Goal: Task Accomplishment & Management: Manage account settings

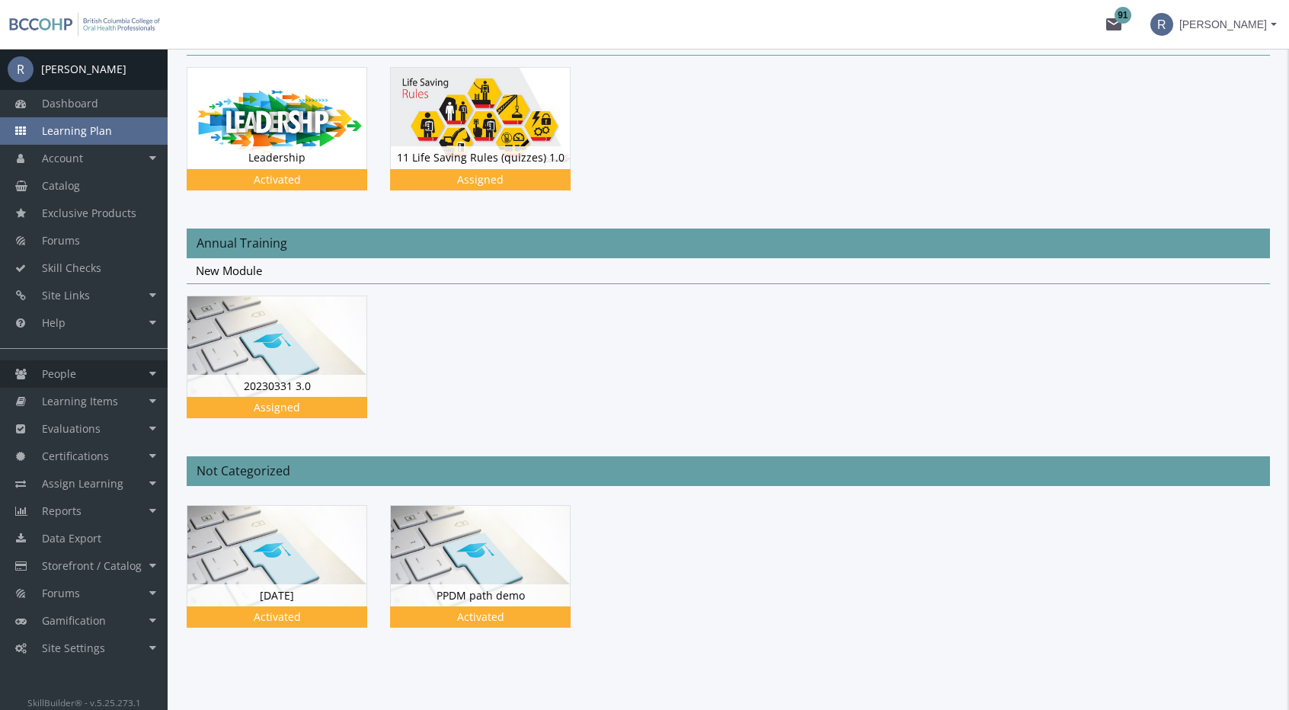
scroll to position [205, 0]
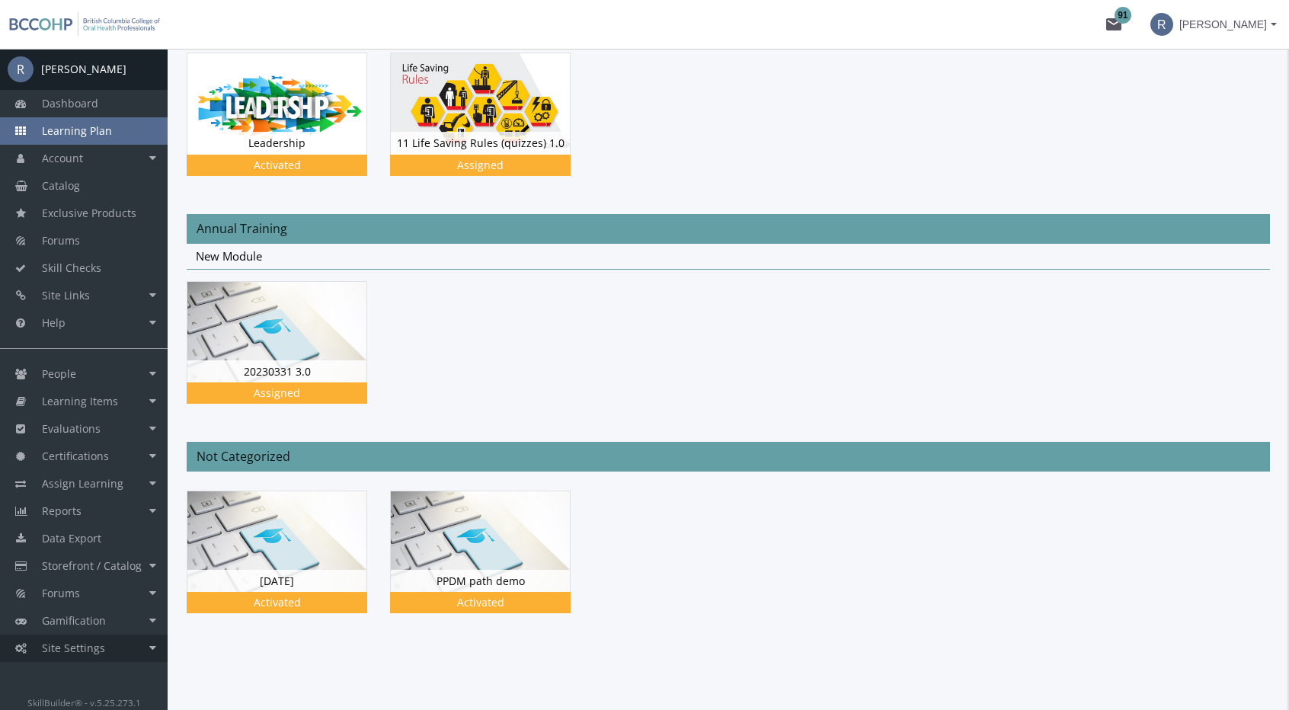
click at [131, 648] on link "Site Settings" at bounding box center [84, 648] width 168 height 27
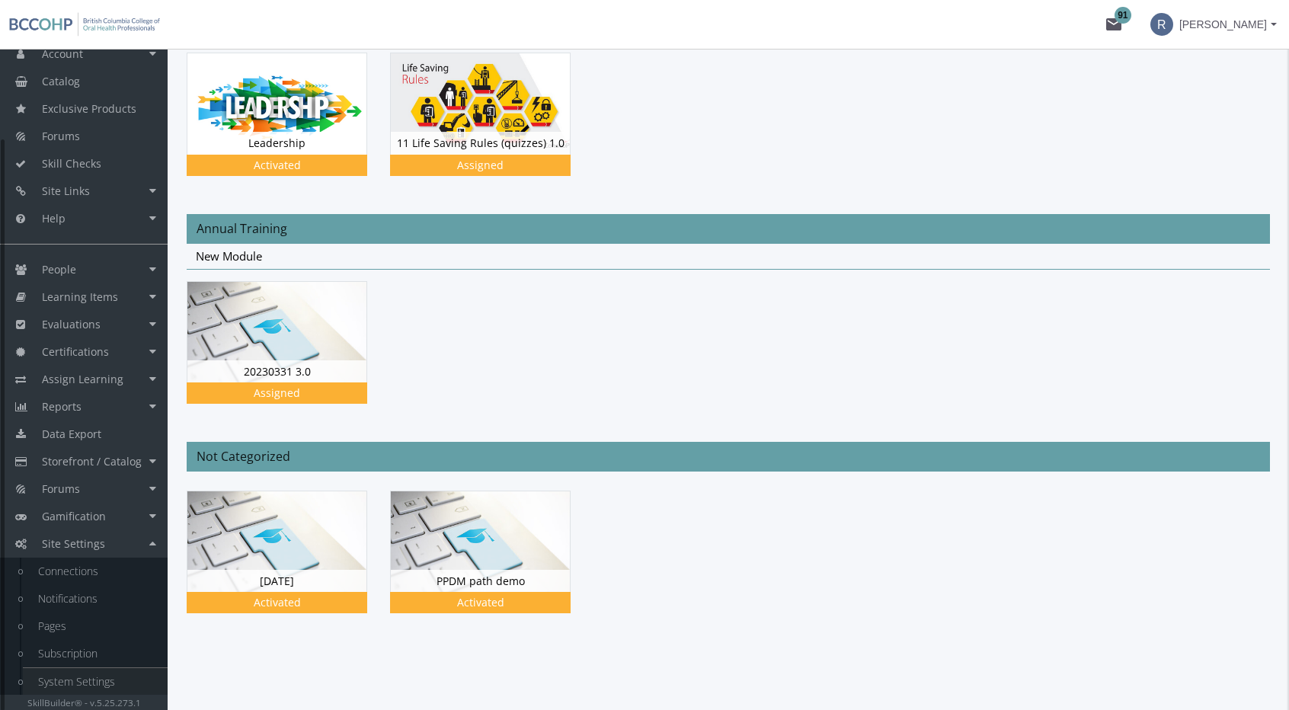
click at [108, 677] on link "System Settings" at bounding box center [95, 681] width 145 height 27
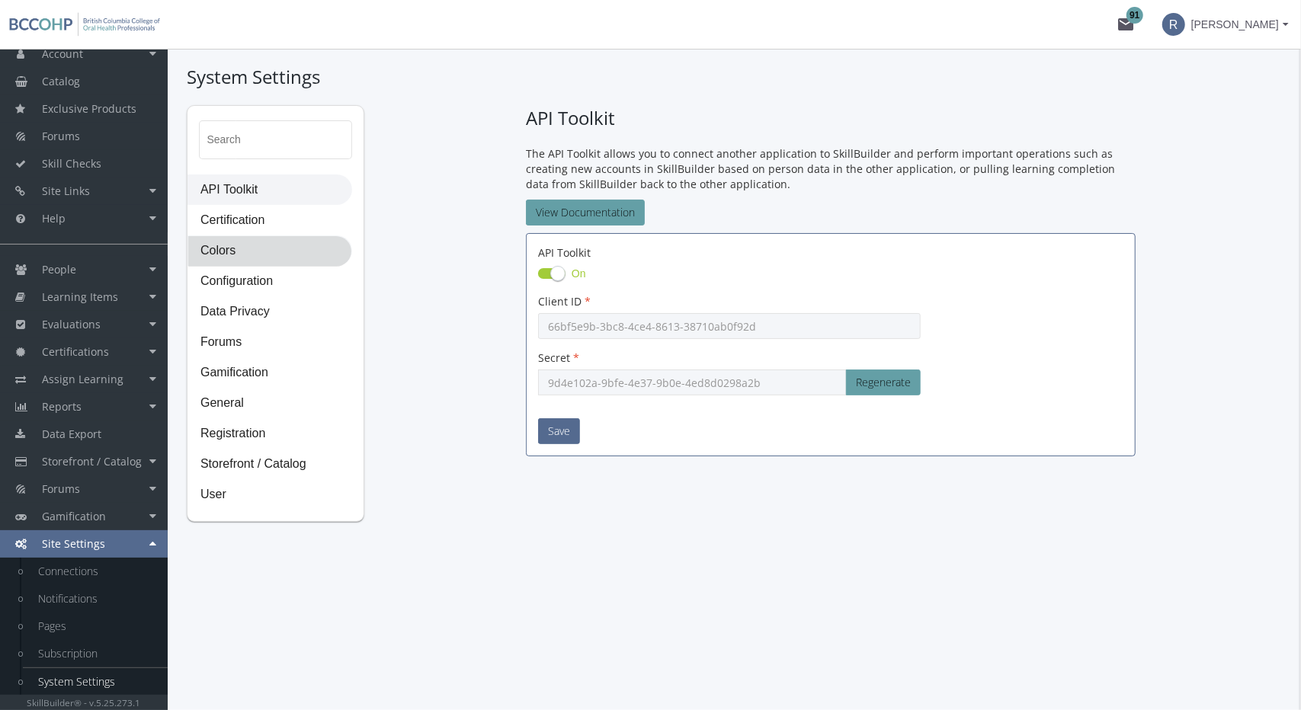
click at [244, 252] on span "Colors" at bounding box center [269, 251] width 163 height 30
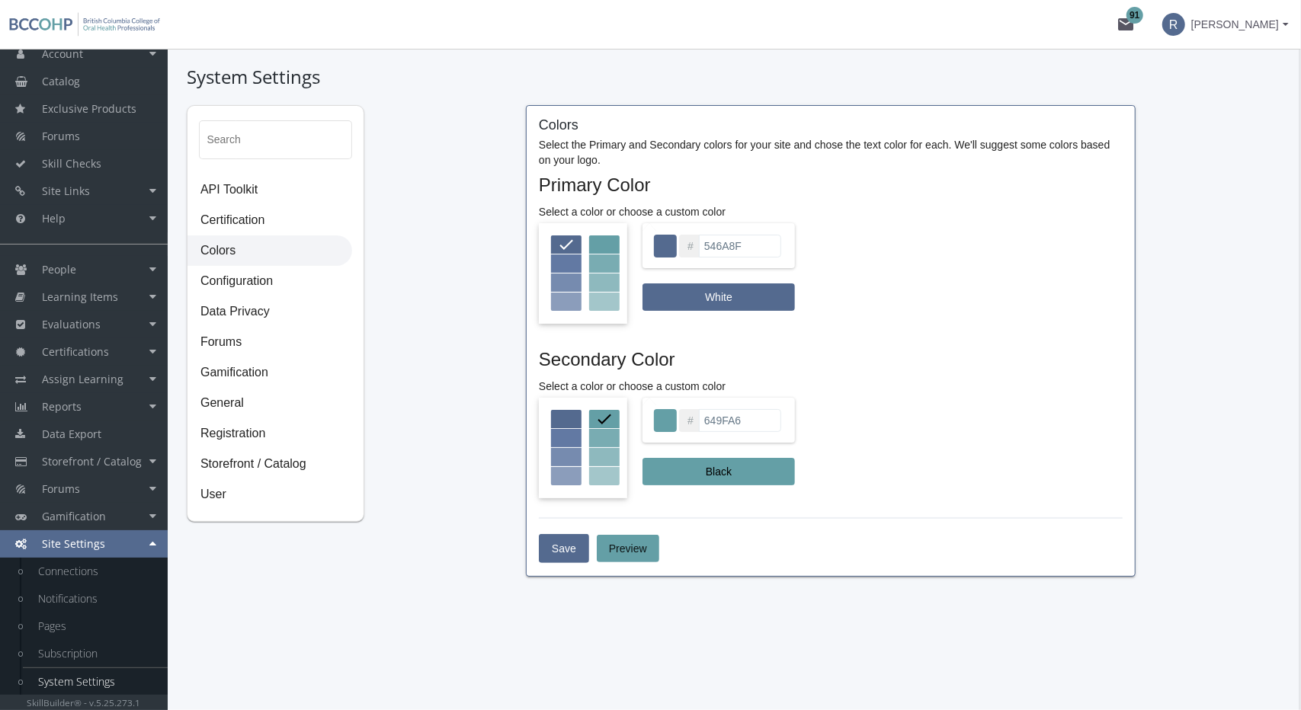
click at [603, 452] on div at bounding box center [604, 457] width 30 height 18
click at [701, 478] on span "Black" at bounding box center [718, 471] width 128 height 27
click at [565, 469] on div at bounding box center [566, 476] width 30 height 18
click at [597, 475] on div at bounding box center [604, 476] width 30 height 18
click at [594, 421] on div at bounding box center [604, 419] width 30 height 18
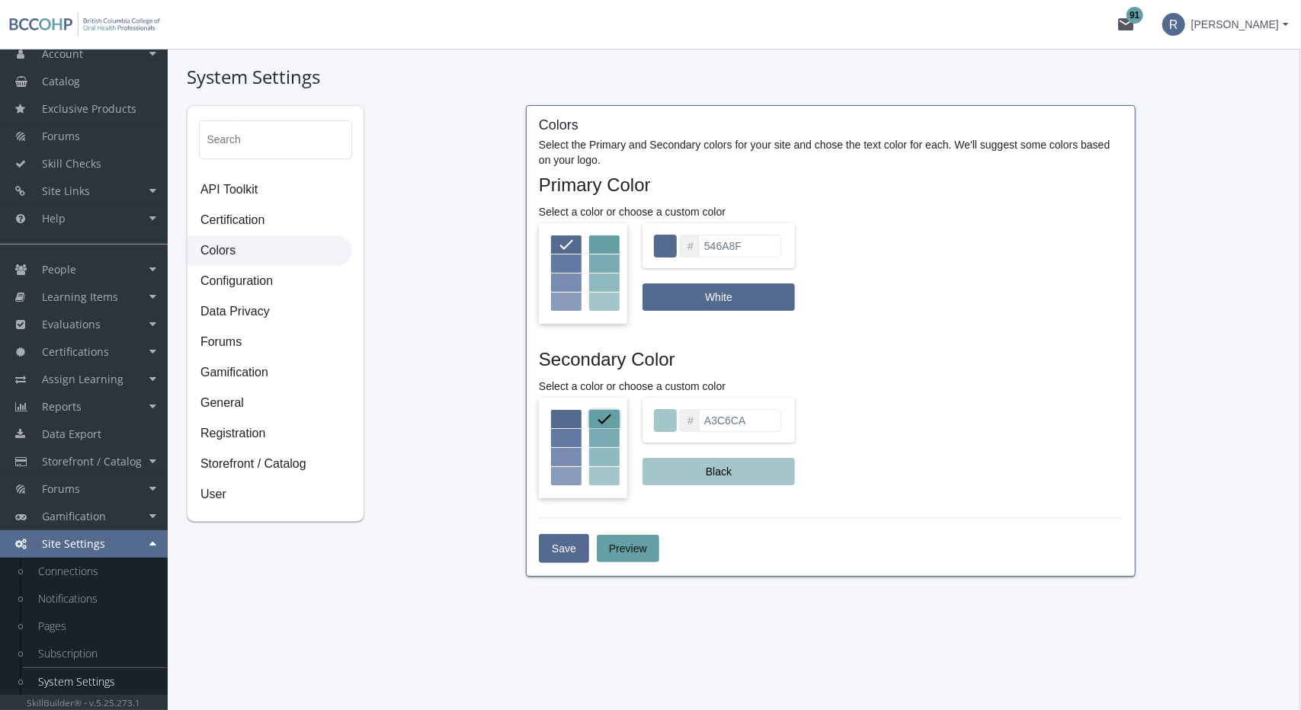
type input "649FA6"
click at [728, 245] on input "546A8F" at bounding box center [740, 246] width 82 height 23
click at [724, 241] on input "546A8F" at bounding box center [740, 246] width 82 height 23
click at [722, 241] on input "546A8F" at bounding box center [740, 246] width 82 height 23
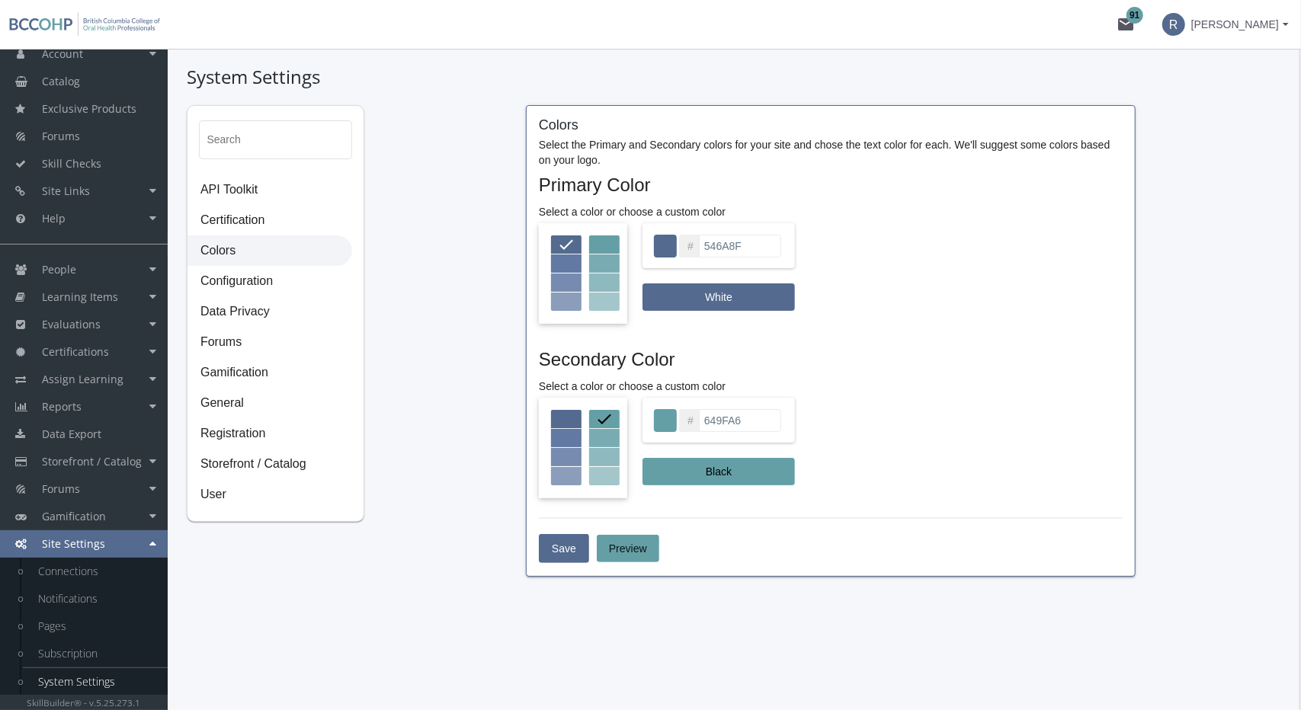
paste input "#d09786"
click at [706, 243] on input "#d09786" at bounding box center [740, 246] width 82 height 23
type input "D09786"
click at [567, 424] on div at bounding box center [566, 419] width 30 height 18
type input "546A8F"
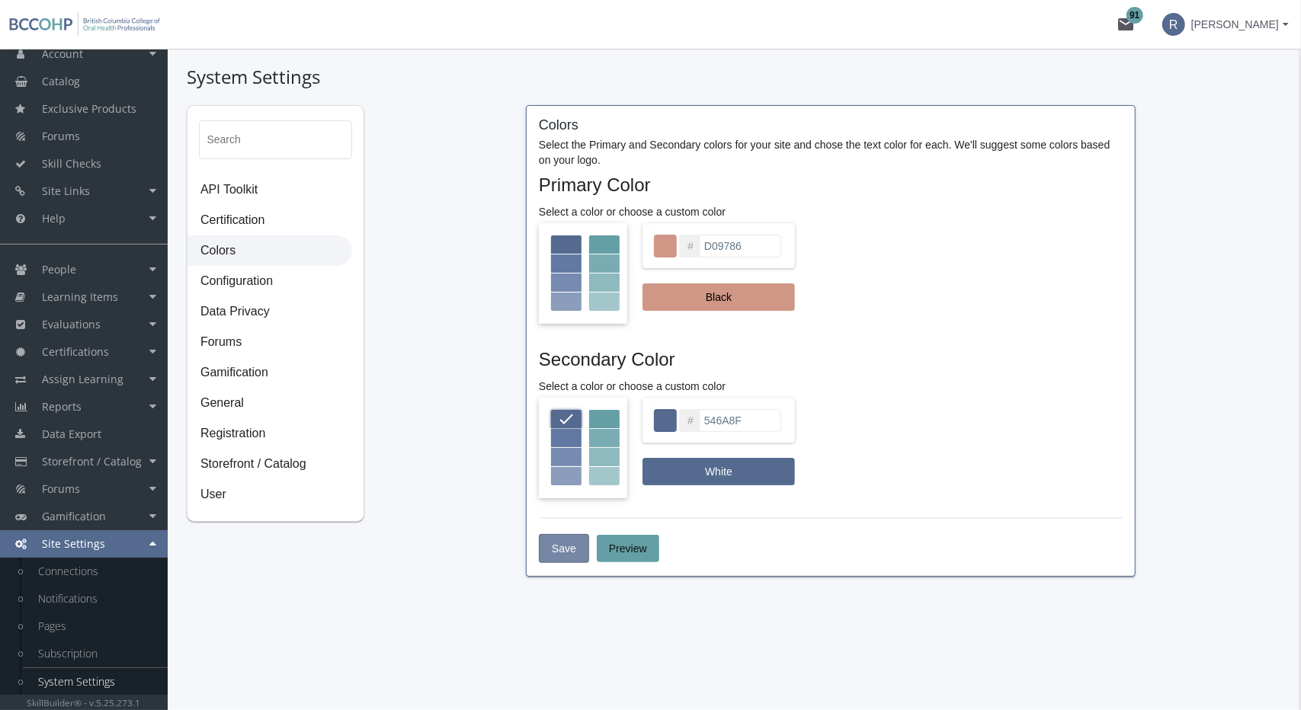
click at [575, 547] on button "Save" at bounding box center [564, 548] width 50 height 29
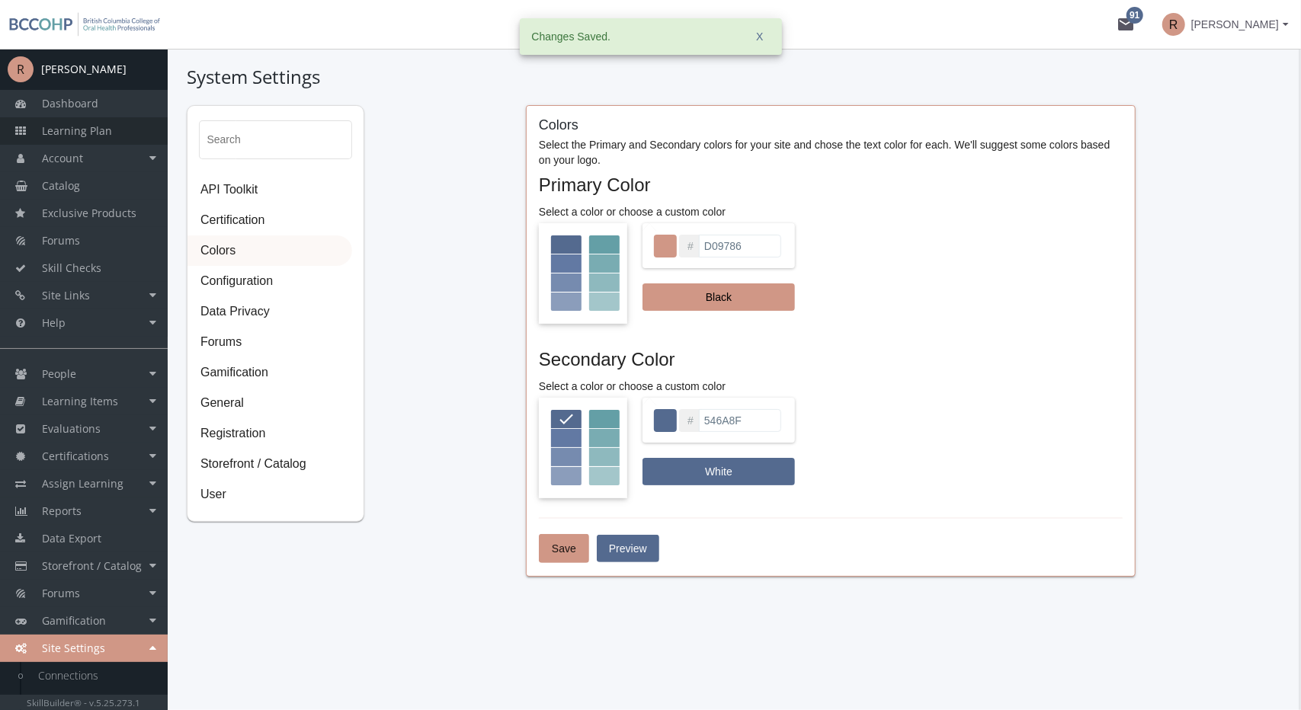
click at [84, 131] on span "Learning Plan" at bounding box center [77, 130] width 70 height 14
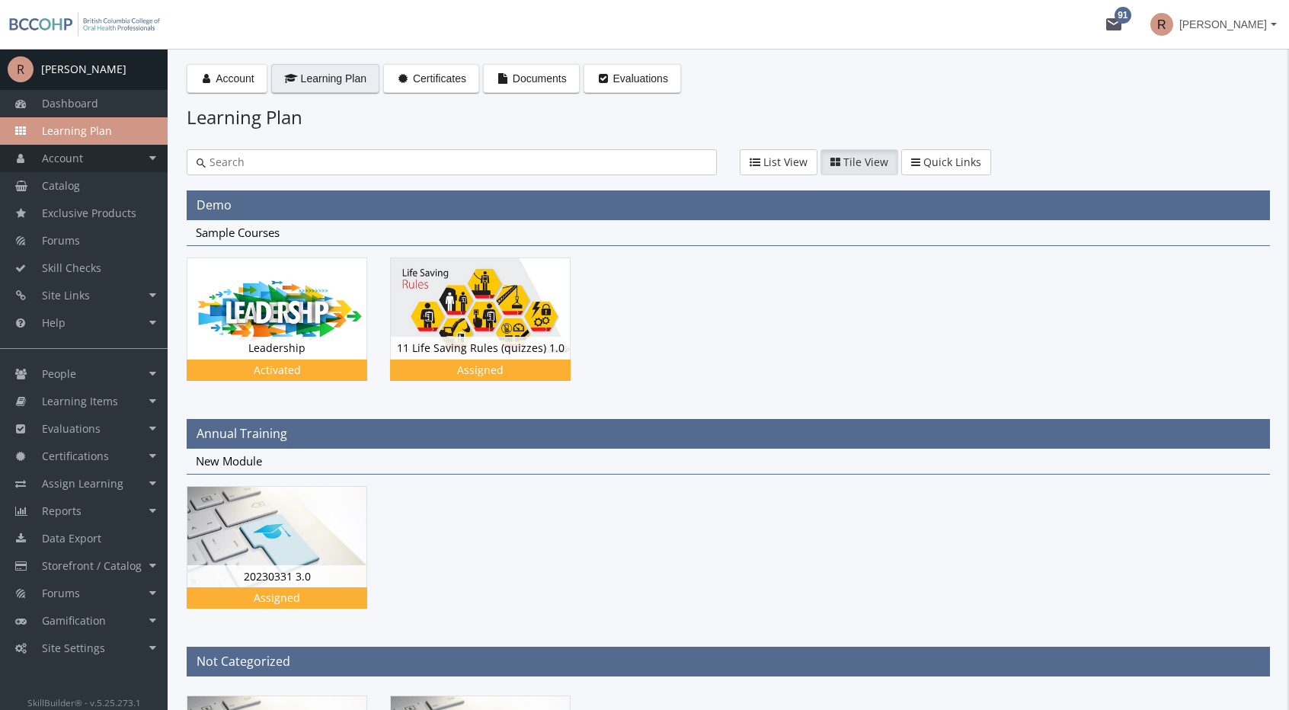
click at [106, 153] on link "Account" at bounding box center [84, 158] width 168 height 27
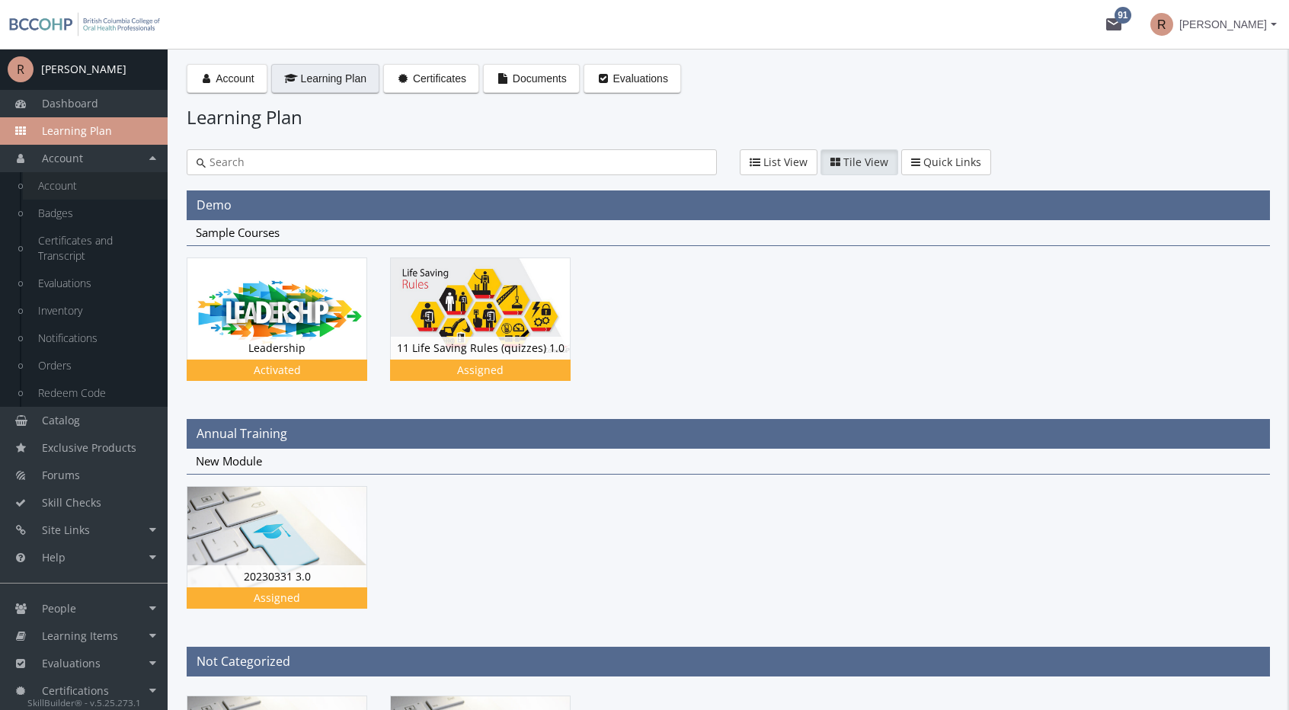
click at [94, 187] on link "Account" at bounding box center [95, 185] width 145 height 27
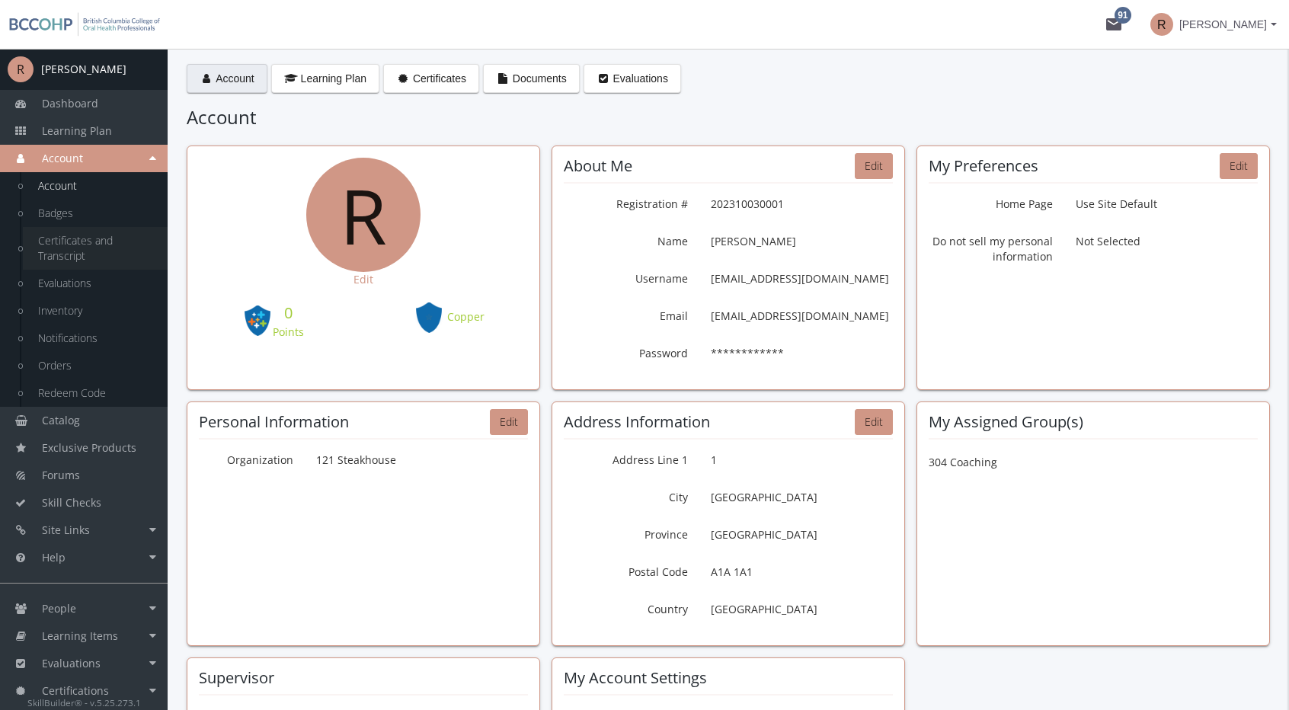
click at [93, 251] on link "Certificates and Transcript" at bounding box center [95, 248] width 145 height 43
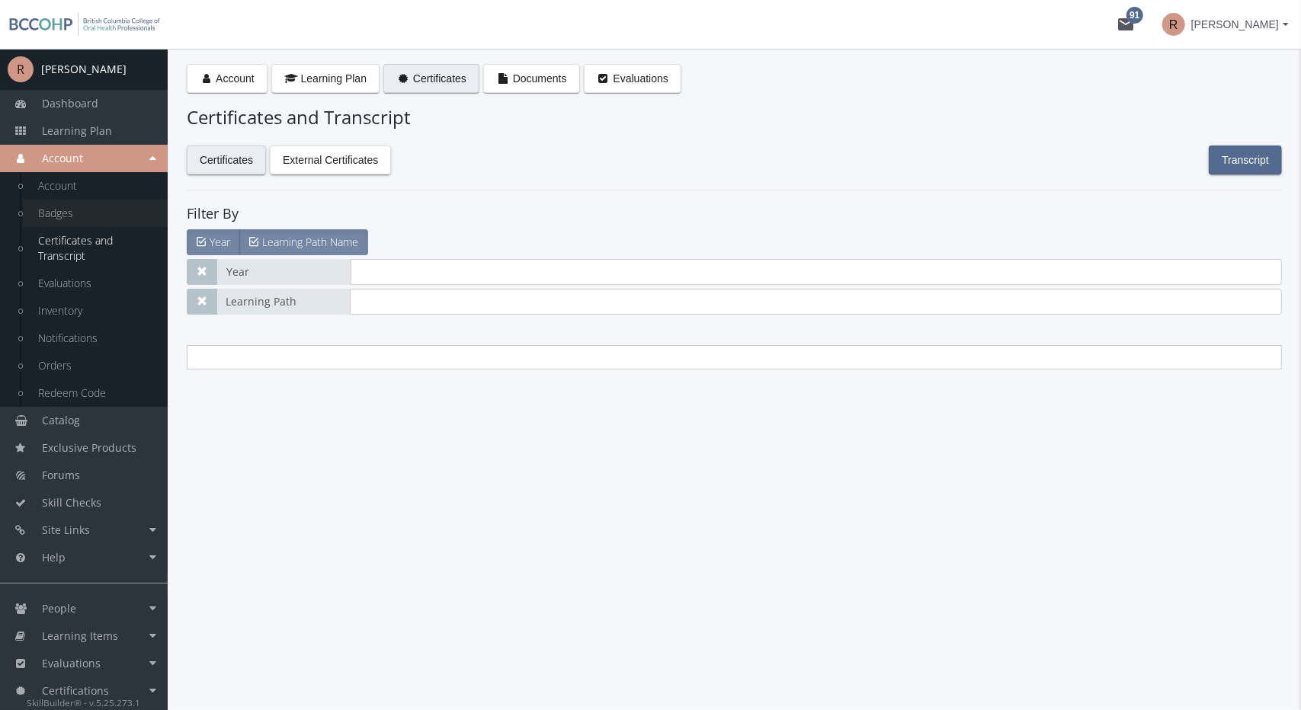
click at [105, 203] on link "Badges" at bounding box center [95, 213] width 145 height 27
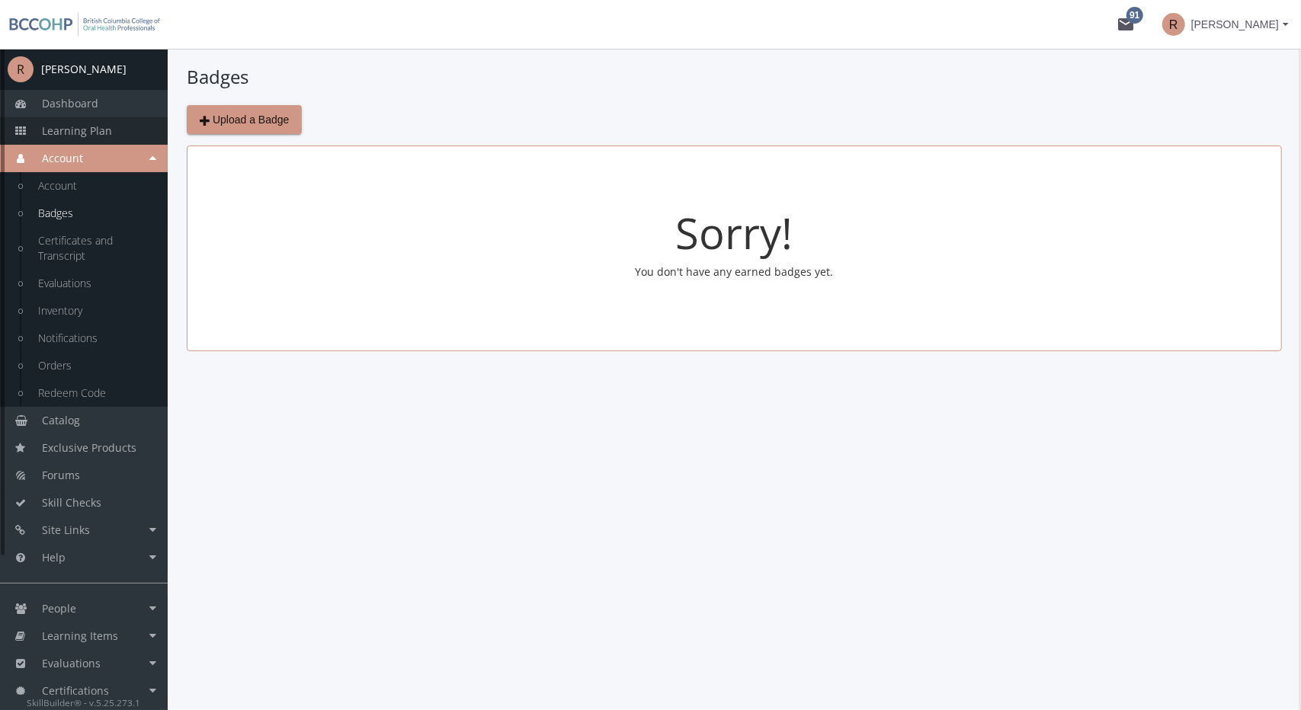
click at [68, 133] on span "Learning Plan" at bounding box center [77, 130] width 70 height 14
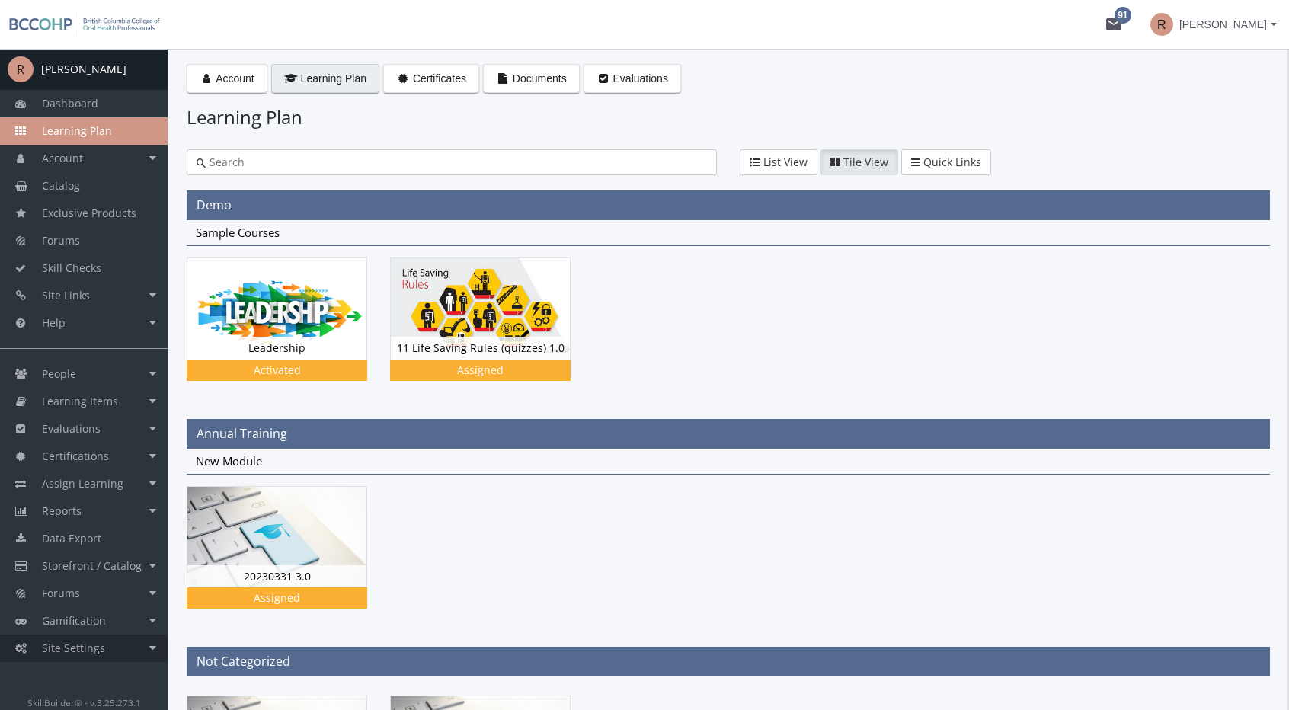
click at [96, 645] on span "Site Settings" at bounding box center [73, 648] width 63 height 14
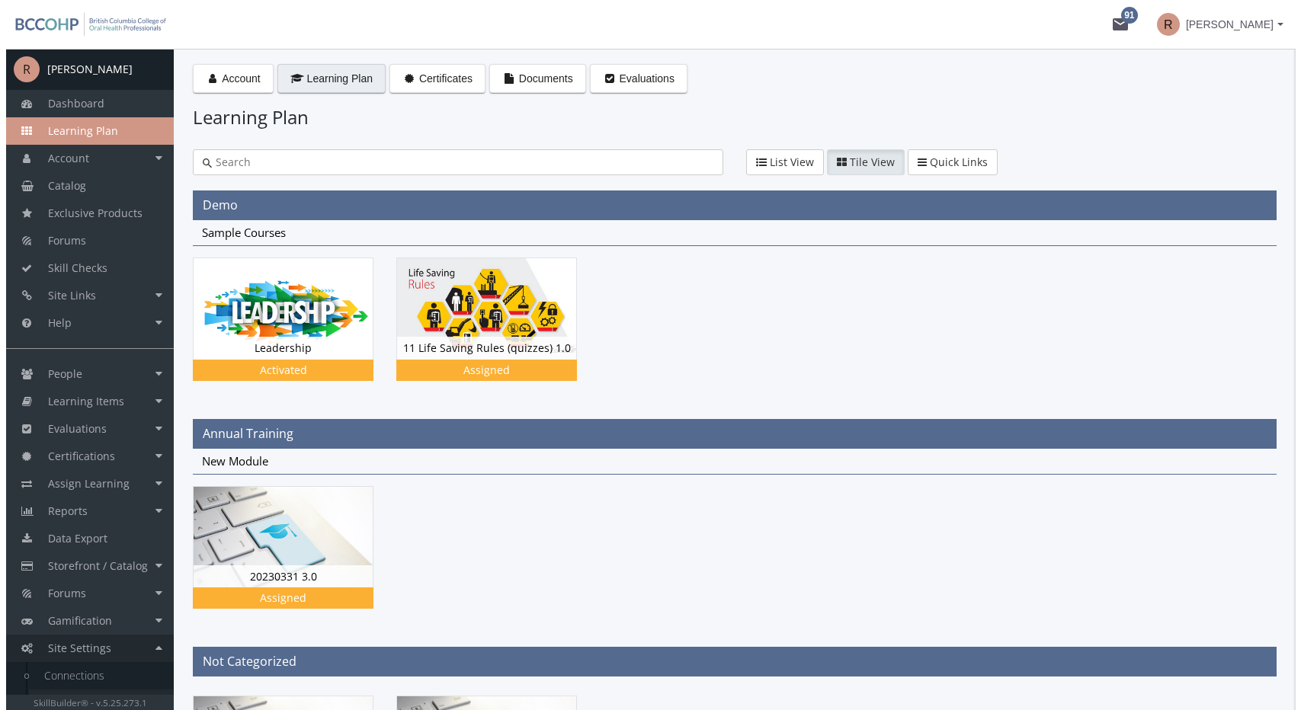
scroll to position [104, 0]
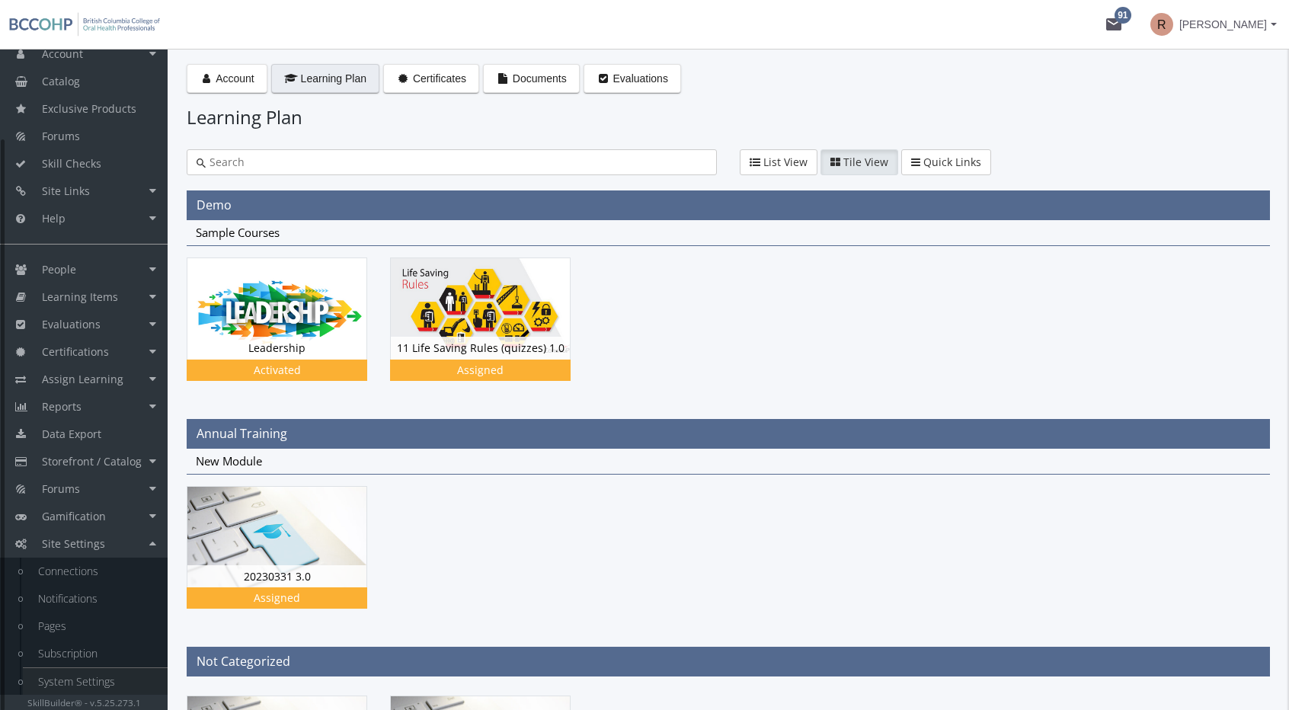
click at [104, 676] on link "System Settings" at bounding box center [95, 681] width 145 height 27
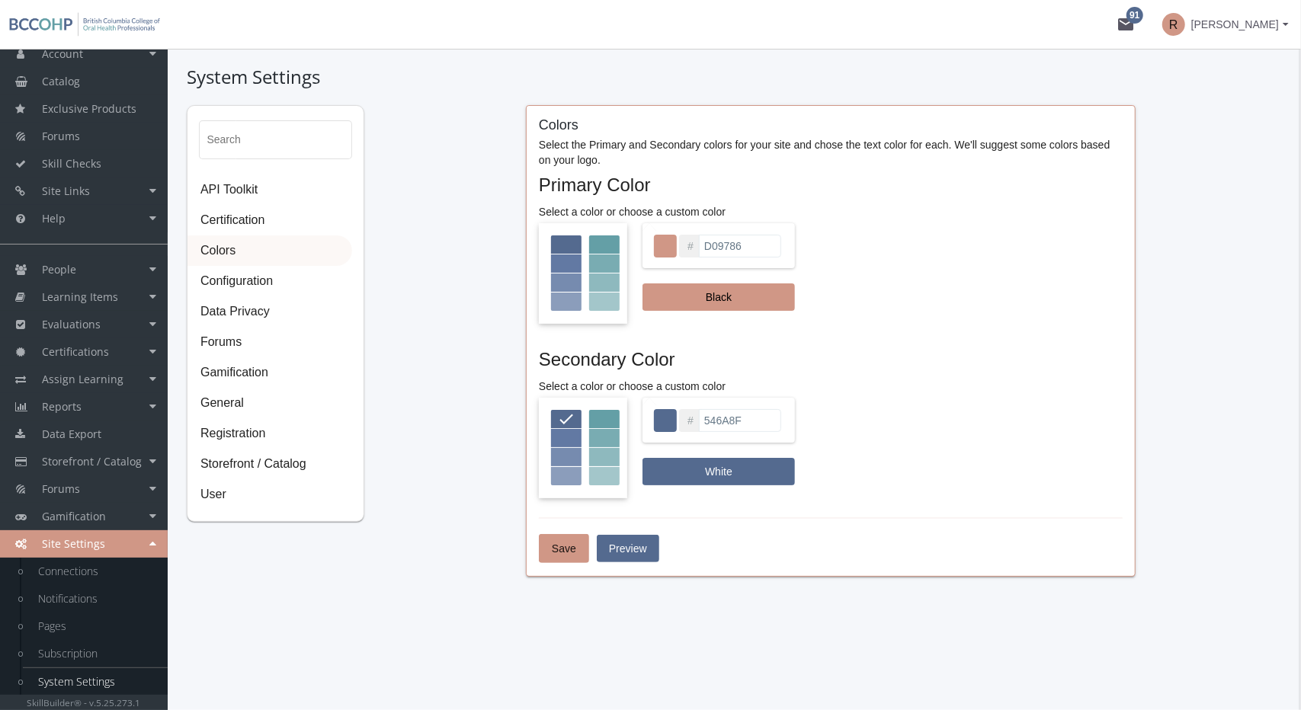
click at [747, 242] on input "D09786" at bounding box center [740, 246] width 82 height 23
click at [850, 632] on div "System Settings Search API Toolkit Certification Colors Configuration Data Priv…" at bounding box center [734, 379] width 1133 height 661
click at [738, 421] on input "546A8F" at bounding box center [740, 420] width 82 height 23
click at [737, 421] on input "546A8F" at bounding box center [740, 420] width 82 height 23
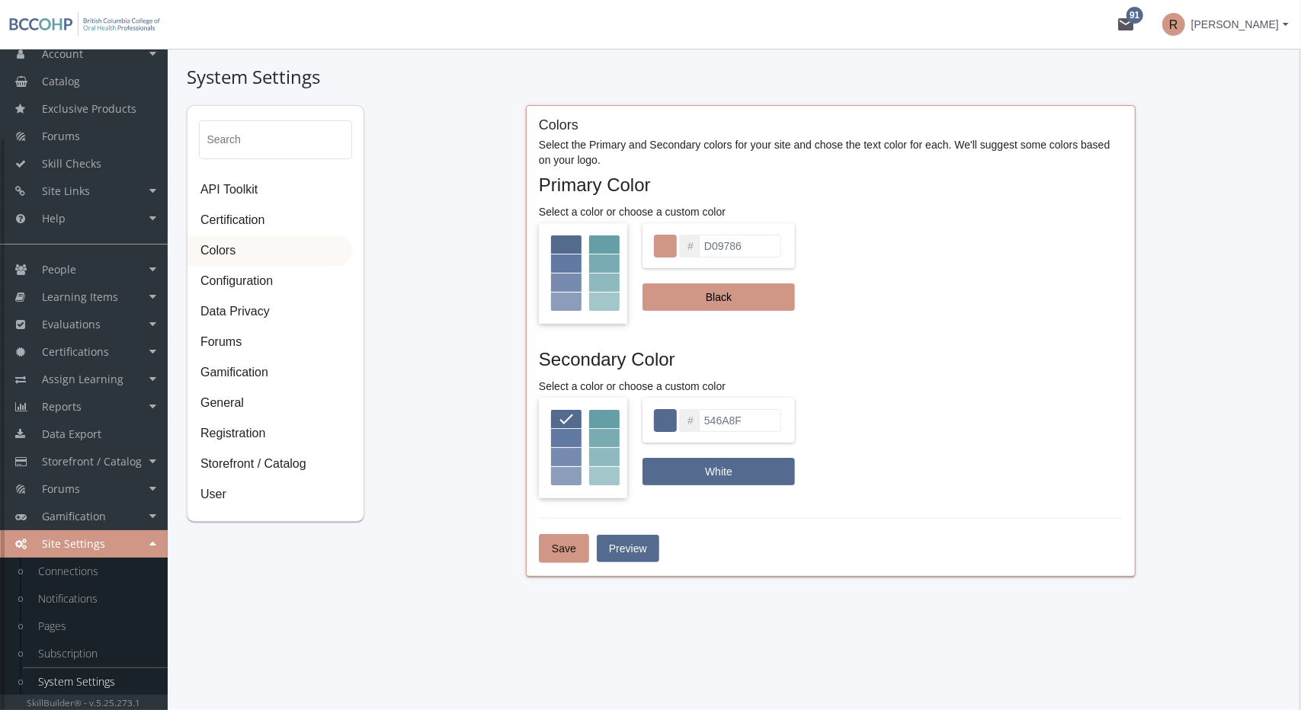
click at [593, 240] on div at bounding box center [604, 244] width 30 height 18
type input "649FA6"
click at [576, 553] on button "Save" at bounding box center [564, 548] width 50 height 29
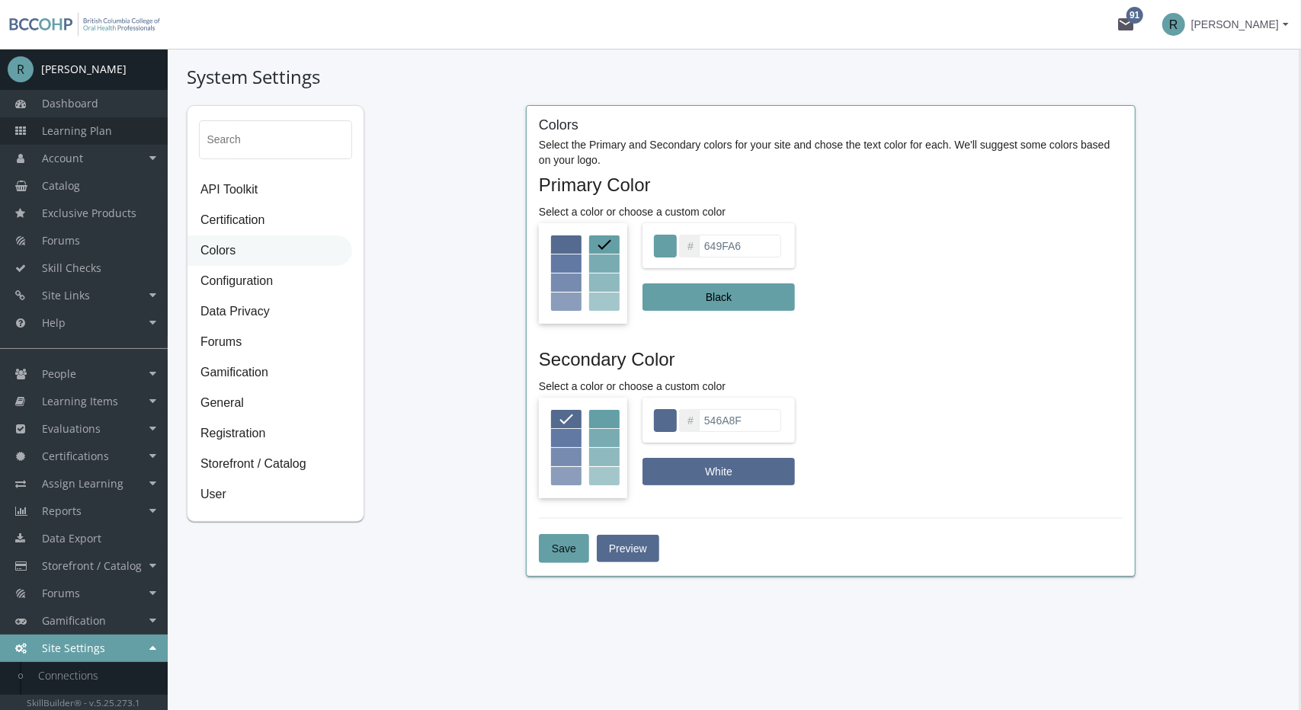
click at [96, 139] on link "Learning Plan" at bounding box center [84, 130] width 168 height 27
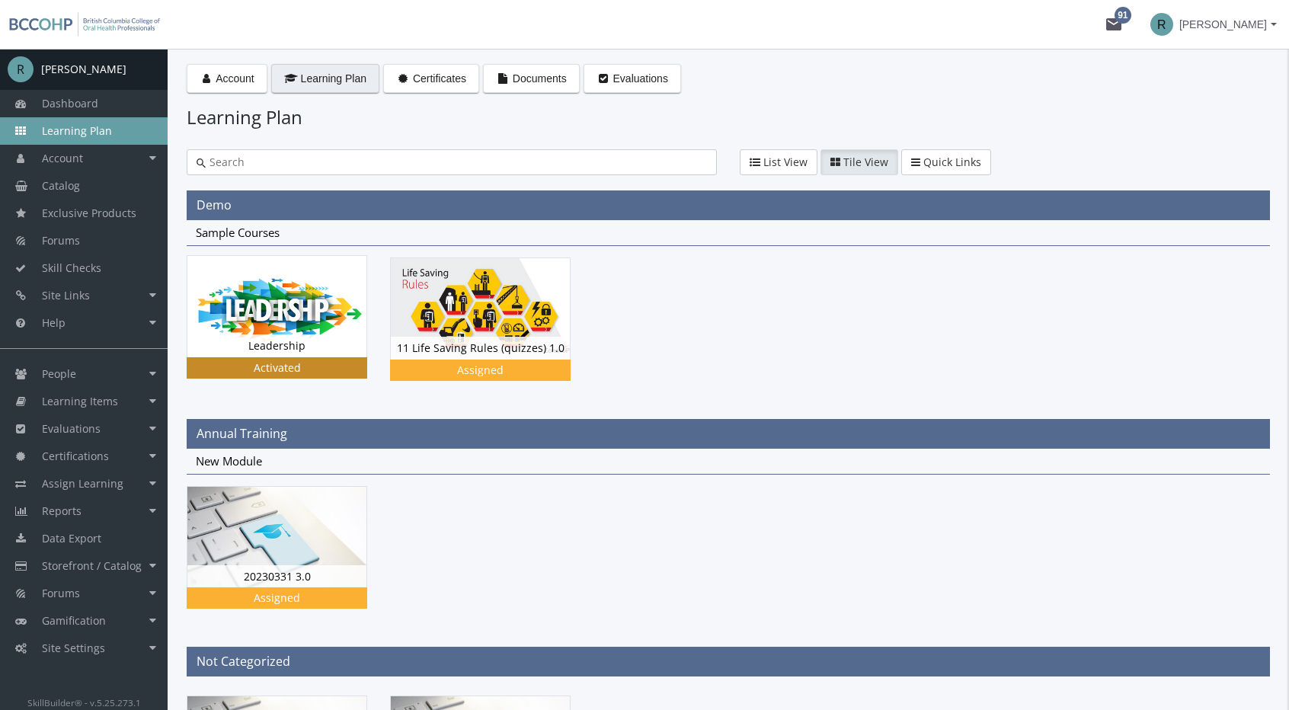
click at [299, 309] on img at bounding box center [276, 306] width 179 height 101
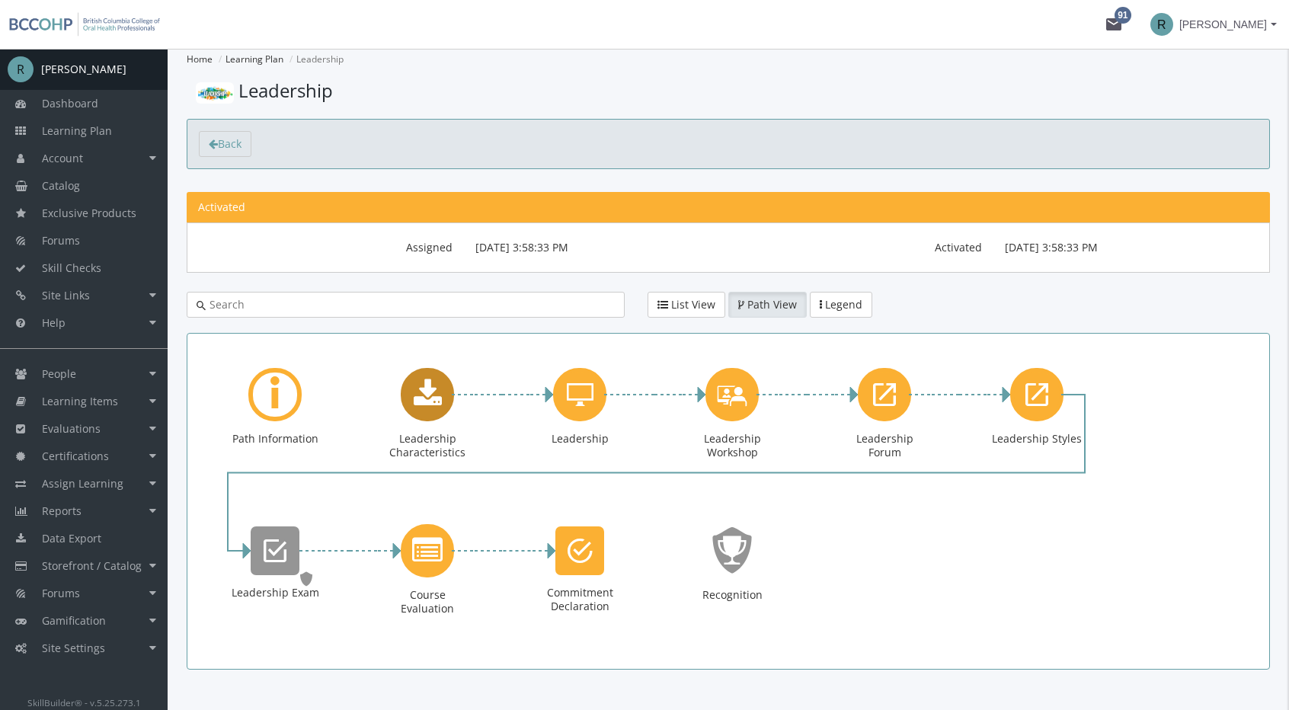
click at [458, 396] on div "Leadership Characteristics Downloads. Status: Assigned." at bounding box center [427, 423] width 91 height 110
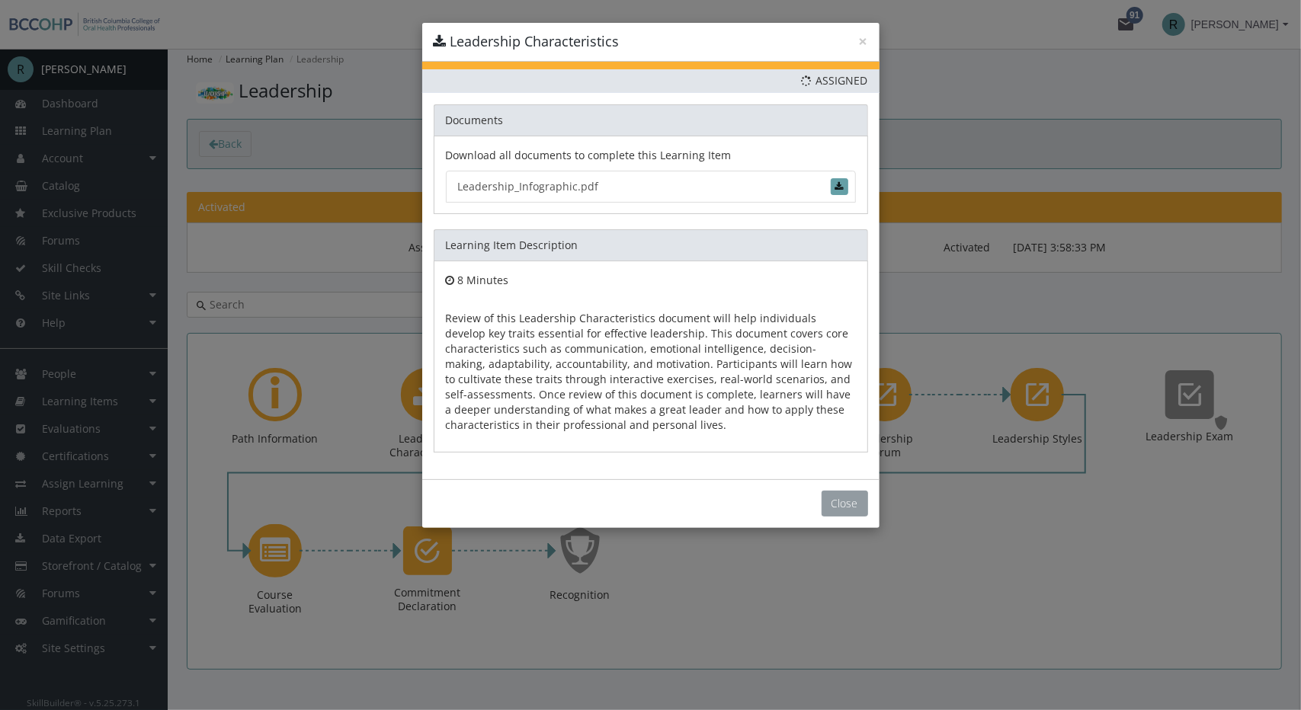
click at [849, 496] on button "Close" at bounding box center [844, 504] width 46 height 26
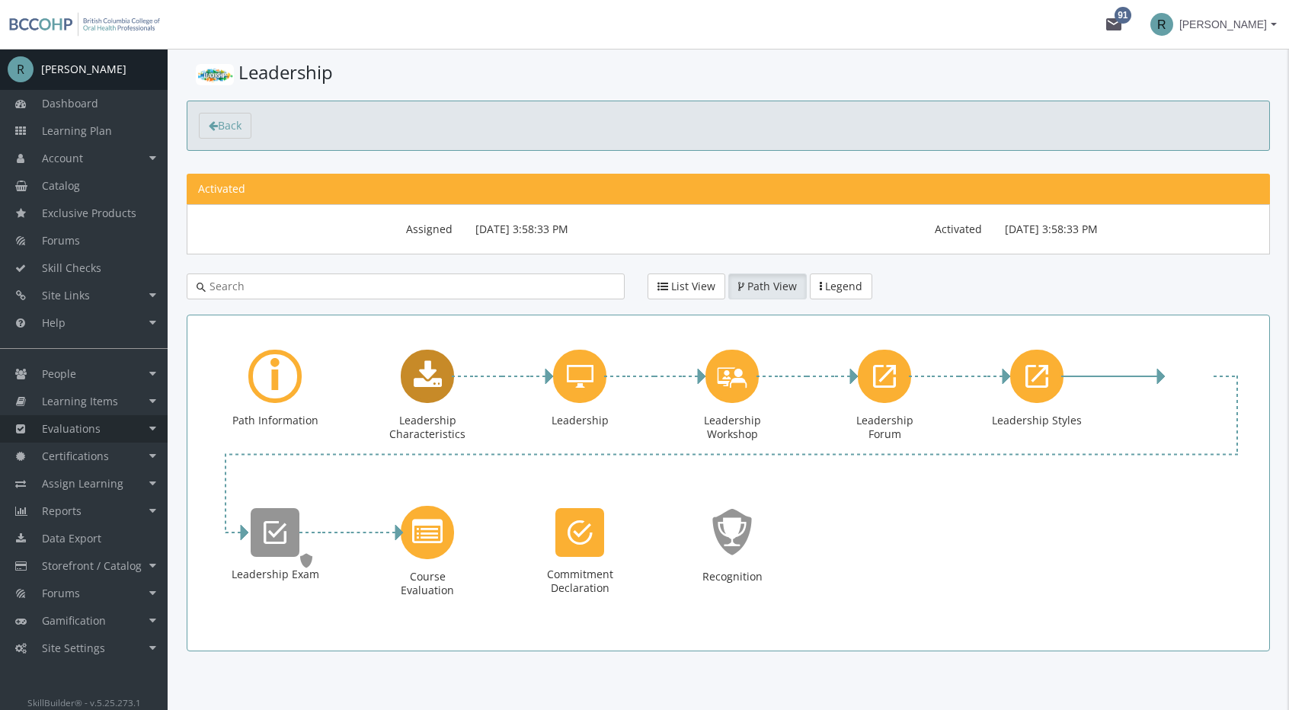
scroll to position [34, 0]
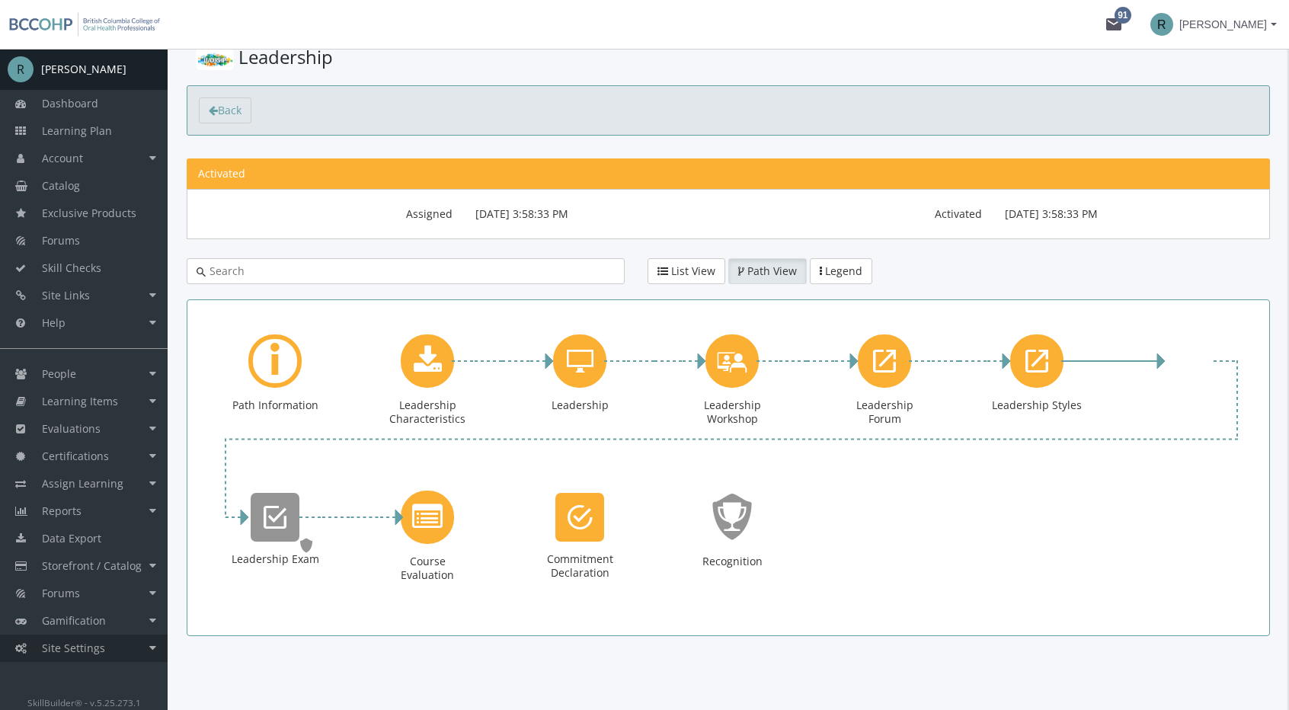
click at [105, 656] on link "Site Settings" at bounding box center [84, 648] width 168 height 27
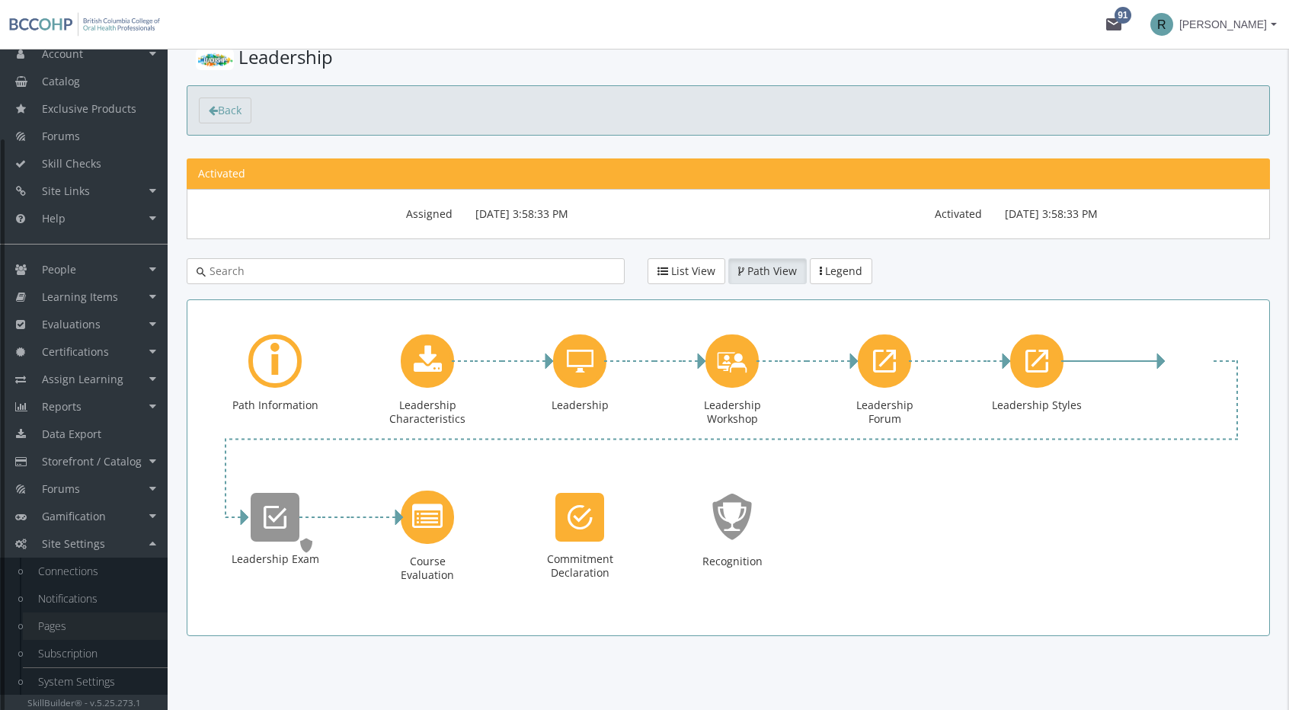
click at [108, 618] on link "Pages" at bounding box center [95, 626] width 145 height 27
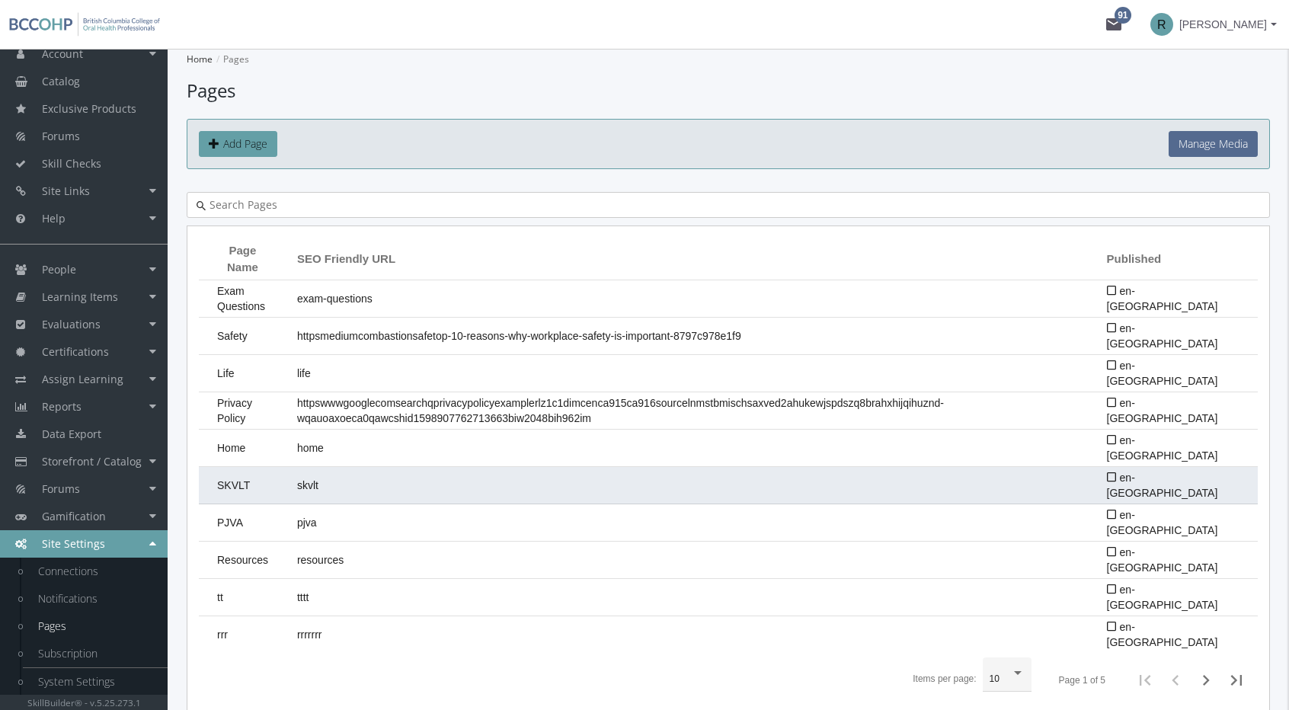
drag, startPoint x: 363, startPoint y: 479, endPoint x: 283, endPoint y: 473, distance: 79.5
click at [283, 473] on tr "SKVLT skvlt en-CA" at bounding box center [728, 485] width 1059 height 37
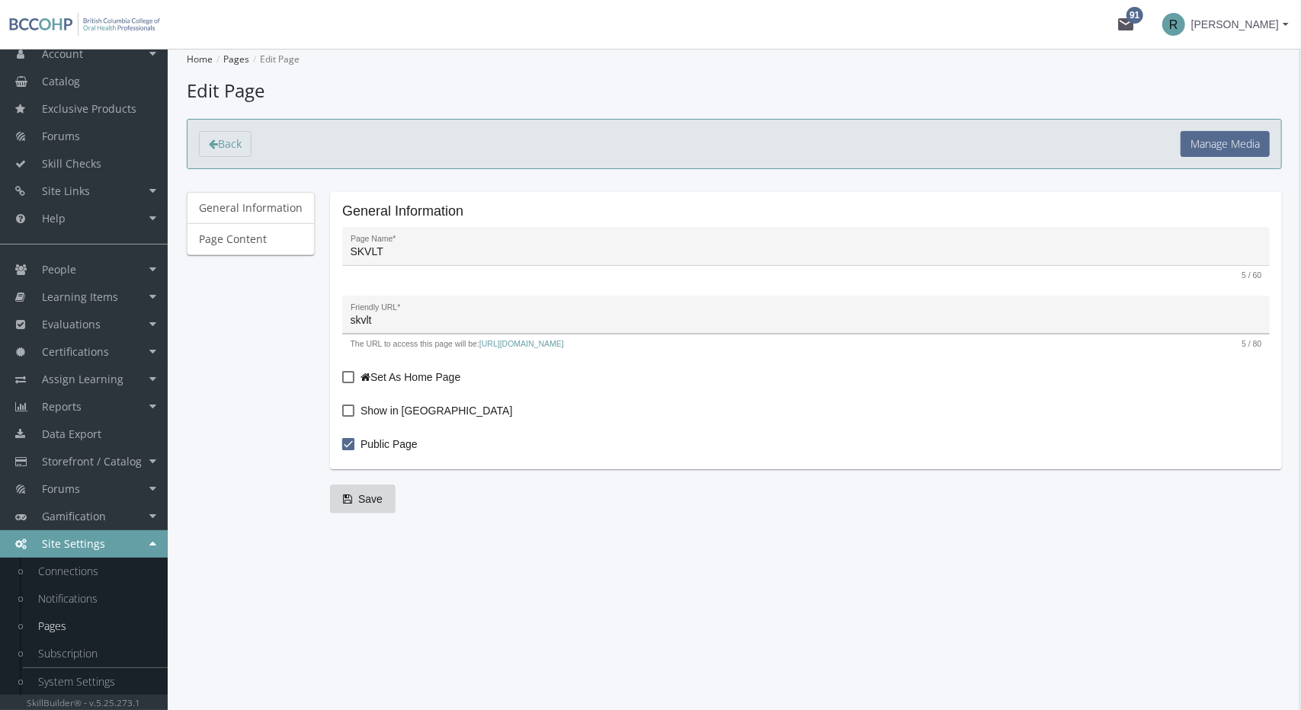
click at [393, 322] on input "skvlt" at bounding box center [805, 321] width 911 height 12
click at [392, 322] on input "skvlt" at bounding box center [805, 321] width 911 height 12
click at [361, 403] on span "Show in Menu" at bounding box center [436, 411] width 152 height 18
click at [343, 416] on input "Show in Menu" at bounding box center [342, 416] width 1 height 1
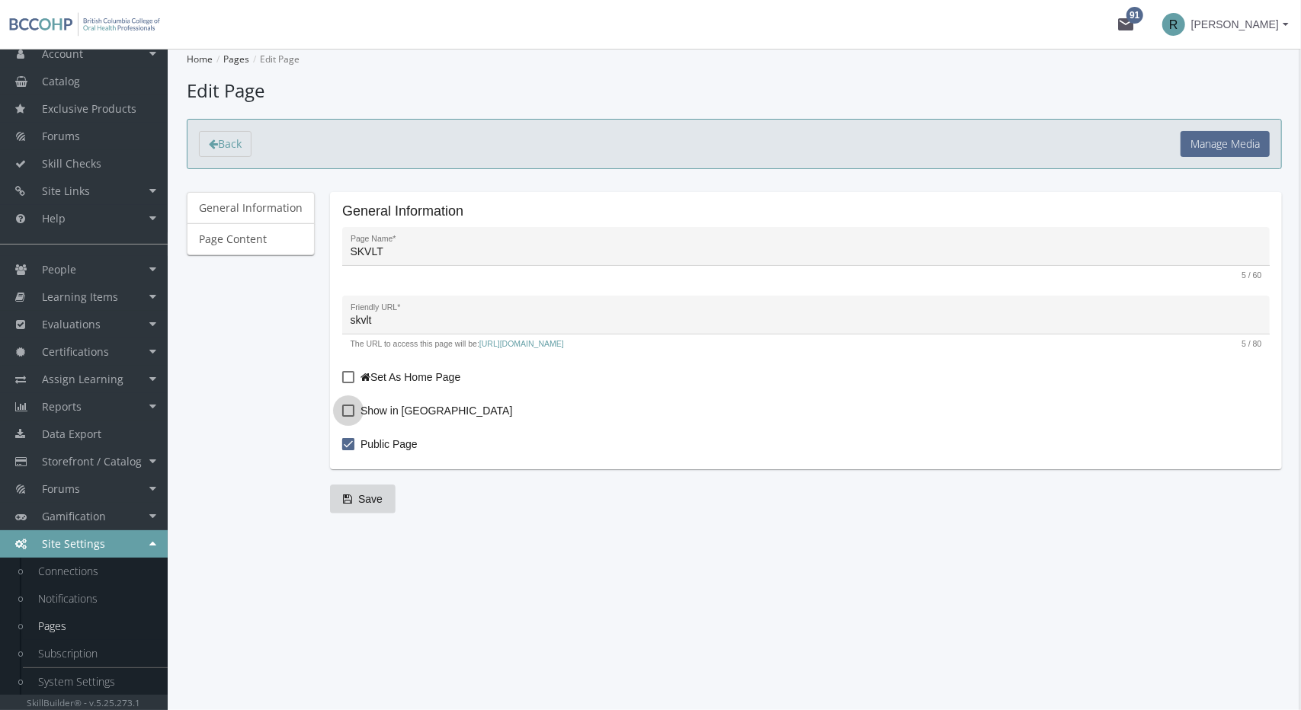
checkbox input "true"
click at [366, 494] on span "Save" at bounding box center [363, 498] width 40 height 27
click at [230, 249] on link "Page Content" at bounding box center [251, 239] width 128 height 32
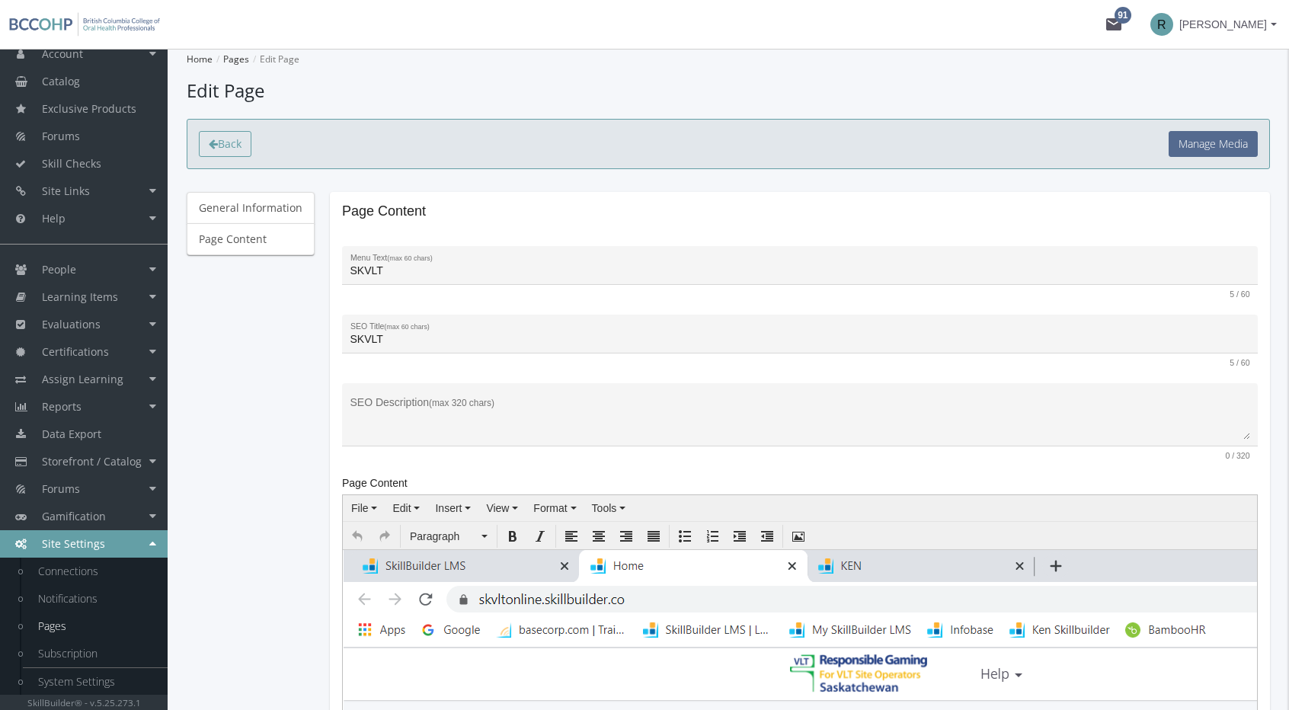
click at [222, 138] on span "Back" at bounding box center [230, 143] width 24 height 14
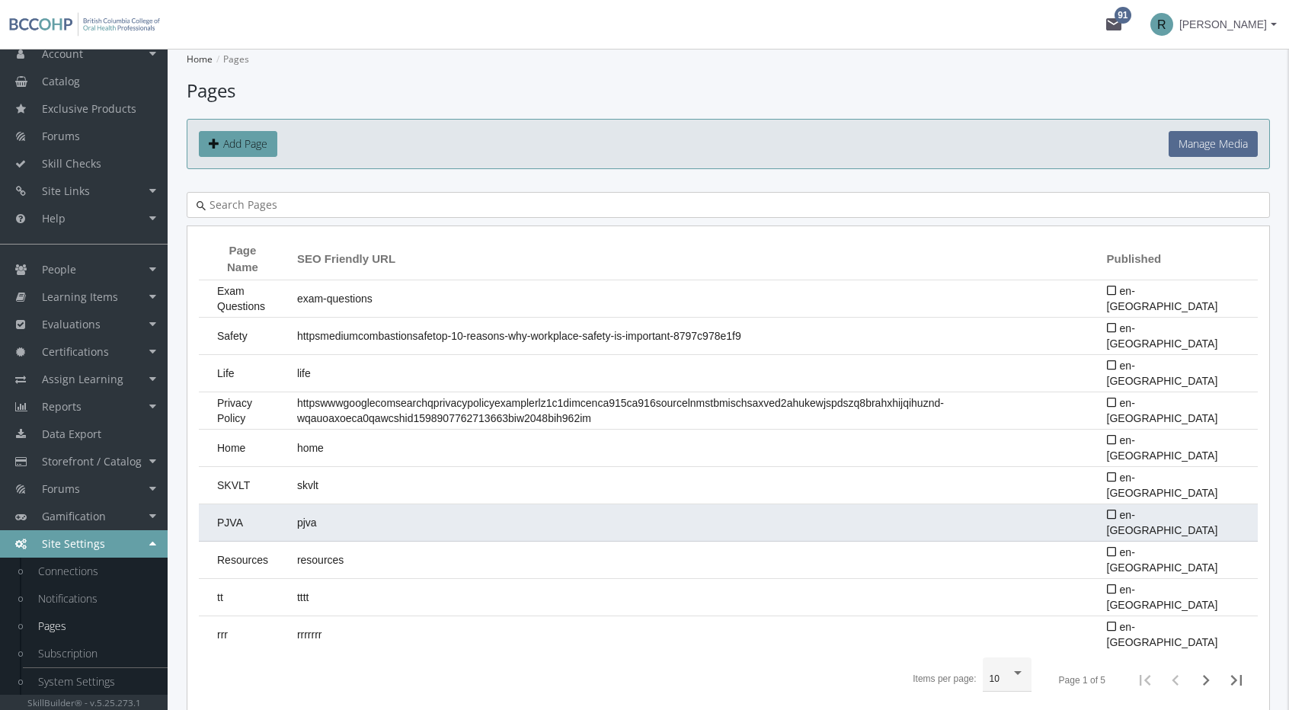
click at [367, 517] on td "pjva" at bounding box center [695, 522] width 810 height 37
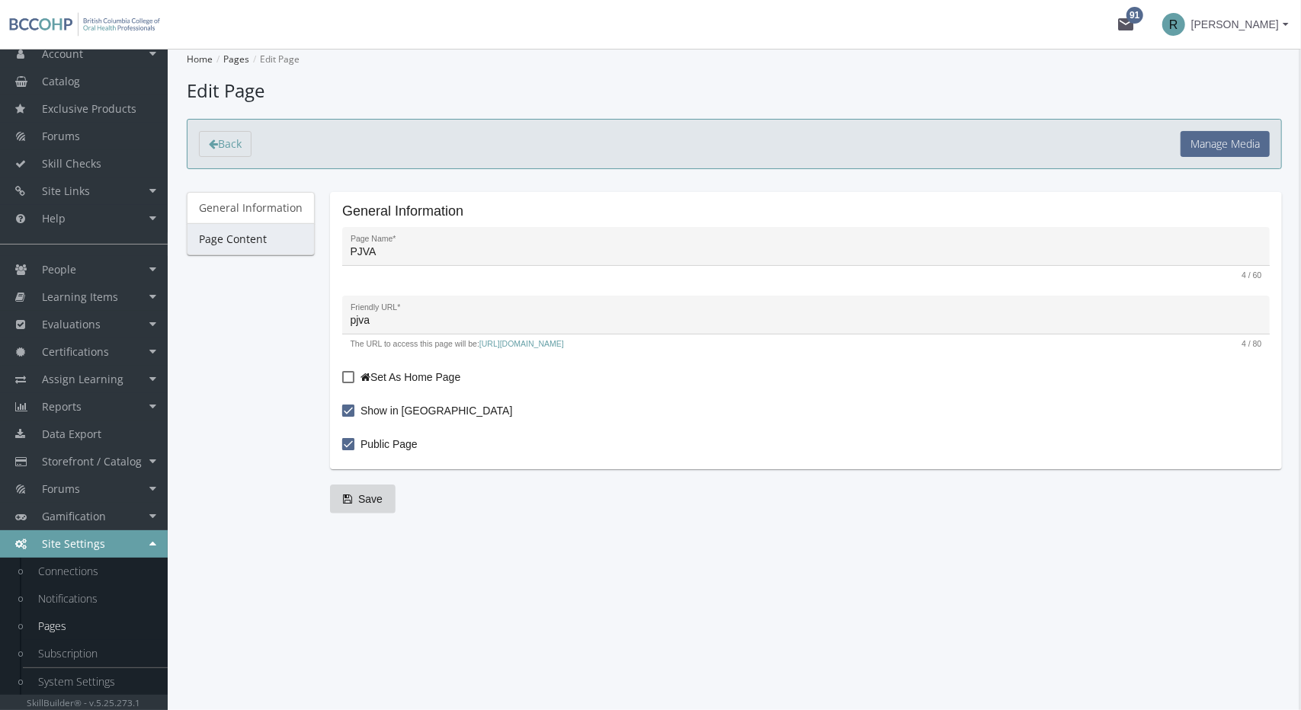
click at [254, 237] on link "Page Content" at bounding box center [251, 239] width 128 height 32
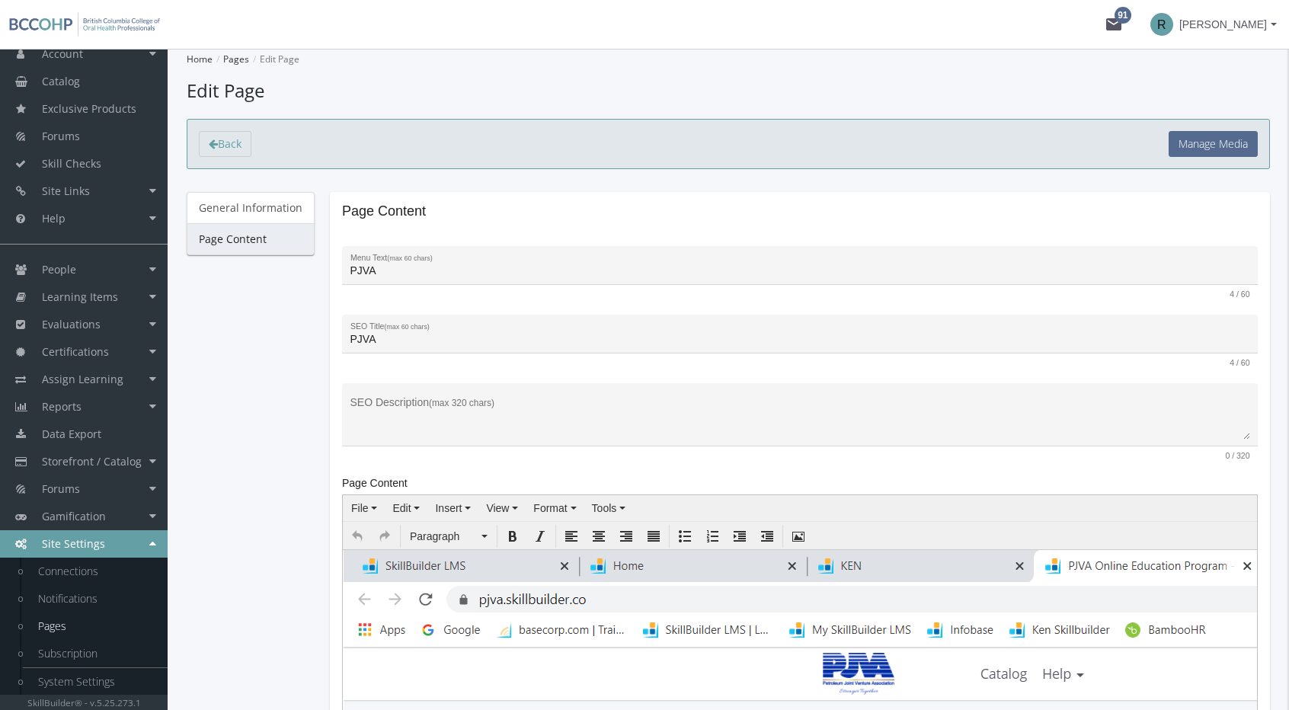
click at [247, 245] on link "Page Content" at bounding box center [251, 239] width 128 height 32
click at [251, 242] on link "Page Content" at bounding box center [251, 239] width 128 height 32
click at [219, 146] on span "Back" at bounding box center [230, 143] width 24 height 14
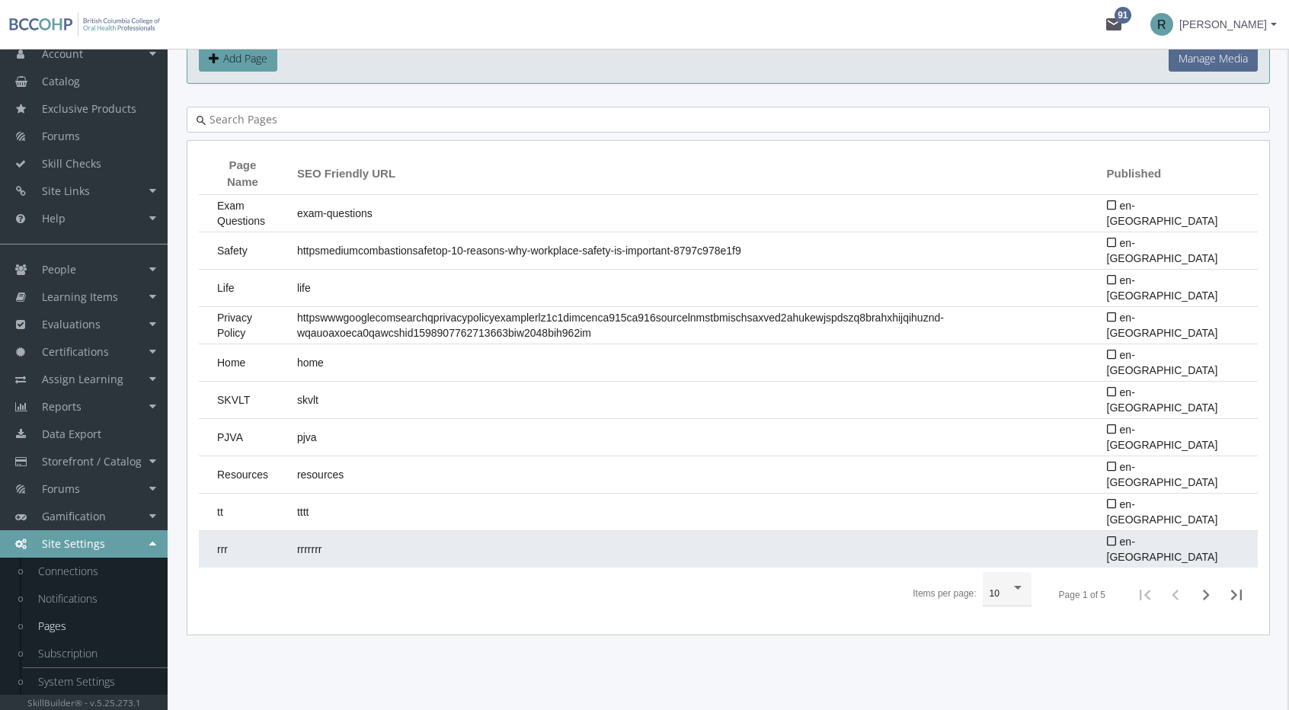
scroll to position [94, 0]
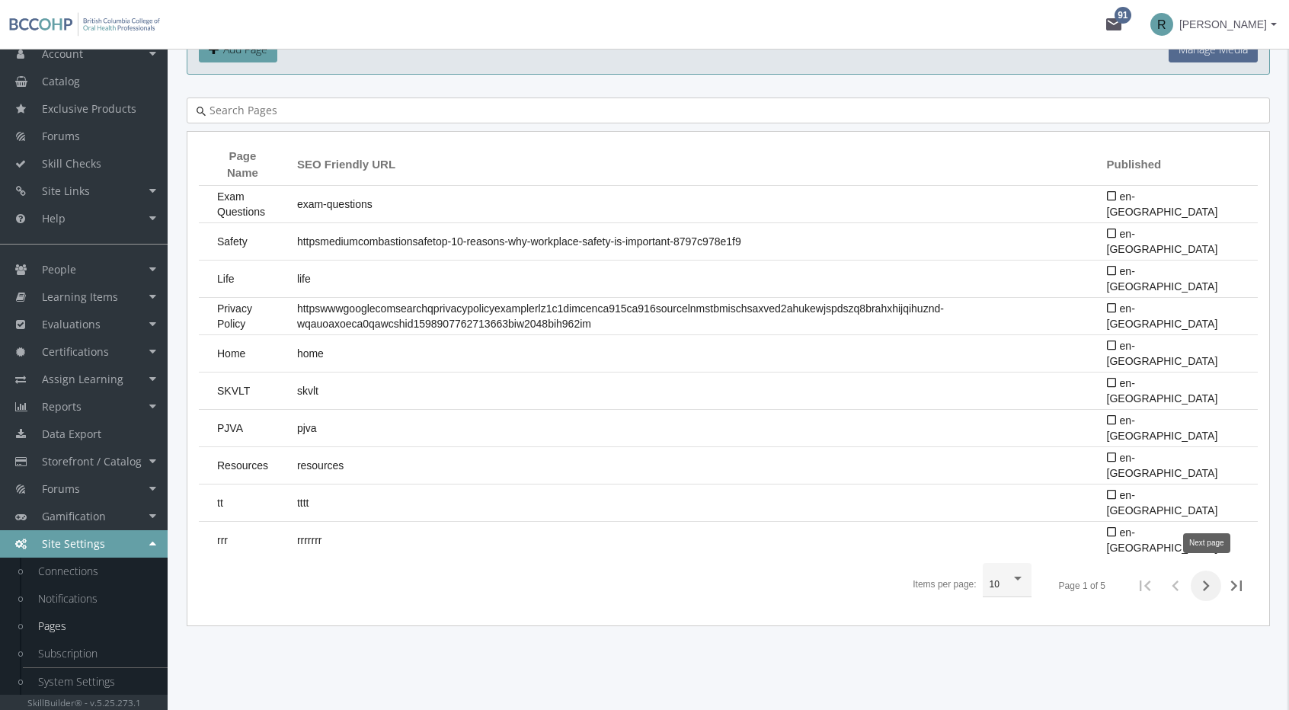
click at [1204, 576] on icon "Next page" at bounding box center [1205, 585] width 21 height 21
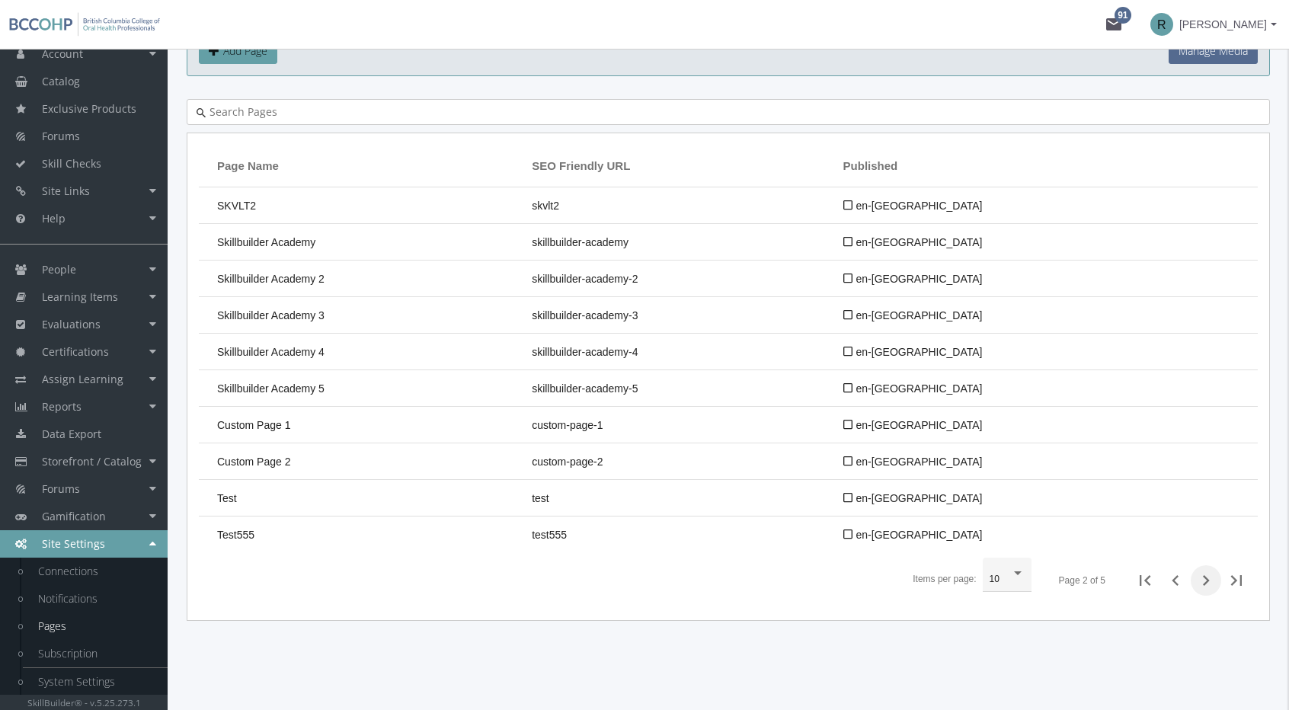
click at [1204, 576] on icon "Next page" at bounding box center [1205, 580] width 21 height 21
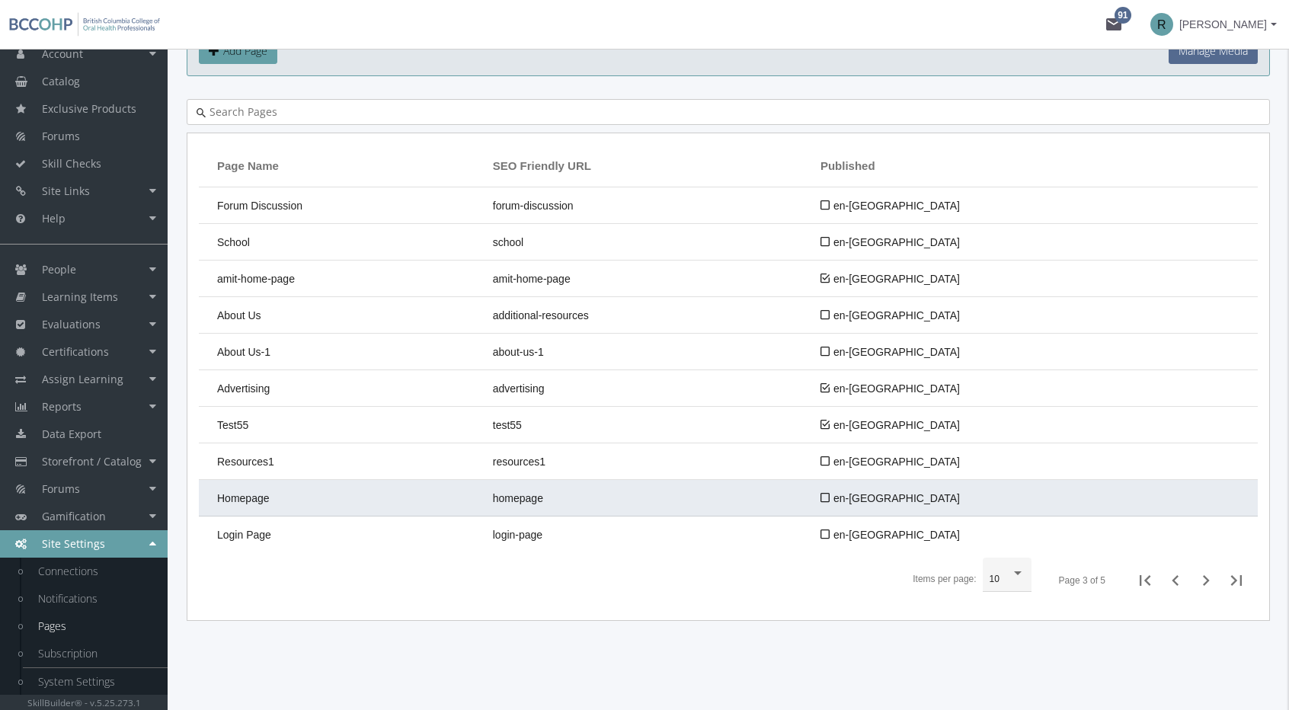
click at [421, 493] on td "Homepage" at bounding box center [342, 498] width 286 height 37
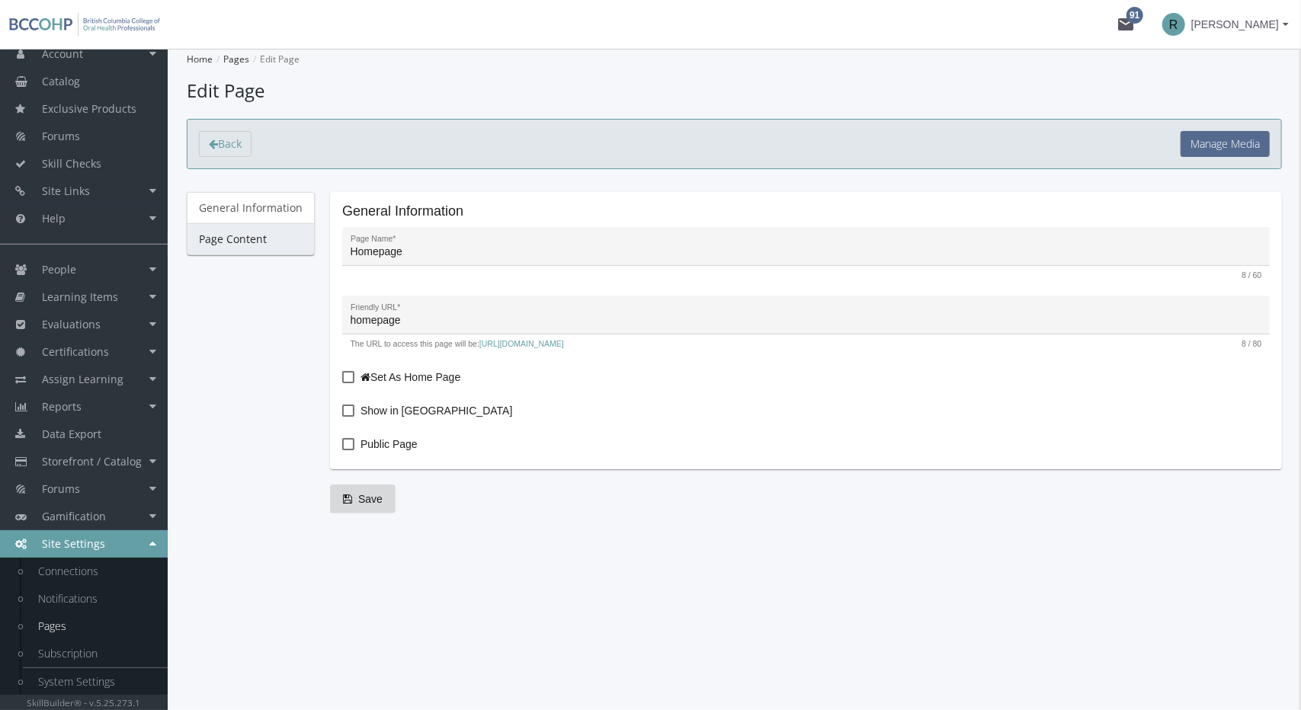
click at [280, 242] on link "Page Content" at bounding box center [251, 239] width 128 height 32
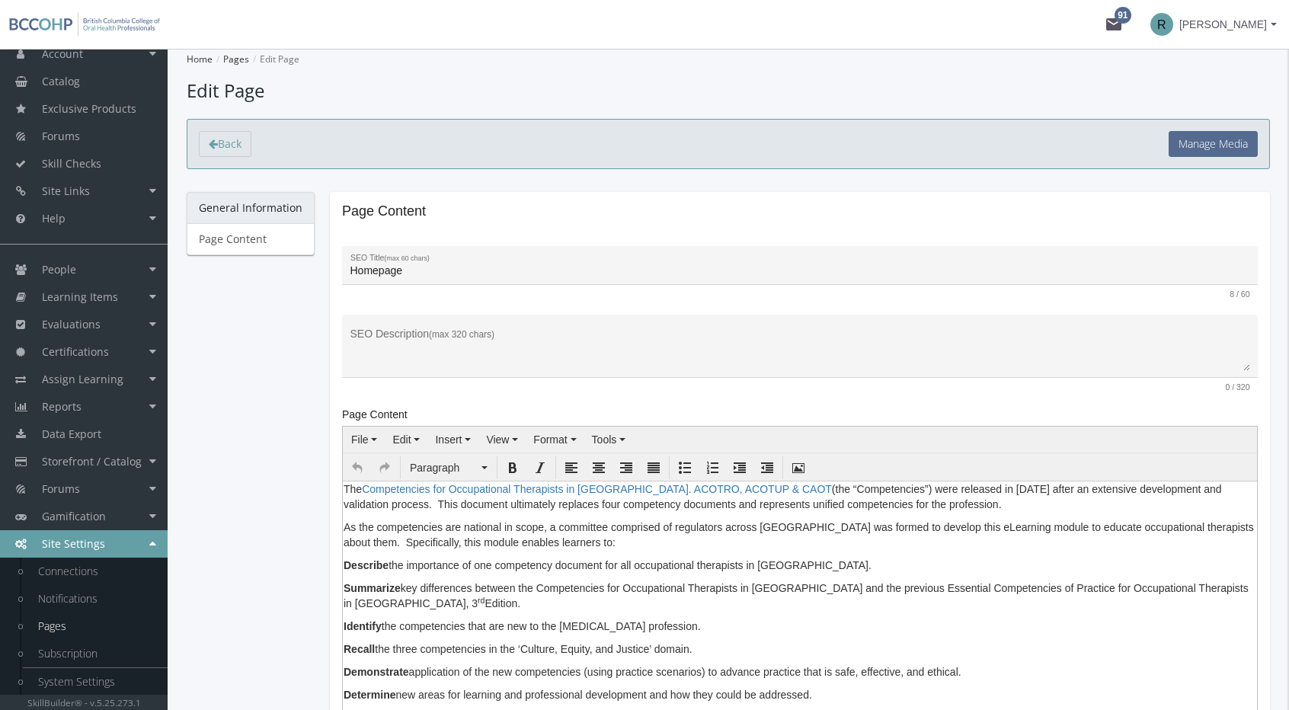
click at [270, 207] on link "General Information" at bounding box center [251, 208] width 128 height 32
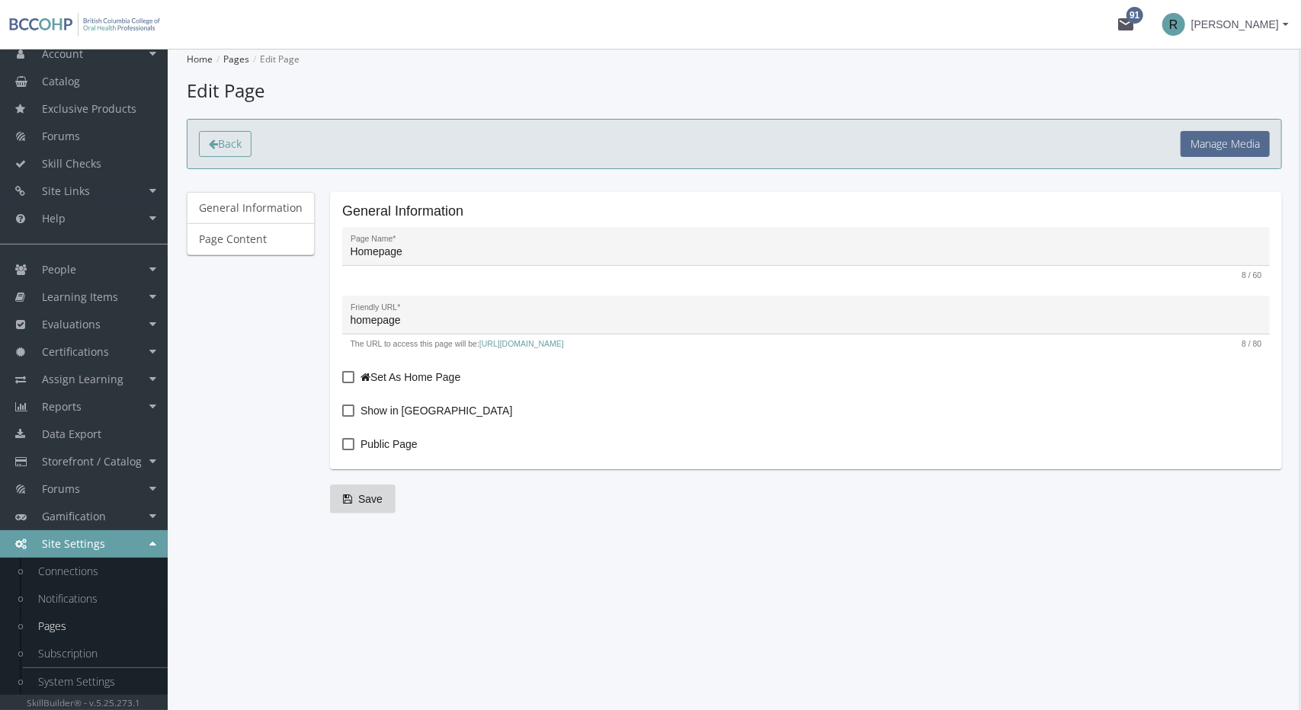
click at [222, 150] on span "Back" at bounding box center [230, 143] width 24 height 14
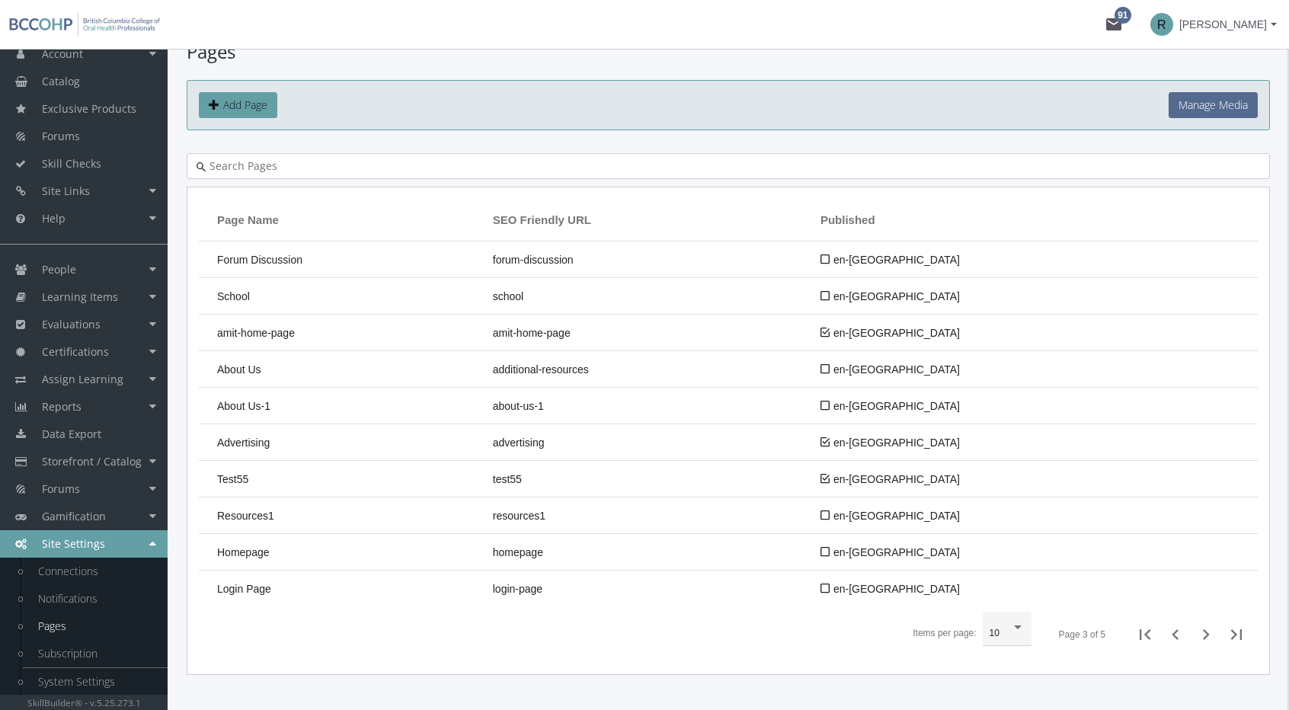
scroll to position [93, 0]
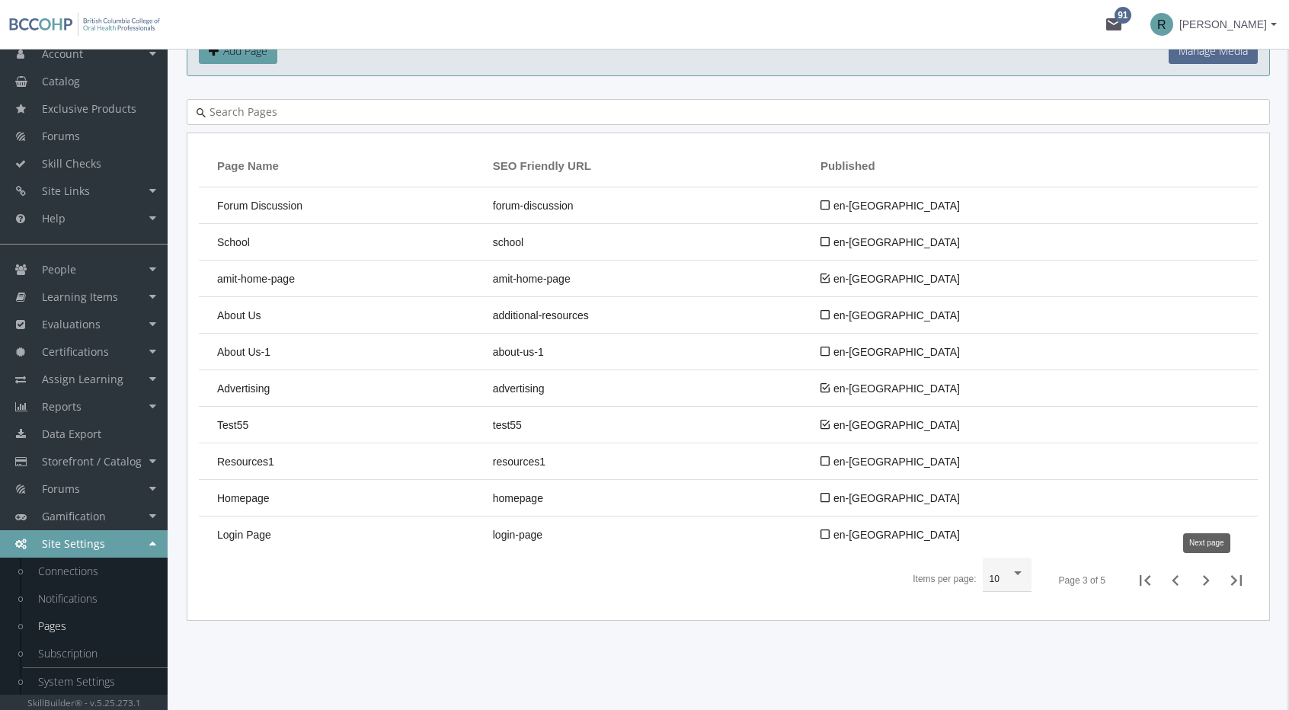
click at [1216, 578] on icon "Next page" at bounding box center [1205, 580] width 21 height 21
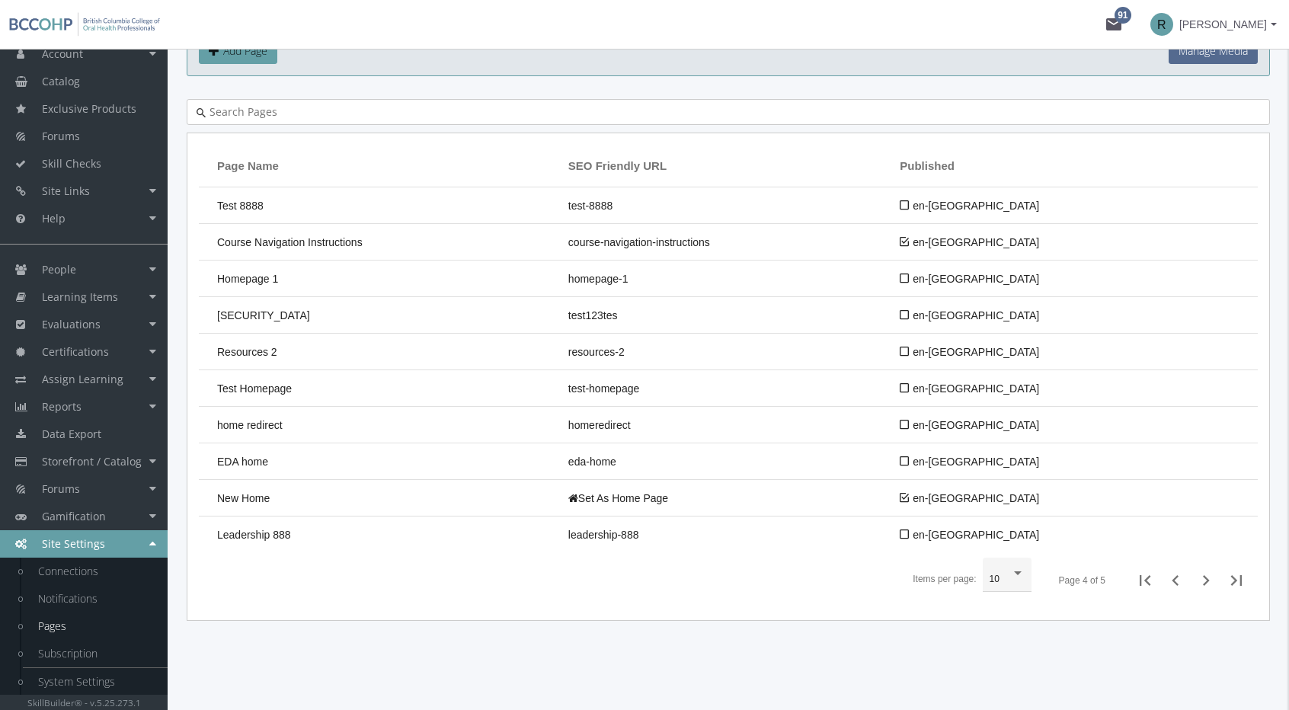
click at [1213, 578] on icon "Next page" at bounding box center [1205, 580] width 21 height 21
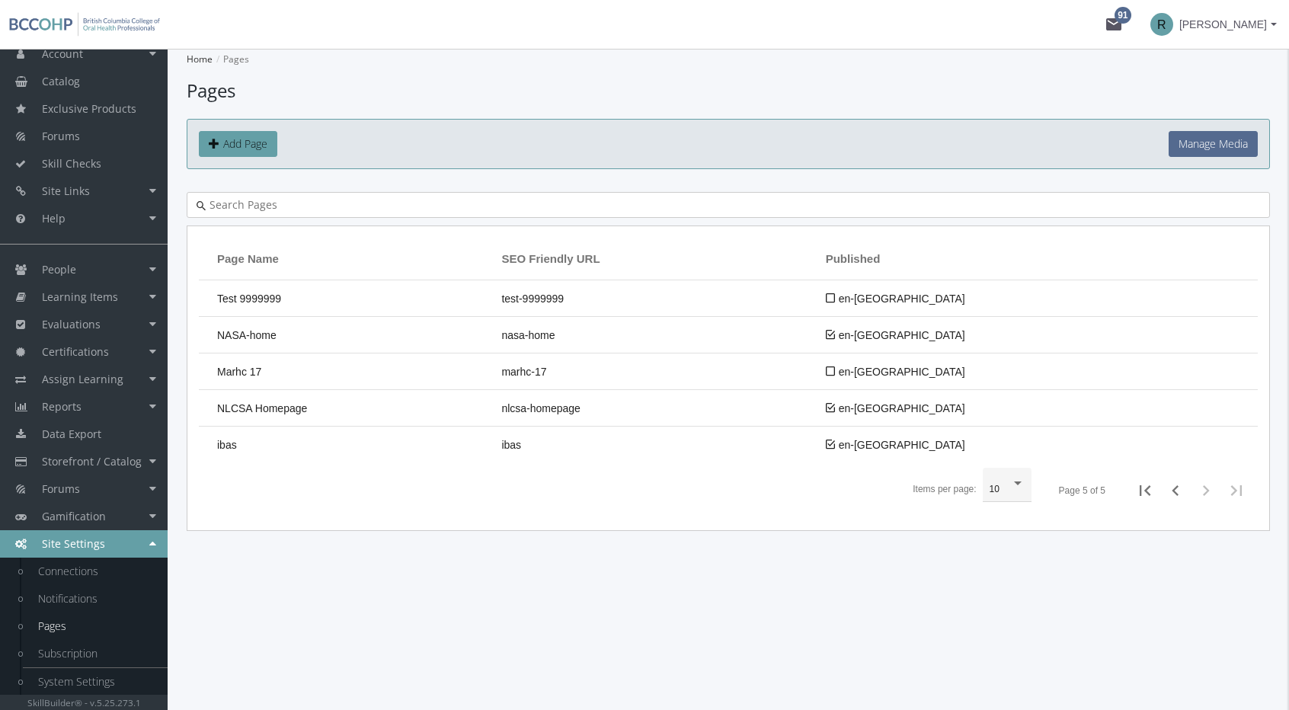
scroll to position [0, 0]
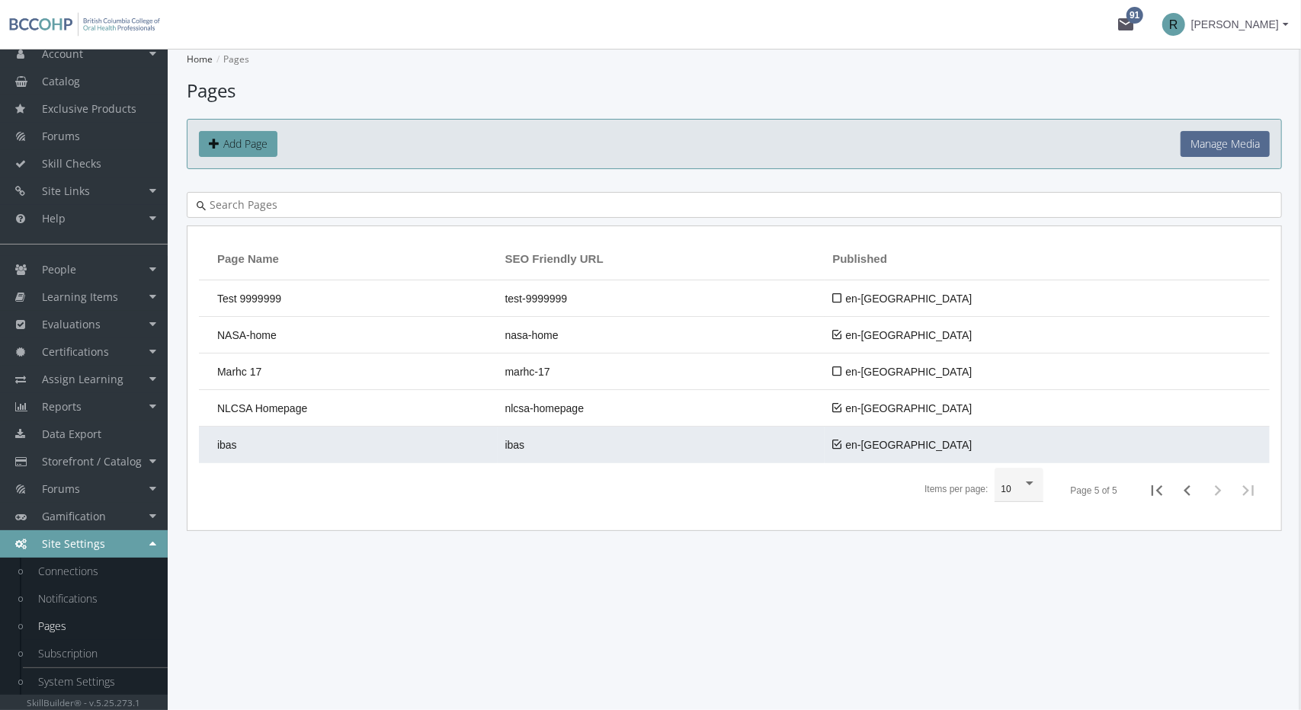
click at [346, 438] on td "ibas" at bounding box center [348, 445] width 299 height 37
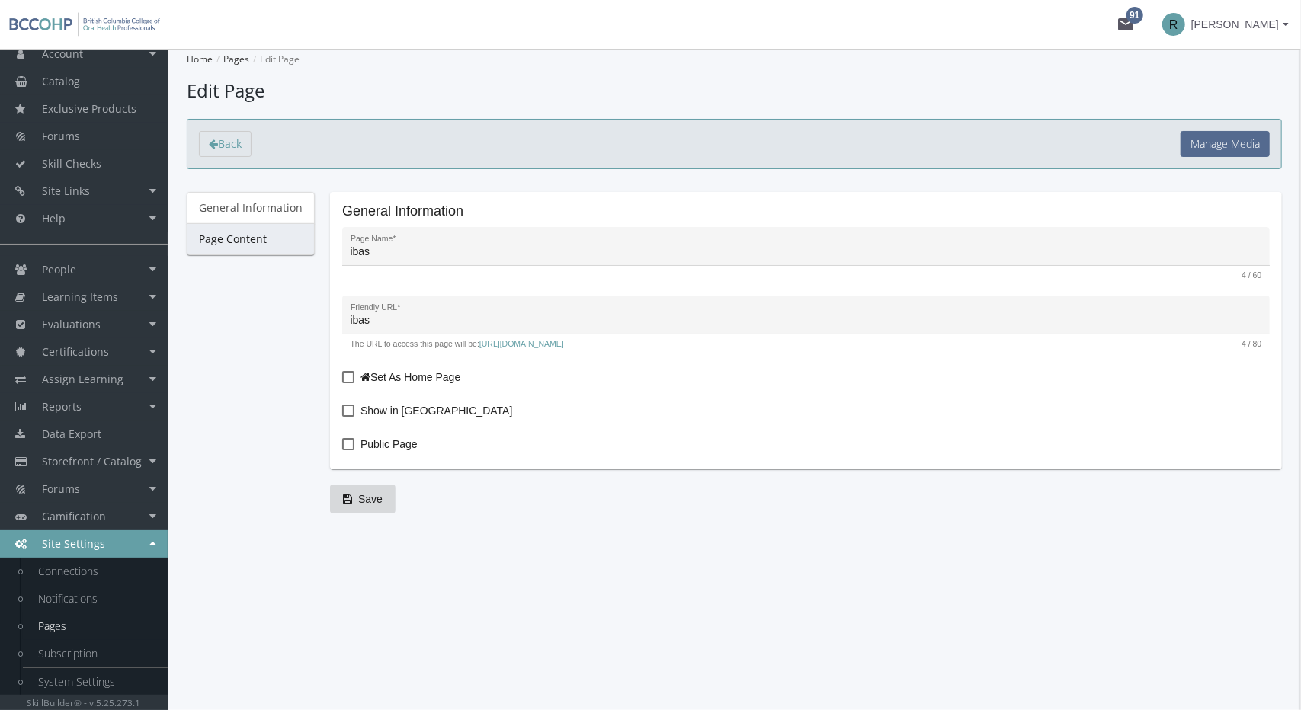
click at [261, 223] on link "Page Content" at bounding box center [251, 239] width 128 height 32
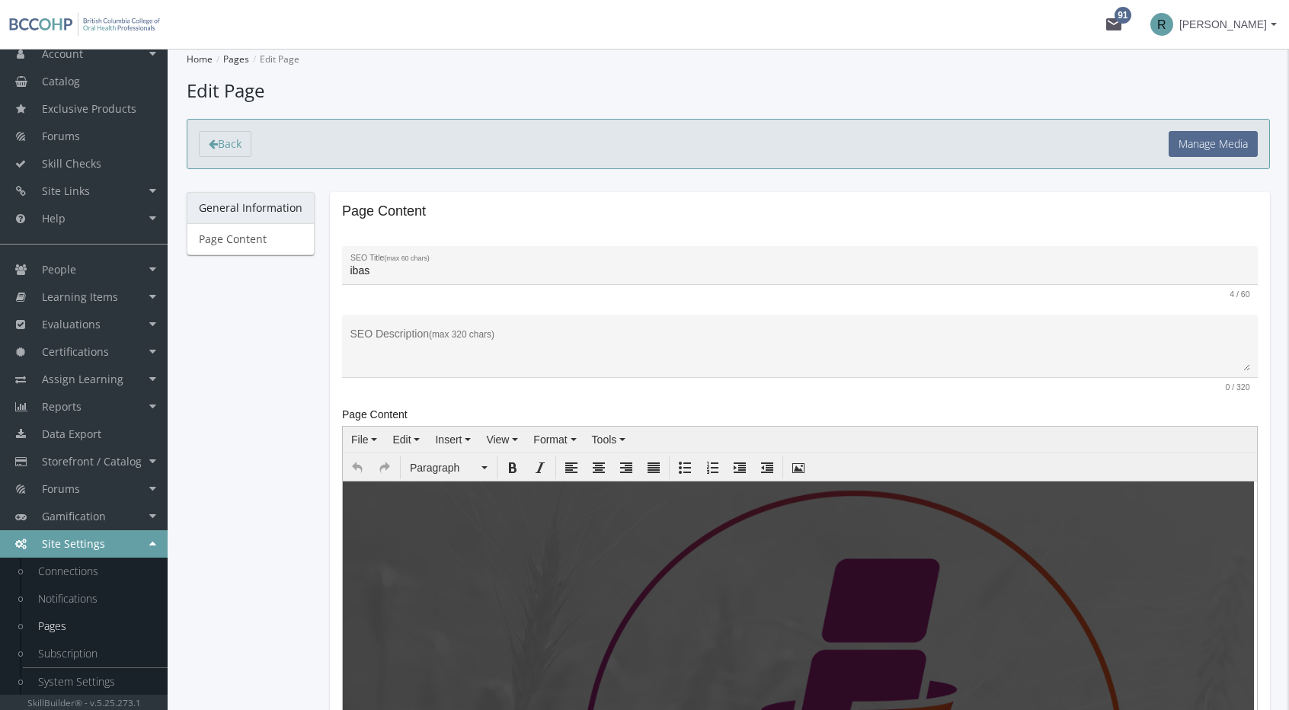
click at [245, 208] on link "General Information" at bounding box center [251, 208] width 128 height 32
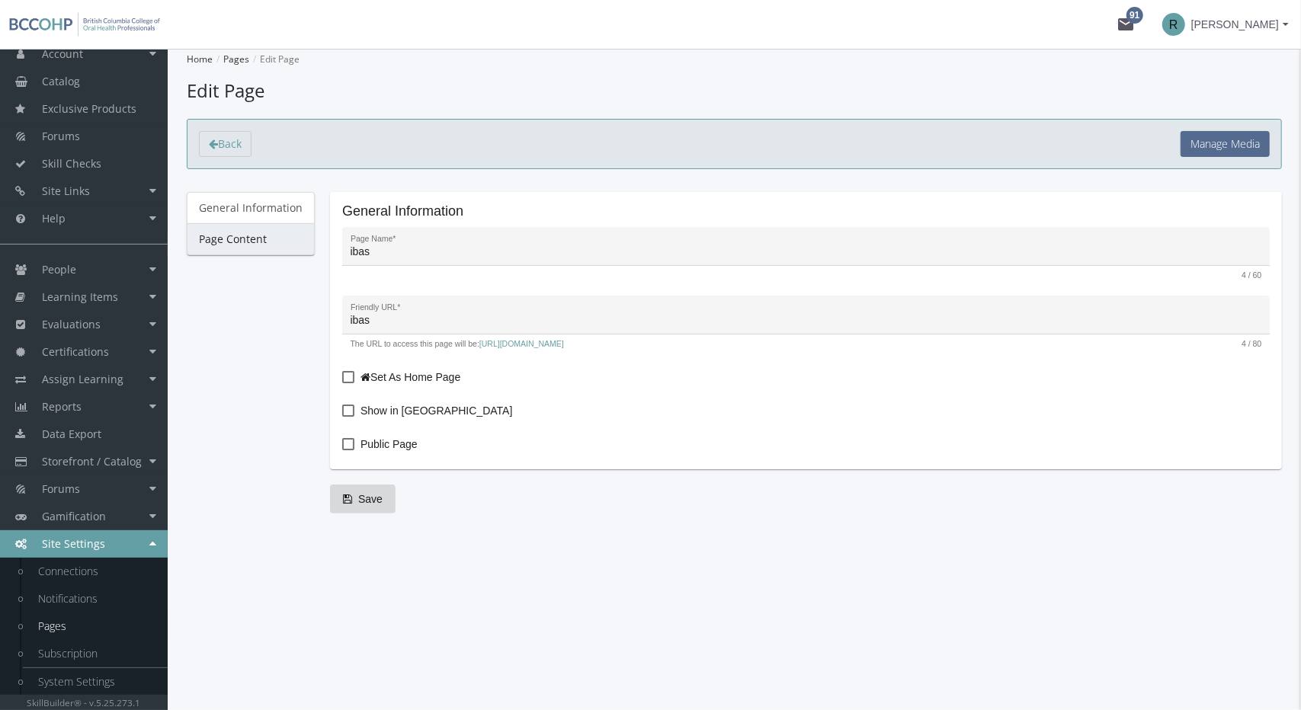
click at [242, 237] on link "Page Content" at bounding box center [251, 239] width 128 height 32
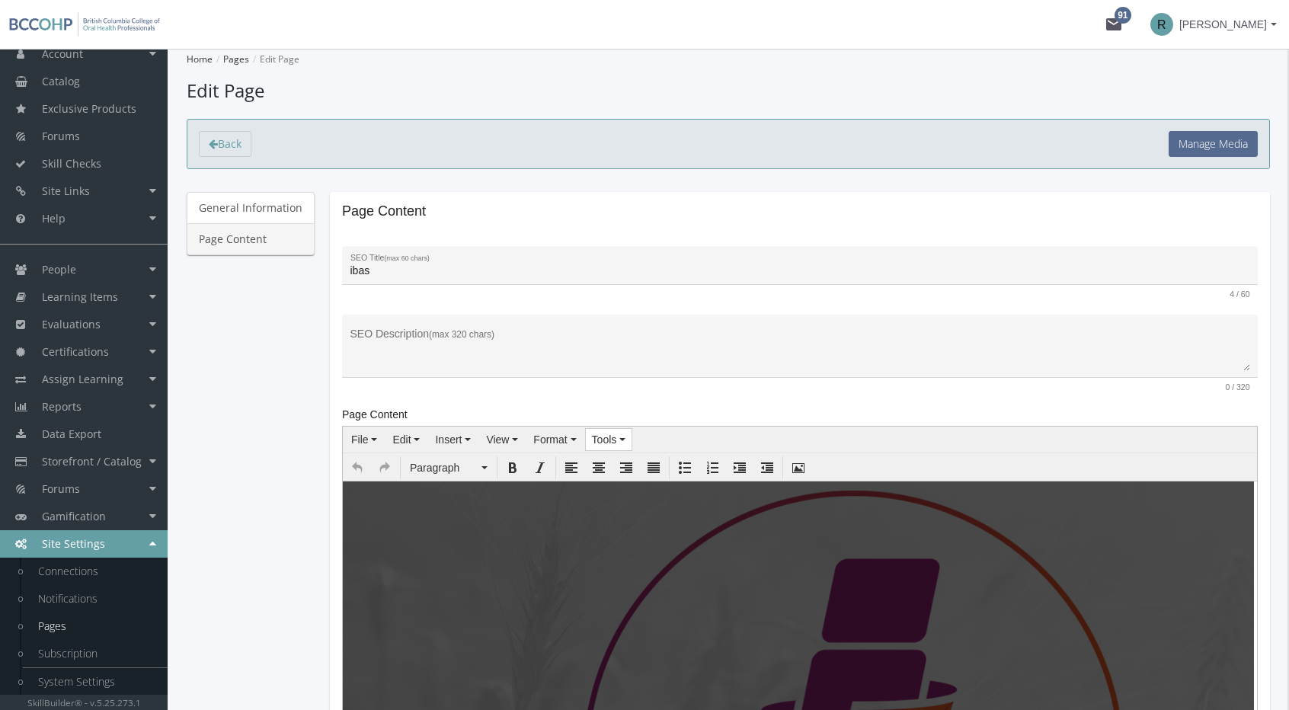
click at [619, 438] on icon "button" at bounding box center [622, 439] width 6 height 3
click at [625, 455] on div "Source code" at bounding box center [640, 464] width 121 height 21
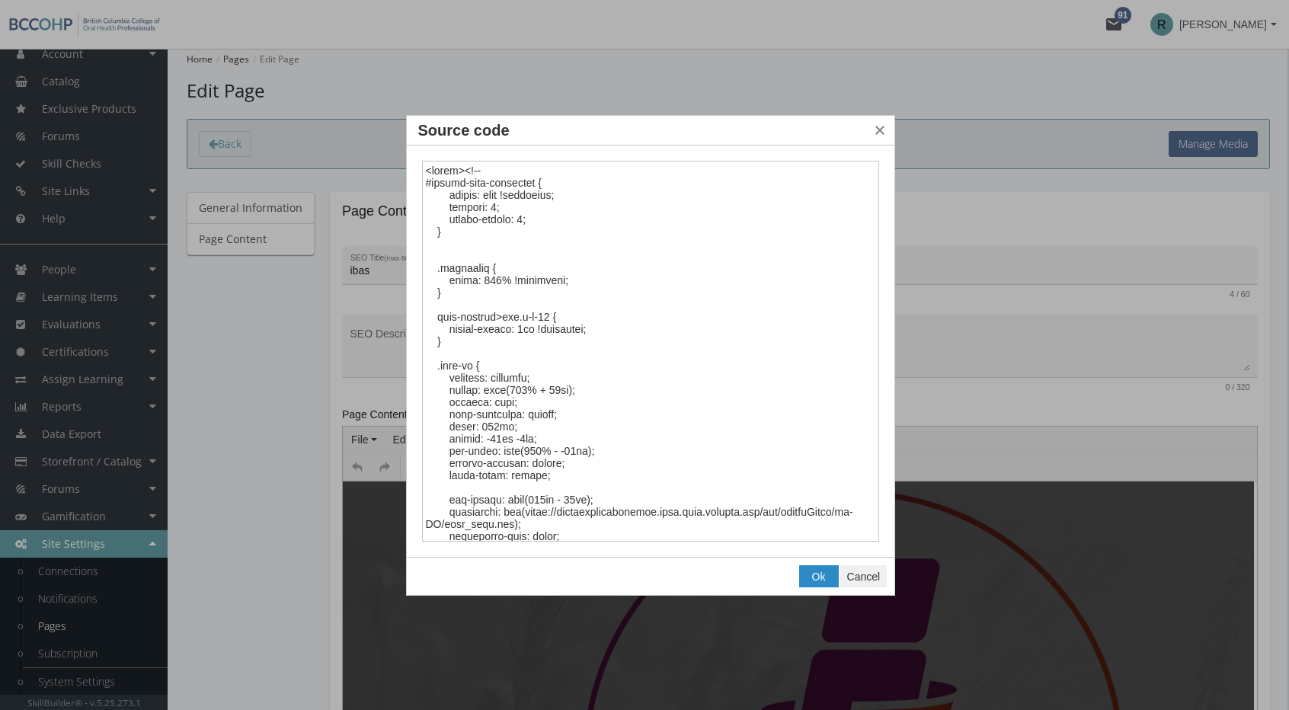
click at [619, 429] on textarea "Source code" at bounding box center [651, 352] width 458 height 382
click at [229, 325] on div at bounding box center [644, 355] width 1289 height 710
click at [872, 577] on span "Cancel" at bounding box center [864, 577] width 34 height 12
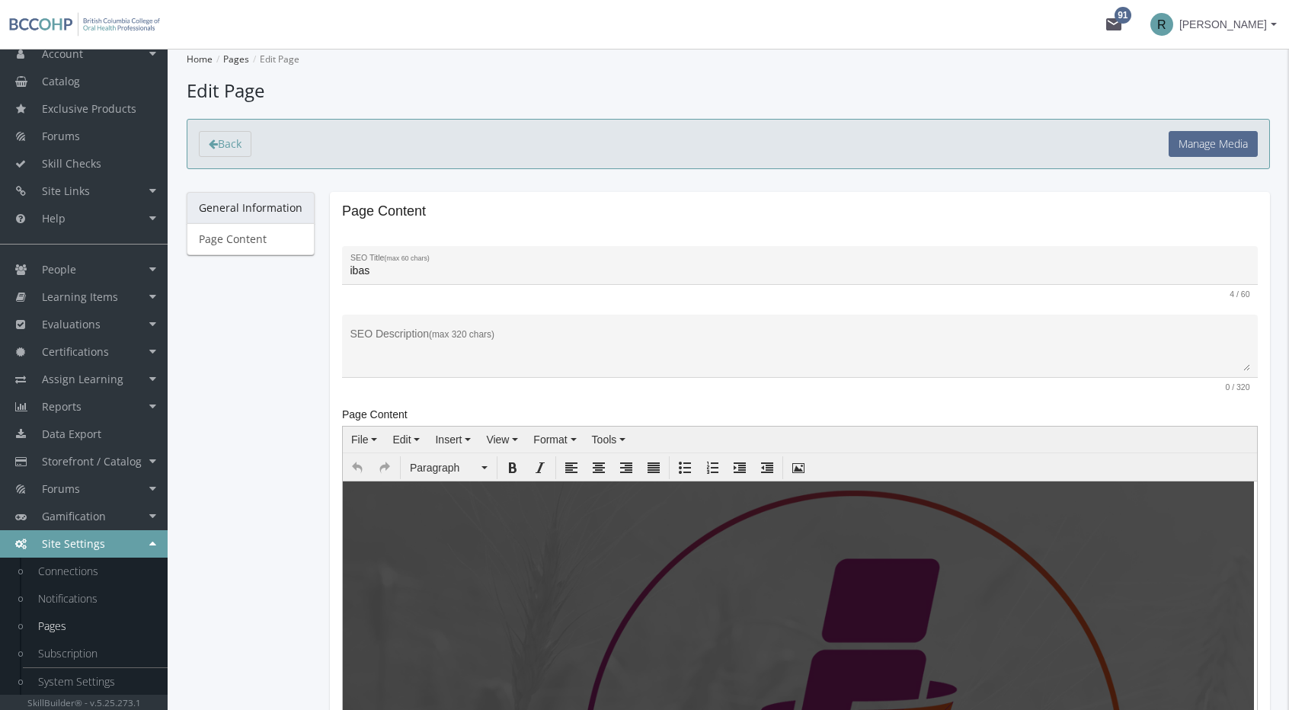
click at [244, 197] on link "General Information" at bounding box center [251, 208] width 128 height 32
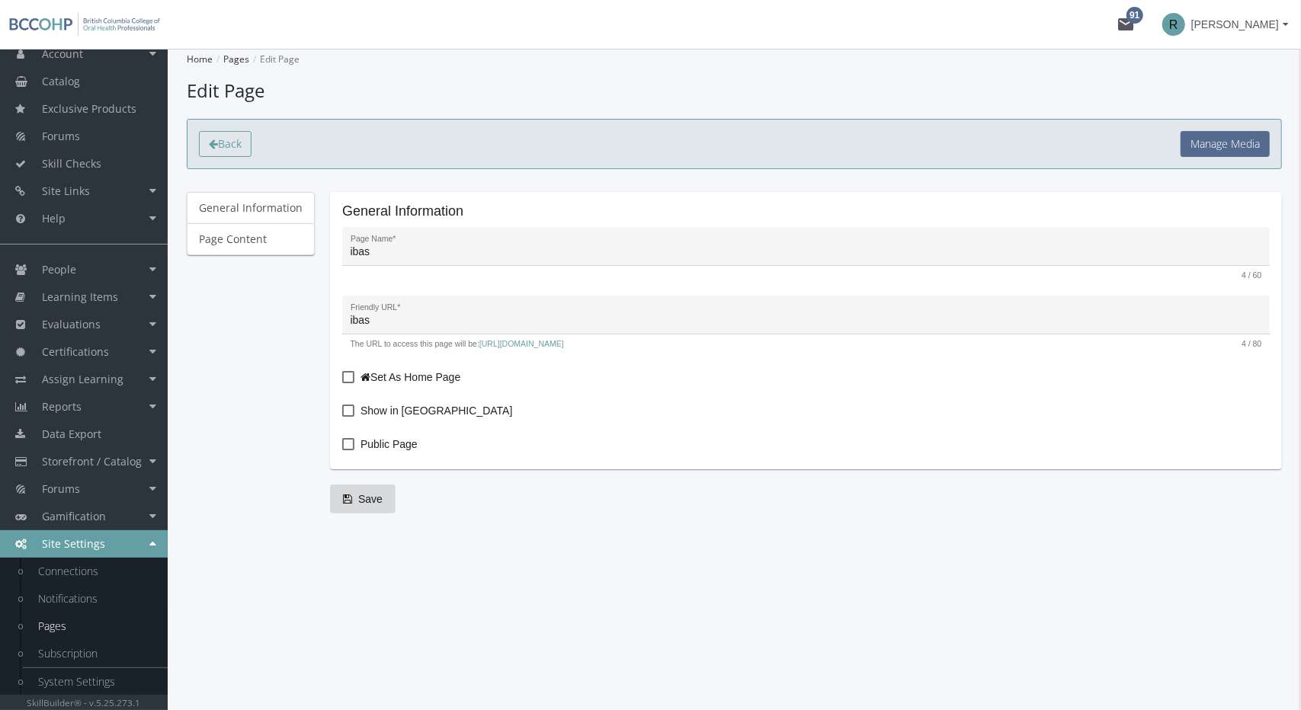
click at [229, 145] on span "Back" at bounding box center [230, 143] width 24 height 14
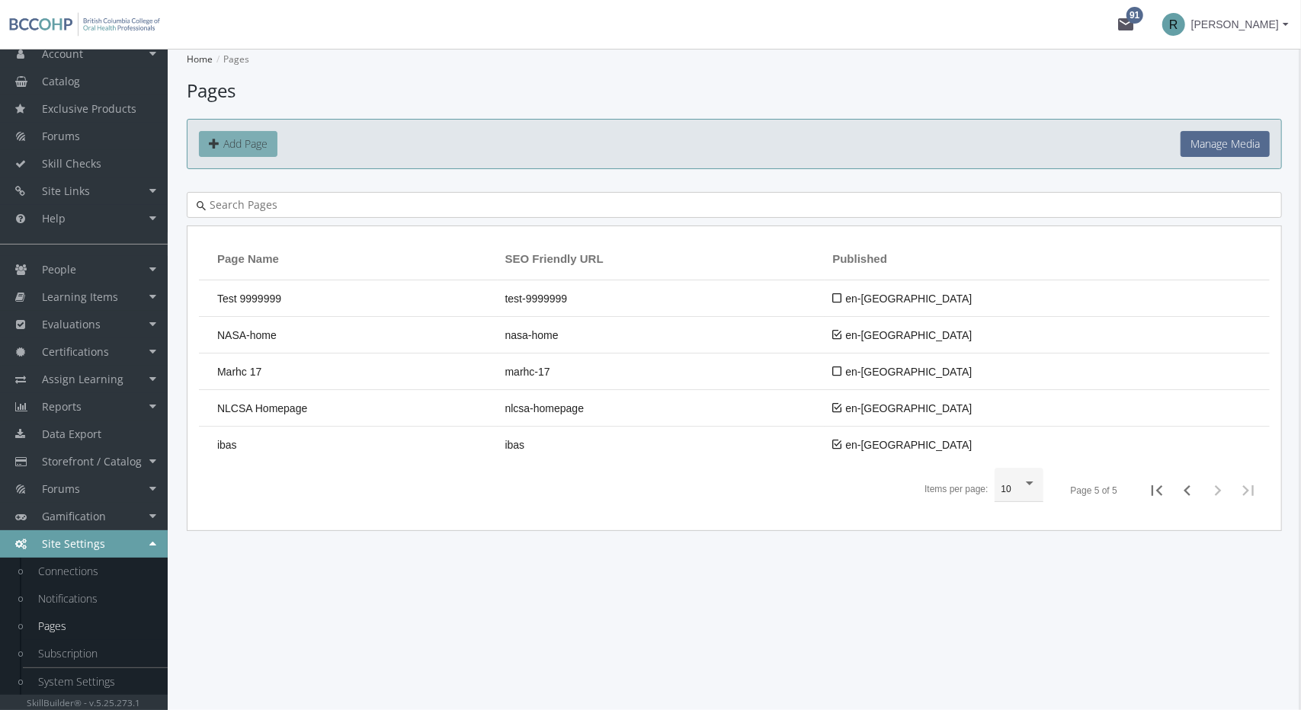
click at [254, 137] on span "Add Page" at bounding box center [245, 143] width 44 height 14
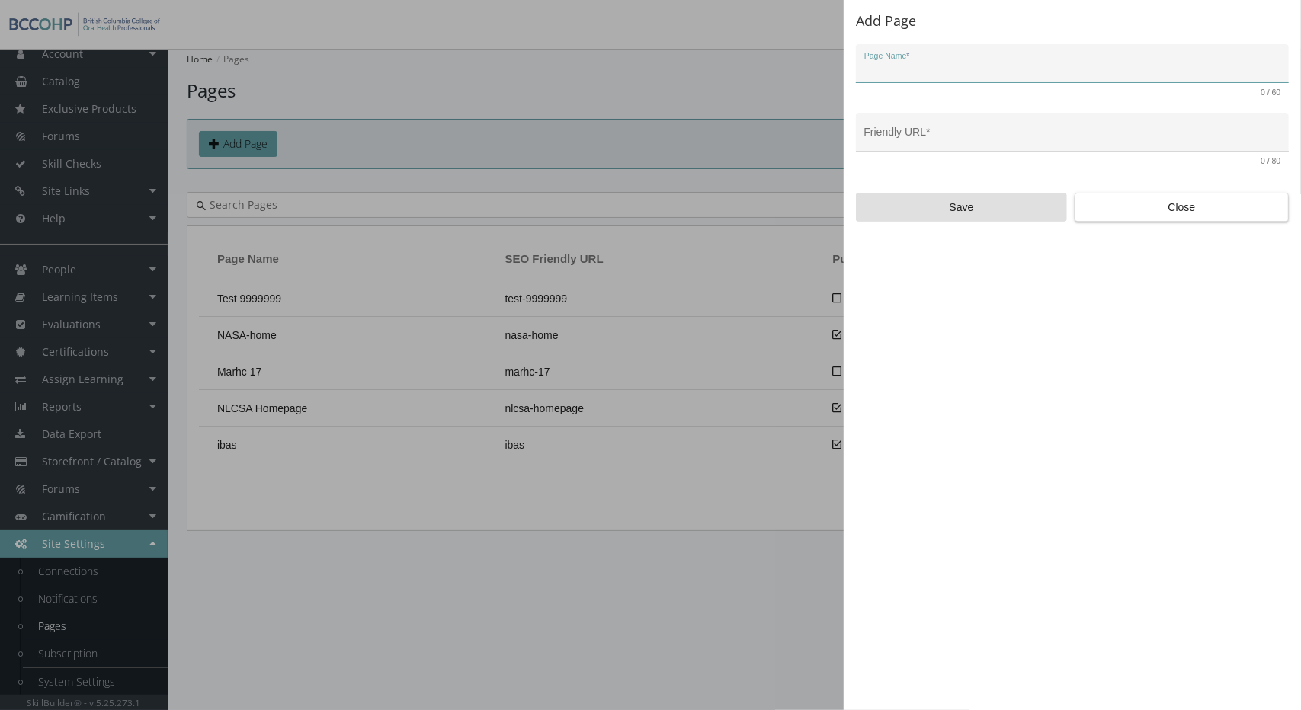
click at [911, 71] on input "Page Name *" at bounding box center [1072, 69] width 417 height 12
type input "BC"
type input "bc"
type input "BCCOHP"
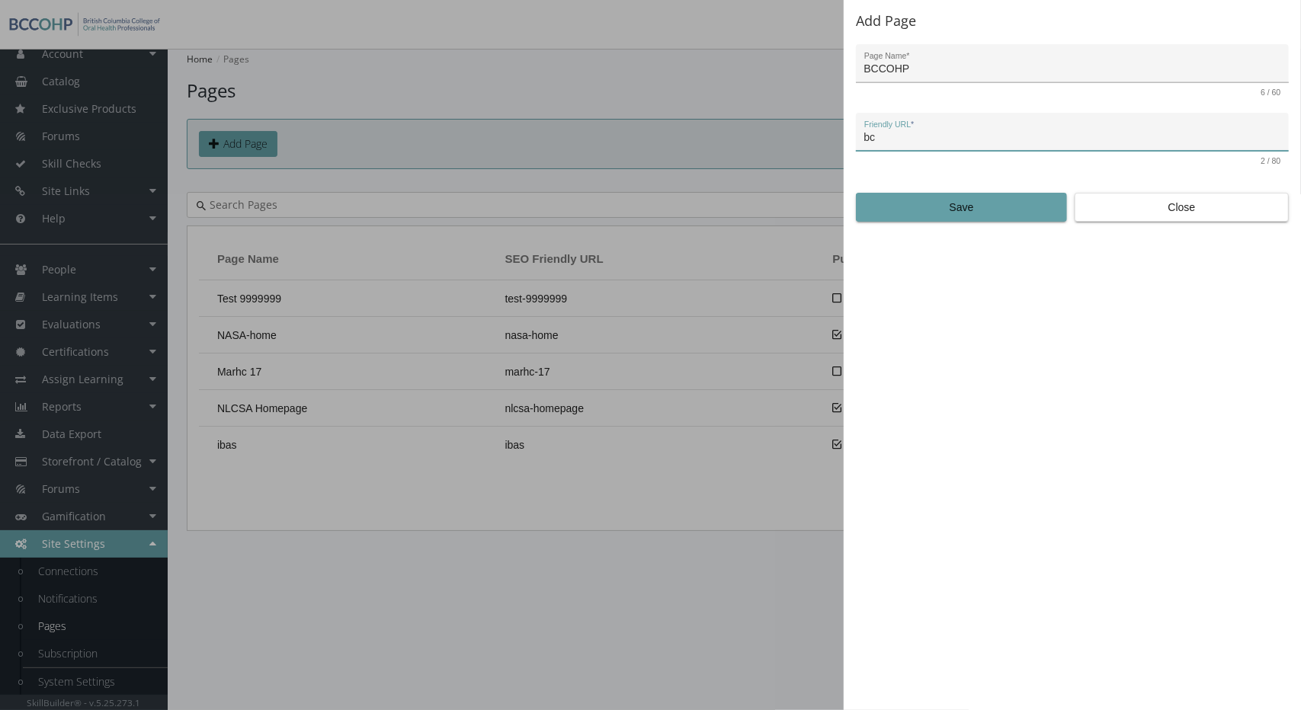
click at [917, 67] on input "BCCOHP" at bounding box center [1072, 69] width 417 height 12
click at [917, 66] on input "BCCOHP" at bounding box center [1072, 69] width 417 height 12
click at [896, 140] on input "bc" at bounding box center [1072, 138] width 417 height 12
paste input "BCCOHP"
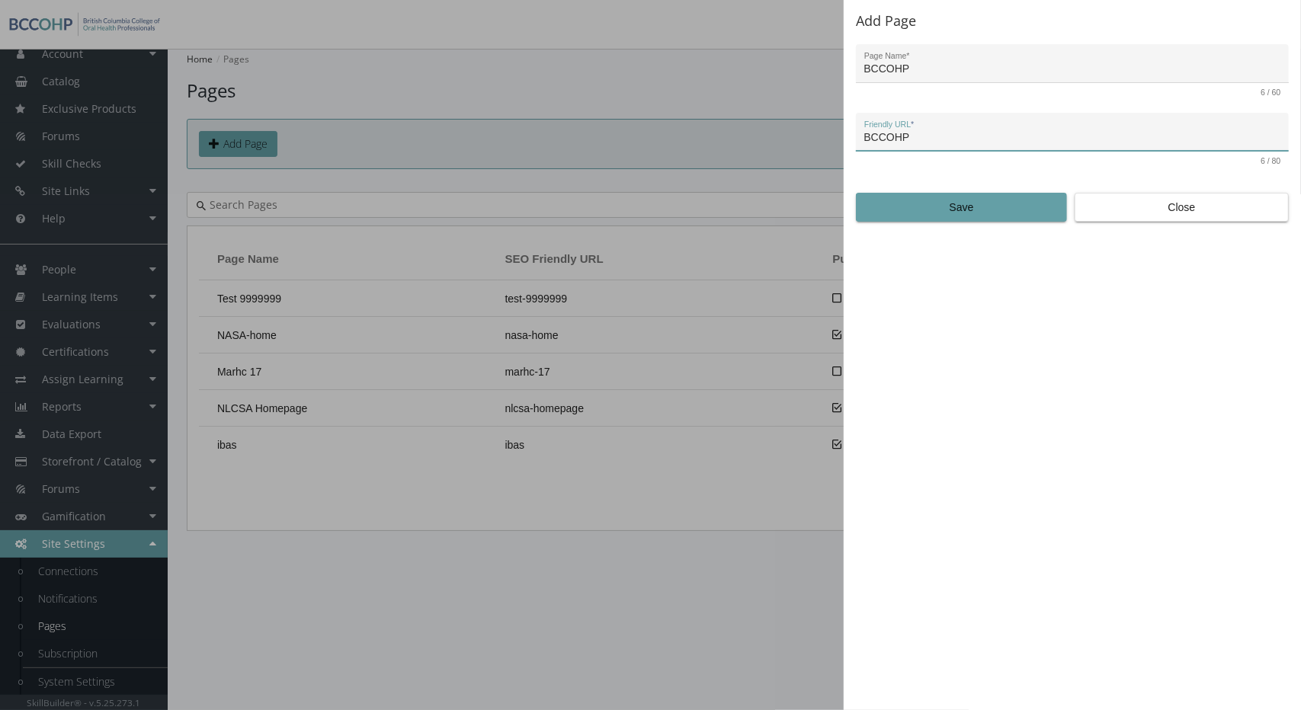
click at [899, 135] on input "BCCOHP" at bounding box center [1072, 138] width 417 height 12
type input "bccohp"
click at [923, 203] on span "Save" at bounding box center [961, 207] width 185 height 27
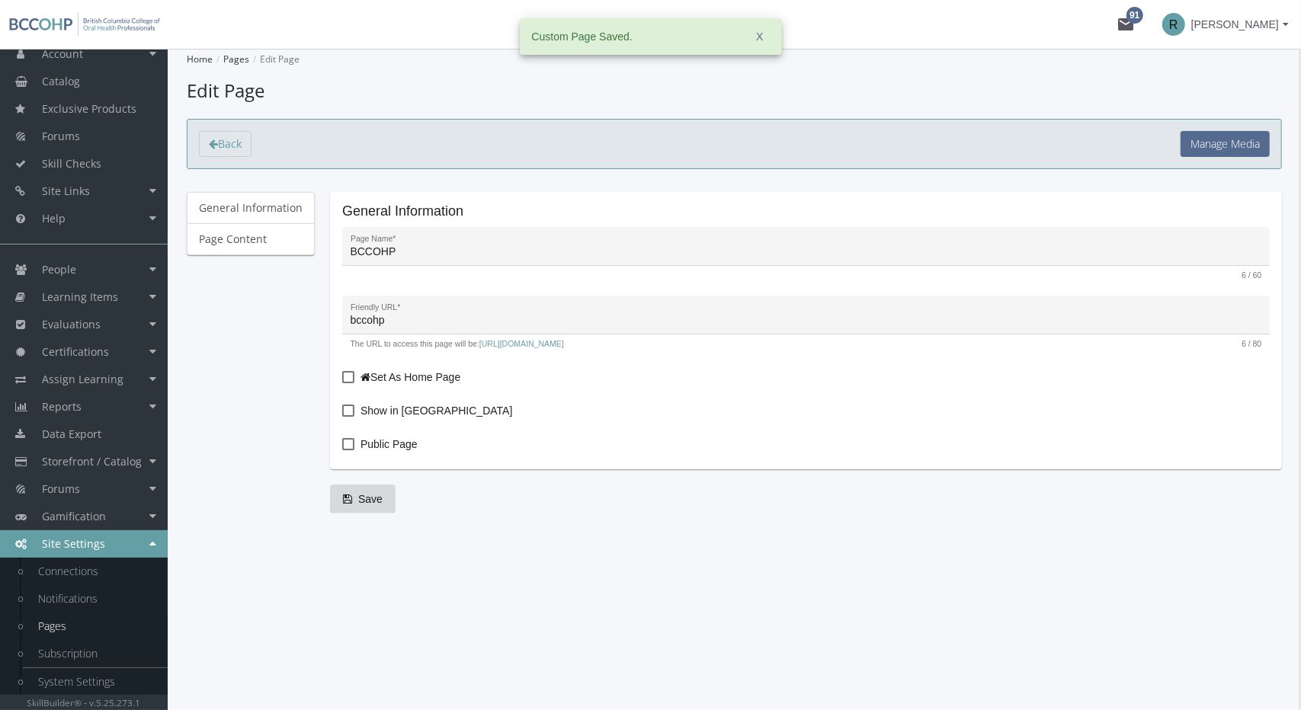
click at [377, 434] on div "Set As Home Page Show in Menu Public Page" at bounding box center [805, 412] width 927 height 89
click at [369, 443] on span "Public Page" at bounding box center [388, 444] width 57 height 18
click at [343, 450] on input "Public Page" at bounding box center [342, 450] width 1 height 1
checkbox input "true"
click at [363, 378] on span at bounding box center [365, 377] width 10 height 11
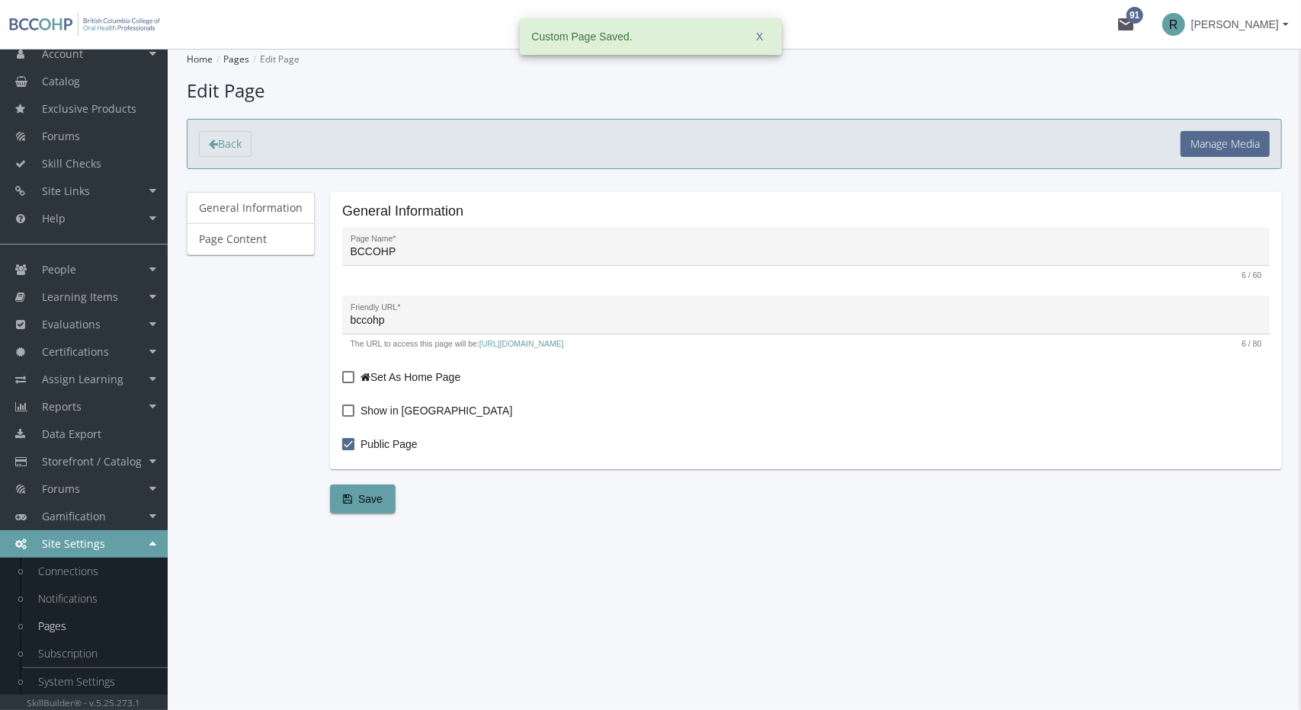
click at [343, 382] on input "Set As Home Page" at bounding box center [342, 382] width 1 height 1
checkbox input "true"
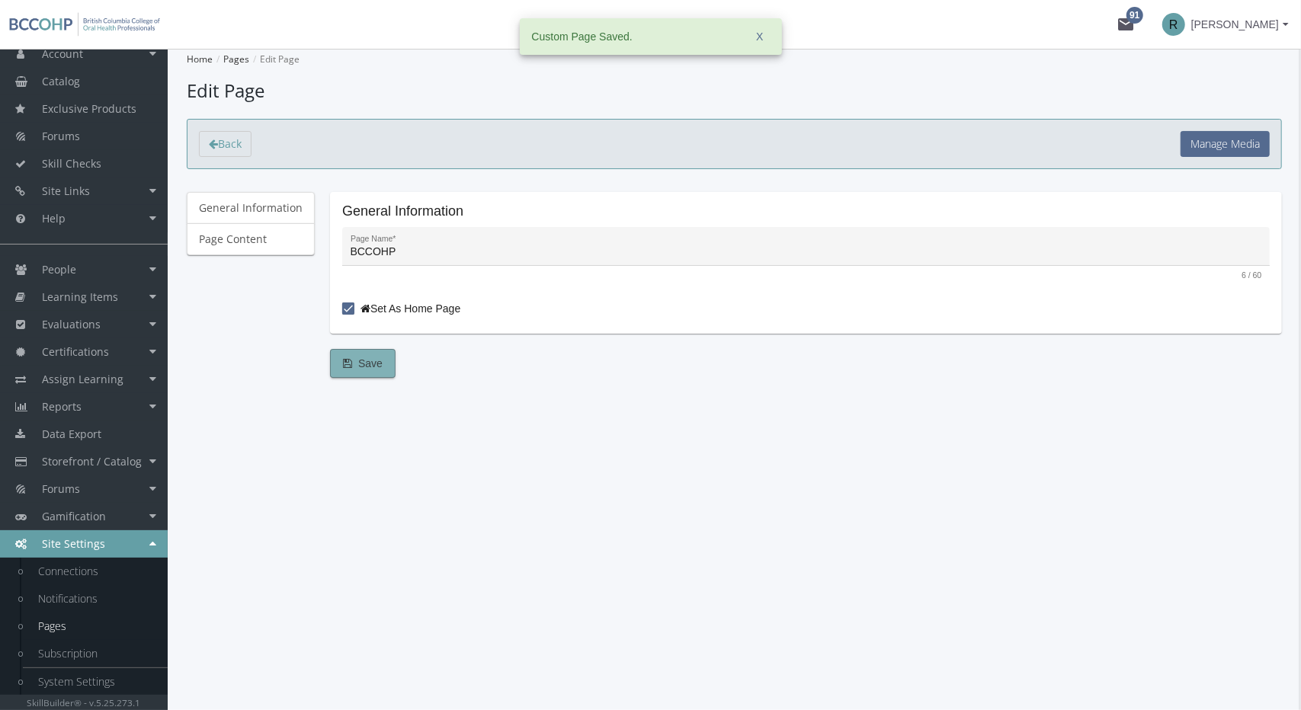
click at [373, 351] on span "Save" at bounding box center [363, 363] width 40 height 27
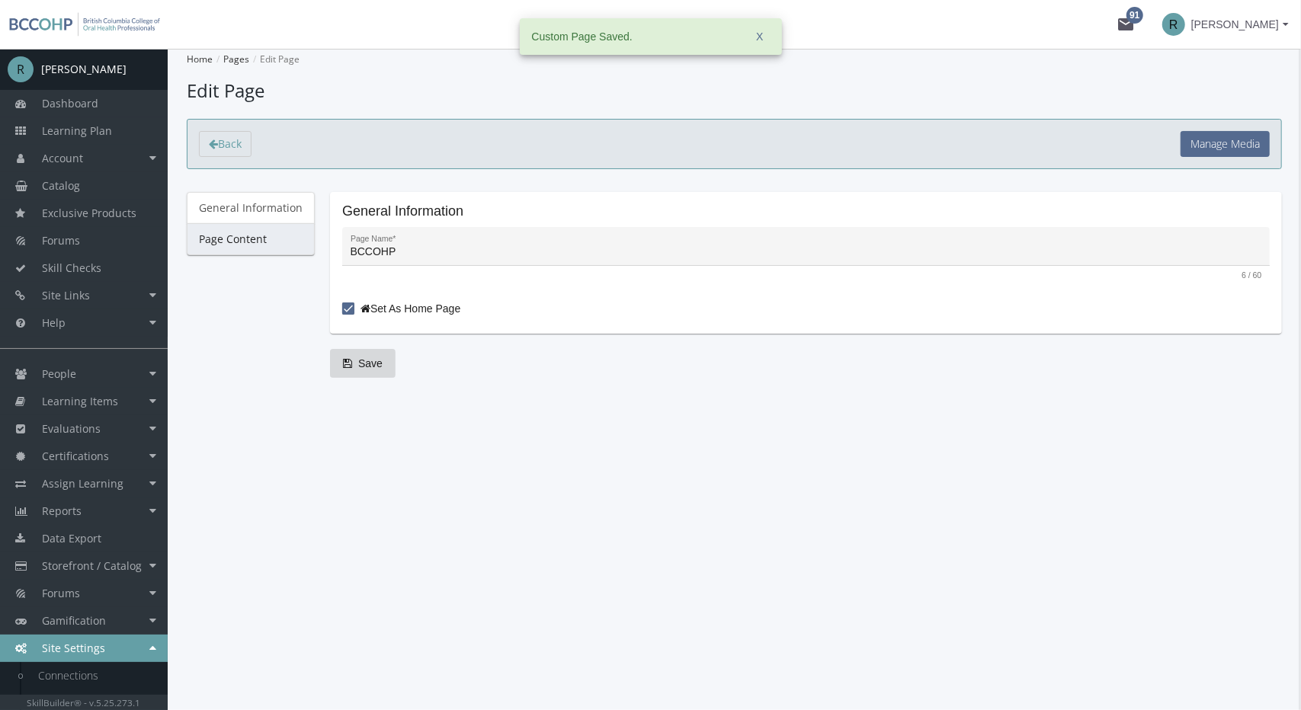
click at [276, 239] on link "Page Content" at bounding box center [251, 239] width 128 height 32
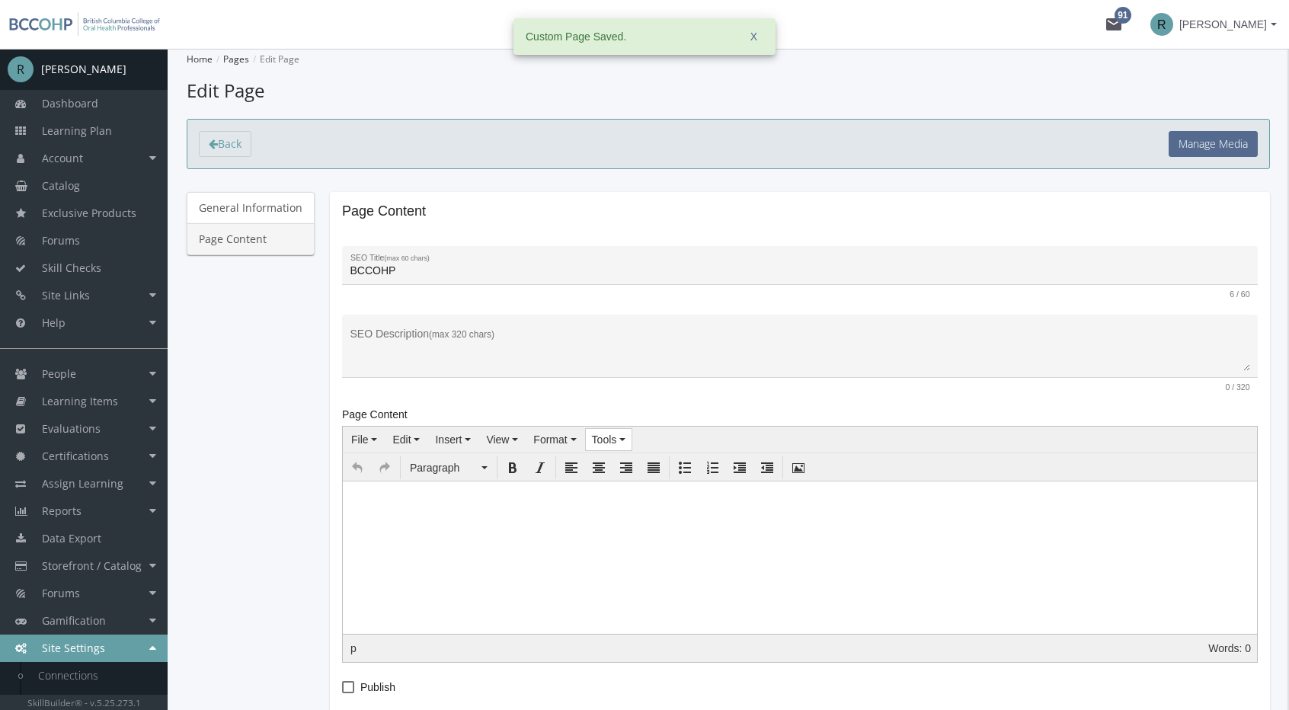
click at [602, 435] on span "Tools" at bounding box center [604, 440] width 25 height 12
click at [626, 470] on div "Source code" at bounding box center [640, 464] width 121 height 21
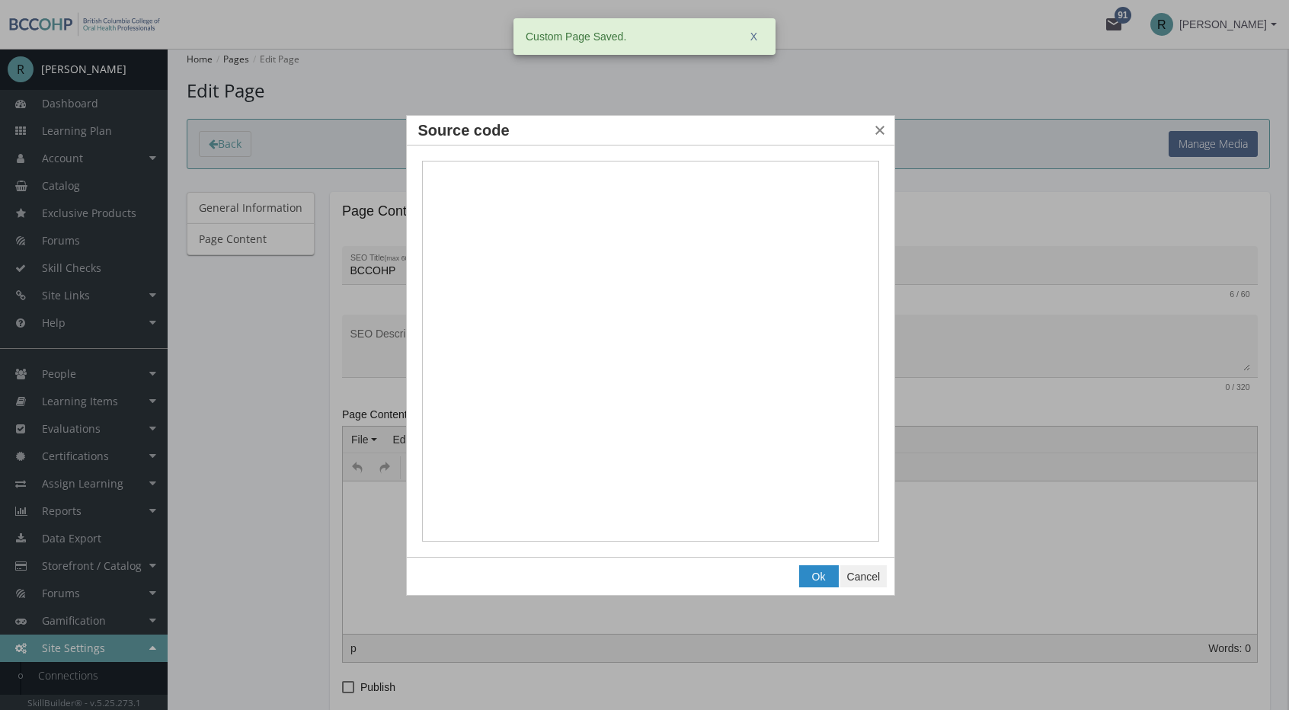
click at [592, 346] on textarea "Source code" at bounding box center [651, 352] width 458 height 382
type textarea "BCCOHP"
drag, startPoint x: 597, startPoint y: 288, endPoint x: 134, endPoint y: 139, distance: 486.7
click at [134, 139] on body "Loading page Page Loaded mail 91 R Rebeca Leal R Rebeca Leal Dashboard Learning…" at bounding box center [644, 355] width 1289 height 710
click at [722, 331] on textarea "Source code" at bounding box center [651, 352] width 458 height 382
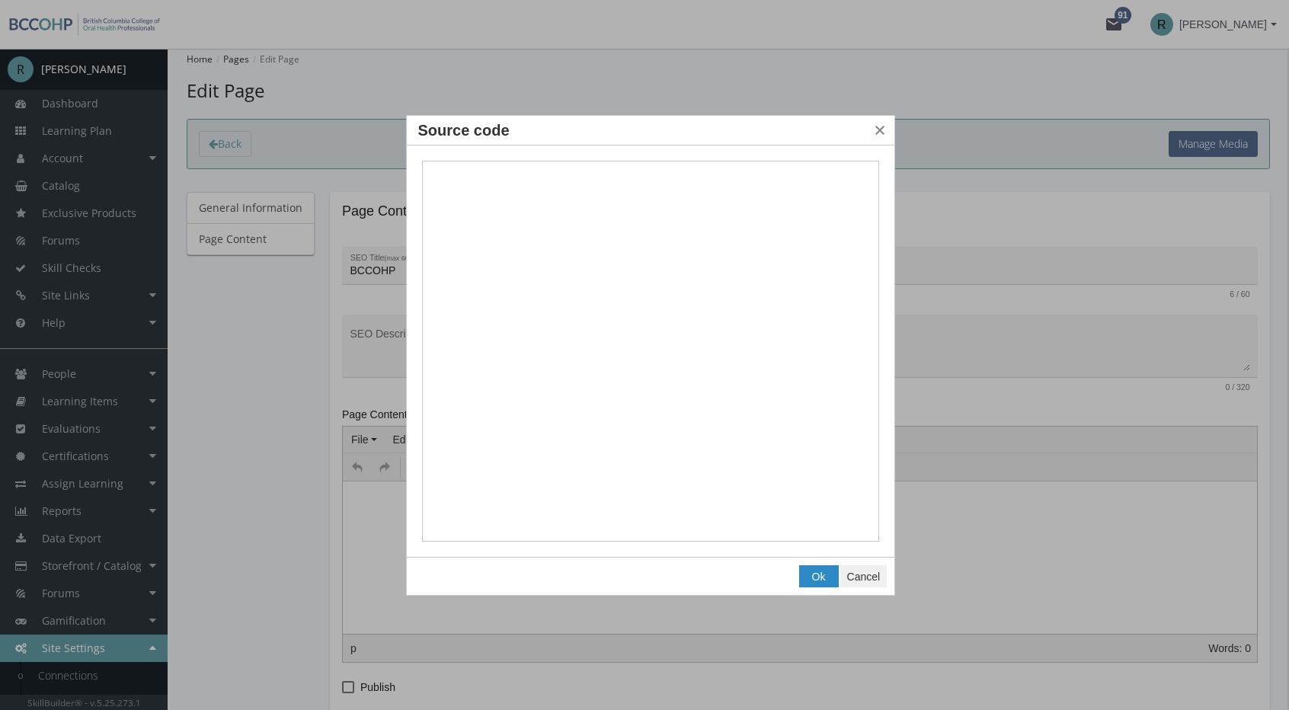
click at [888, 574] on div "Ok Cancel" at bounding box center [651, 576] width 488 height 37
click at [879, 572] on button "Cancel" at bounding box center [864, 576] width 46 height 21
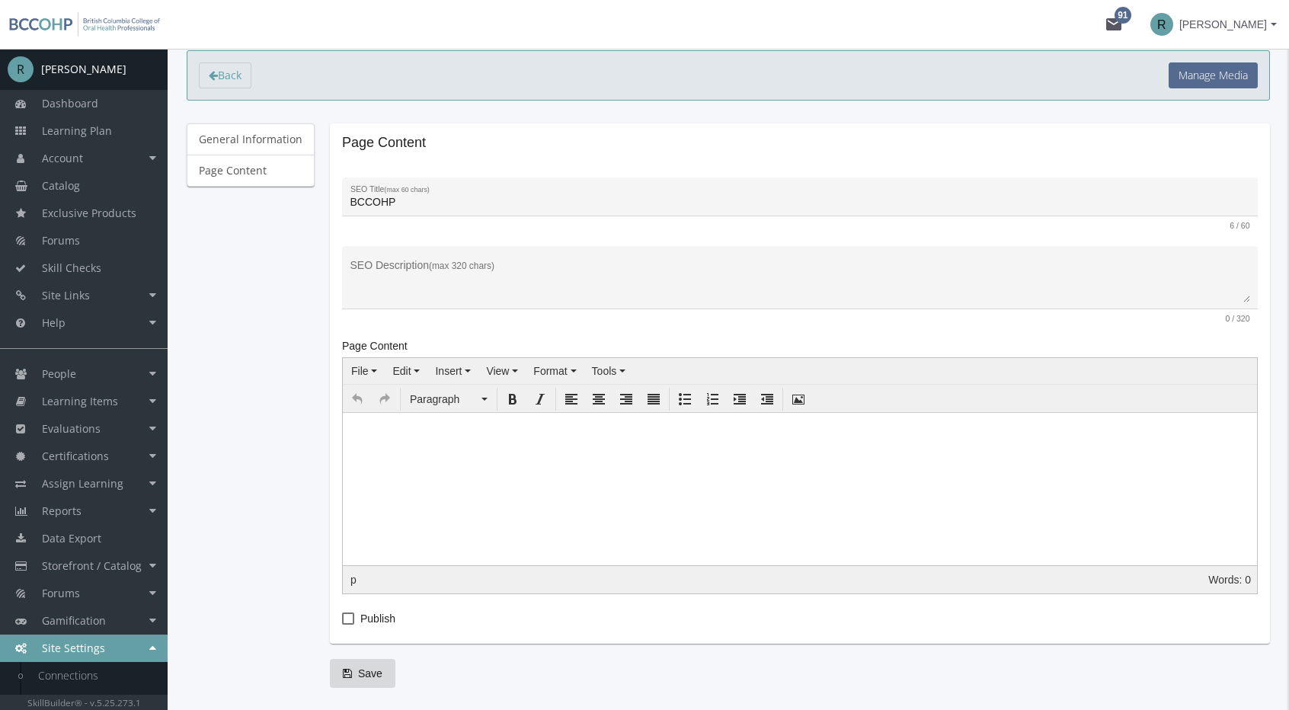
scroll to position [120, 0]
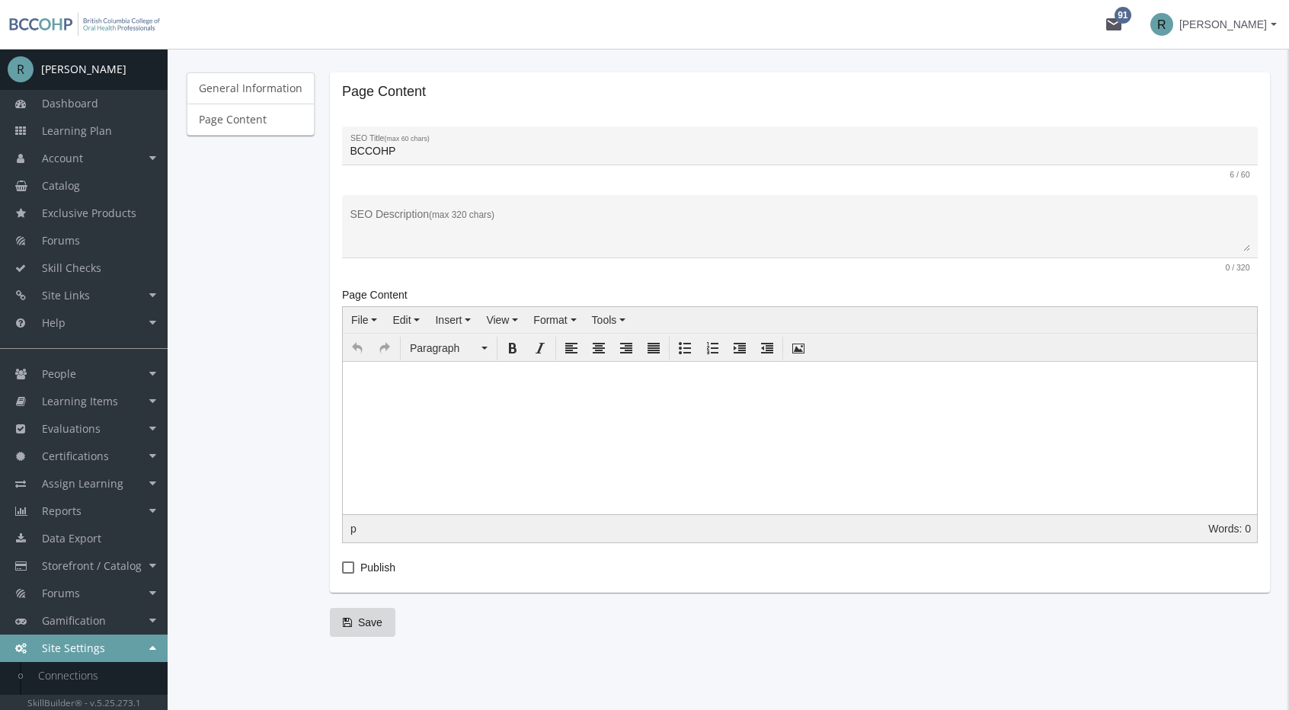
click at [342, 562] on span at bounding box center [348, 568] width 12 height 12
click at [342, 573] on input "Publish" at bounding box center [342, 573] width 1 height 1
checkbox input "true"
click at [357, 619] on span "Save" at bounding box center [363, 622] width 40 height 27
click at [608, 314] on span "Tools" at bounding box center [604, 320] width 25 height 12
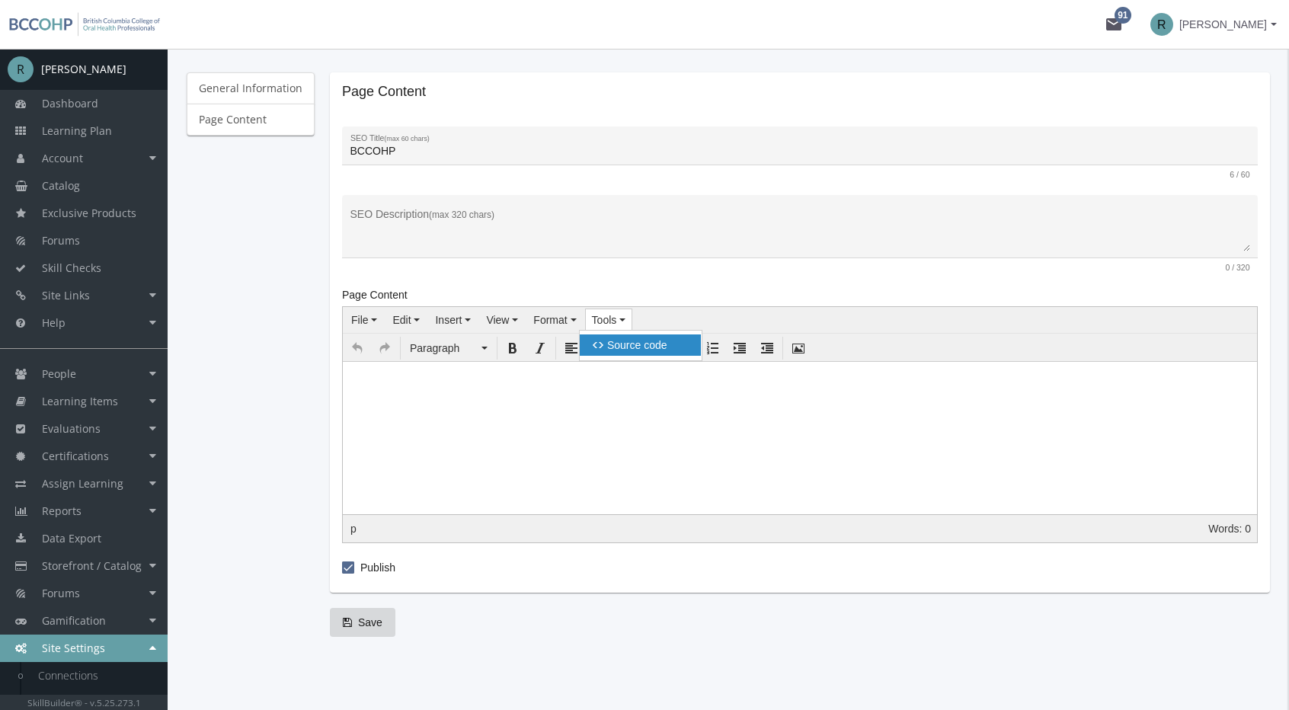
click at [610, 345] on span "Source code" at bounding box center [637, 345] width 60 height 12
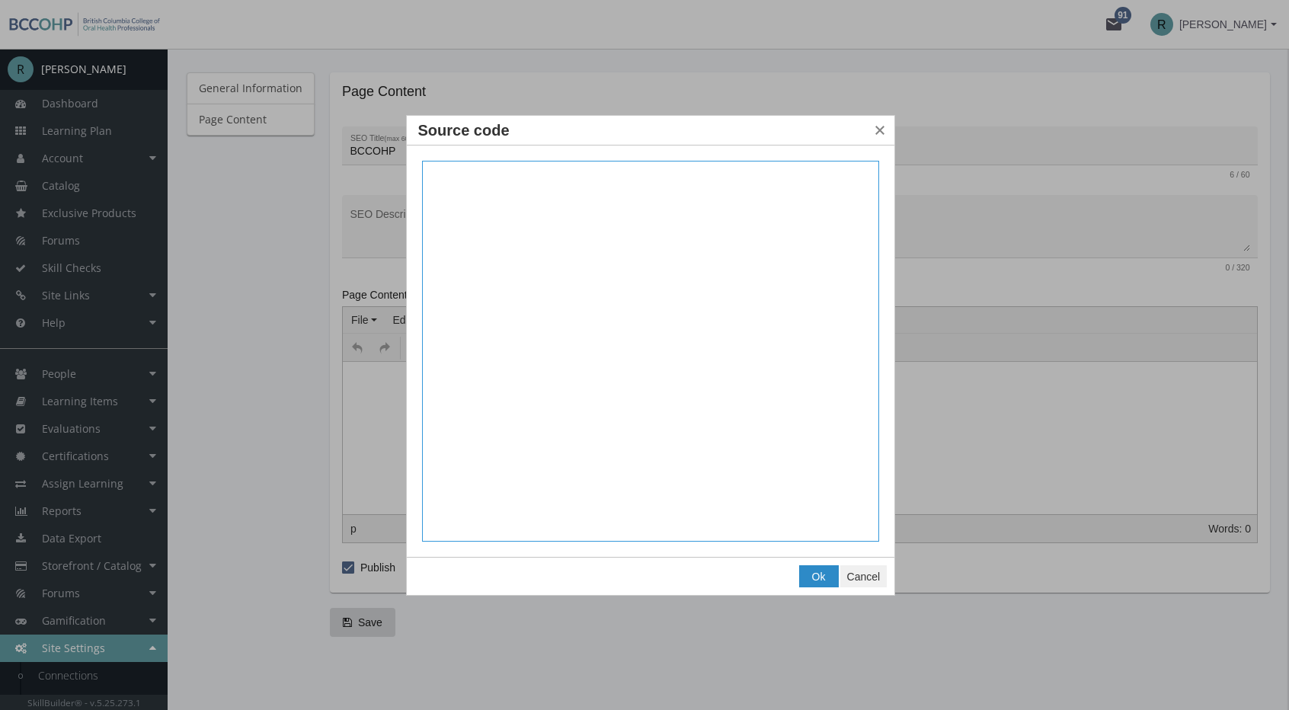
click at [470, 190] on textarea "Source code" at bounding box center [651, 352] width 458 height 382
paste textarea "<style> :root { --brand-blue: #546A8F; --brand-accent: #D09786; --text-color: #…"
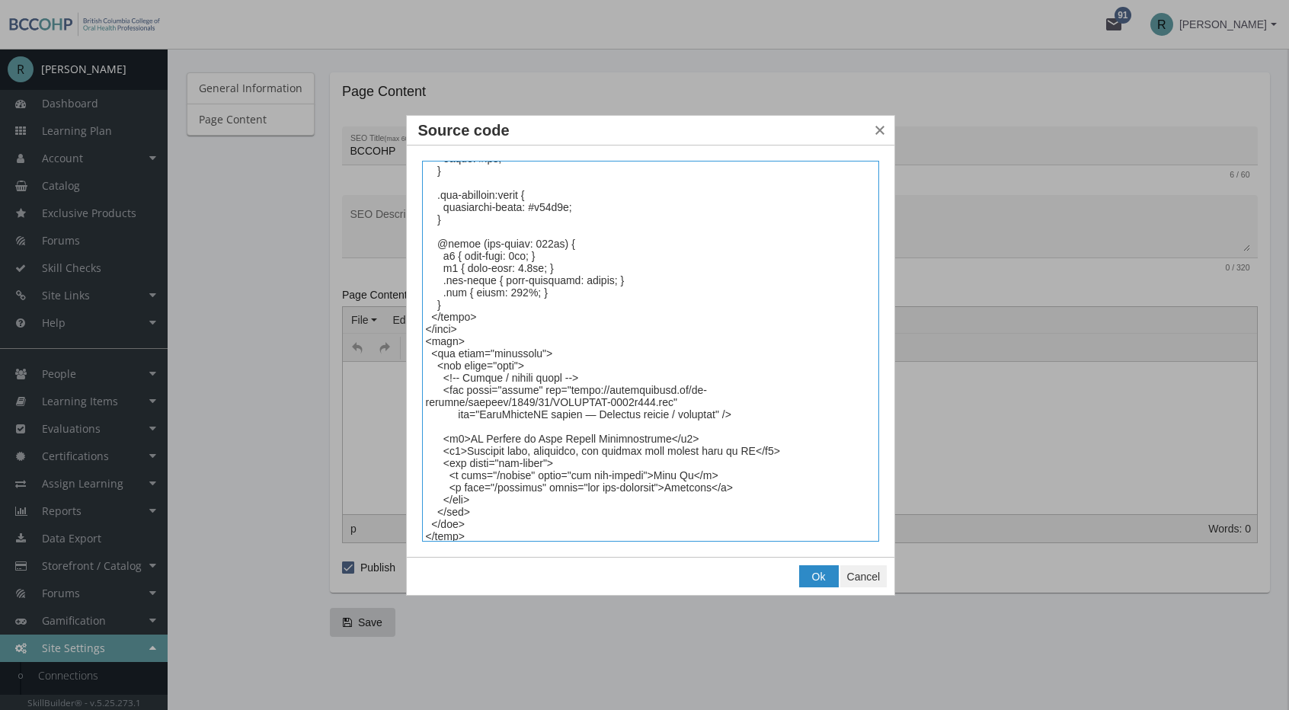
scroll to position [1211, 0]
drag, startPoint x: 489, startPoint y: 533, endPoint x: 408, endPoint y: 539, distance: 81.0
click at [408, 539] on div "Source code" at bounding box center [651, 351] width 488 height 411
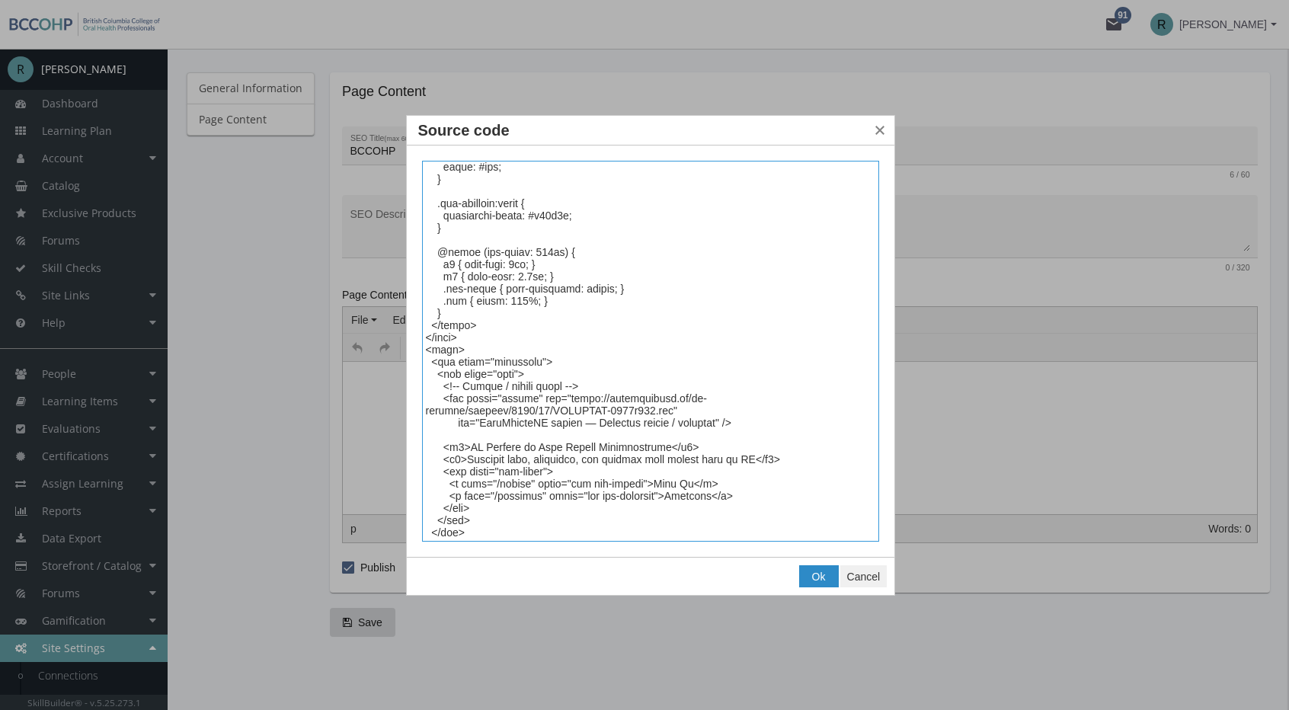
drag, startPoint x: 500, startPoint y: 334, endPoint x: 392, endPoint y: 325, distance: 108.6
click at [392, 325] on body "Loading page Page Loaded mail 91 R Rebeca Leal R Rebeca Leal Dashboard Learning…" at bounding box center [644, 235] width 1289 height 710
type textarea "<style> :root { --brand-blue: #546A8F; --brand-accent: #D09786; --text-color: #…"
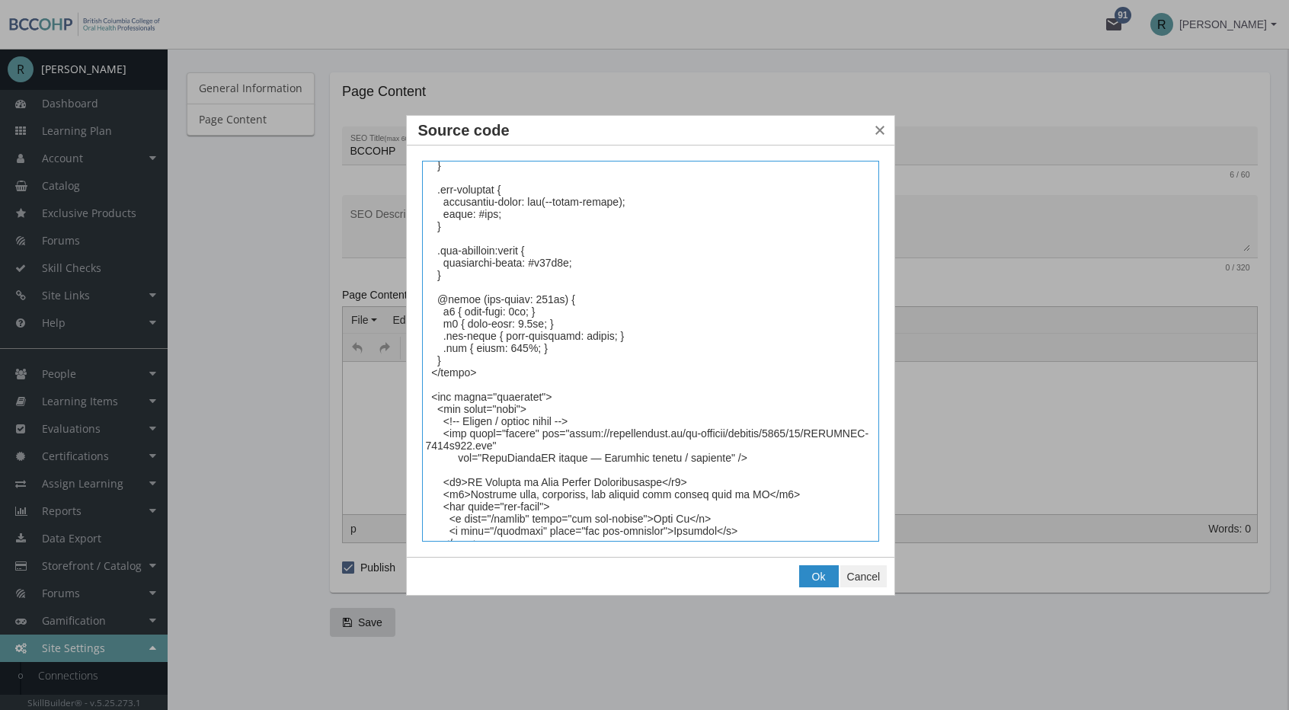
scroll to position [1198, 0]
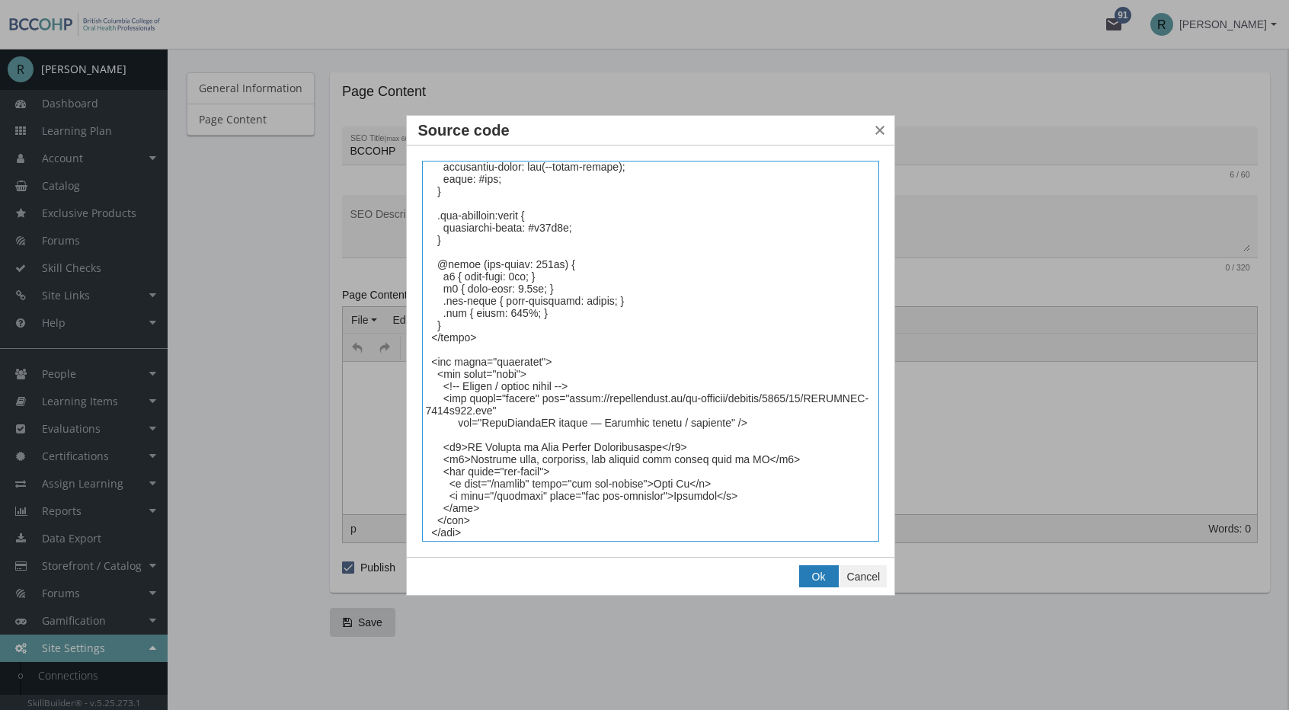
click at [810, 571] on button "Ok" at bounding box center [819, 576] width 38 height 21
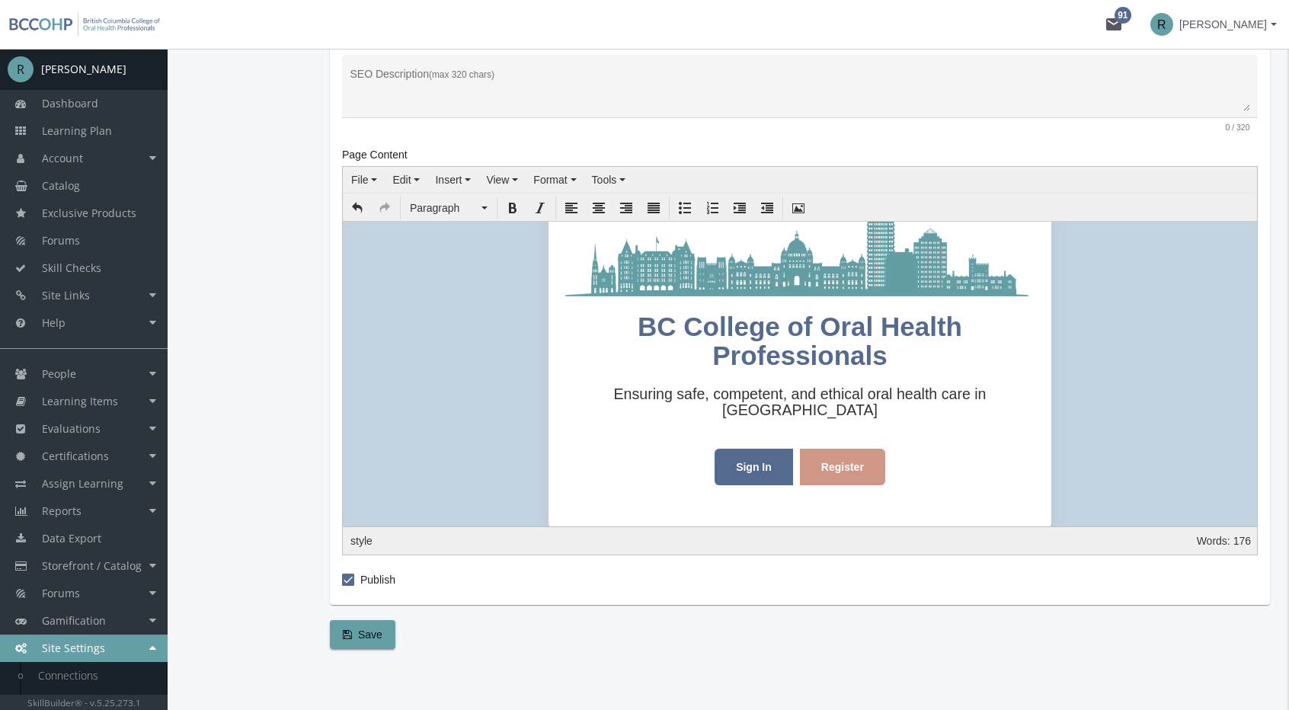
scroll to position [272, 0]
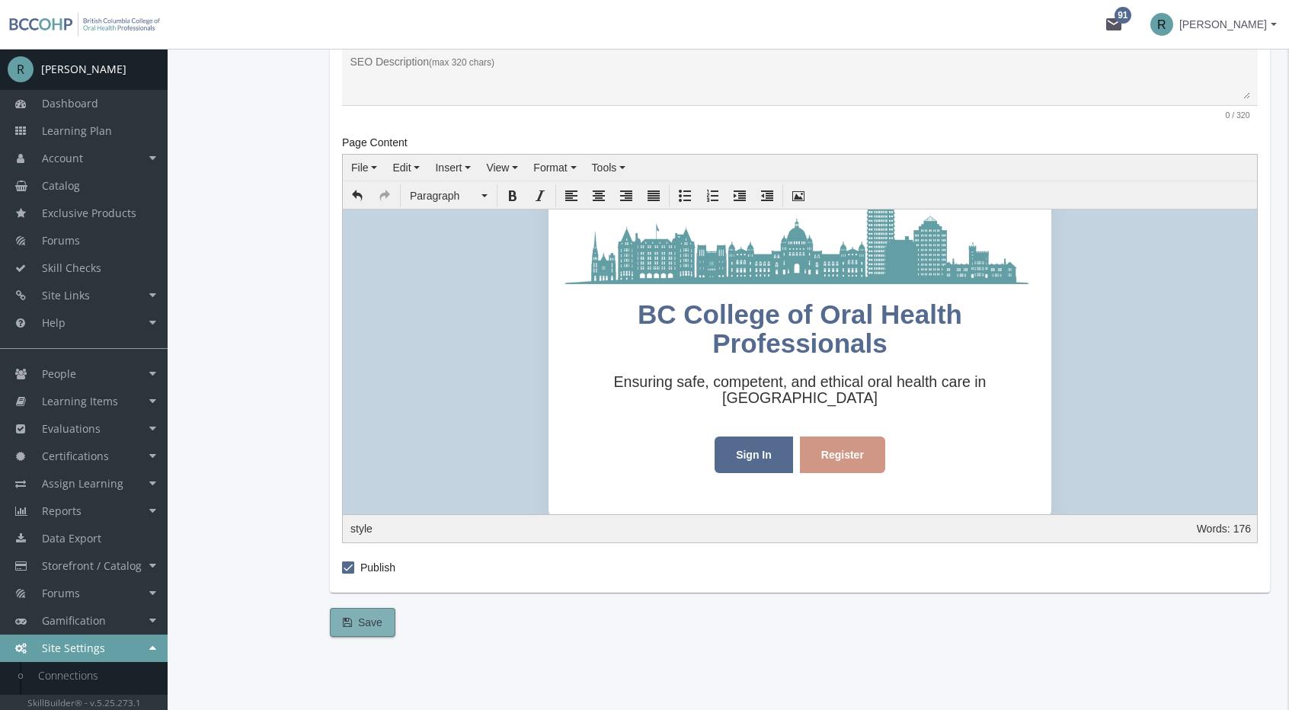
click at [389, 614] on button "Save" at bounding box center [363, 622] width 66 height 29
click at [610, 167] on span "Tools" at bounding box center [604, 168] width 25 height 12
click at [625, 193] on span "Source code" at bounding box center [637, 193] width 60 height 12
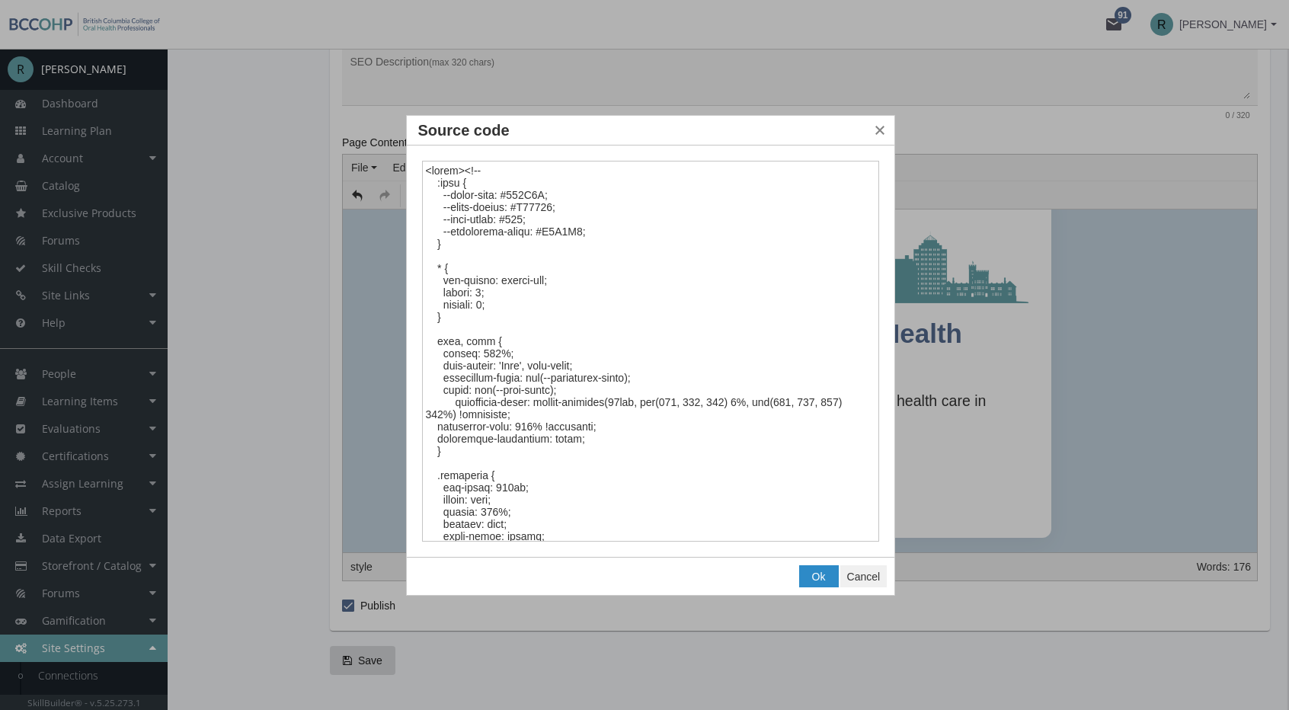
click at [542, 204] on textarea "Source code" at bounding box center [651, 352] width 458 height 382
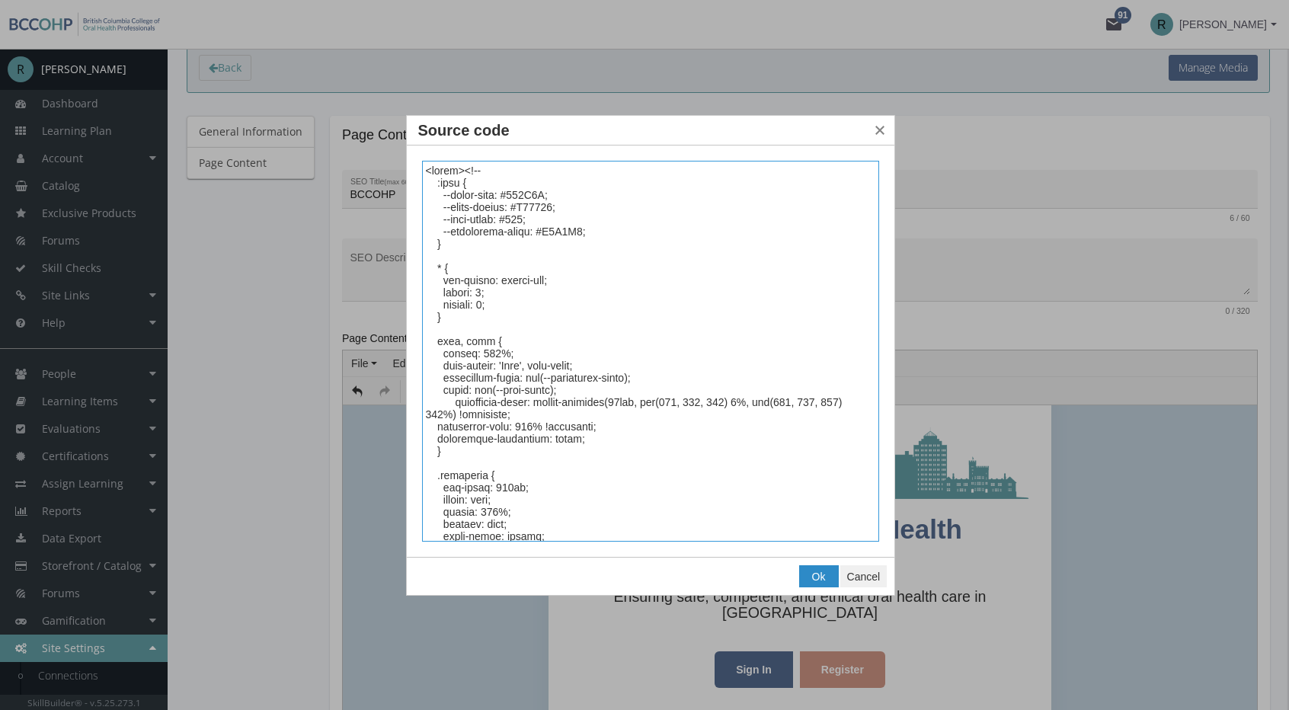
scroll to position [0, 0]
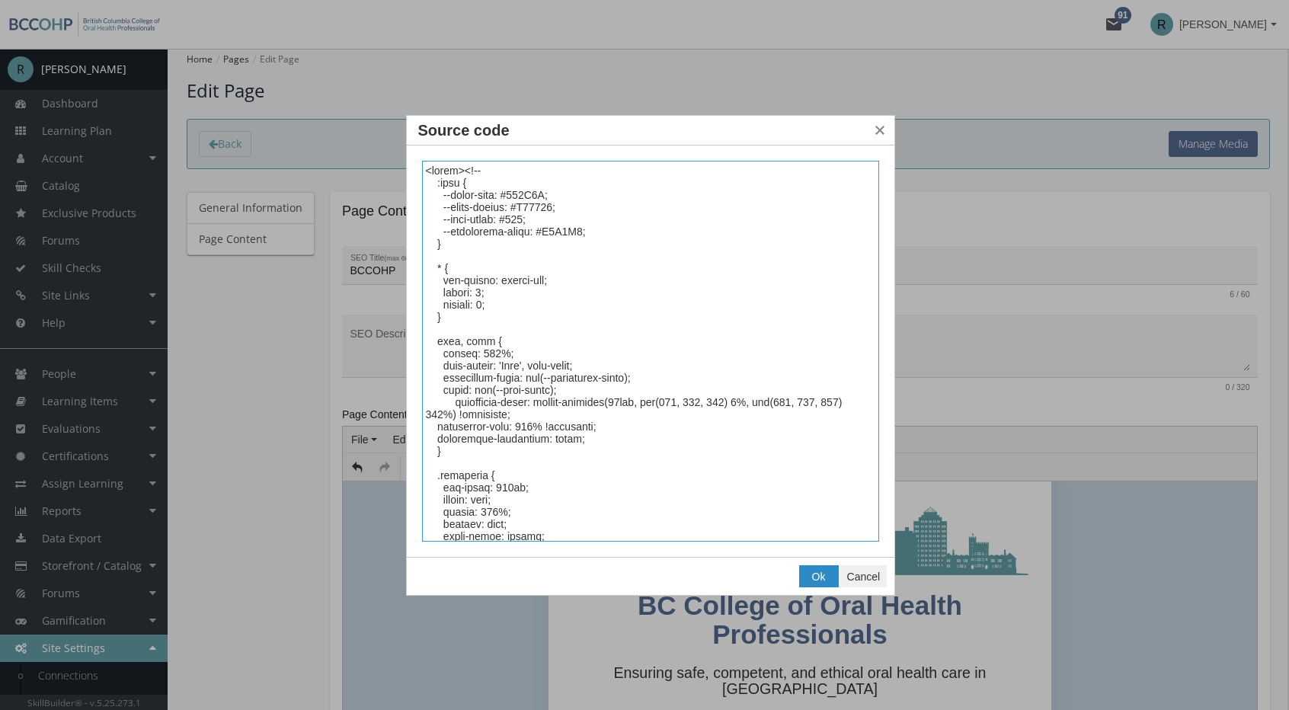
click at [463, 257] on textarea "Source code" at bounding box center [651, 352] width 458 height 382
paste textarea "#custom-page-container { border: none !important; padding: 0; border-radius: 0;…"
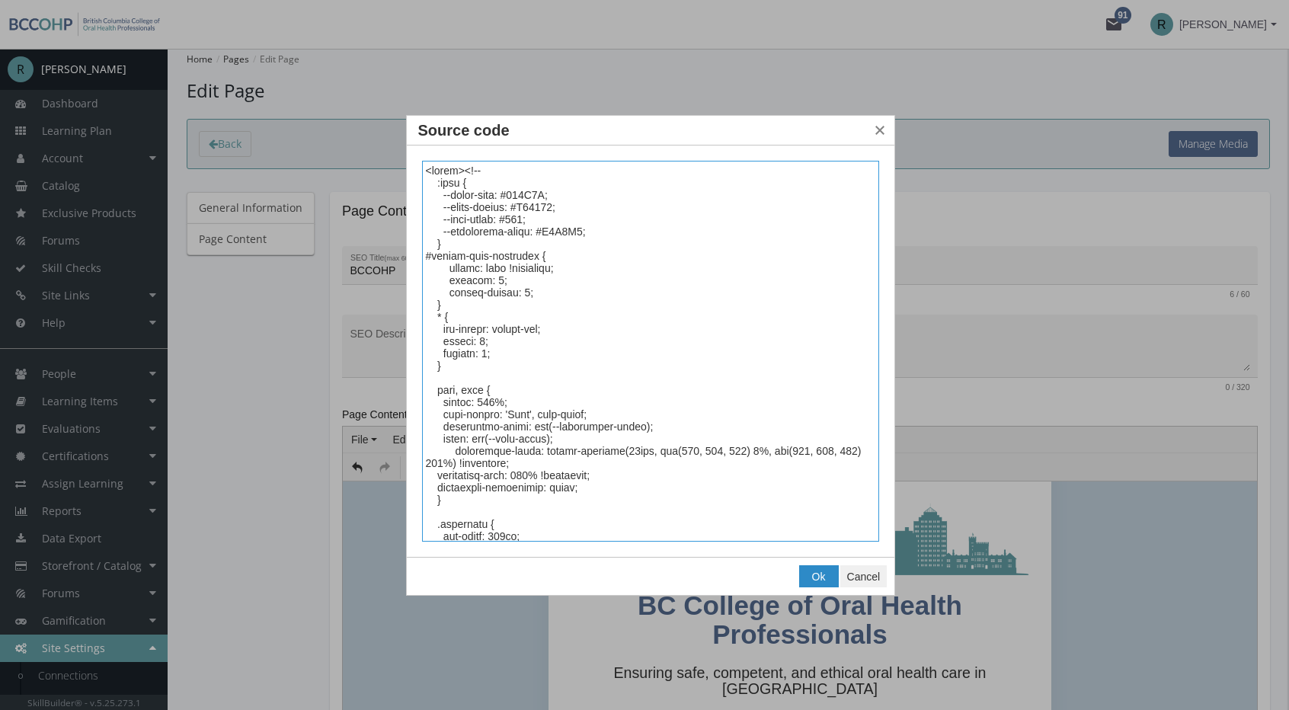
click at [427, 259] on textarea "Source code" at bounding box center [651, 352] width 458 height 382
type textarea "<style><!-- :root { --brand-blue: #546A8F; --brand-accent: #D09786; --text-colo…"
click at [818, 572] on span "Ok" at bounding box center [819, 577] width 14 height 12
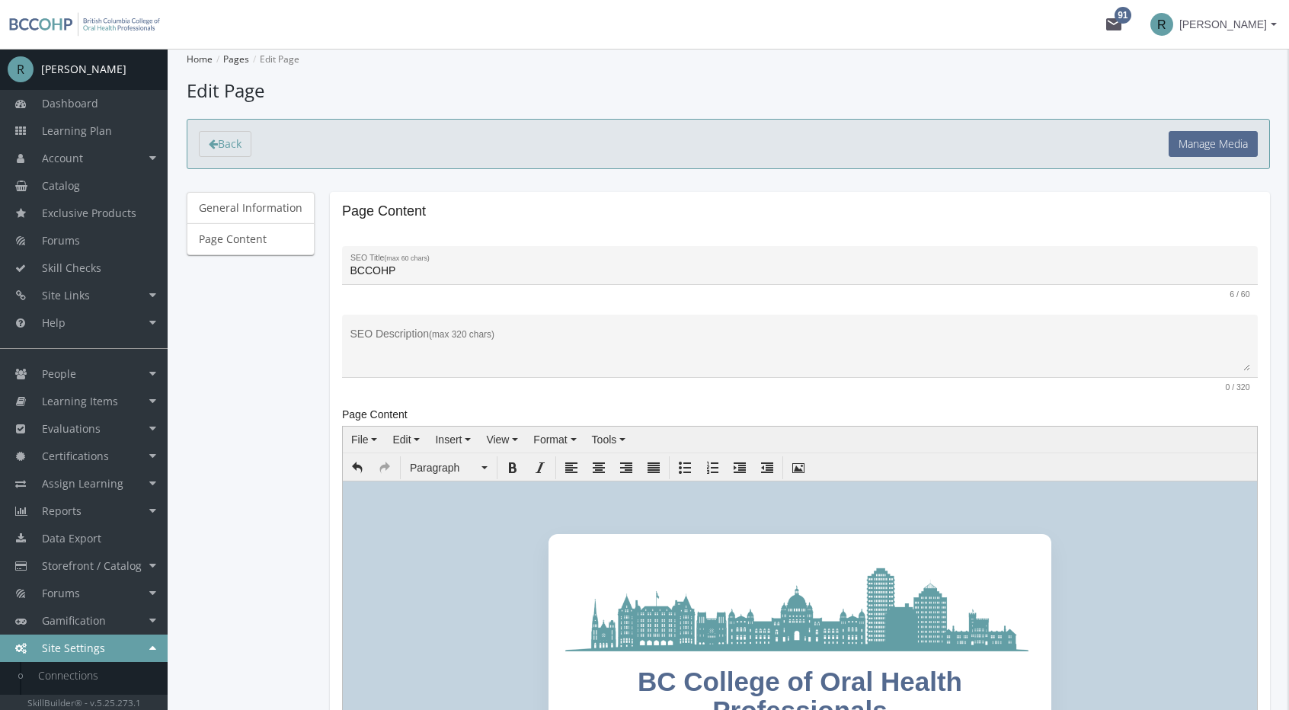
scroll to position [305, 0]
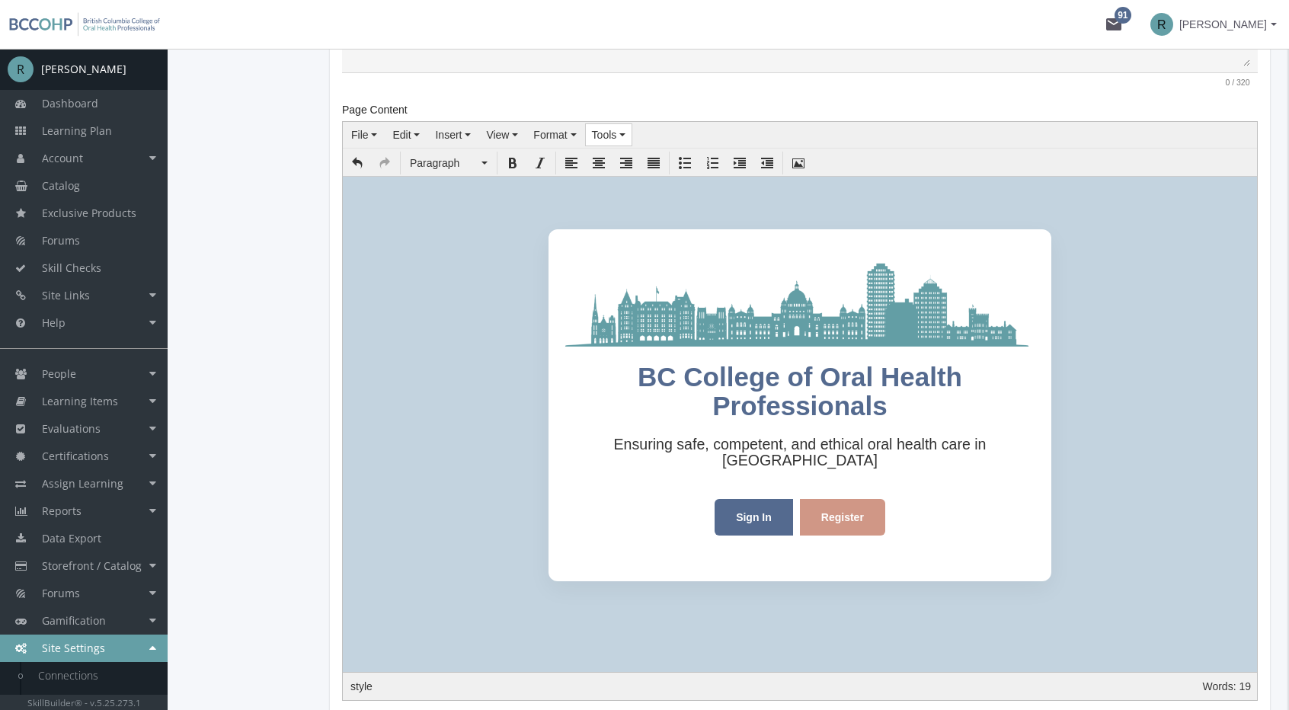
click at [596, 133] on span "Tools" at bounding box center [604, 135] width 25 height 12
click at [626, 166] on div "Source code" at bounding box center [640, 159] width 121 height 21
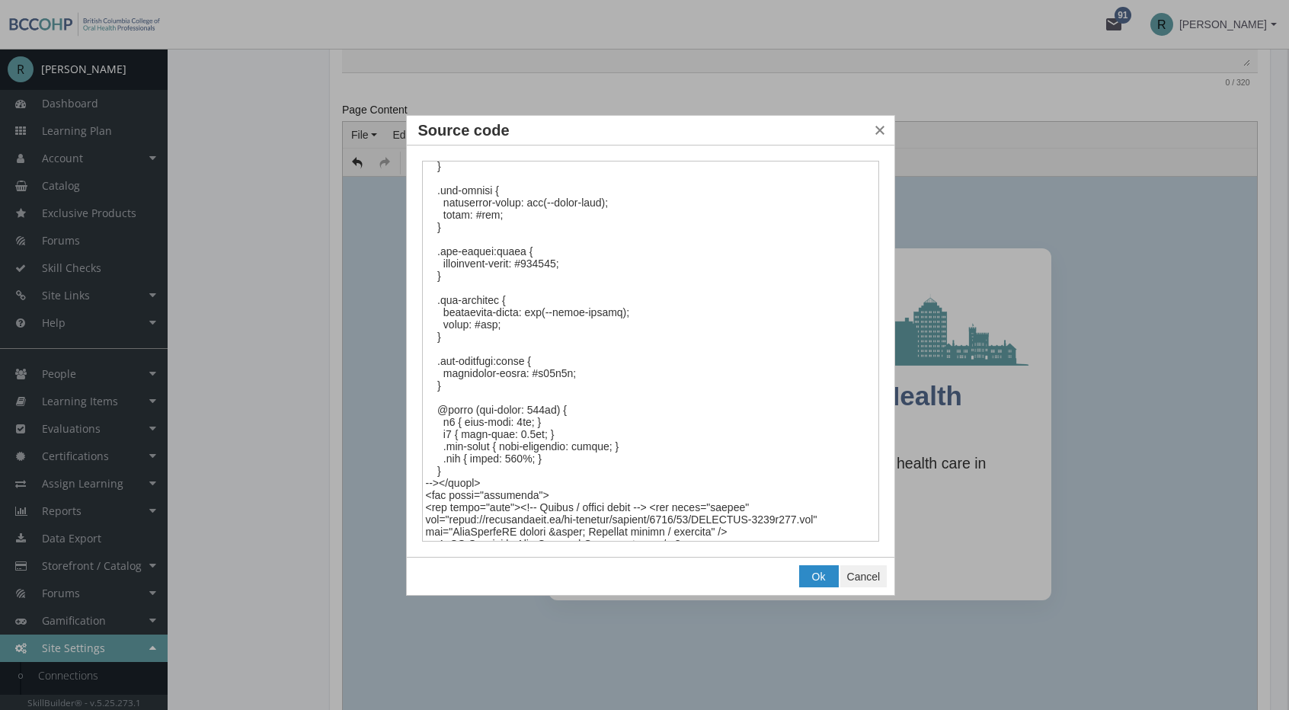
scroll to position [1162, 0]
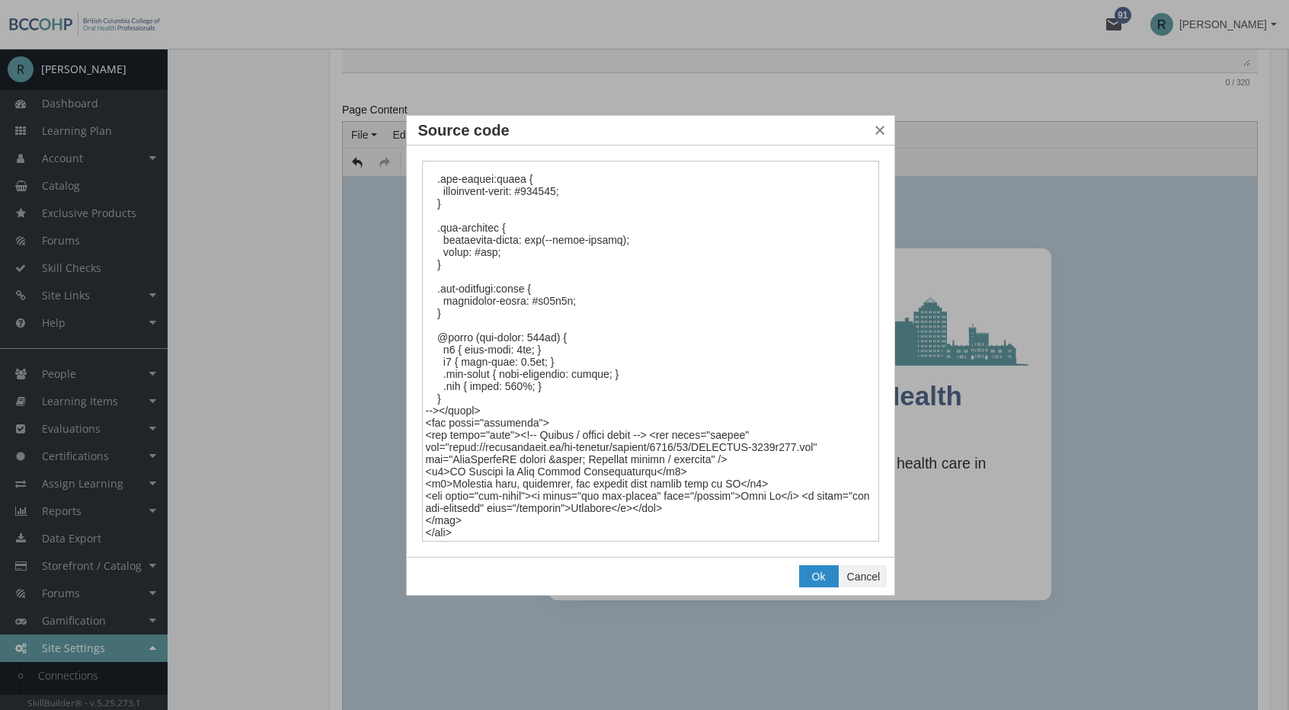
click at [467, 494] on textarea "Source code" at bounding box center [651, 352] width 458 height 382
click at [556, 492] on textarea "Source code" at bounding box center [651, 352] width 458 height 382
click at [604, 493] on textarea "Source code" at bounding box center [651, 352] width 458 height 382
click at [587, 496] on textarea "Source code" at bounding box center [651, 352] width 458 height 382
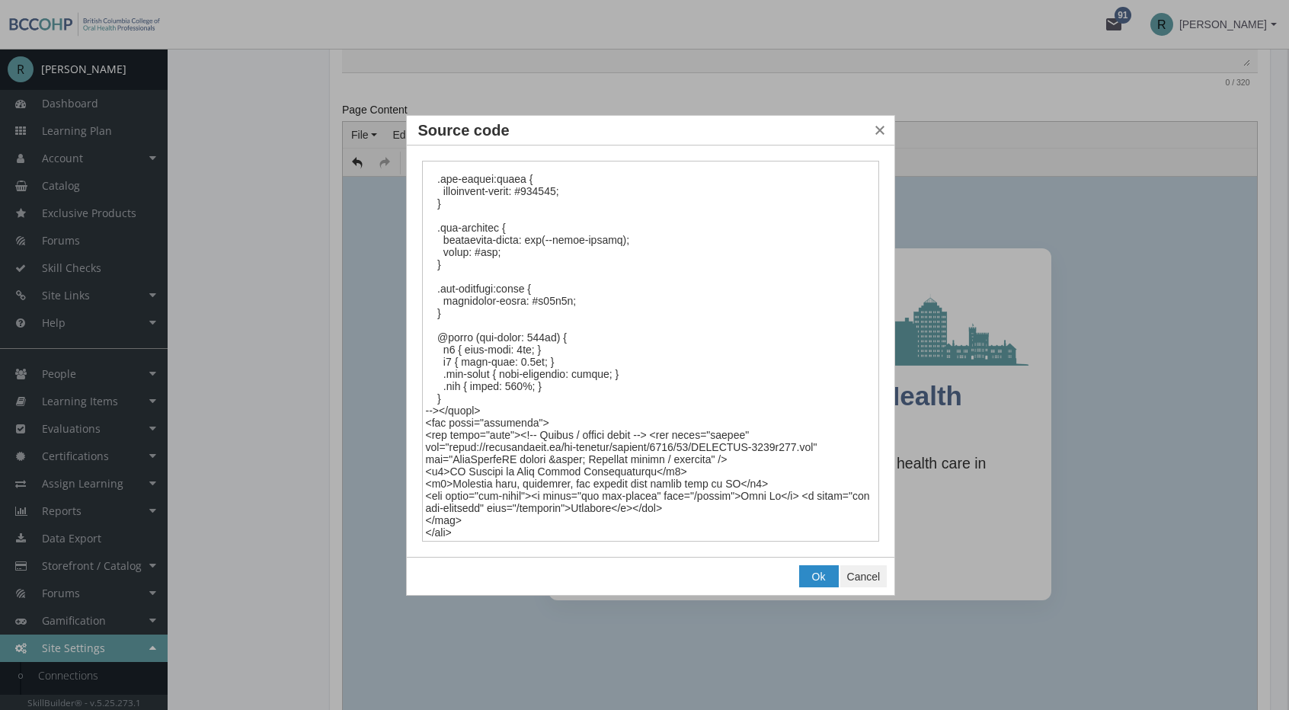
click at [587, 496] on textarea "Source code" at bounding box center [651, 352] width 458 height 382
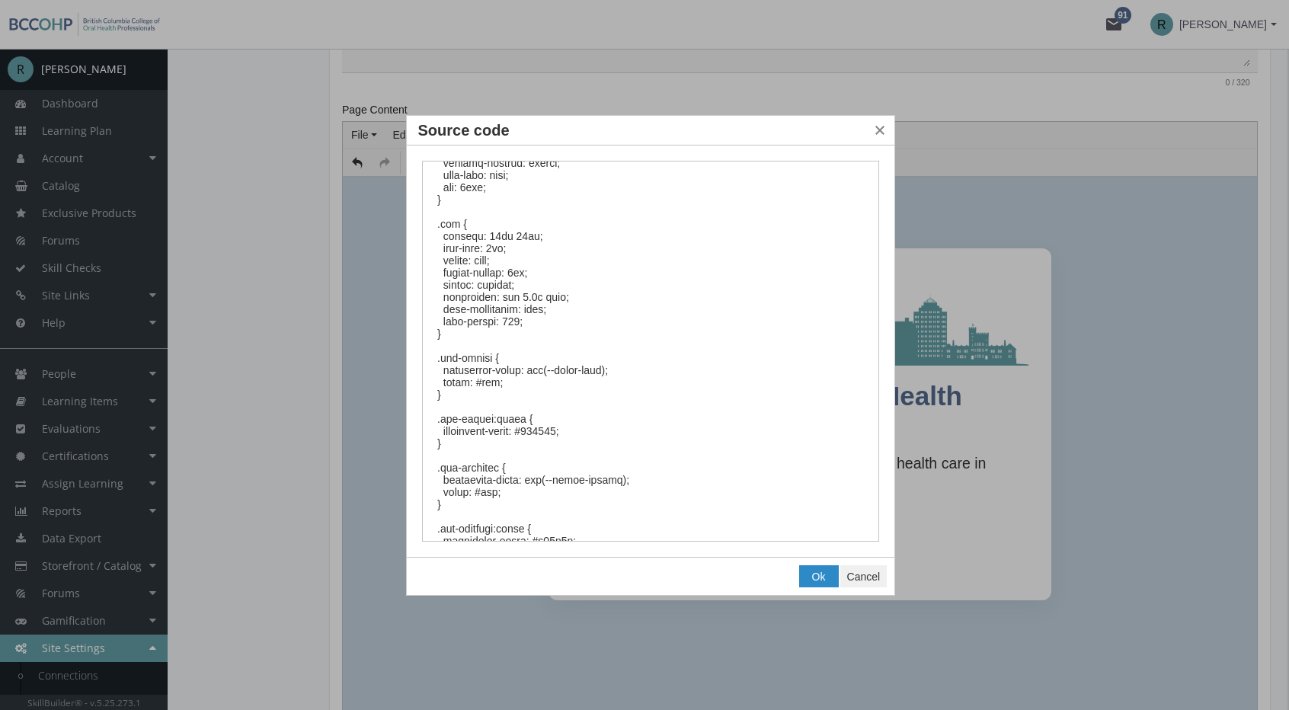
scroll to position [781, 0]
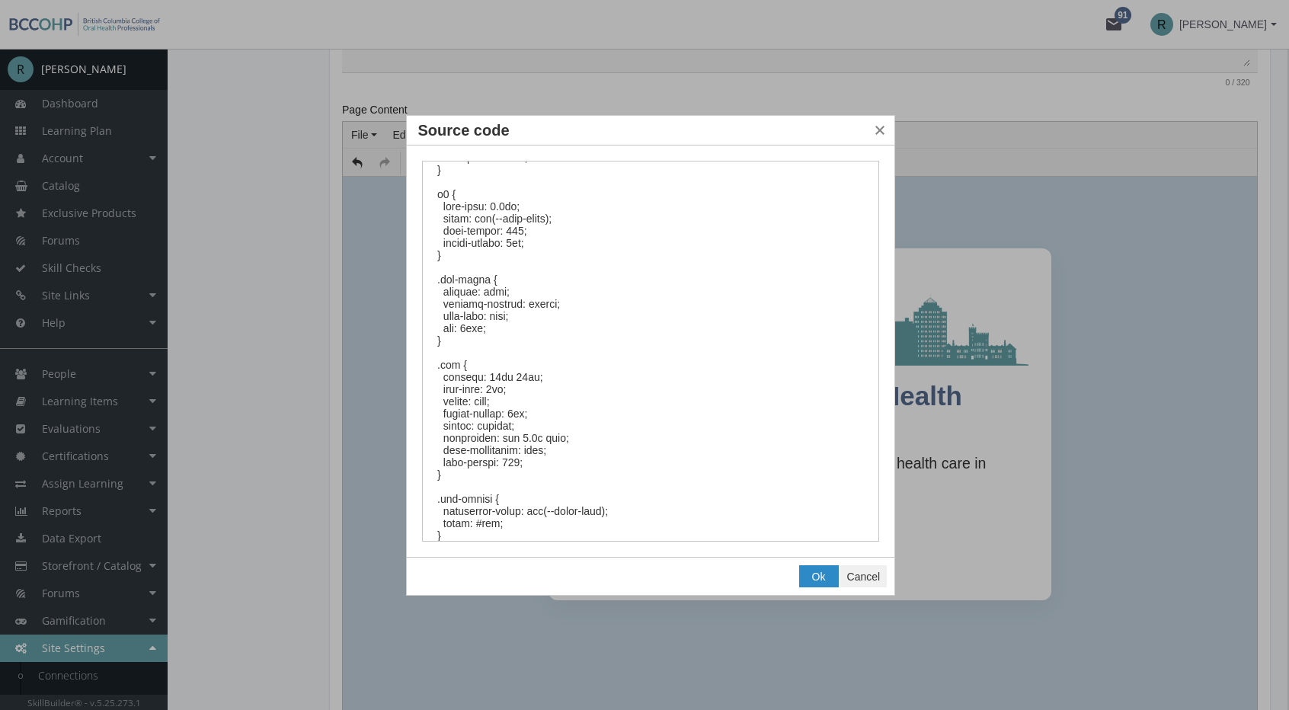
click at [450, 366] on textarea "Source code" at bounding box center [651, 352] width 458 height 382
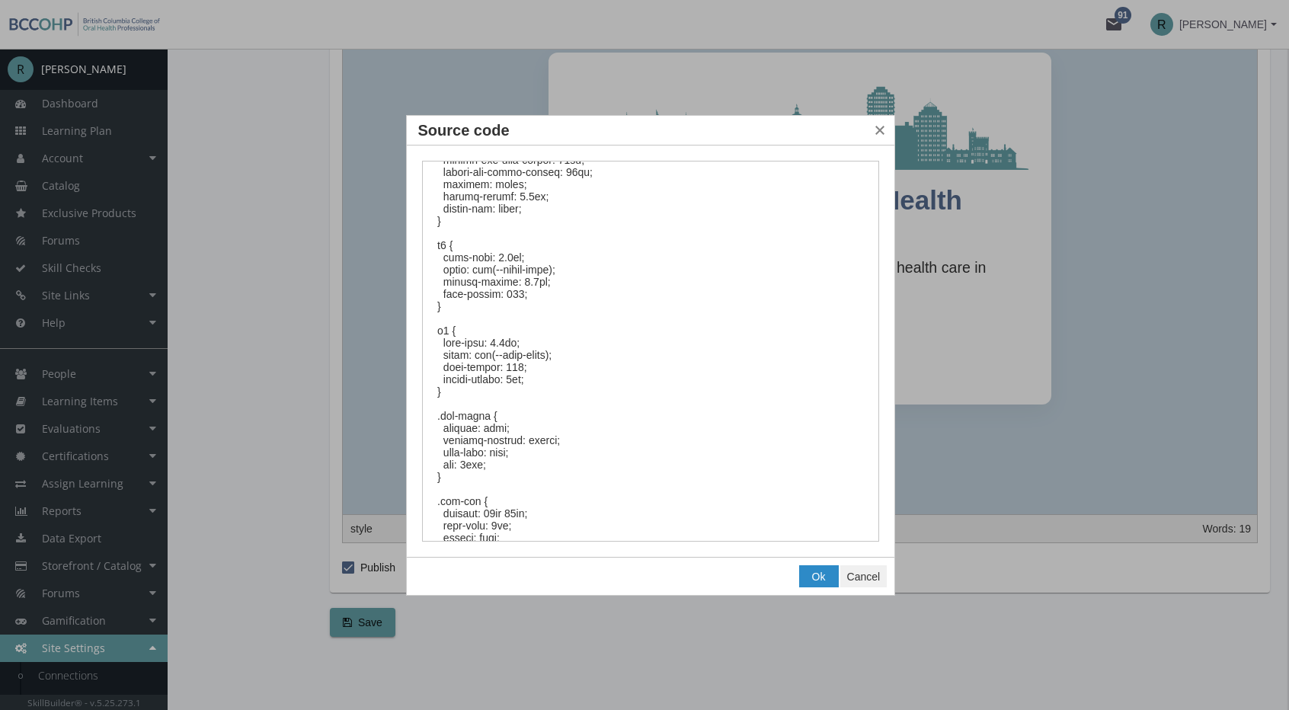
scroll to position [705, 0]
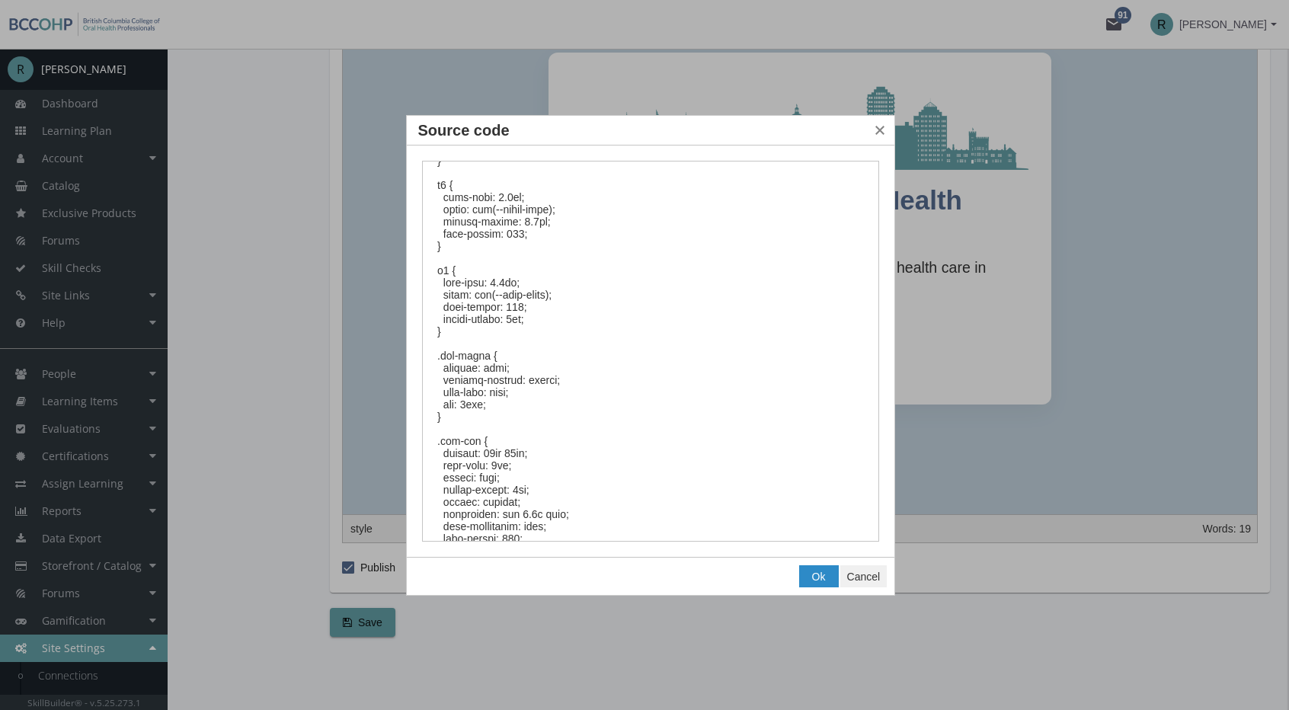
click at [440, 359] on textarea "Source code" at bounding box center [651, 352] width 458 height 382
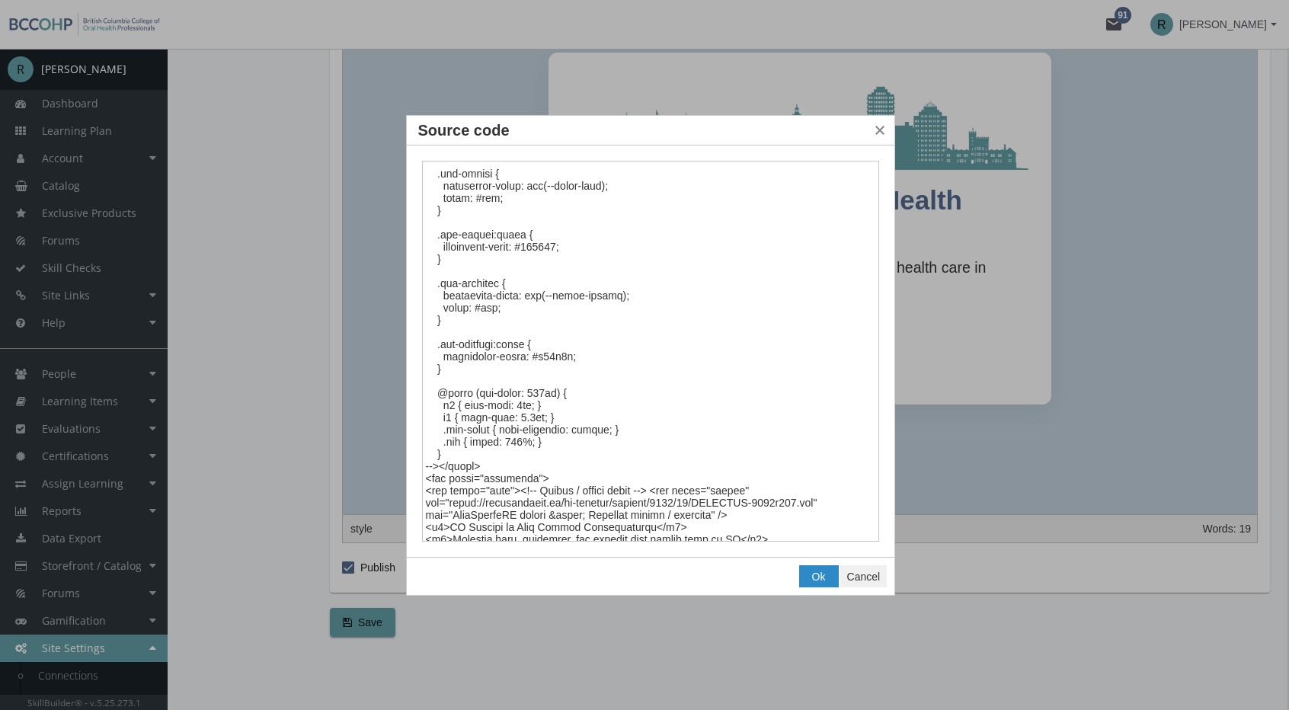
scroll to position [1162, 0]
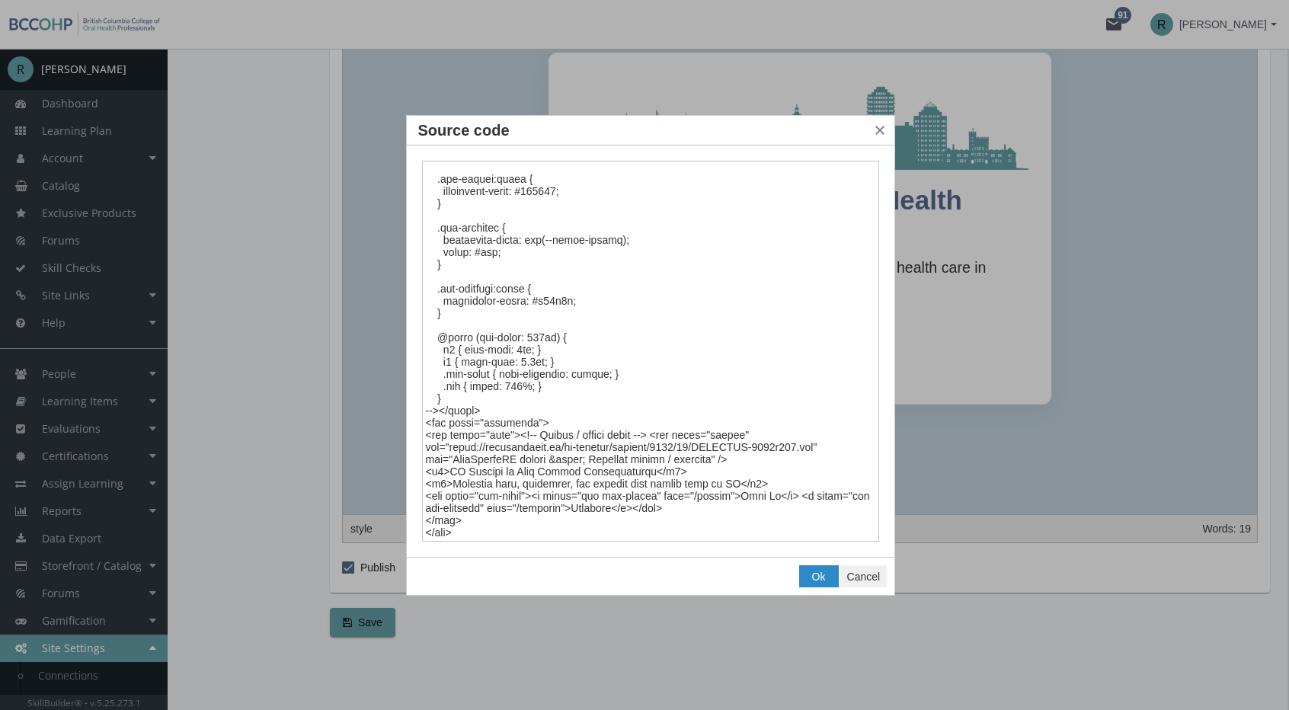
click at [486, 456] on textarea "Source code" at bounding box center [651, 352] width 458 height 382
click at [497, 457] on textarea "Source code" at bounding box center [651, 352] width 458 height 382
click at [603, 440] on textarea "Source code" at bounding box center [651, 352] width 458 height 382
click at [586, 452] on textarea "Source code" at bounding box center [651, 352] width 458 height 382
click at [478, 490] on textarea "Source code" at bounding box center [651, 352] width 458 height 382
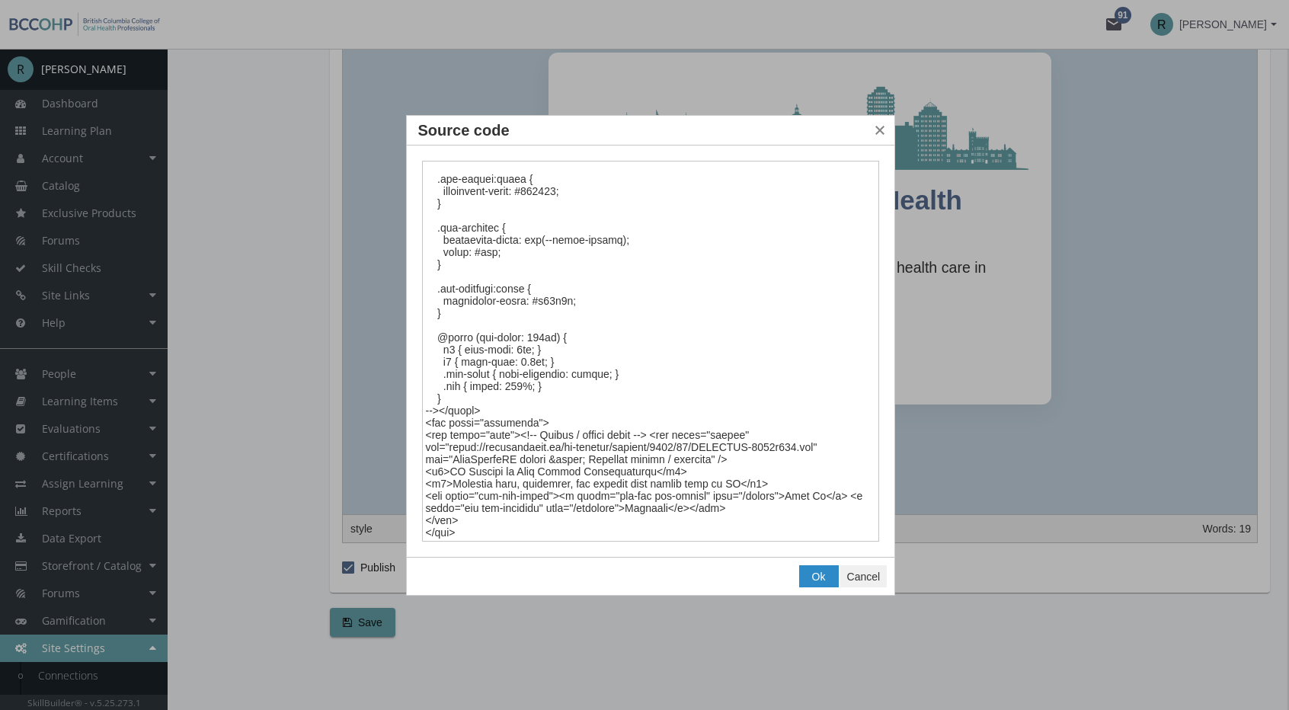
click at [456, 508] on textarea "Source code" at bounding box center [651, 352] width 458 height 382
click at [462, 508] on textarea "Source code" at bounding box center [651, 352] width 458 height 382
type textarea "<style><!-- :root { --brand-blue: #546A8F; --brand-accent: #D09786; --text-colo…"
click at [821, 578] on span "Ok" at bounding box center [819, 577] width 14 height 12
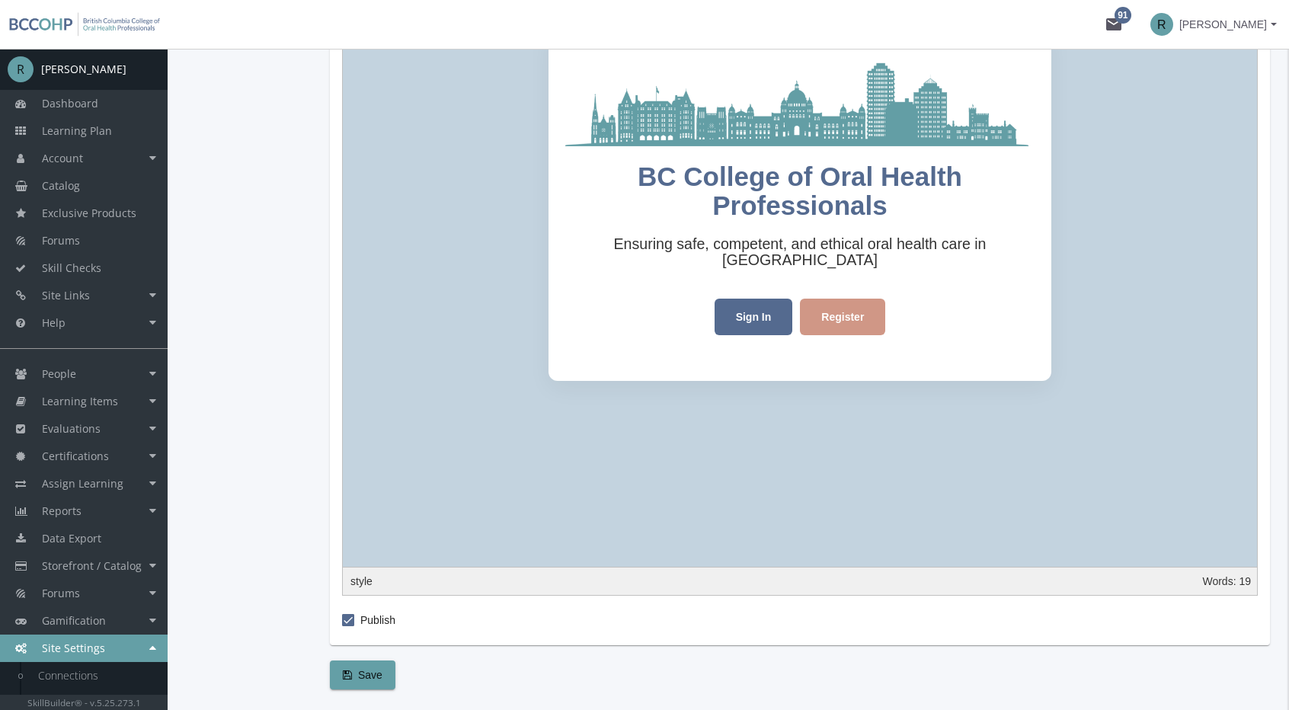
scroll to position [653, 0]
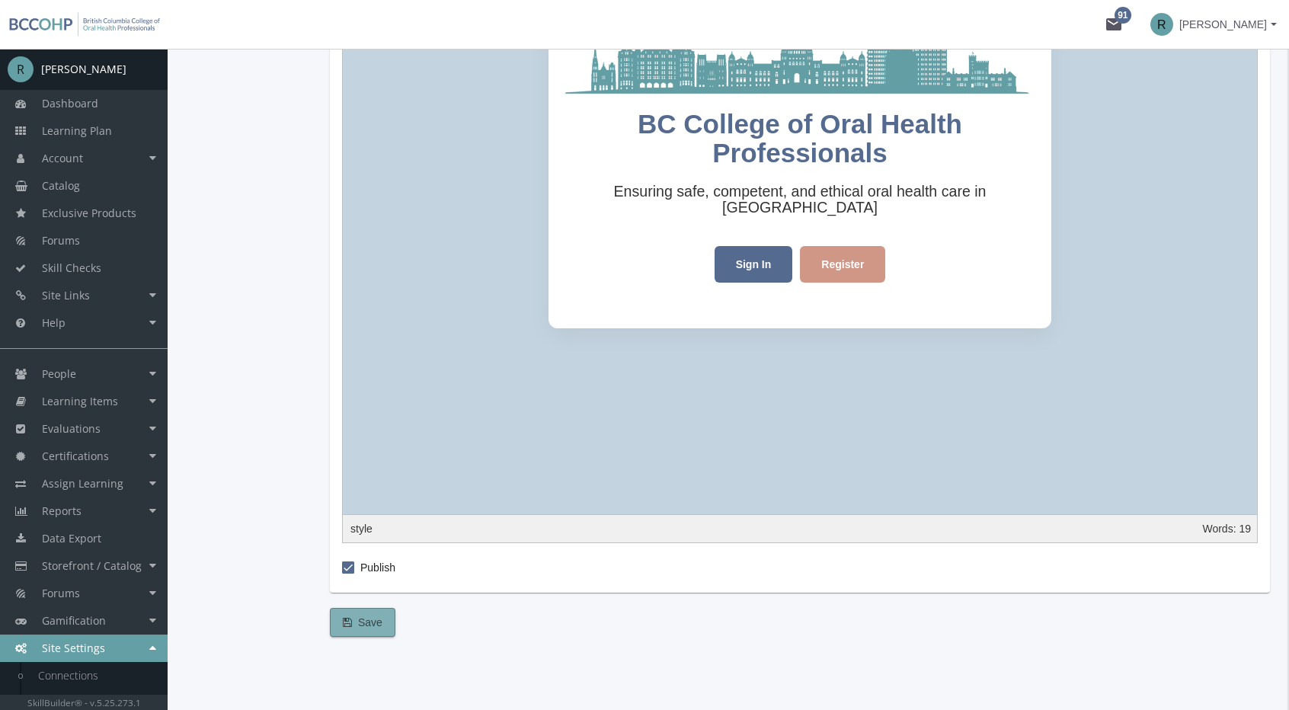
click at [385, 620] on button "Save" at bounding box center [363, 622] width 66 height 29
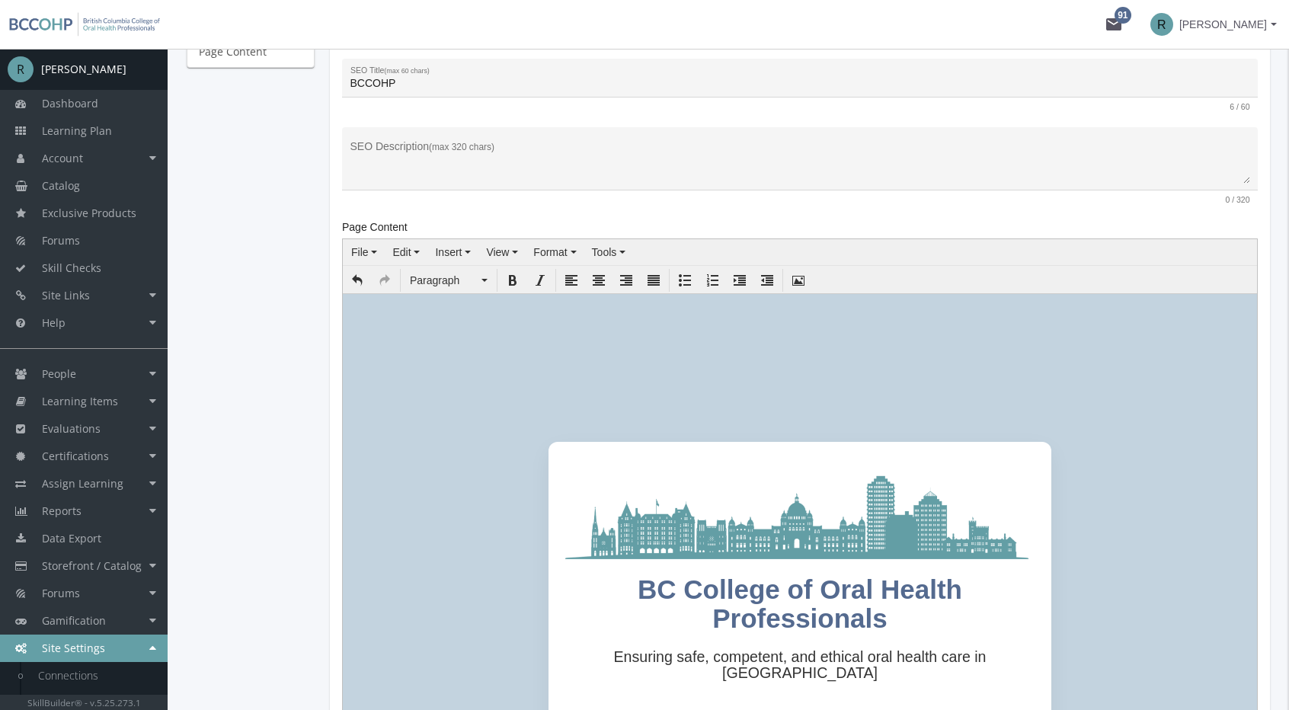
scroll to position [120, 0]
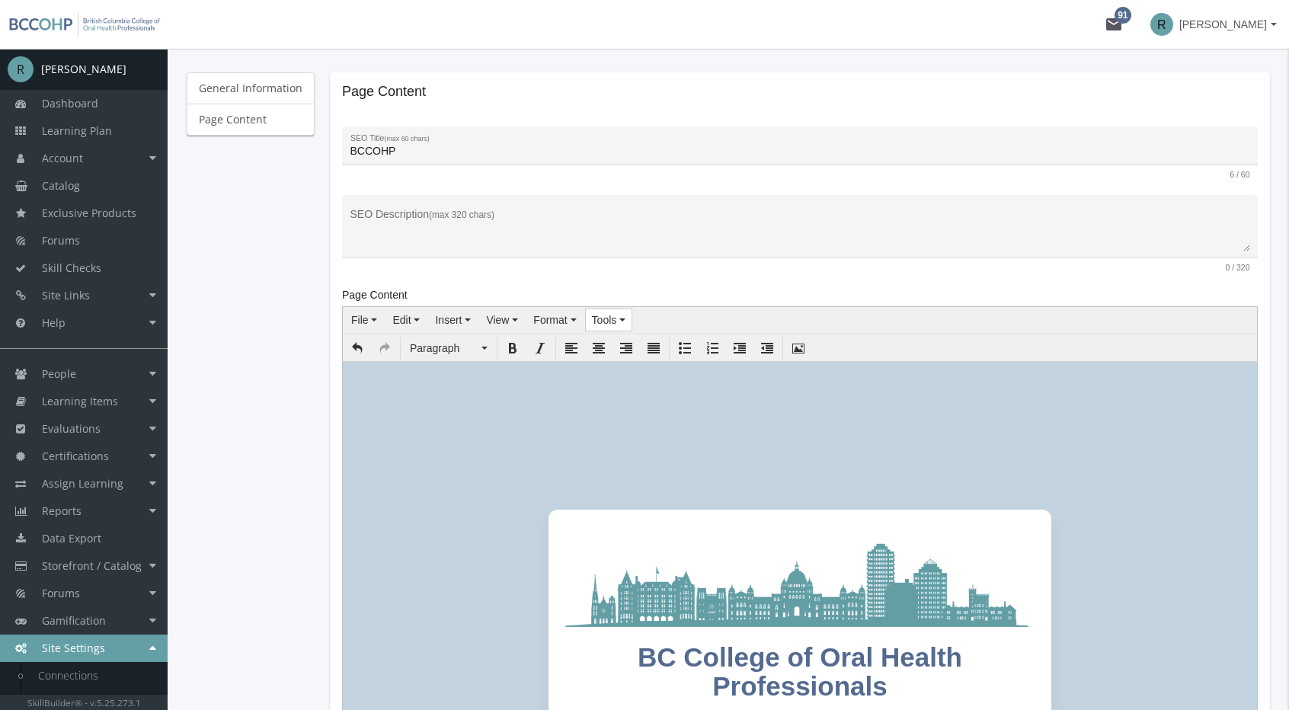
click at [619, 318] on icon "button" at bounding box center [622, 319] width 6 height 3
click at [602, 346] on icon at bounding box center [598, 345] width 12 height 12
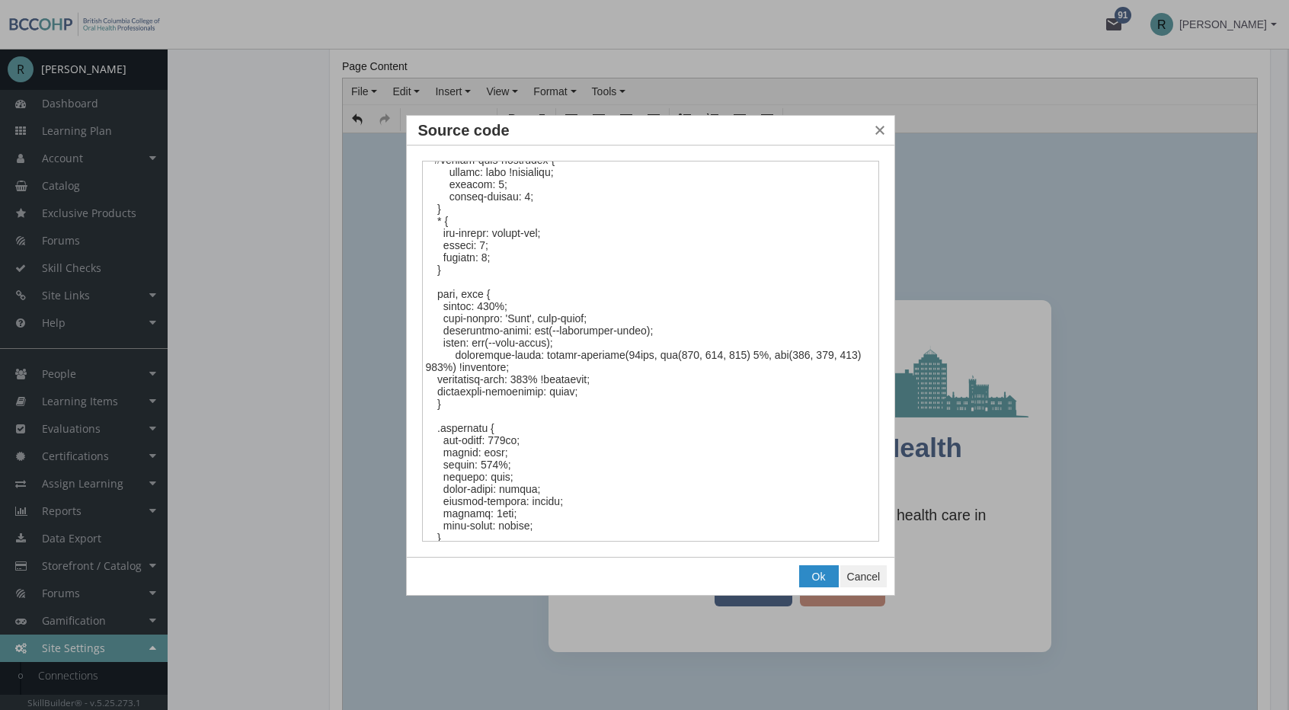
scroll to position [152, 0]
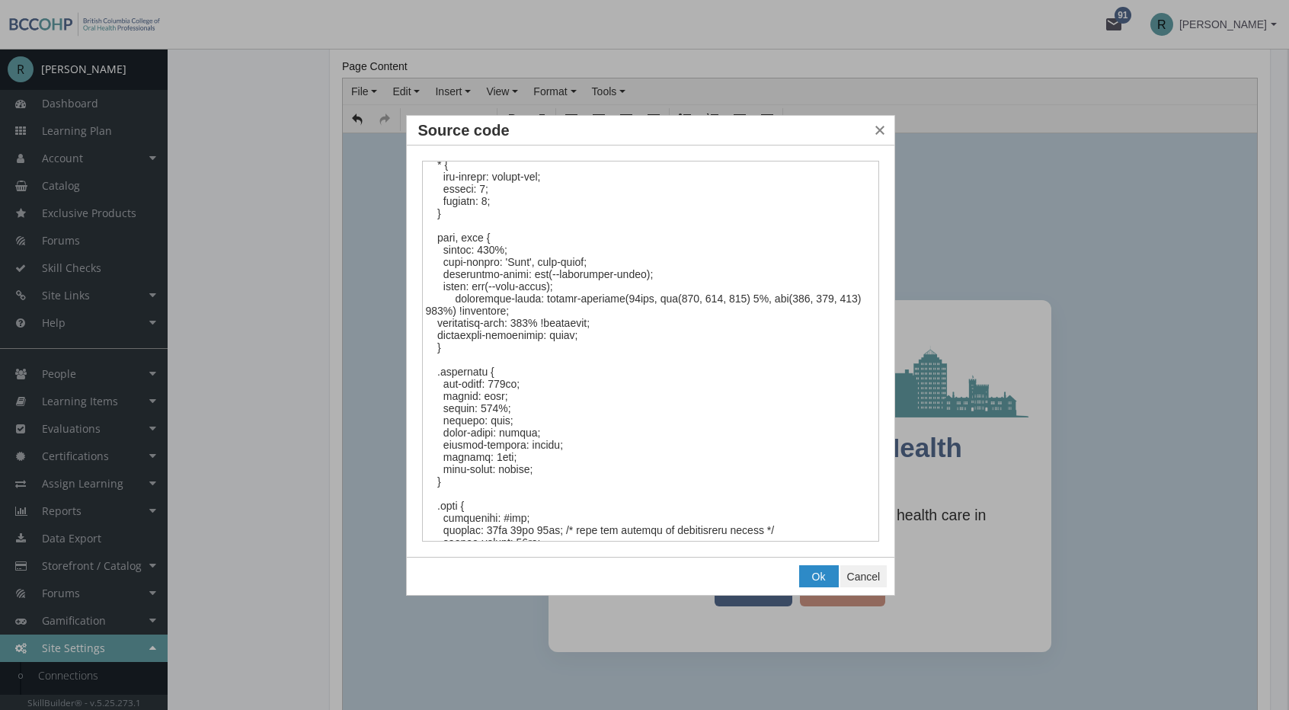
click at [471, 339] on textarea "Source code" at bounding box center [651, 352] width 458 height 382
click at [440, 371] on textarea "Source code" at bounding box center [651, 352] width 458 height 382
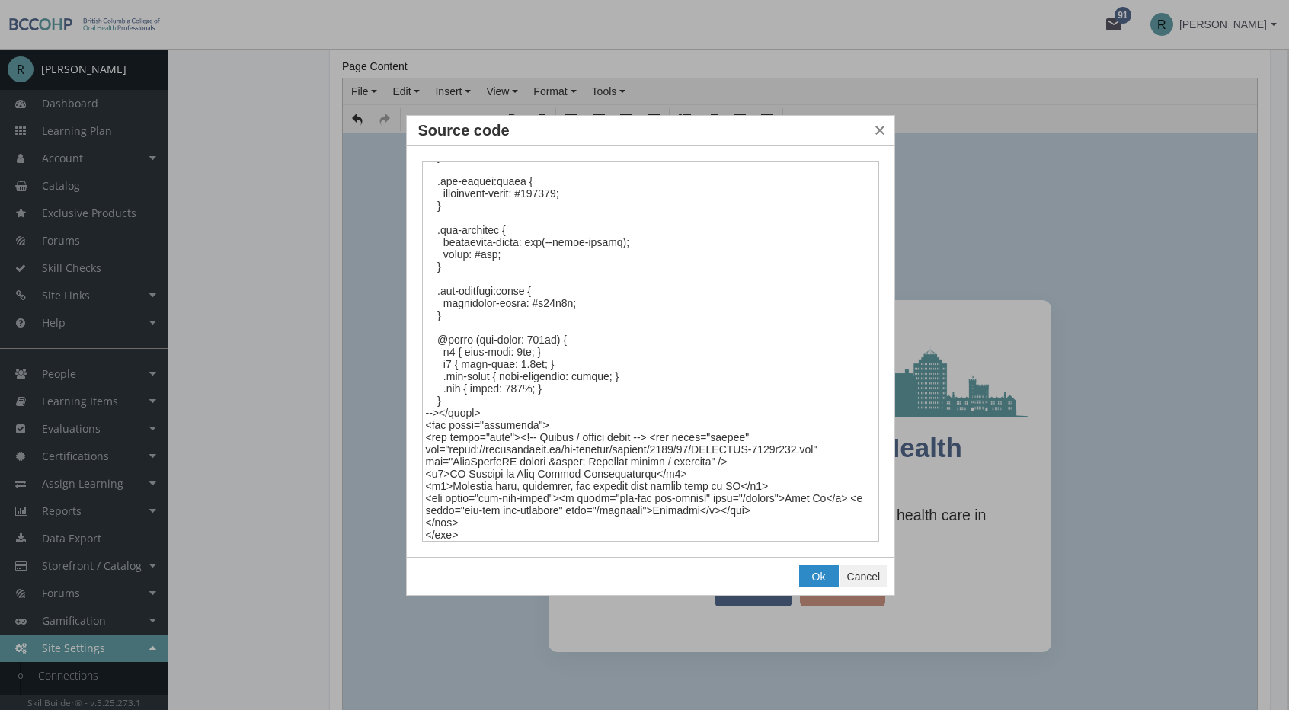
scroll to position [1162, 0]
click at [482, 426] on textarea "Source code" at bounding box center [651, 352] width 458 height 382
type textarea "<style><!-- :root { --brand-blue: #546A8F; --brand-accent: #D09786; --text-colo…"
click at [806, 566] on button "Ok" at bounding box center [819, 576] width 38 height 21
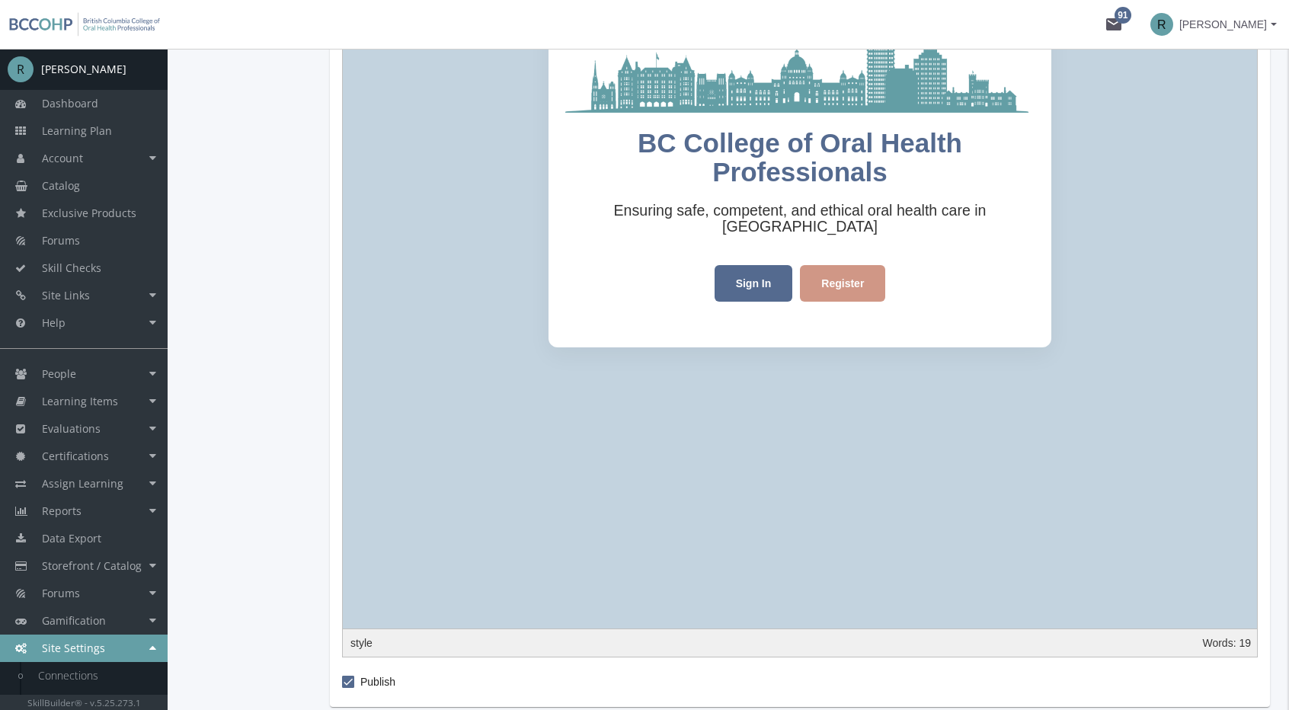
scroll to position [805, 0]
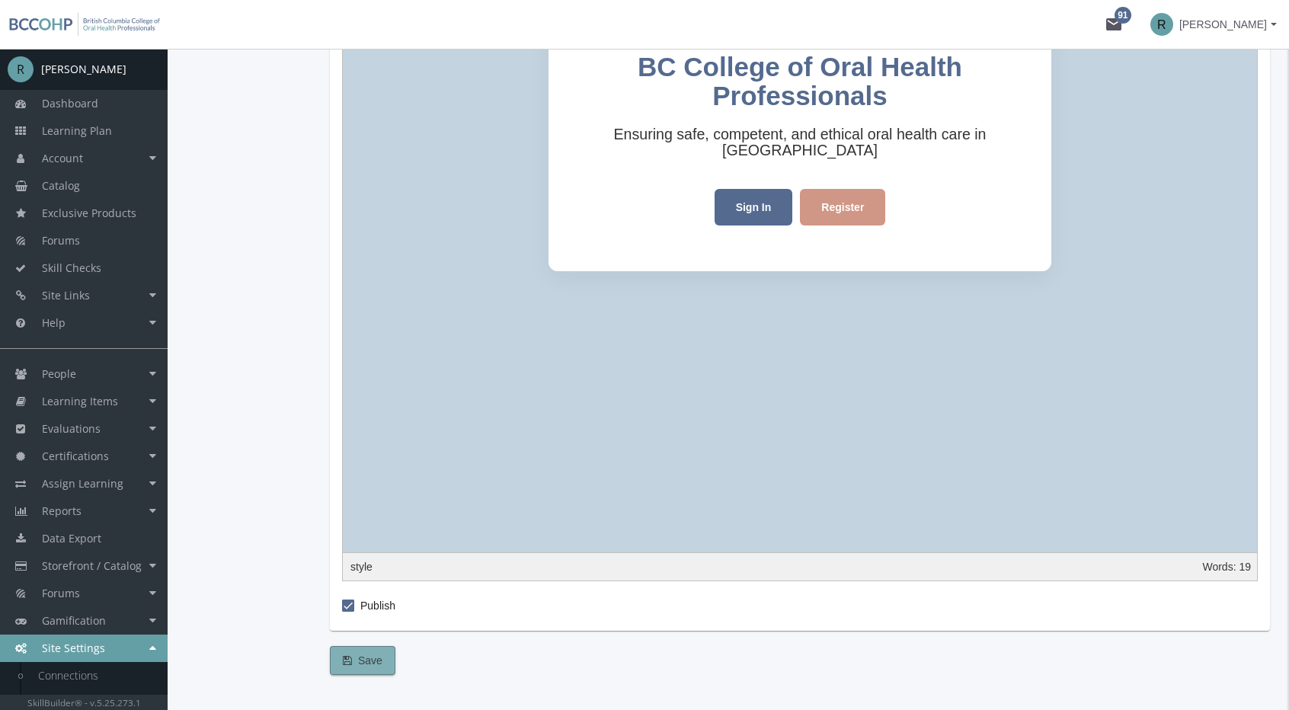
click at [364, 654] on span "Save" at bounding box center [363, 660] width 40 height 27
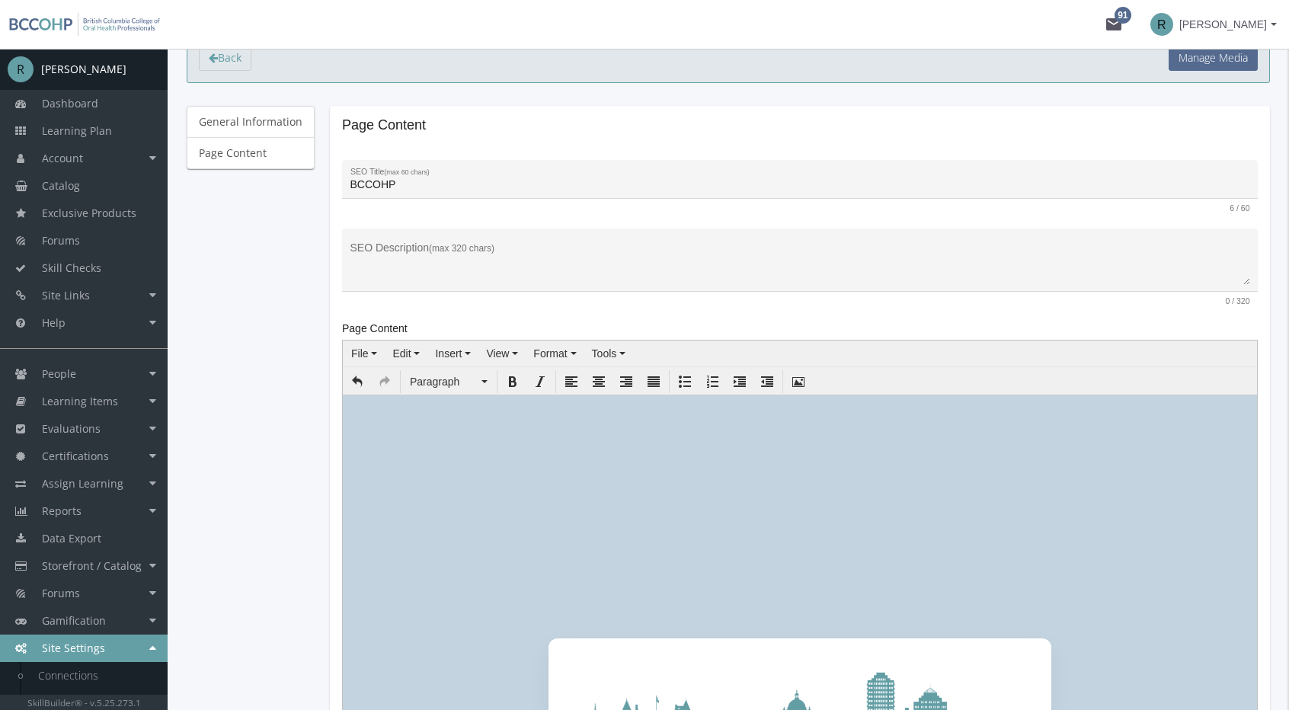
scroll to position [0, 0]
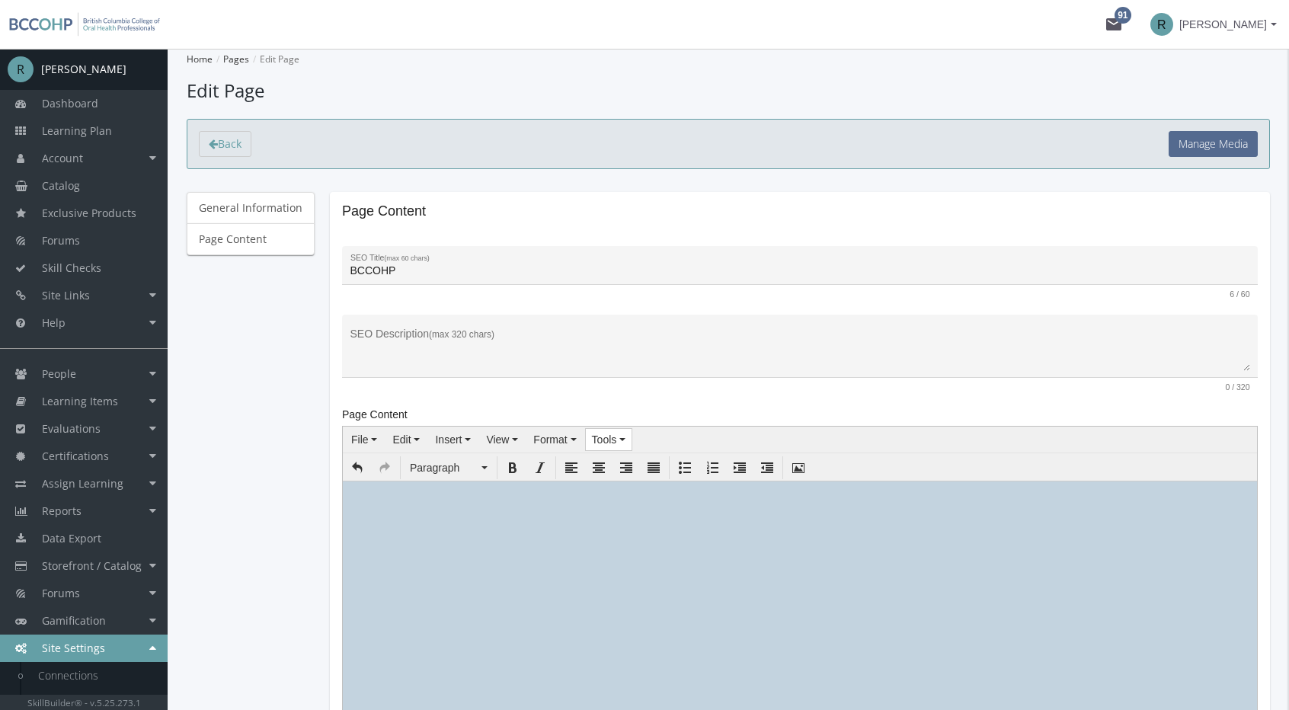
click at [610, 430] on button "Tools" at bounding box center [609, 439] width 46 height 21
click at [629, 460] on span "Source code" at bounding box center [637, 465] width 60 height 12
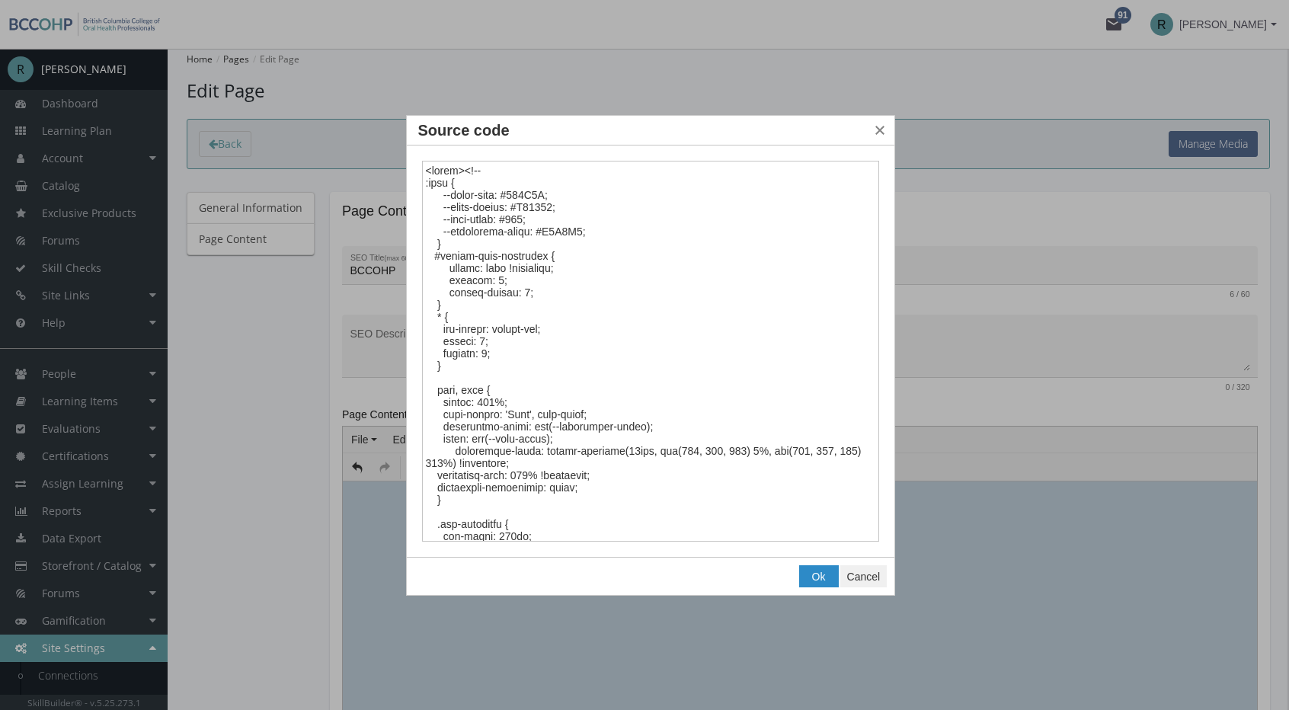
click at [468, 428] on textarea "Source code" at bounding box center [651, 352] width 458 height 382
drag, startPoint x: 443, startPoint y: 424, endPoint x: 649, endPoint y: 423, distance: 206.5
click at [649, 423] on textarea "Source code" at bounding box center [651, 352] width 458 height 382
click at [485, 392] on textarea "Source code" at bounding box center [651, 352] width 458 height 382
drag, startPoint x: 433, startPoint y: 256, endPoint x: 549, endPoint y: 252, distance: 116.6
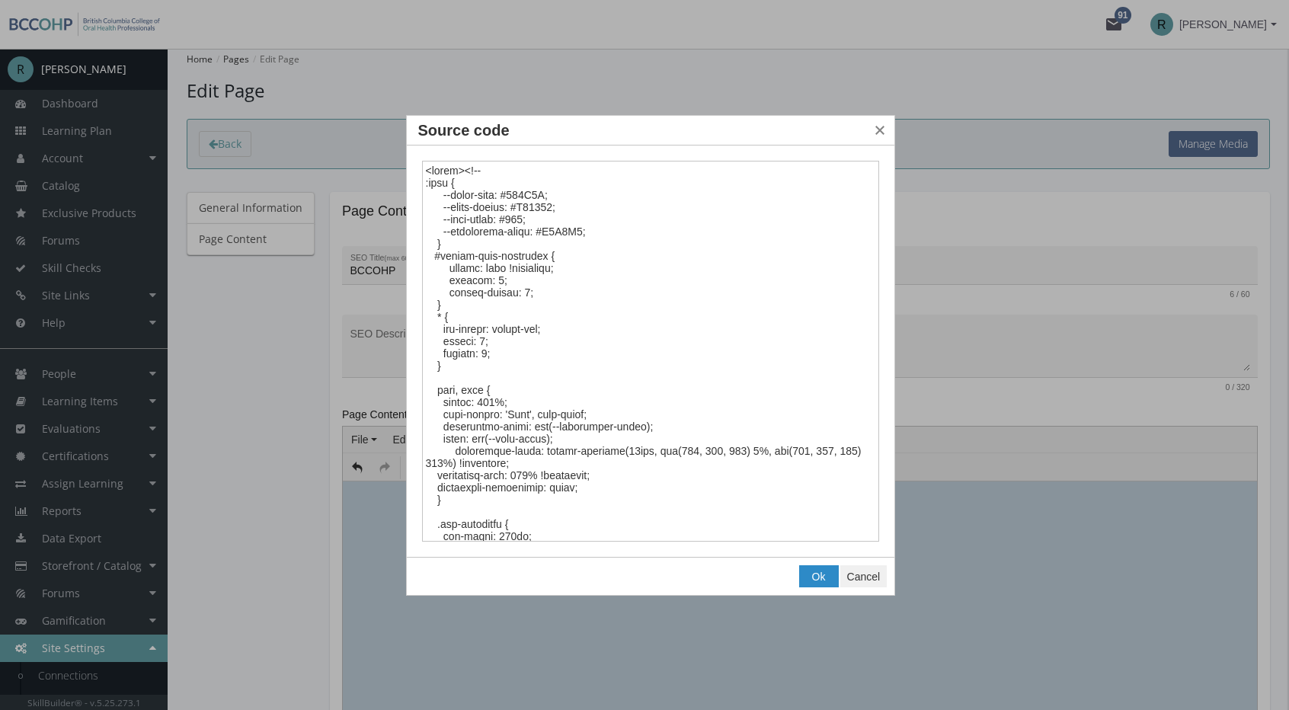
click at [549, 252] on textarea "Source code" at bounding box center [651, 352] width 458 height 382
click at [549, 291] on textarea "Source code" at bounding box center [651, 352] width 458 height 382
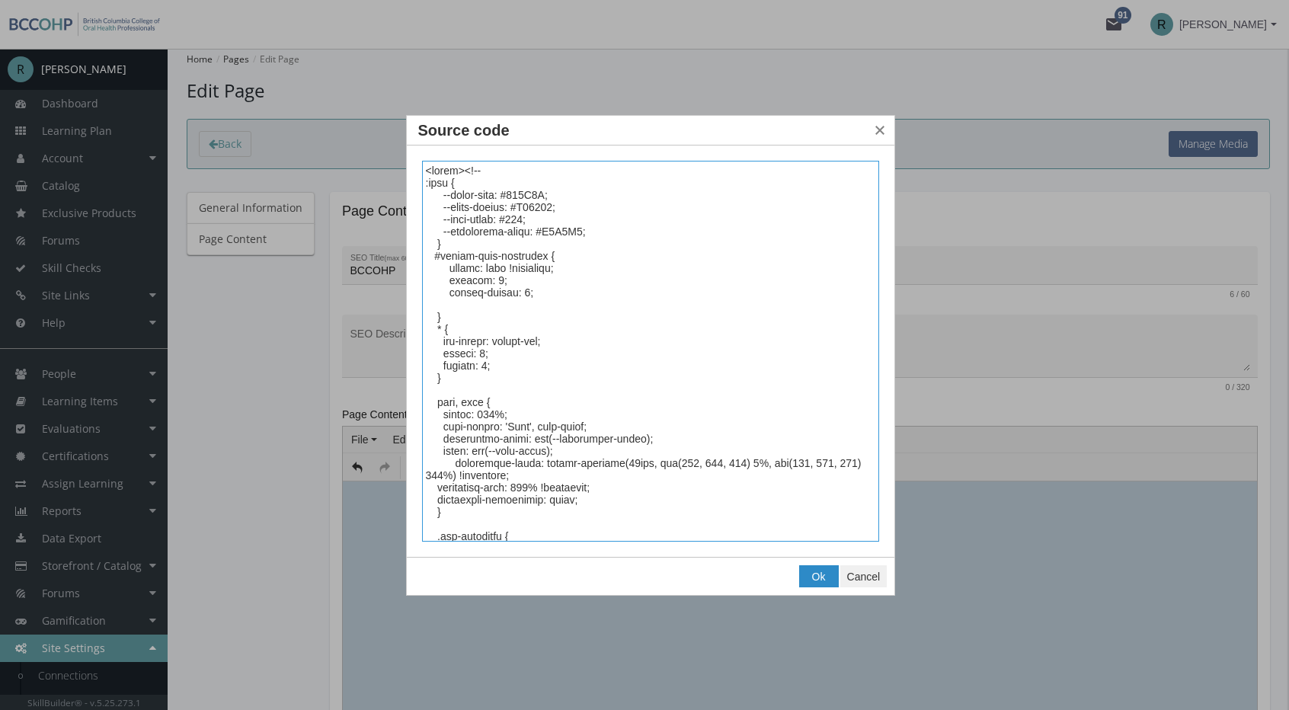
click at [521, 295] on textarea "Source code" at bounding box center [651, 352] width 458 height 382
click at [541, 306] on textarea "Source code" at bounding box center [651, 352] width 458 height 382
type textarea "<style><!-- :root { --brand-blue: #546A8F; --brand-accent: #D09786; --text-colo…"
click at [824, 574] on span "Ok" at bounding box center [819, 577] width 14 height 12
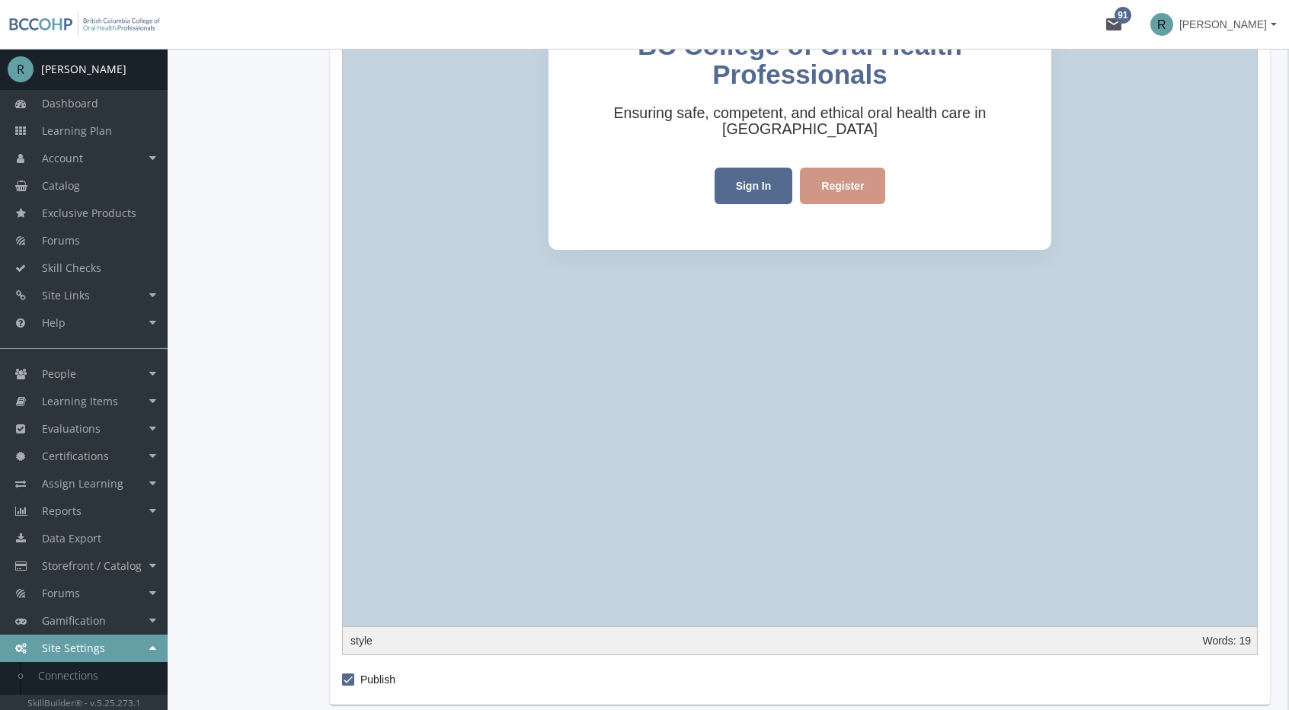
scroll to position [1034, 0]
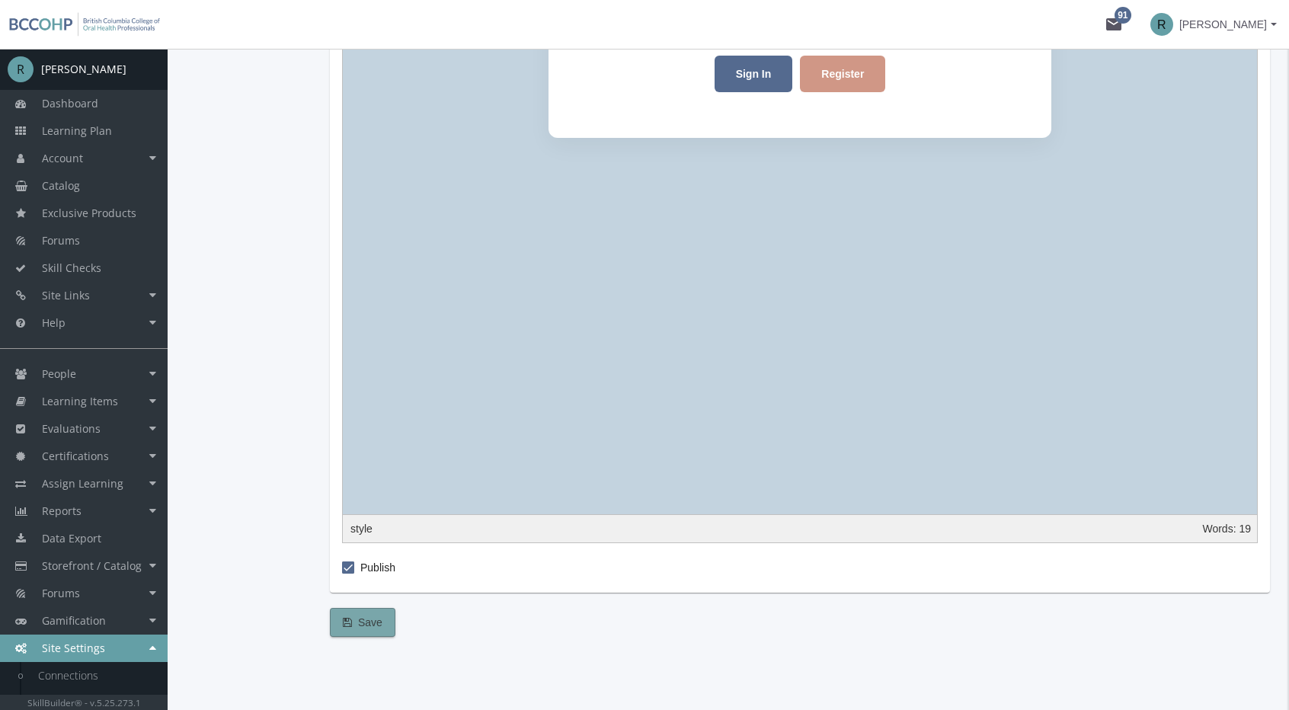
click at [373, 621] on span "Save" at bounding box center [363, 622] width 40 height 27
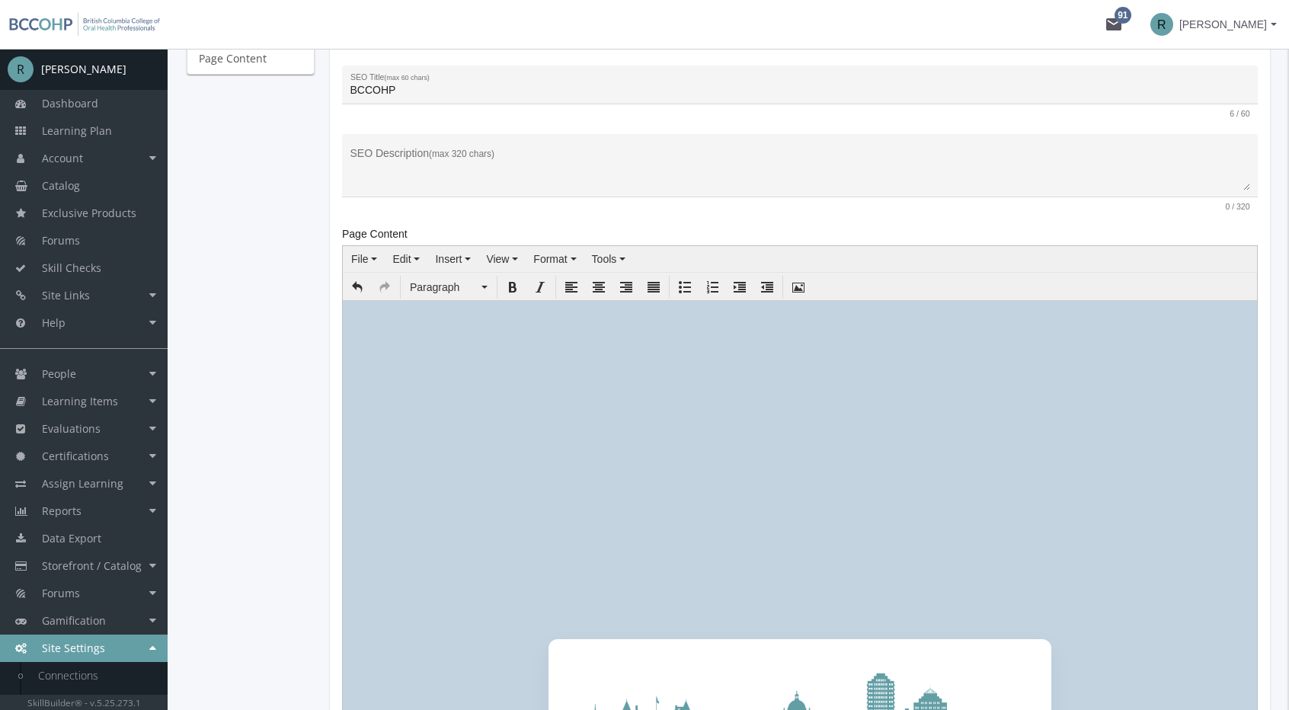
scroll to position [43, 0]
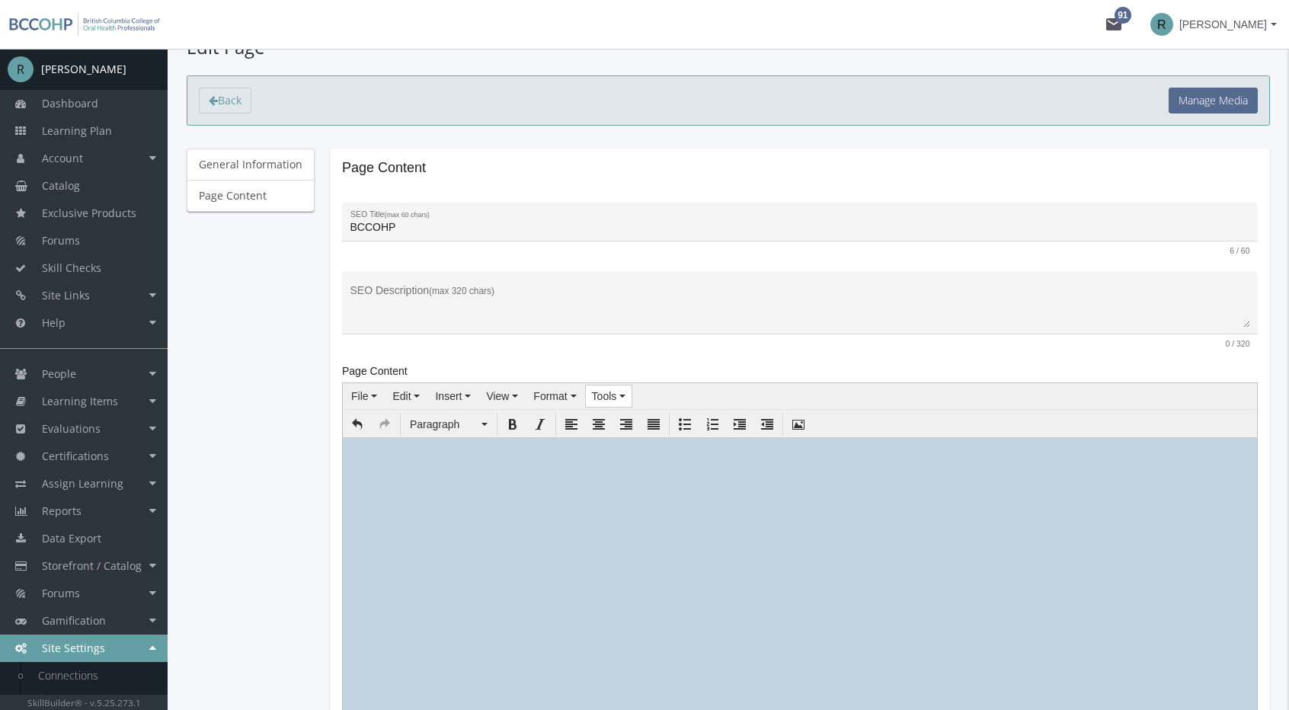
click at [607, 394] on span "Tools" at bounding box center [604, 396] width 25 height 12
click at [612, 428] on div "Source code" at bounding box center [640, 421] width 121 height 21
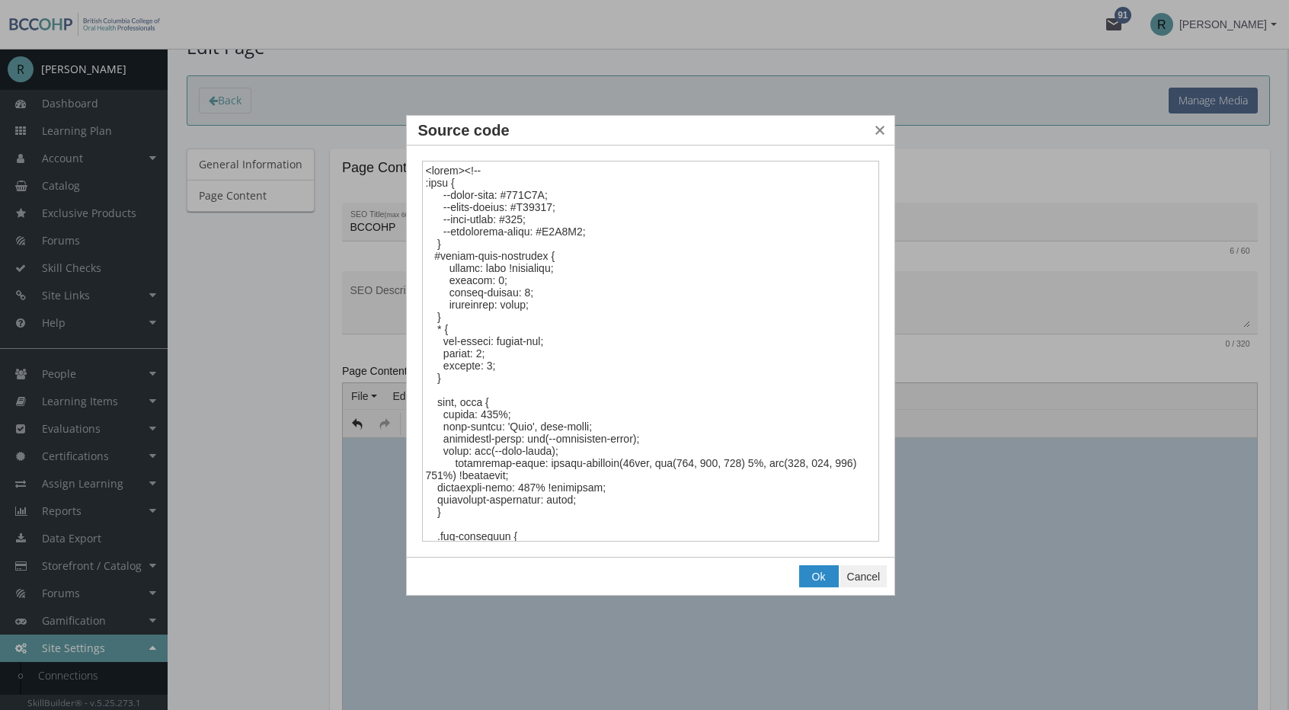
click at [573, 271] on textarea "Source code" at bounding box center [651, 352] width 458 height 382
click at [526, 306] on textarea "Source code" at bounding box center [651, 352] width 458 height 382
type textarea "<style><!-- :root { --brand-blue: #546A8F; --brand-accent: #D09786; --text-colo…"
click at [809, 575] on button "Ok" at bounding box center [819, 576] width 38 height 21
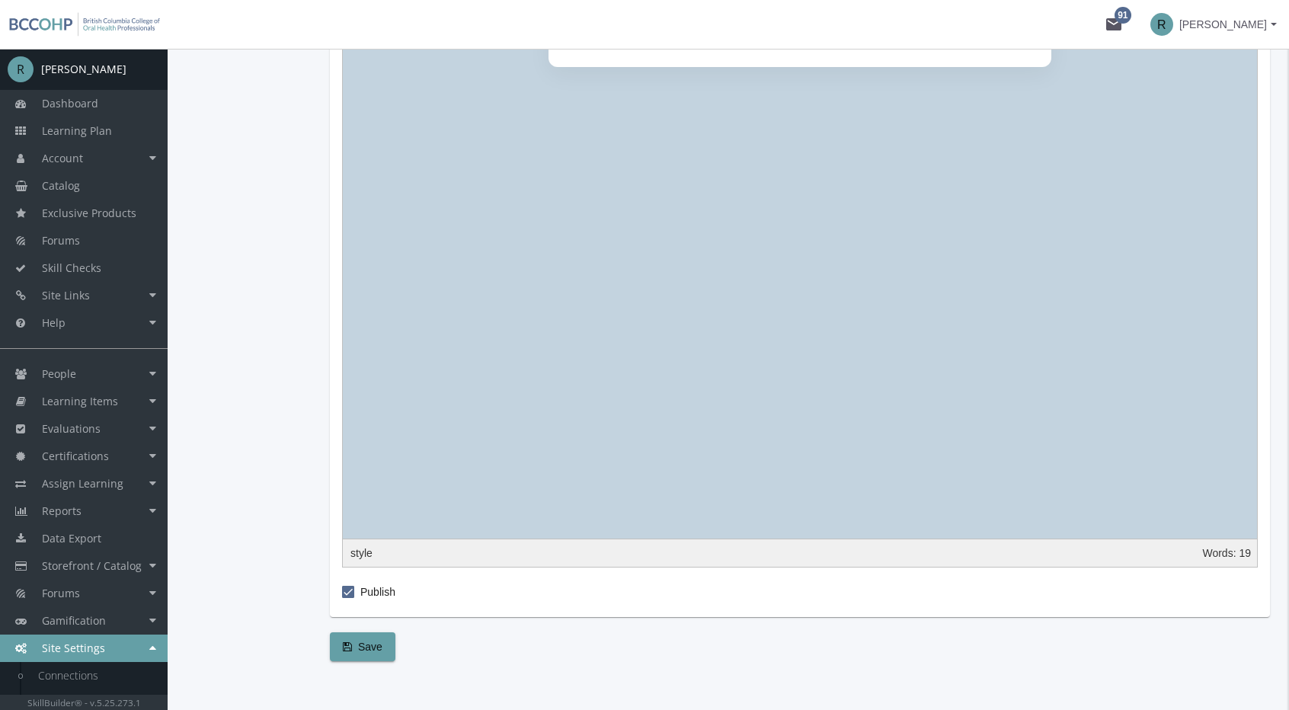
scroll to position [1224, 0]
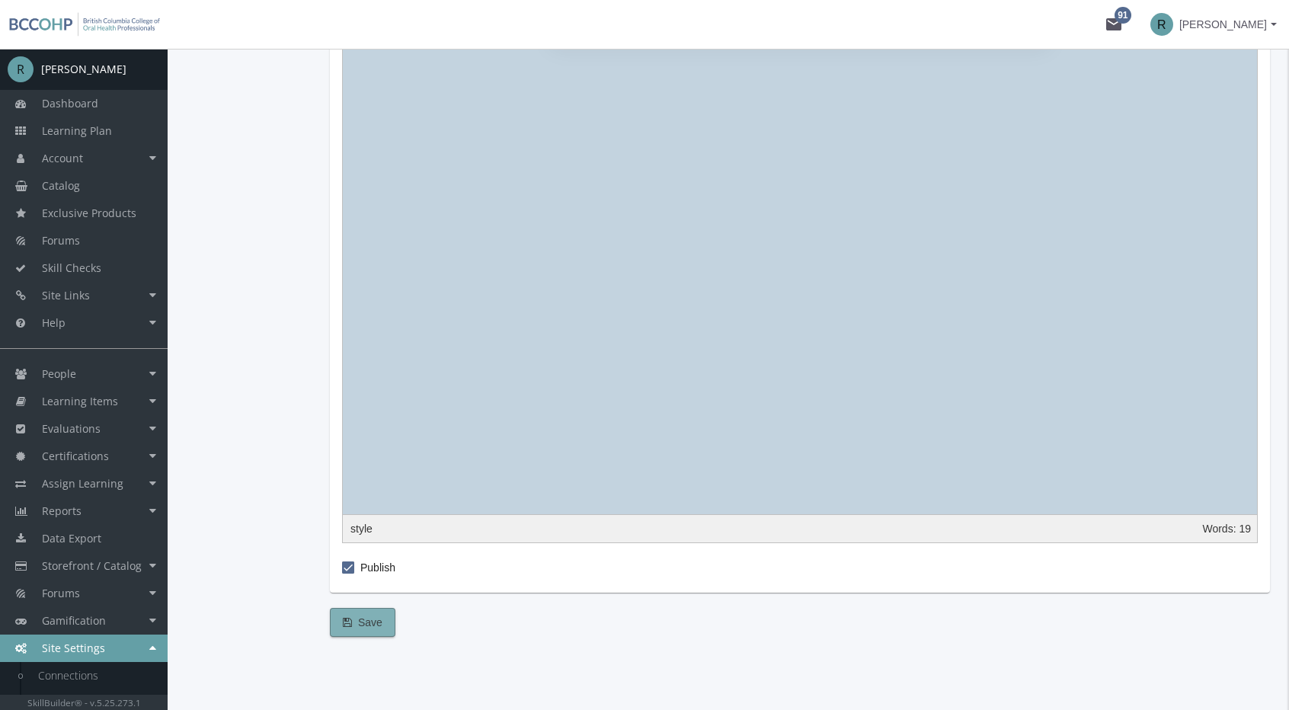
click at [376, 629] on span "Save" at bounding box center [363, 622] width 40 height 27
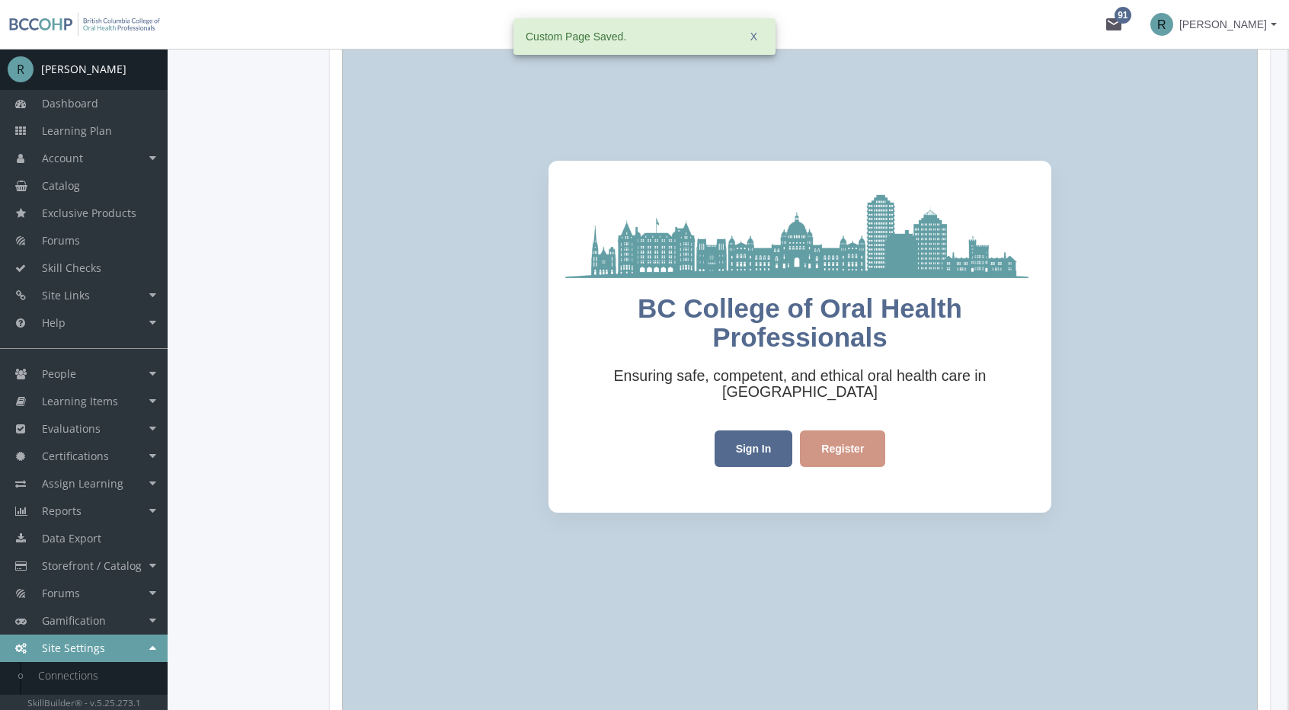
scroll to position [615, 0]
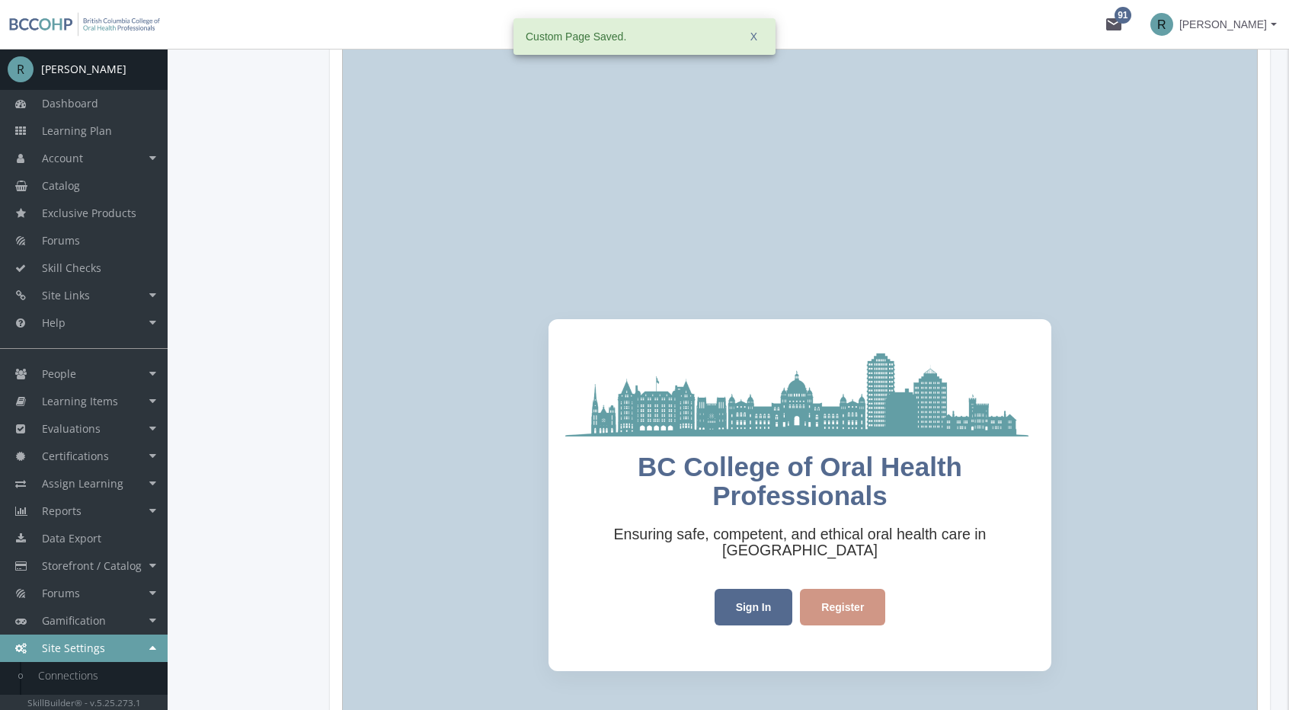
click at [707, 462] on h1 "BC College of Oral Health Professionals" at bounding box center [800, 482] width 472 height 59
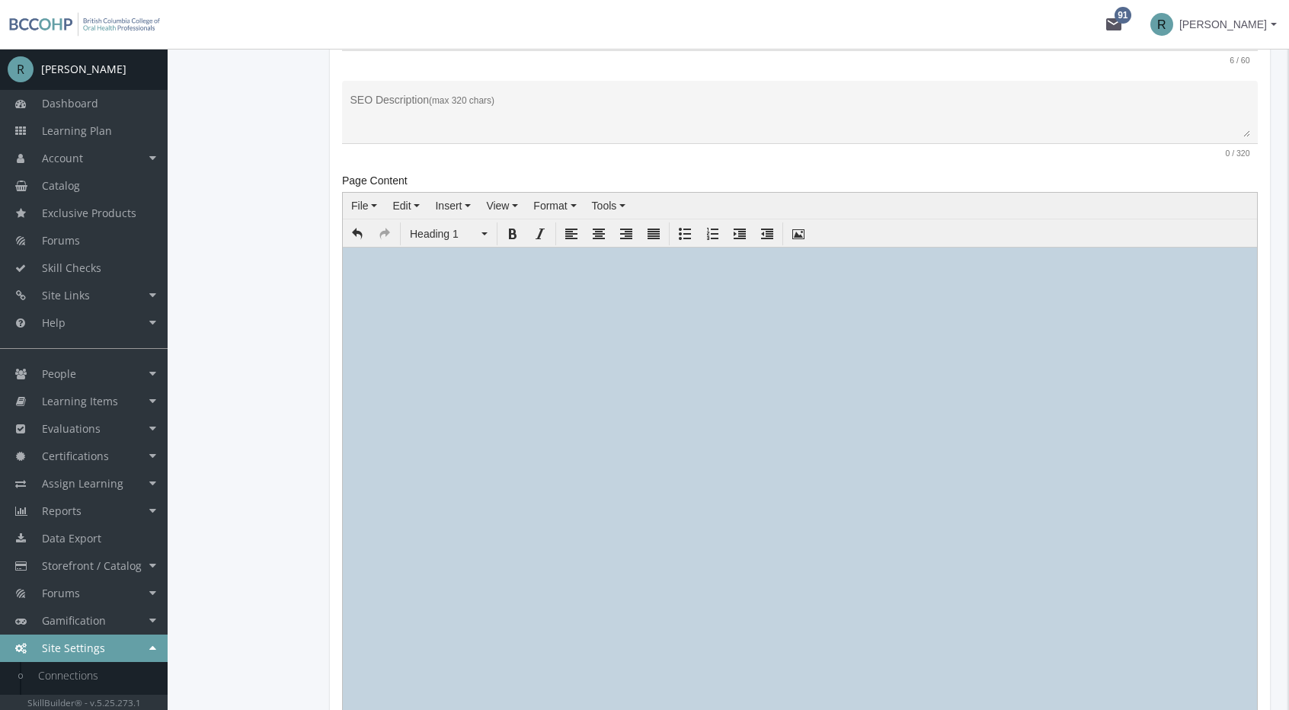
scroll to position [82, 0]
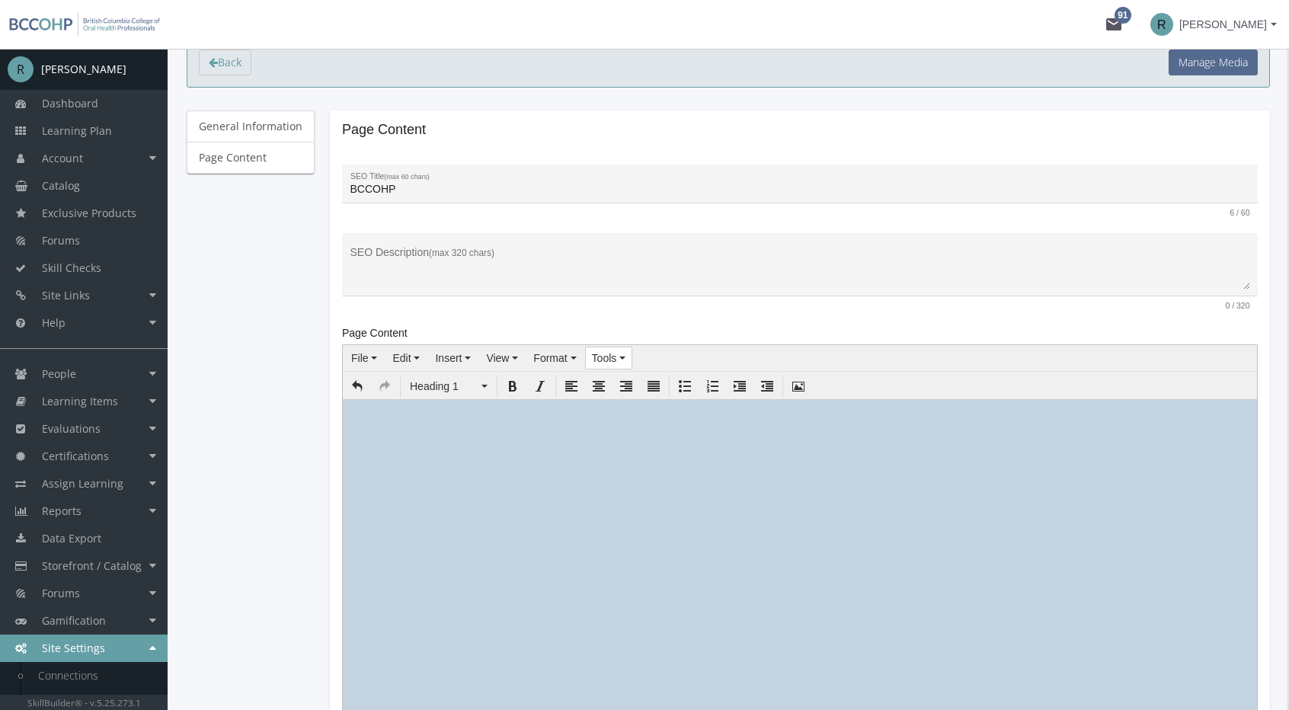
click at [594, 355] on span "Tools" at bounding box center [604, 358] width 25 height 12
click at [630, 389] on div "Source code" at bounding box center [640, 383] width 121 height 21
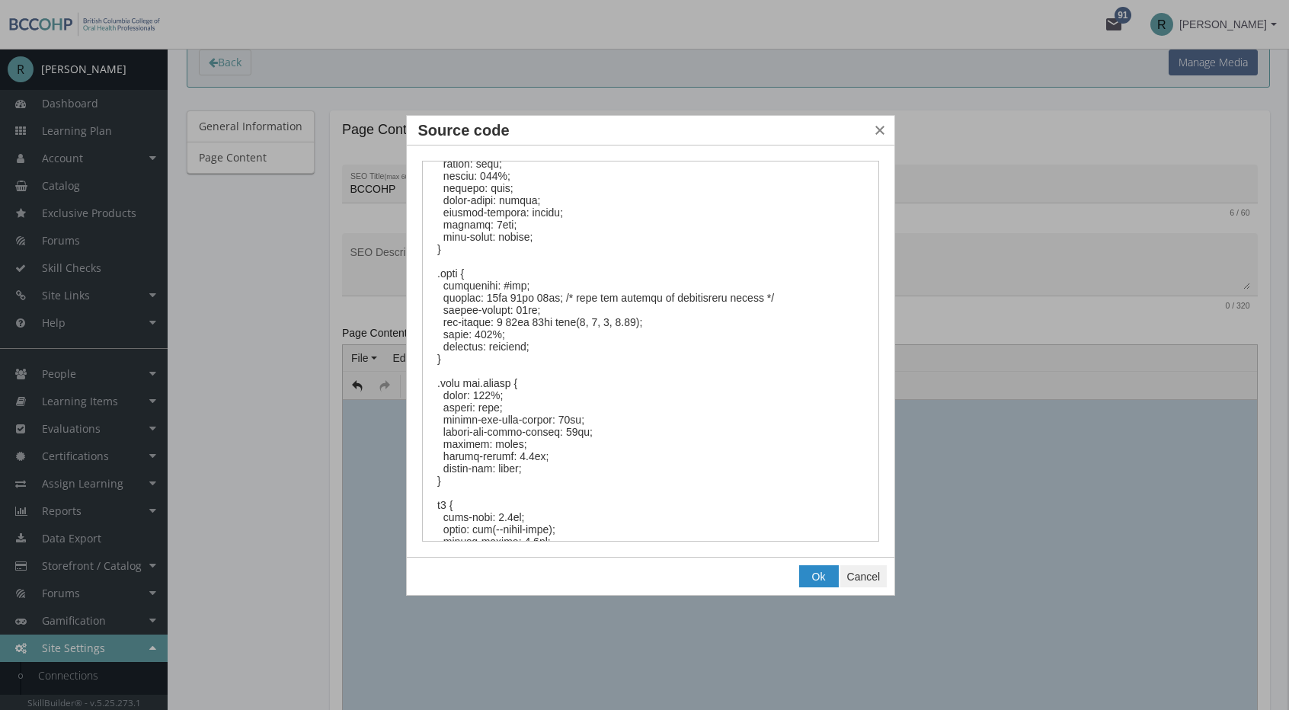
scroll to position [457, 0]
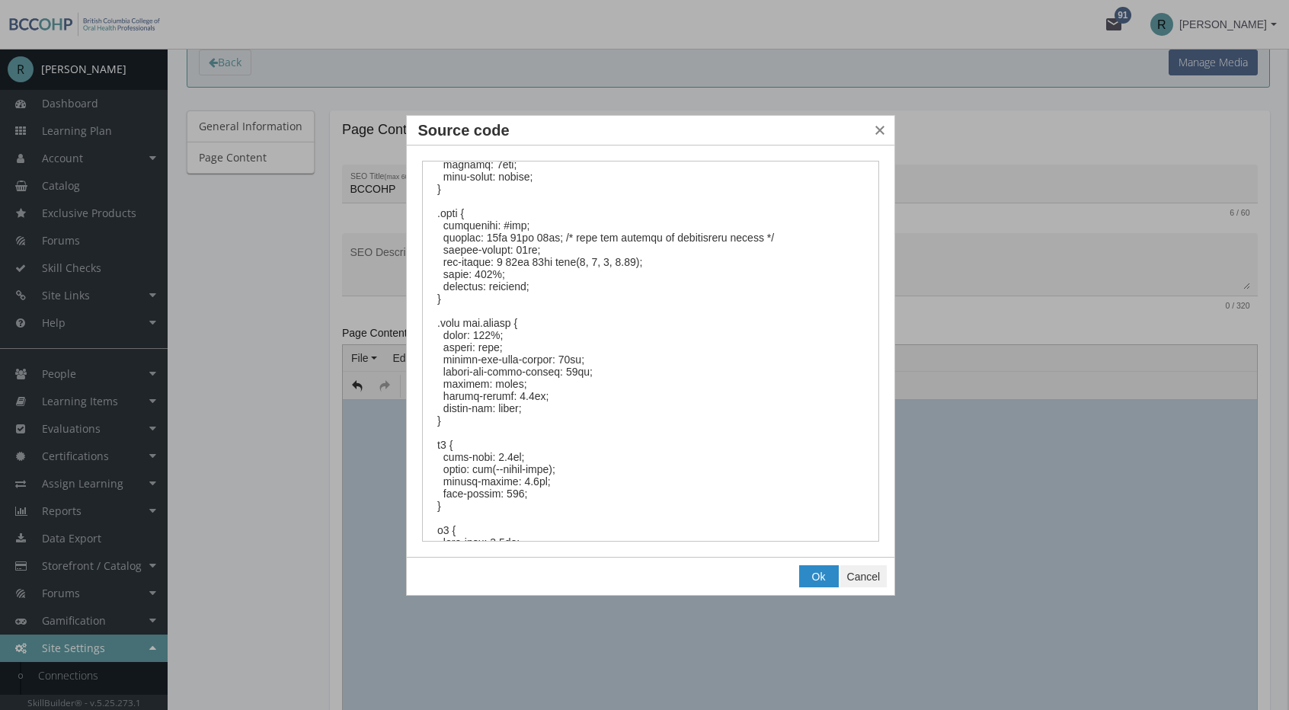
click at [439, 446] on textarea "Source code" at bounding box center [651, 352] width 458 height 382
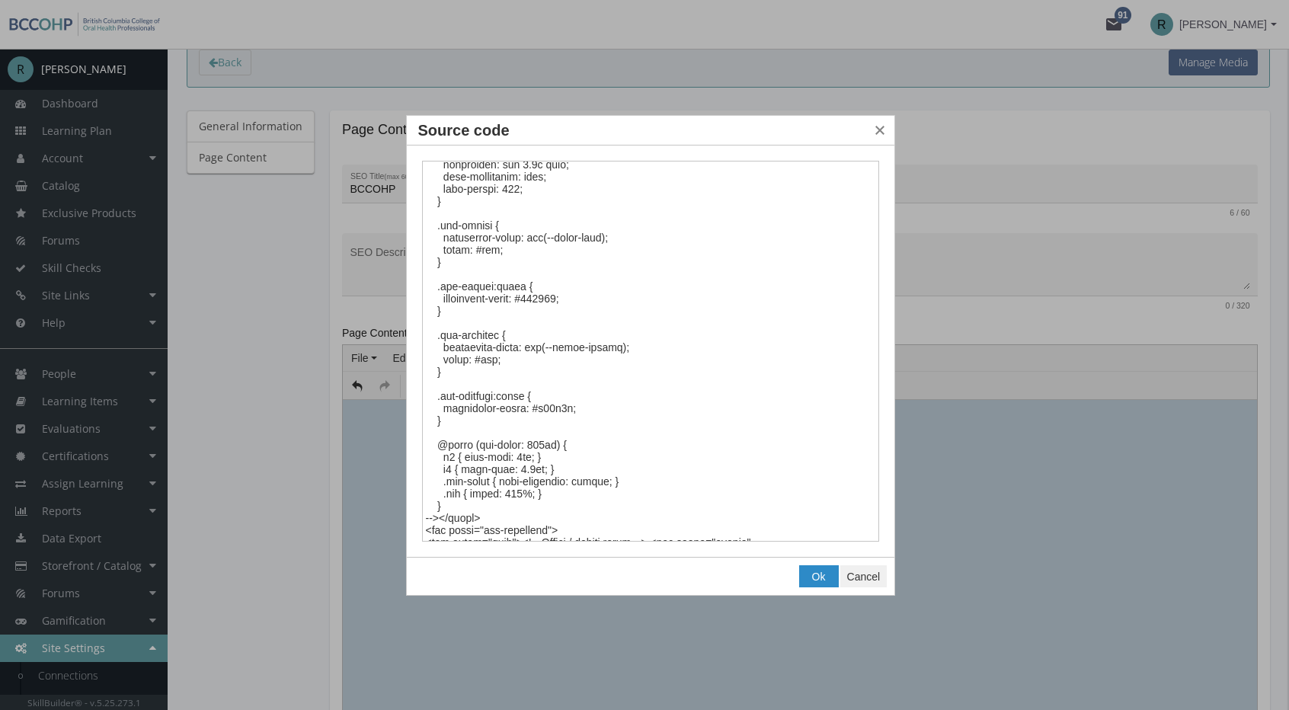
scroll to position [1174, 0]
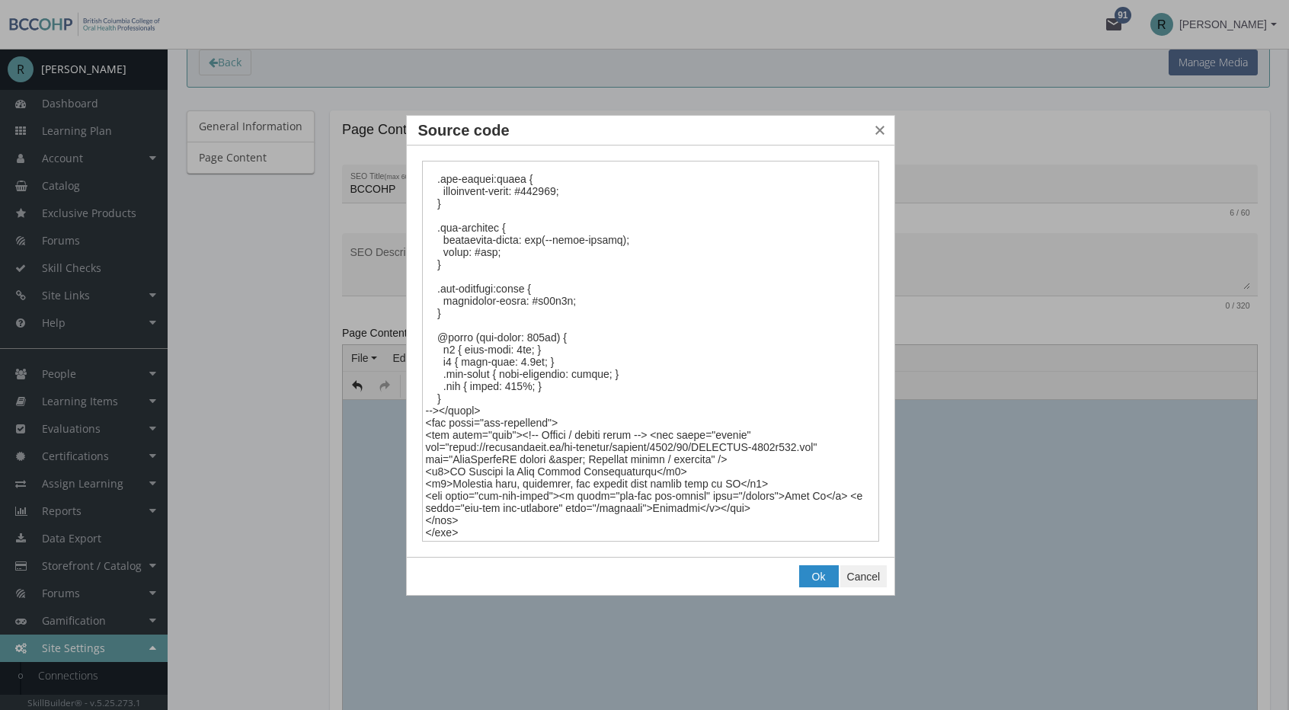
click at [453, 450] on textarea "Source code" at bounding box center [651, 352] width 458 height 382
click at [526, 434] on textarea "Source code" at bounding box center [651, 352] width 458 height 382
click at [446, 466] on textarea "Source code" at bounding box center [651, 352] width 458 height 382
click at [443, 466] on textarea "Source code" at bounding box center [651, 352] width 458 height 382
type textarea "<style><!-- :root { --brand-blue: #546A8F; --brand-accent: #D09786; --text-colo…"
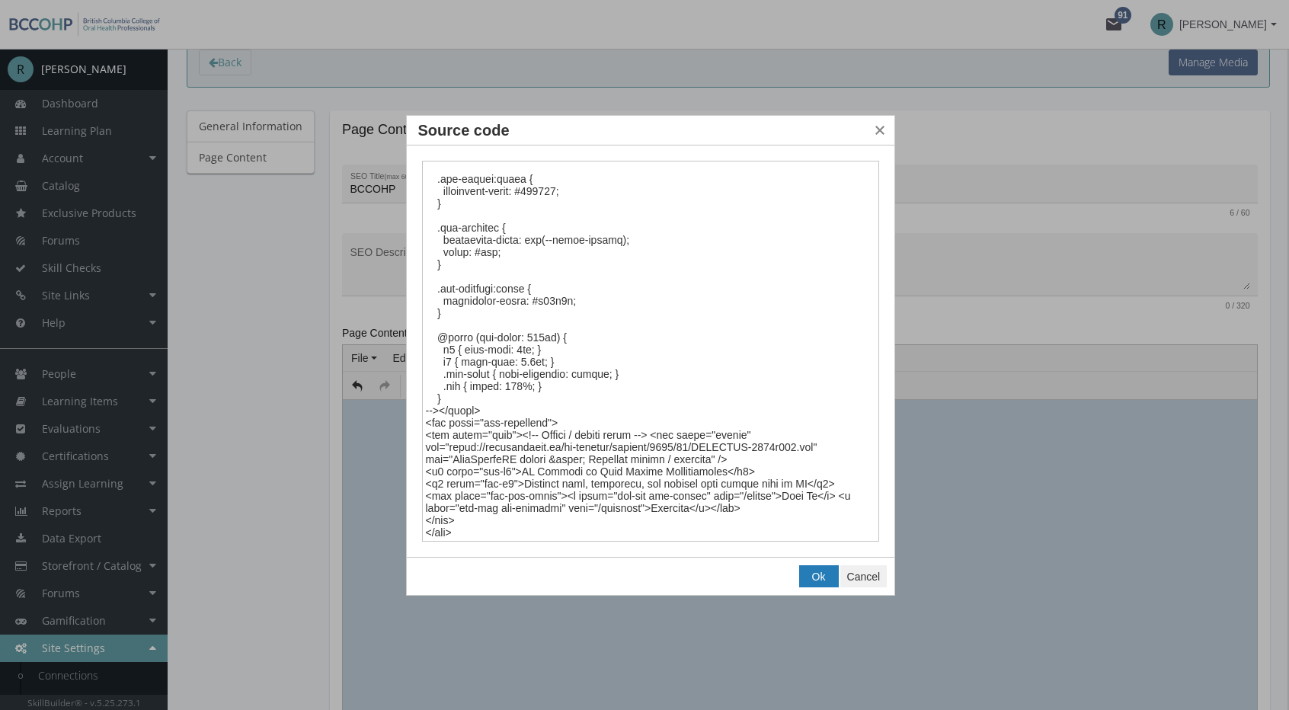
click at [835, 575] on button "Ok" at bounding box center [819, 576] width 38 height 21
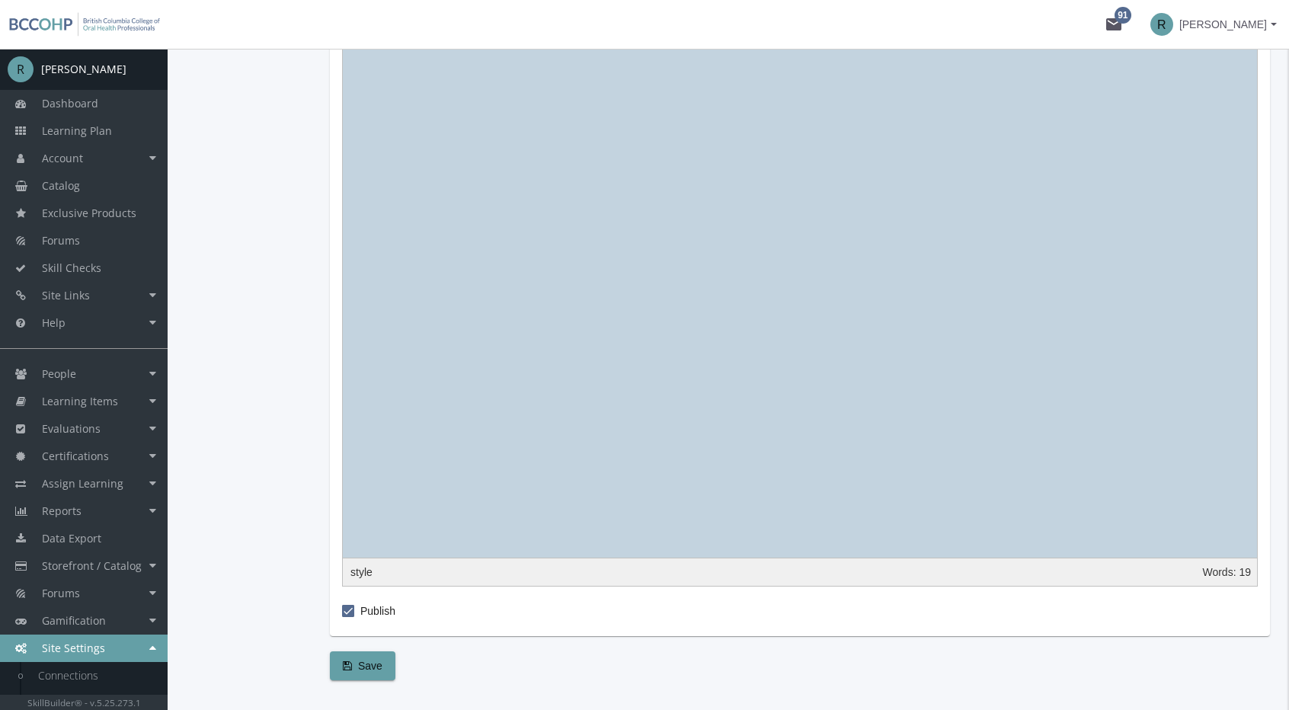
scroll to position [1491, 0]
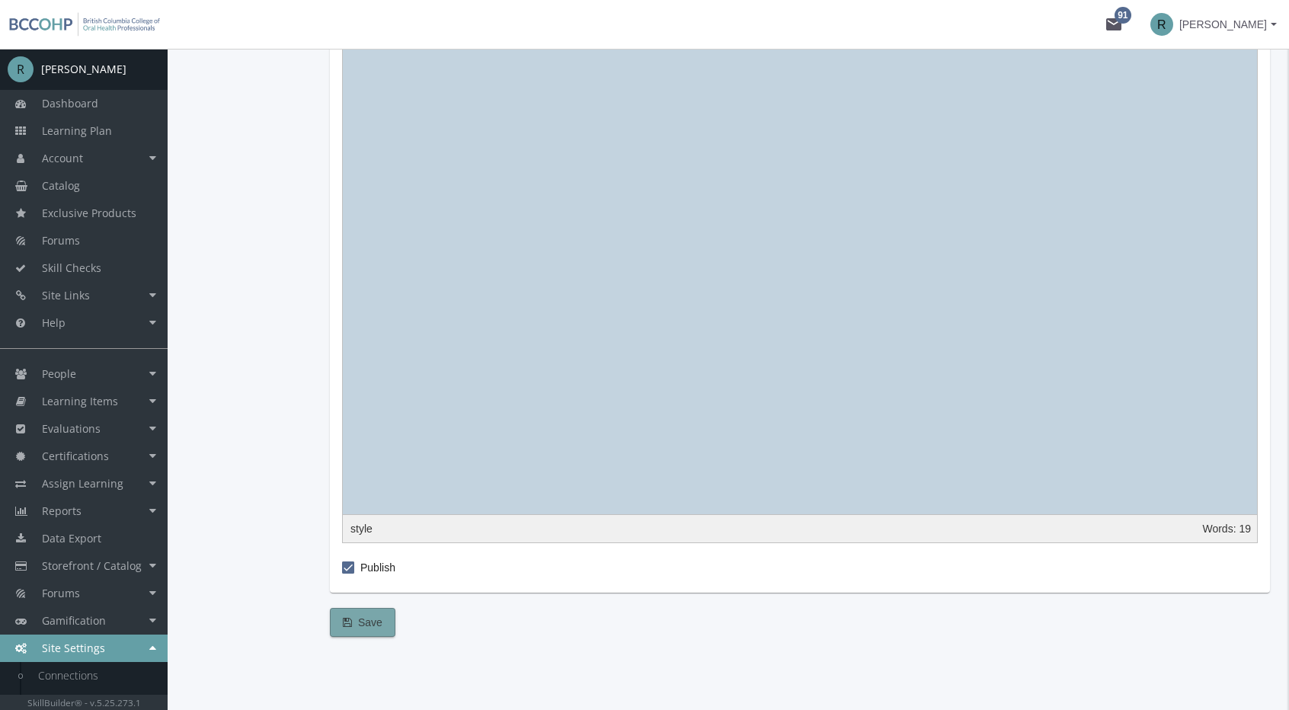
click at [358, 613] on span "Save" at bounding box center [363, 622] width 40 height 27
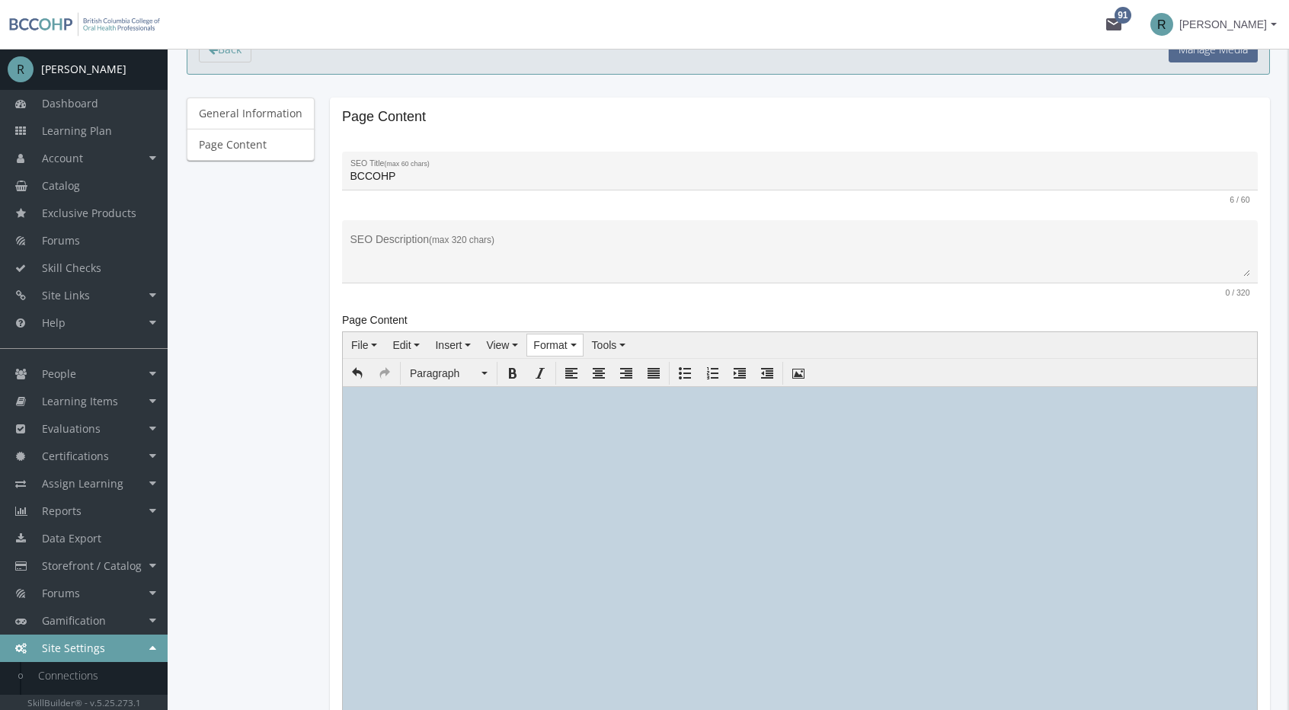
scroll to position [0, 0]
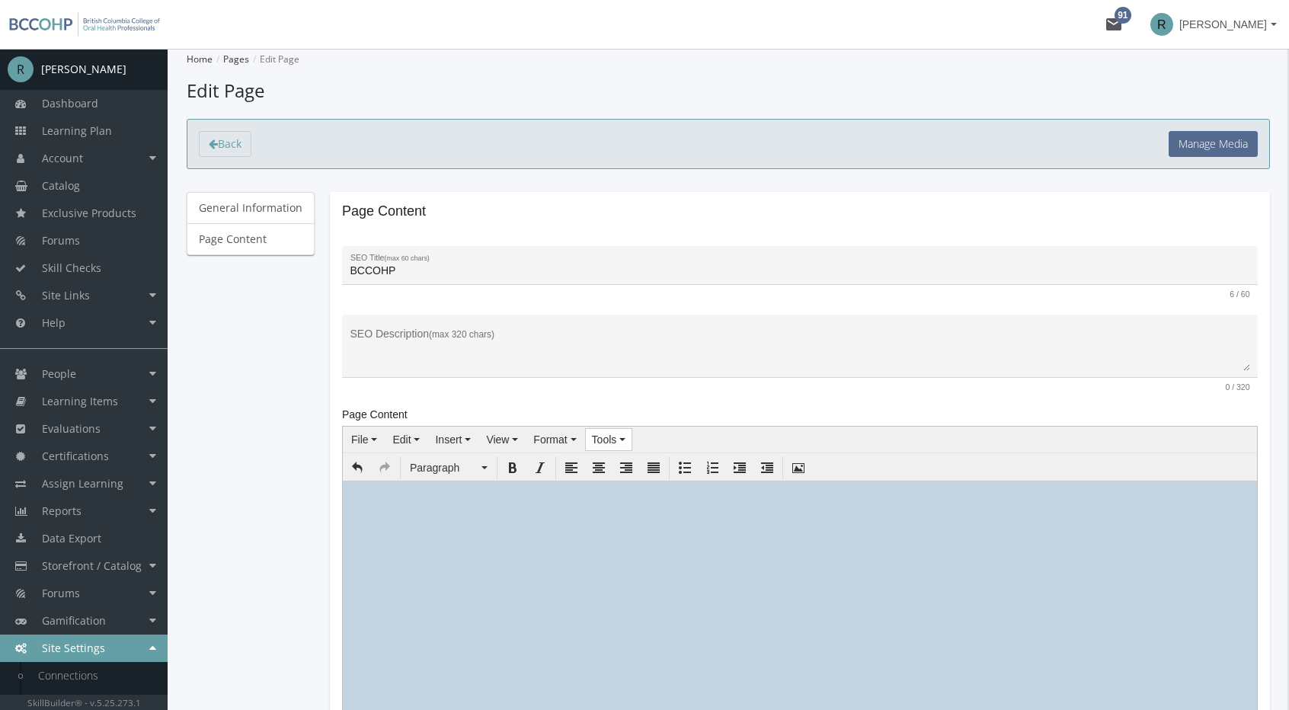
click at [595, 438] on span "Tools" at bounding box center [604, 440] width 25 height 12
click at [607, 466] on span "Source code" at bounding box center [637, 465] width 60 height 12
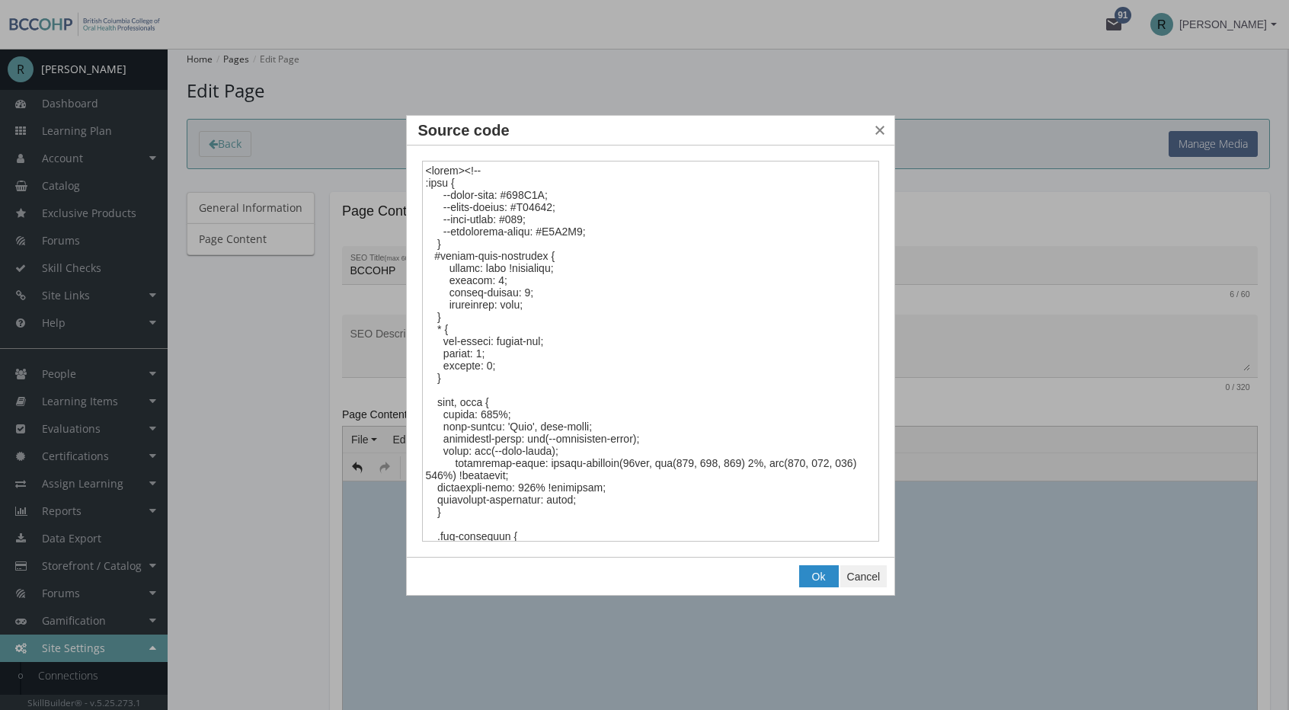
click at [498, 231] on textarea "Source code" at bounding box center [651, 352] width 458 height 382
click at [479, 216] on textarea "Source code" at bounding box center [651, 352] width 458 height 382
click at [489, 202] on textarea "Source code" at bounding box center [651, 352] width 458 height 382
click at [504, 191] on textarea "Source code" at bounding box center [651, 352] width 458 height 382
drag, startPoint x: 574, startPoint y: 190, endPoint x: 444, endPoint y: 196, distance: 130.4
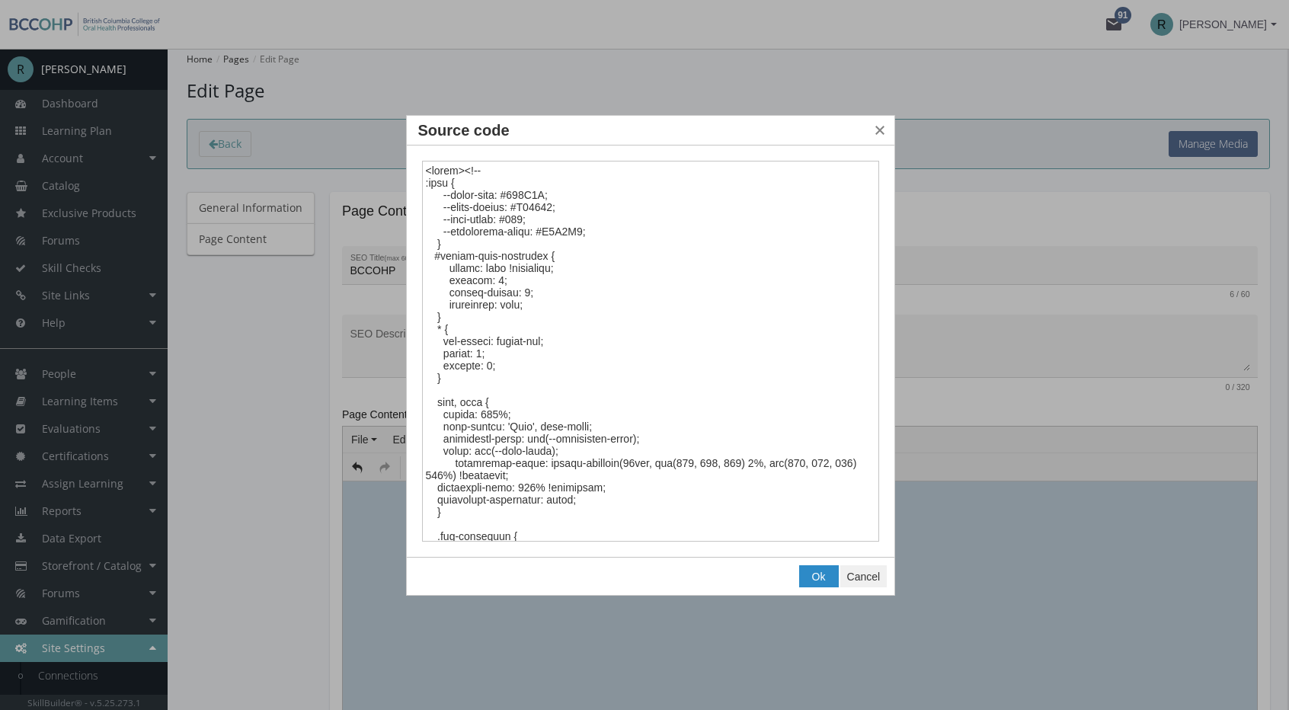
click at [444, 196] on textarea "Source code" at bounding box center [651, 352] width 458 height 382
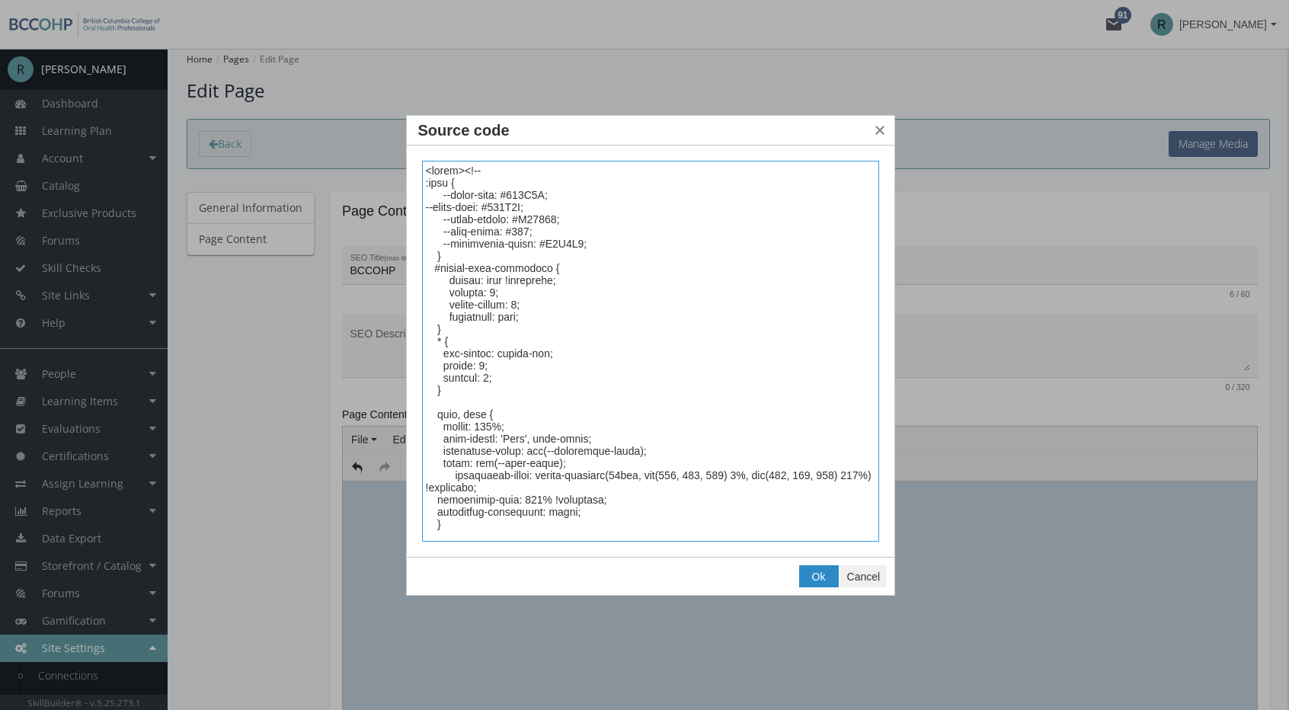
click at [429, 203] on textarea "Source code" at bounding box center [651, 352] width 458 height 382
click at [584, 322] on textarea "Source code" at bounding box center [651, 352] width 458 height 382
click at [568, 215] on textarea "Source code" at bounding box center [651, 352] width 458 height 382
drag, startPoint x: 616, startPoint y: 200, endPoint x: 392, endPoint y: 199, distance: 224.0
click at [392, 199] on body "Loading page Page Loaded mail 91 R Rebeca Leal R Rebeca Leal Dashboard Learning…" at bounding box center [644, 355] width 1289 height 710
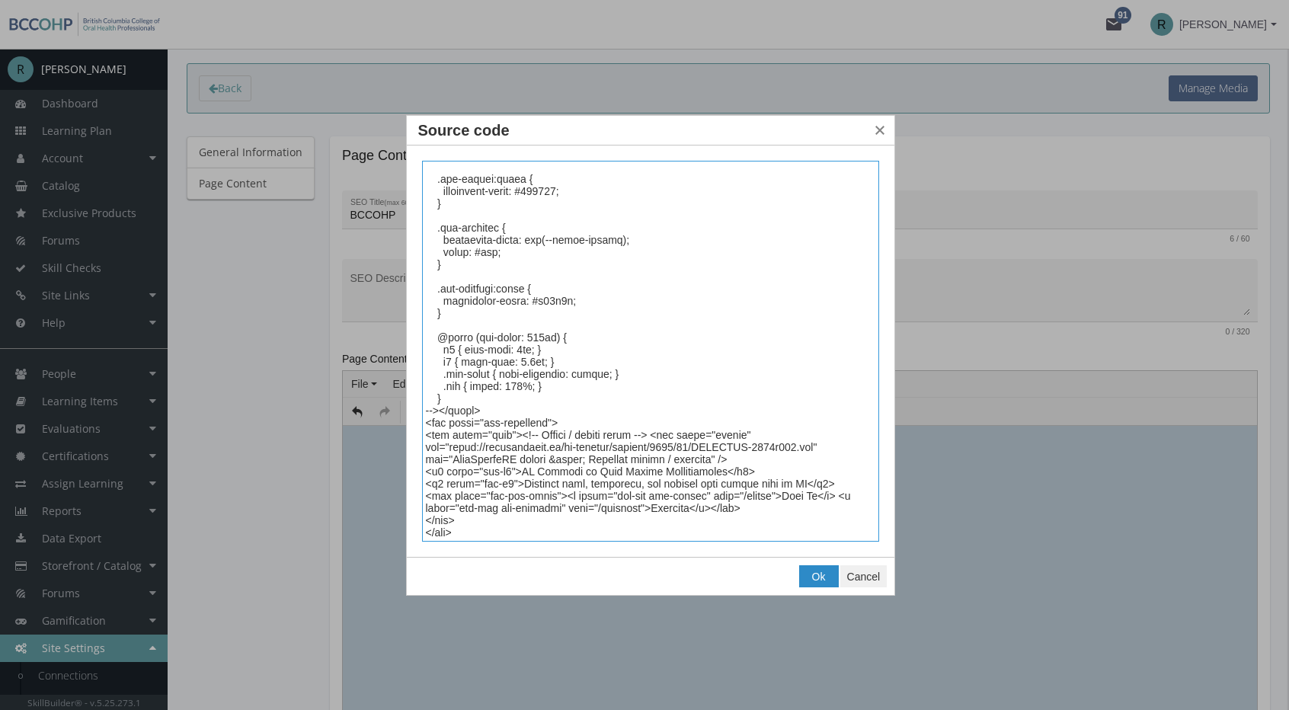
scroll to position [76, 0]
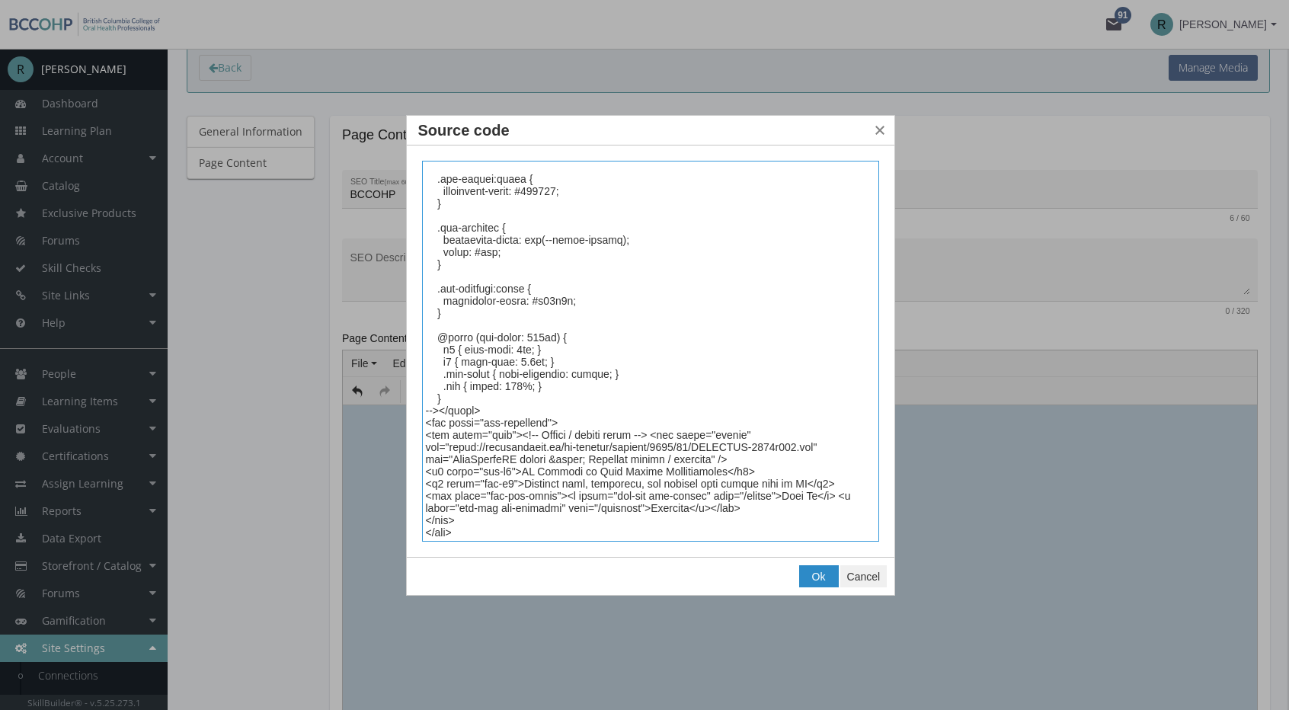
click at [593, 469] on textarea "Source code" at bounding box center [651, 352] width 458 height 382
click at [600, 469] on textarea "Source code" at bounding box center [651, 352] width 458 height 382
drag, startPoint x: 600, startPoint y: 469, endPoint x: 622, endPoint y: 470, distance: 22.1
click at [622, 470] on textarea "Source code" at bounding box center [651, 352] width 458 height 382
paste textarea "<span style="color:#649EA6;font-weight: 600">Oral Health</span>"
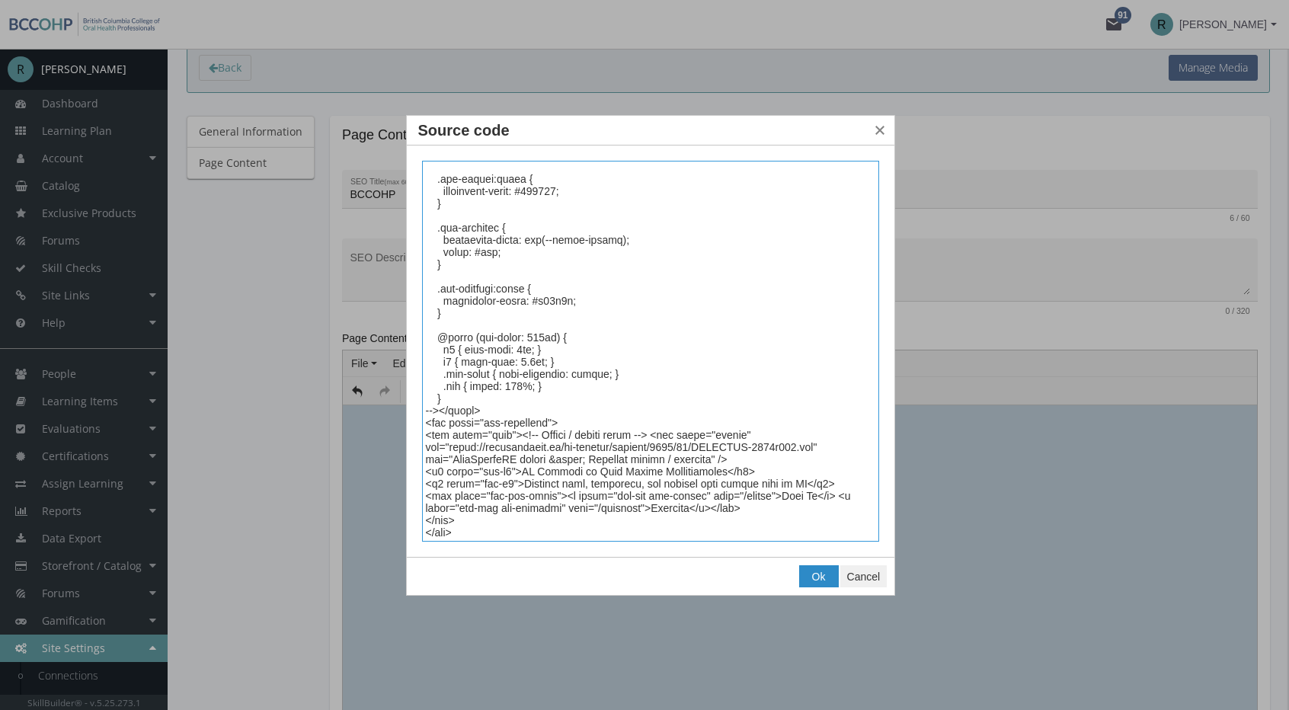
type textarea "<style><!-- :root { --brand-blue: #546A8F; --brand-accent: #D09786; --text-colo…"
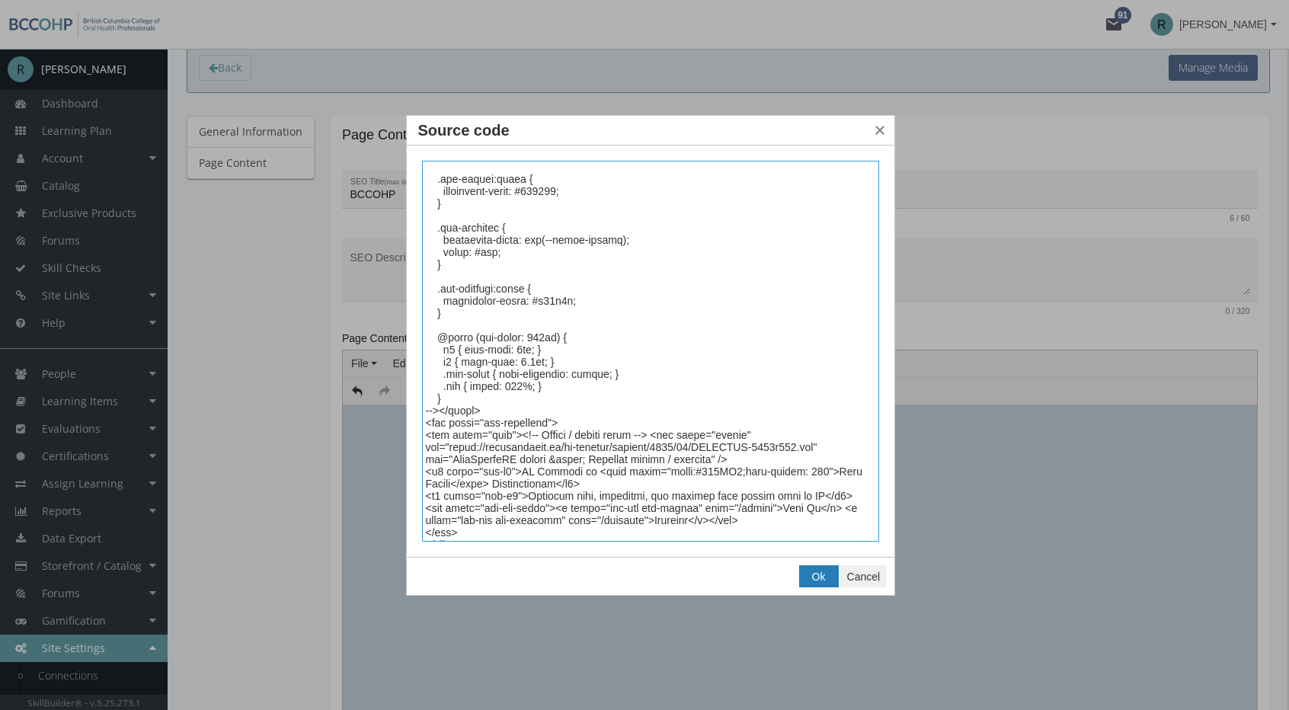
click at [821, 574] on span "Ok" at bounding box center [819, 577] width 14 height 12
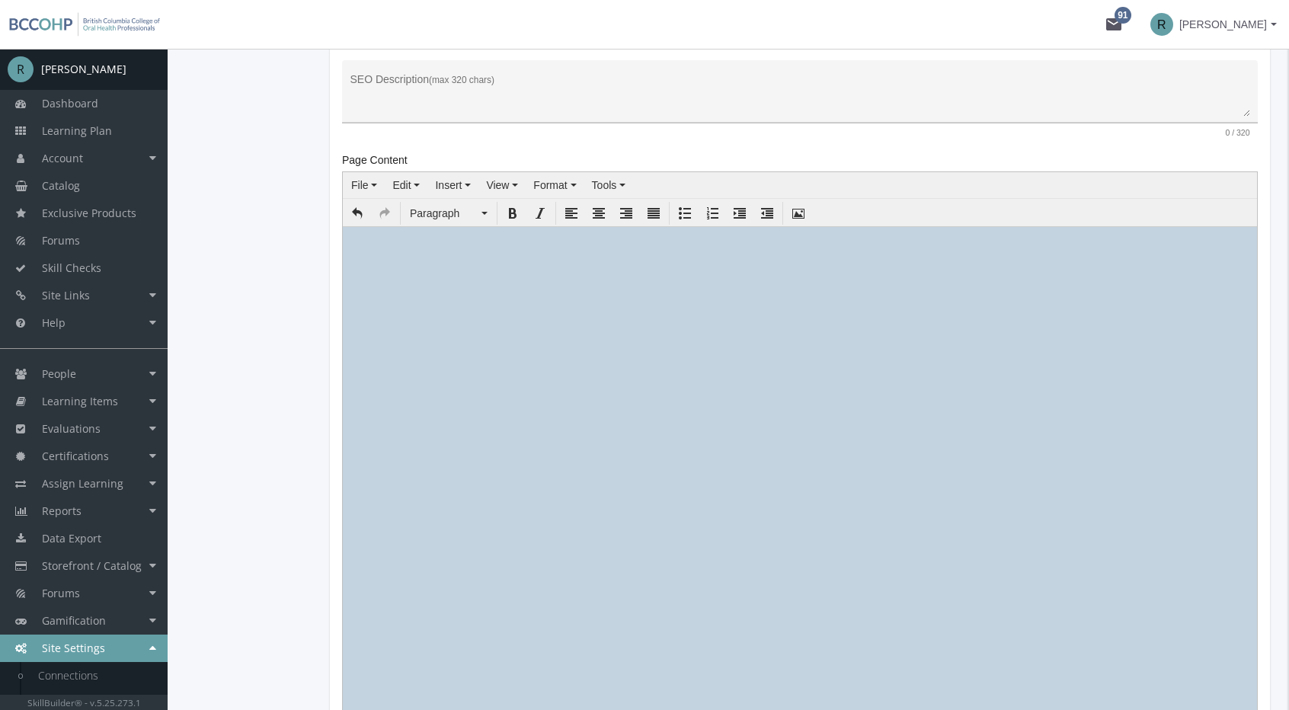
scroll to position [158, 0]
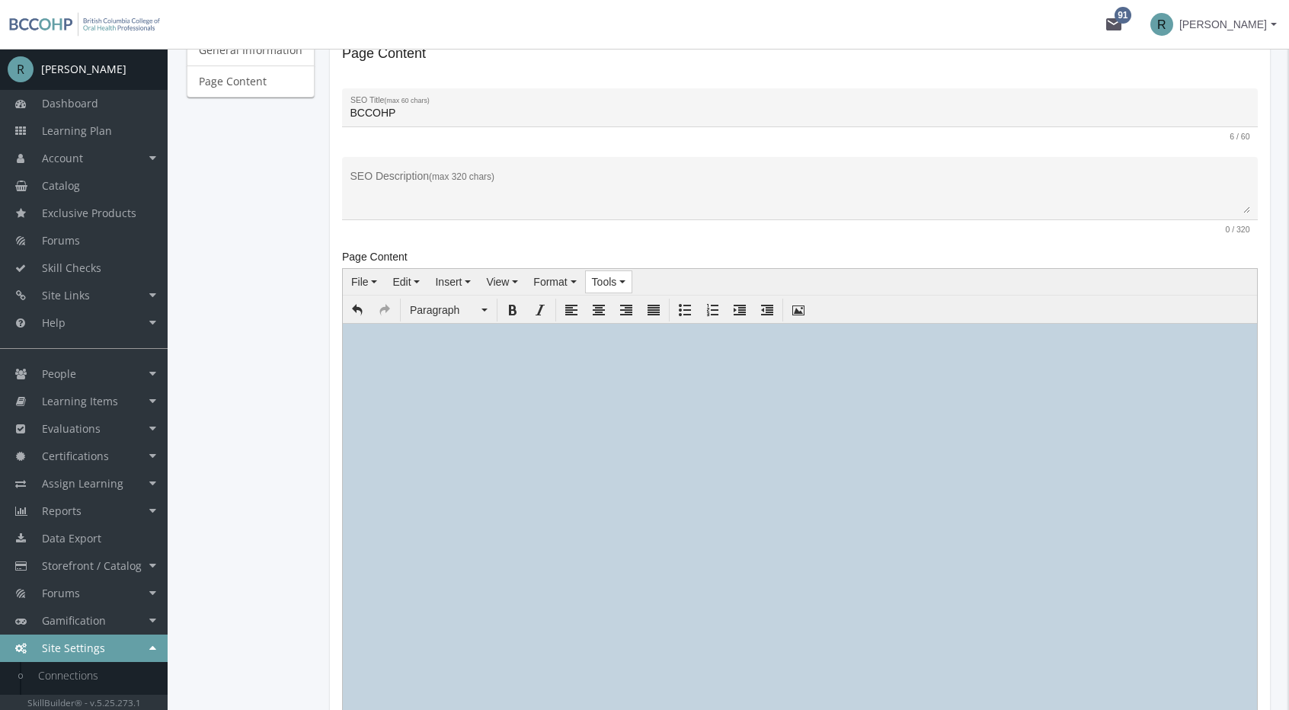
click at [592, 277] on span "Tools" at bounding box center [604, 282] width 25 height 12
click at [603, 309] on icon at bounding box center [598, 307] width 12 height 12
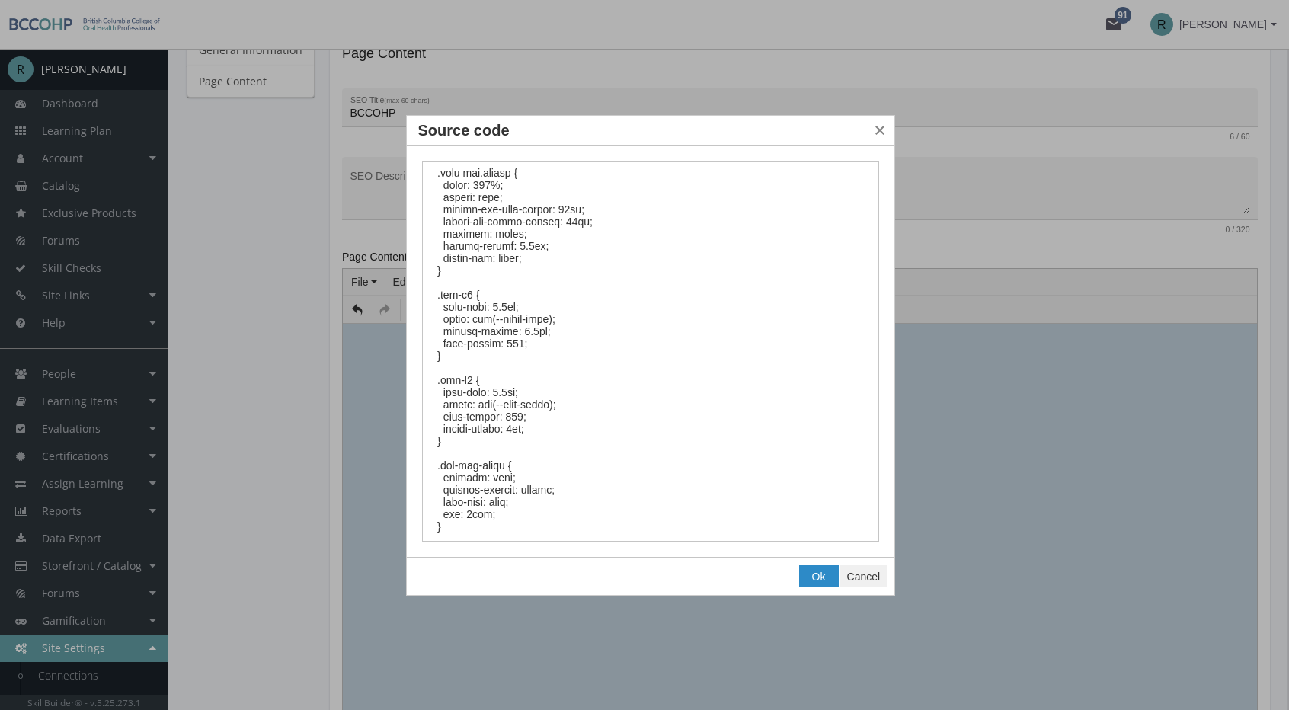
scroll to position [686, 0]
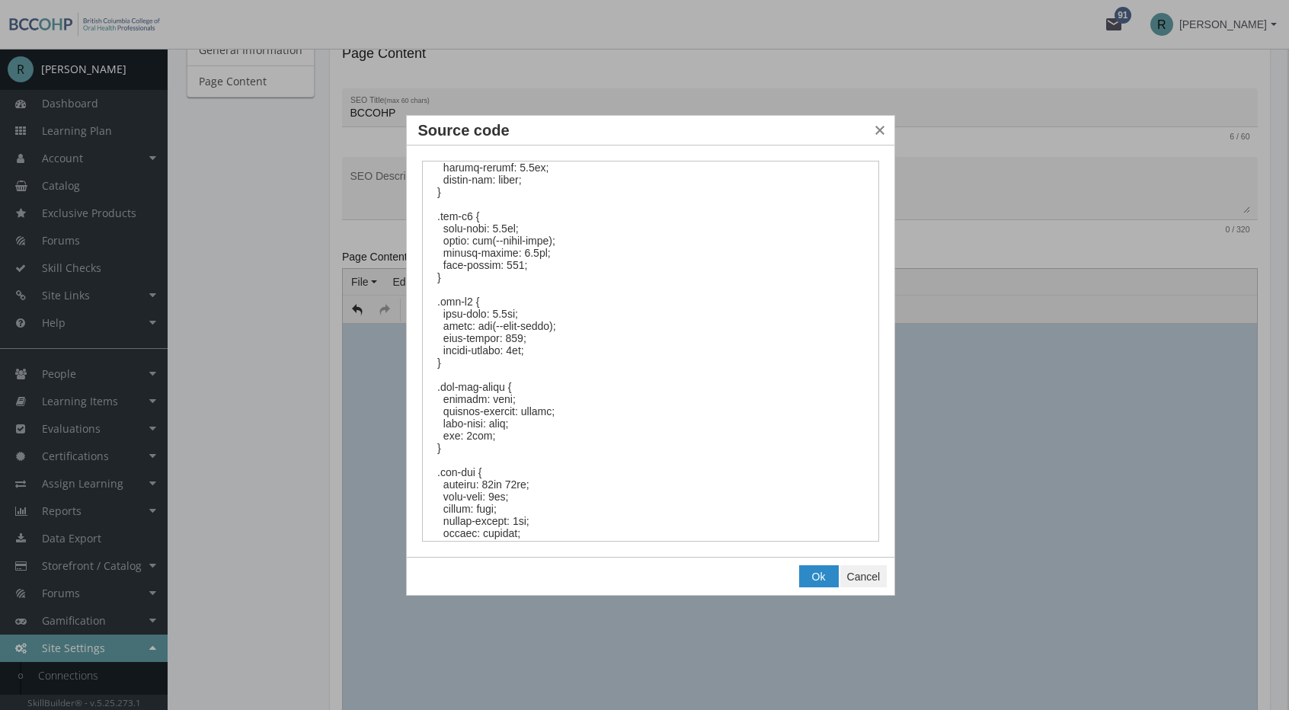
click at [514, 264] on textarea "Source code" at bounding box center [651, 352] width 458 height 382
type textarea "<style><!-- :root { --brand-blue: #546A8F; --brand-accent: #D09786; --text-colo…"
click at [813, 572] on span "Ok" at bounding box center [819, 577] width 14 height 12
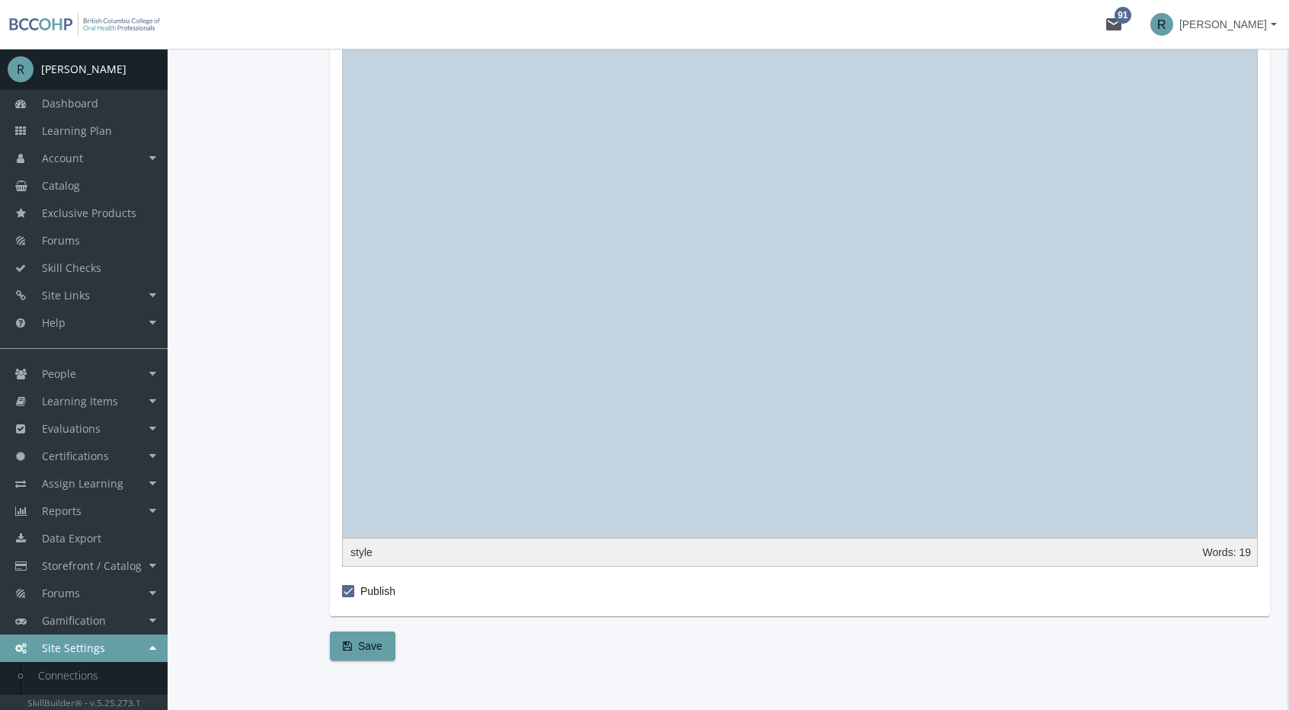
scroll to position [1872, 0]
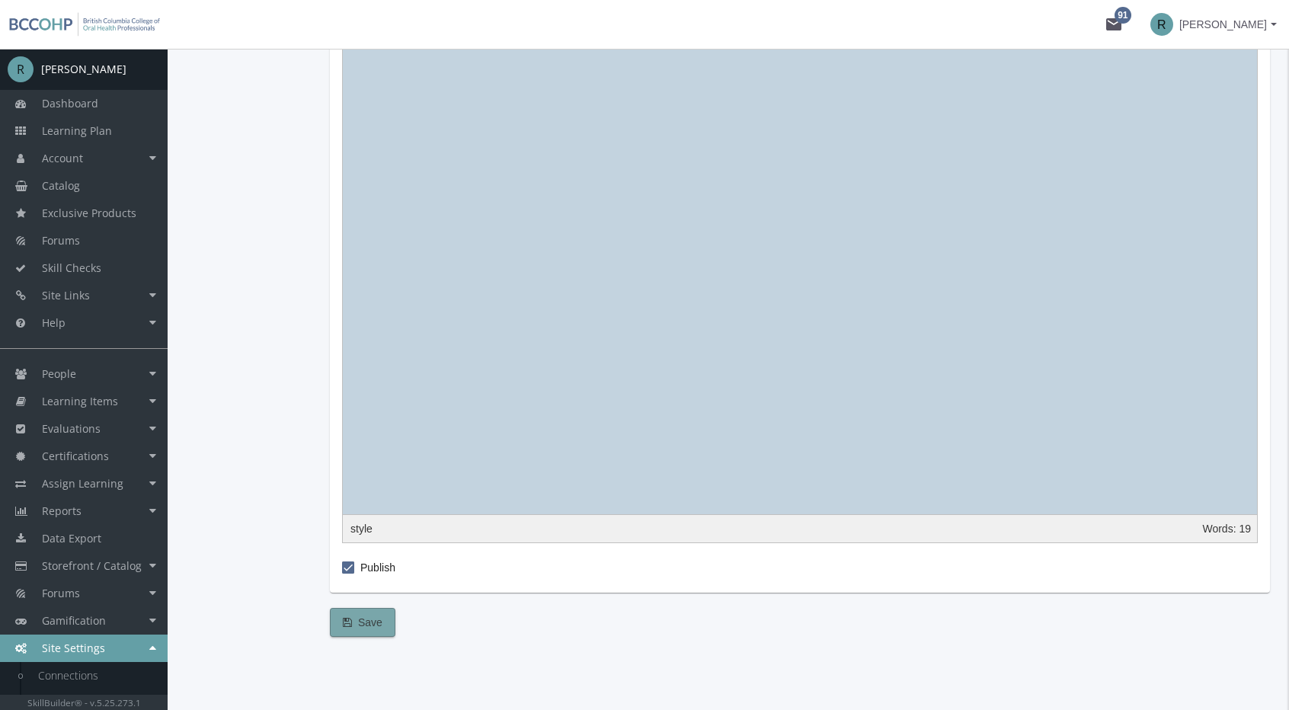
click at [358, 624] on span "Save" at bounding box center [363, 622] width 40 height 27
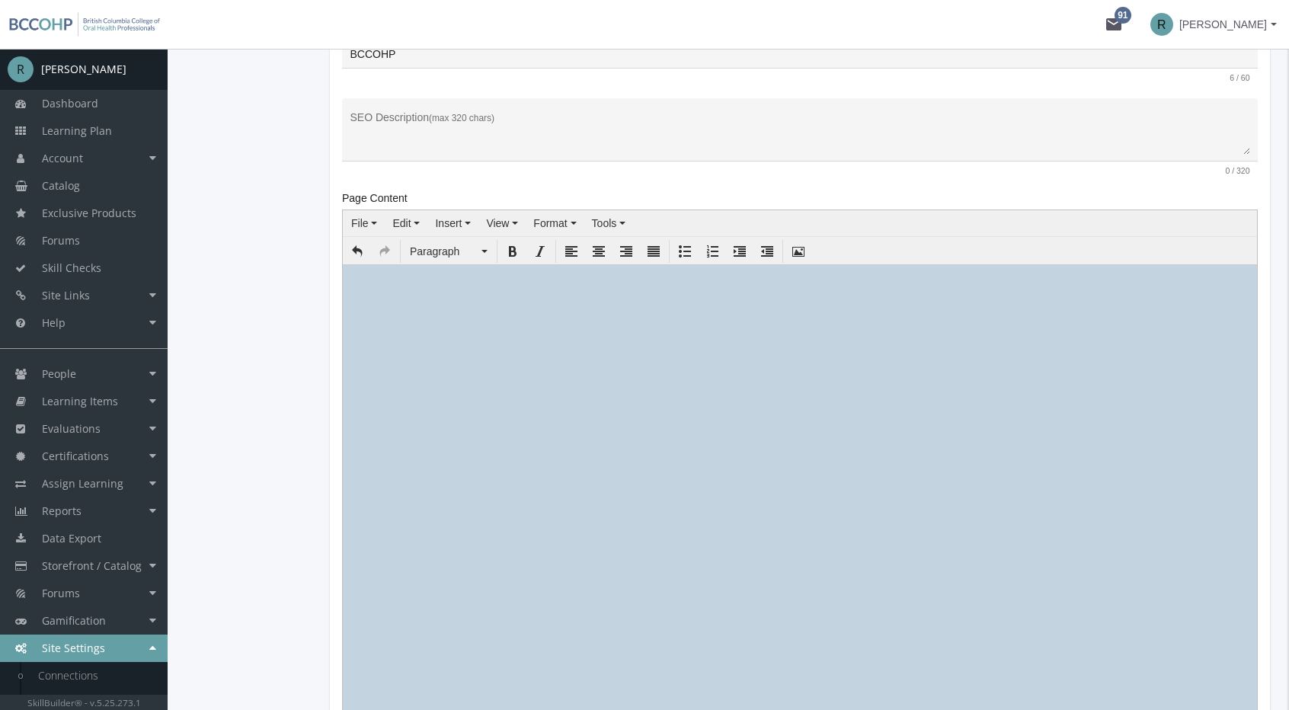
scroll to position [120, 0]
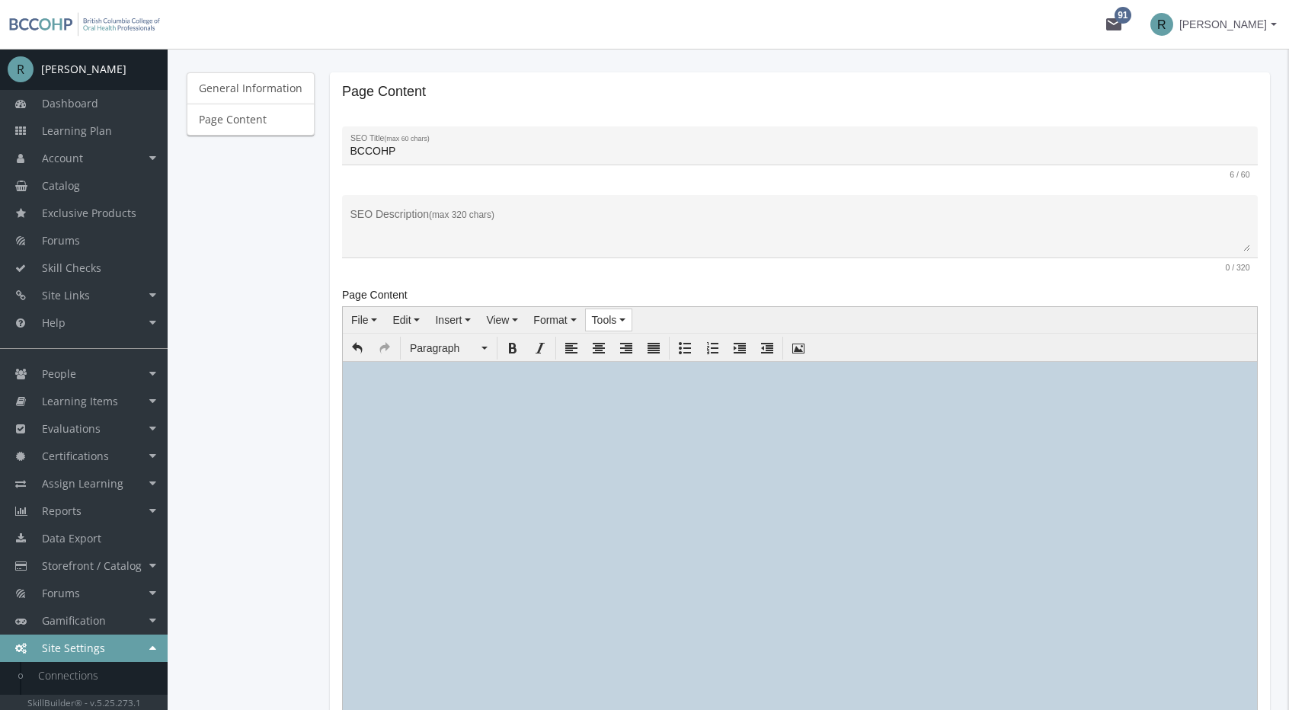
click at [592, 318] on span "Tools" at bounding box center [604, 320] width 25 height 12
click at [599, 347] on icon at bounding box center [598, 345] width 12 height 12
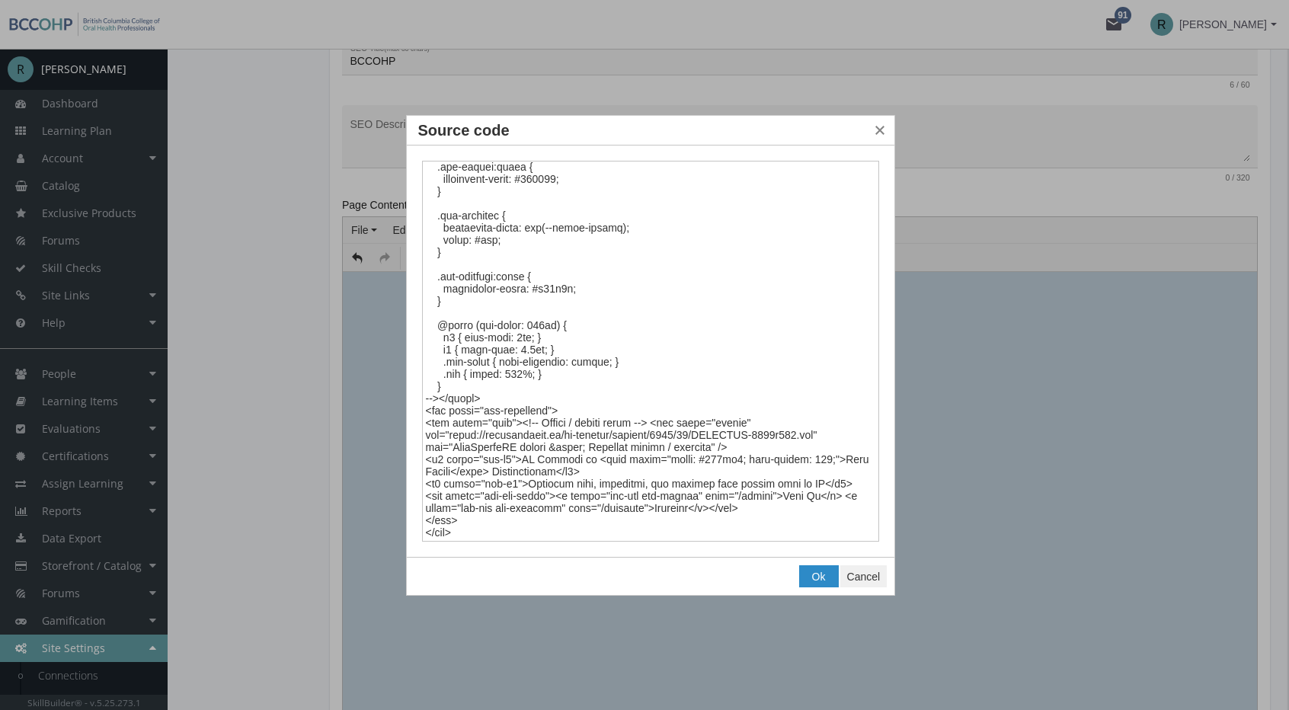
scroll to position [348, 0]
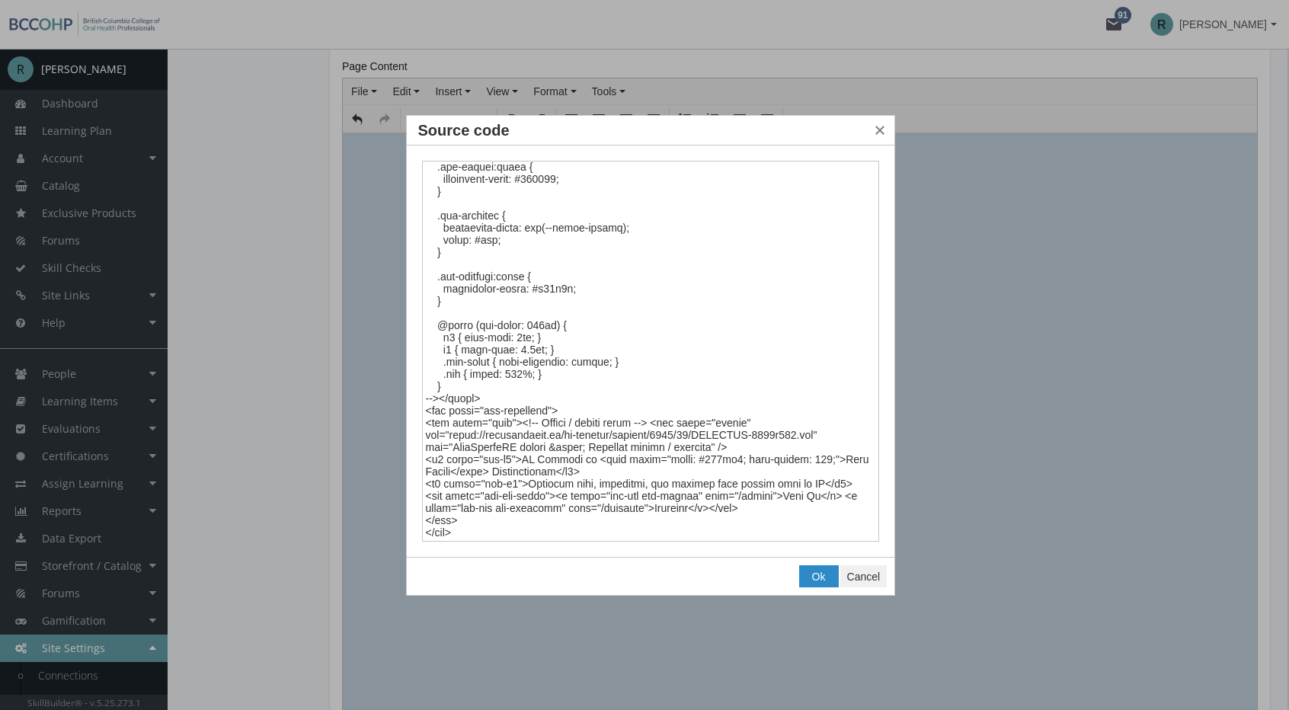
click at [496, 482] on textarea "Source code" at bounding box center [651, 352] width 458 height 382
click at [515, 507] on textarea "Source code" at bounding box center [651, 352] width 458 height 382
click at [587, 504] on textarea "Source code" at bounding box center [651, 352] width 458 height 382
click at [748, 494] on textarea "Source code" at bounding box center [651, 352] width 458 height 382
click at [602, 511] on textarea "Source code" at bounding box center [651, 352] width 458 height 382
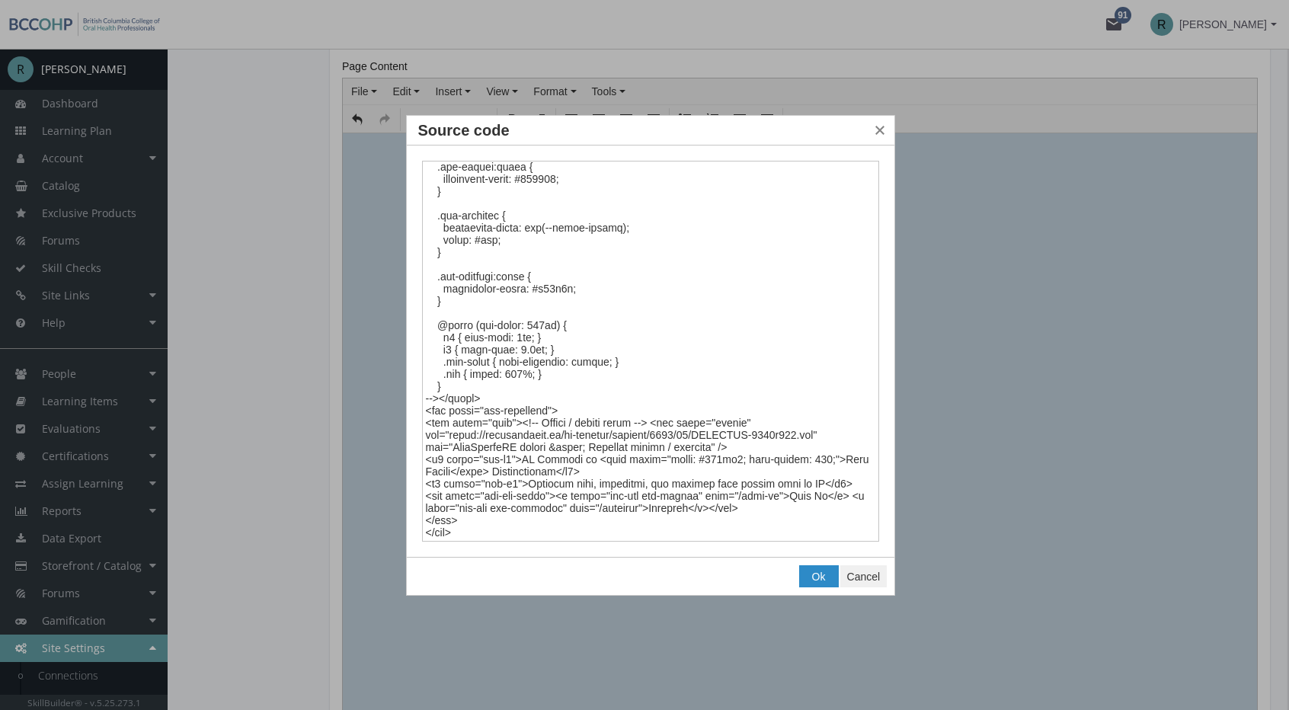
click at [602, 511] on textarea "Source code" at bounding box center [651, 352] width 458 height 382
type textarea "<style><!-- :root { --brand-blue: #546A8F; --brand-accent: #D09786; --text-colo…"
click at [817, 578] on span "Ok" at bounding box center [819, 577] width 14 height 12
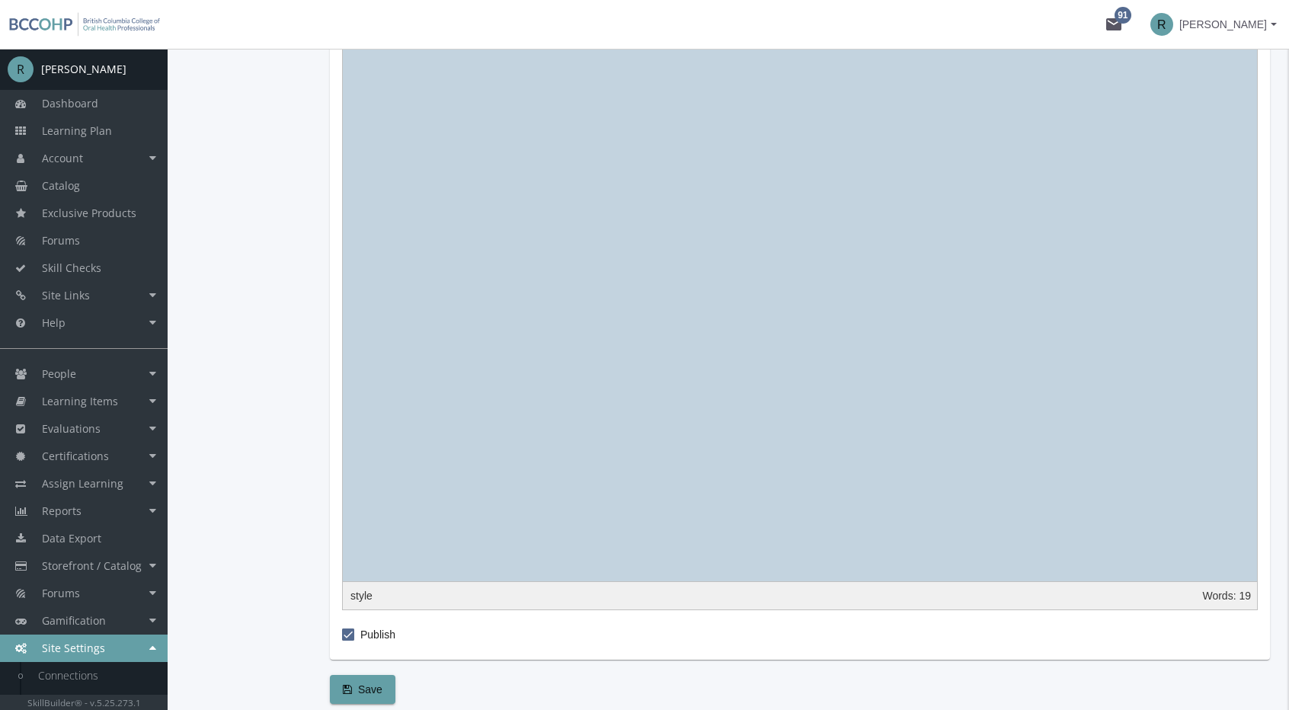
scroll to position [2062, 0]
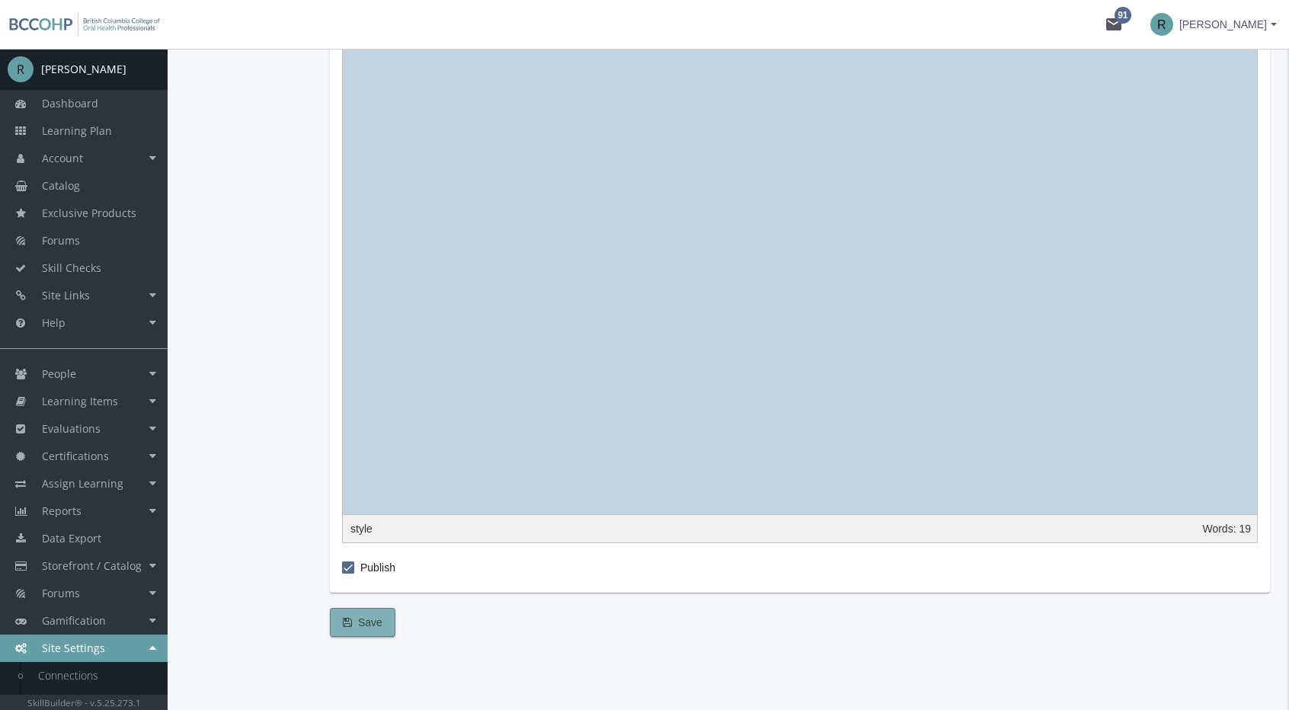
click at [356, 625] on span "Save" at bounding box center [363, 622] width 40 height 27
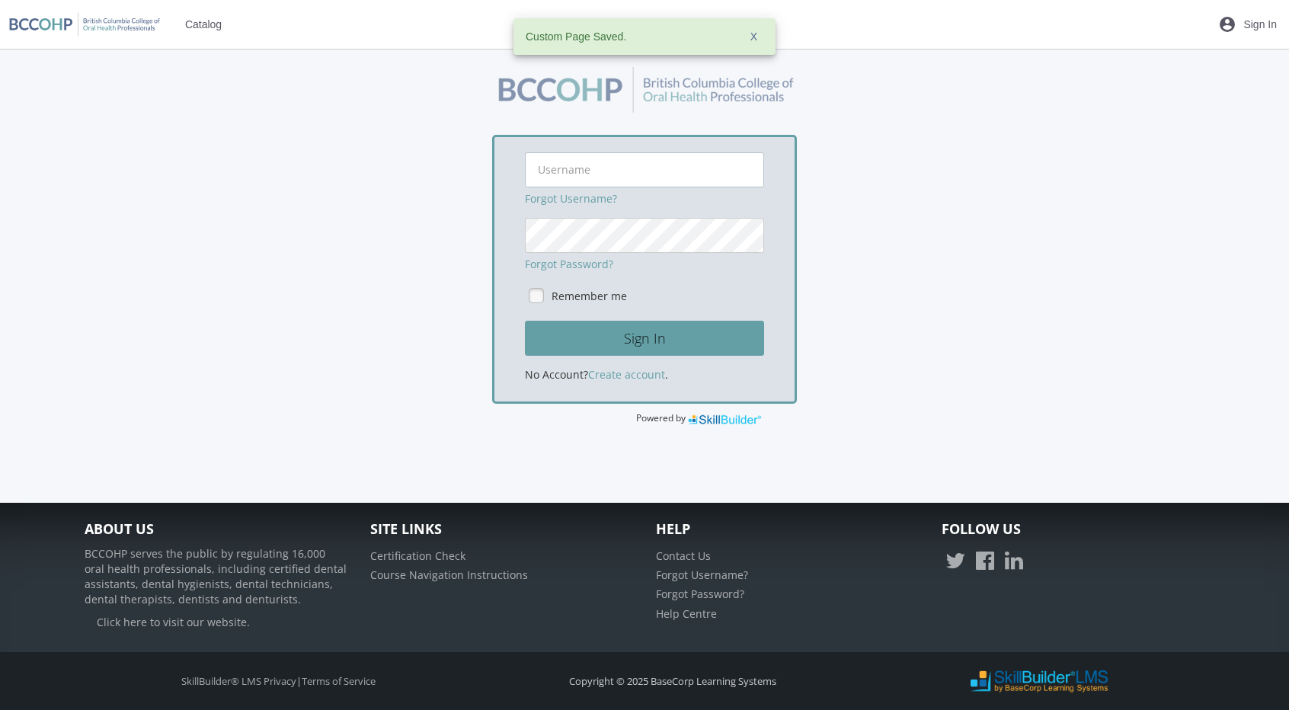
type input "rleal@basecorp.com"
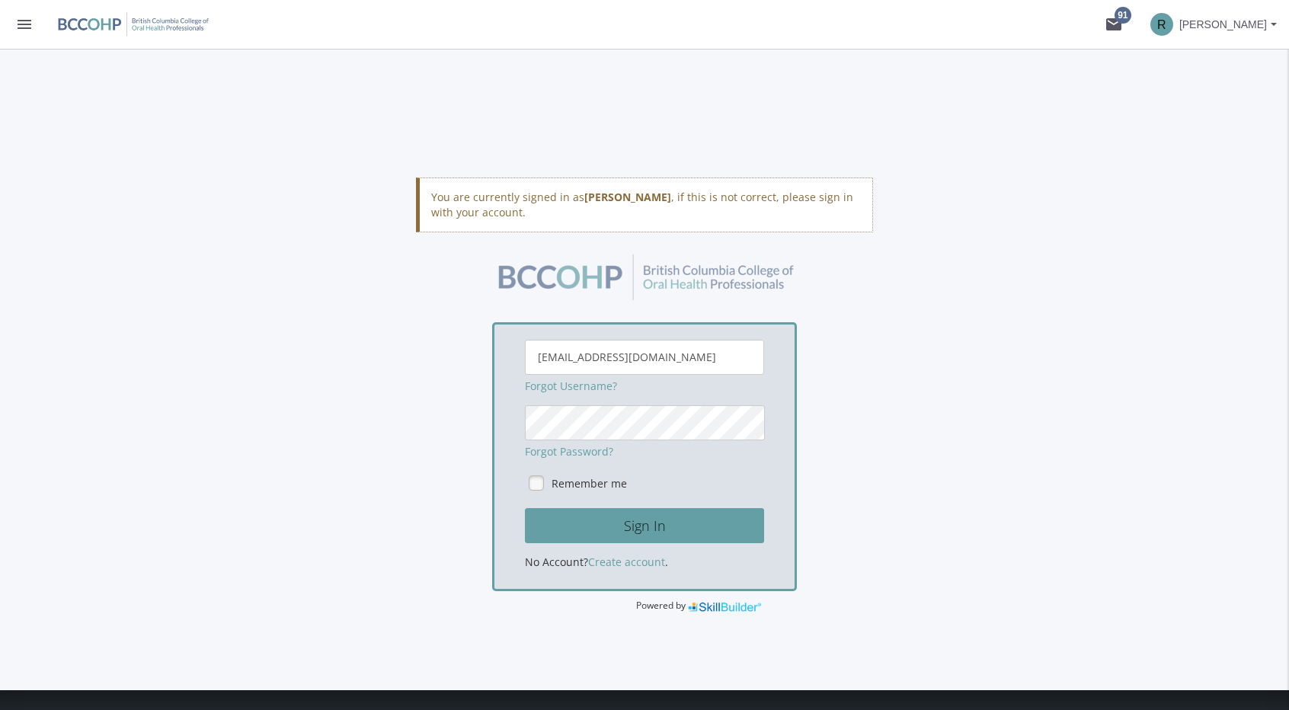
click at [178, 18] on img at bounding box center [133, 24] width 168 height 30
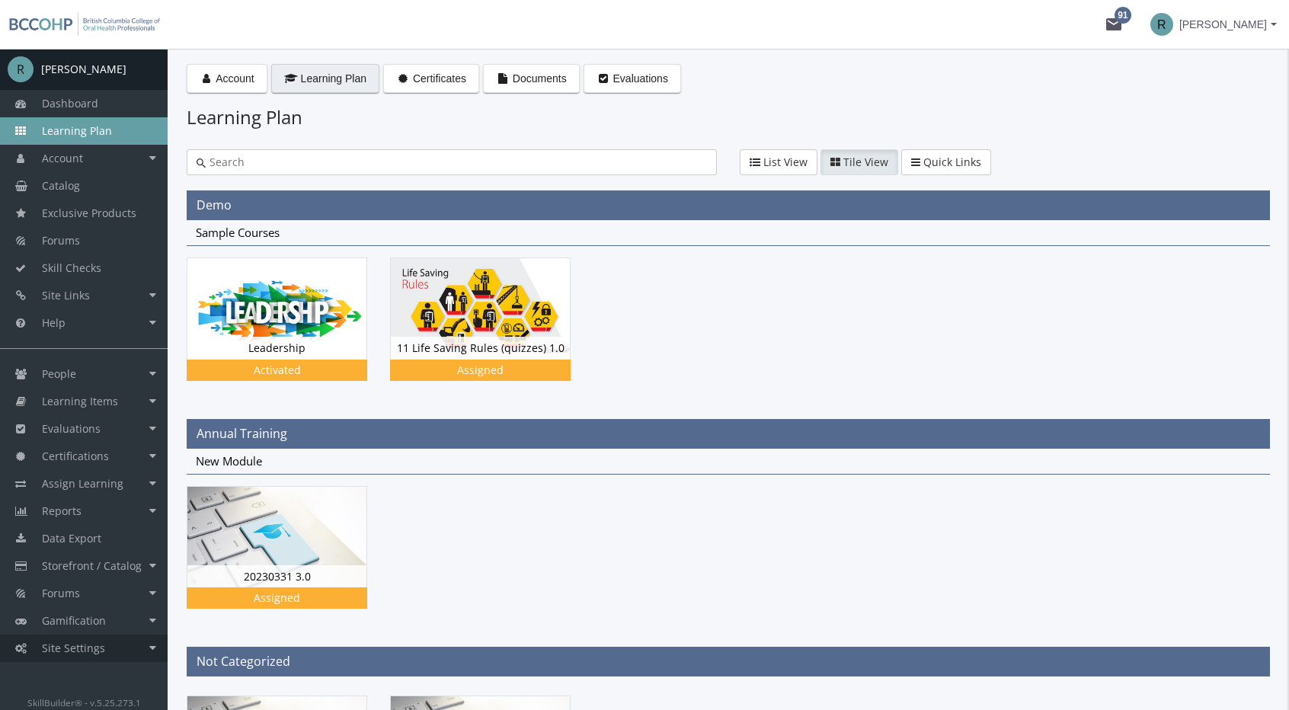
click at [123, 644] on link "Site Settings" at bounding box center [84, 648] width 168 height 27
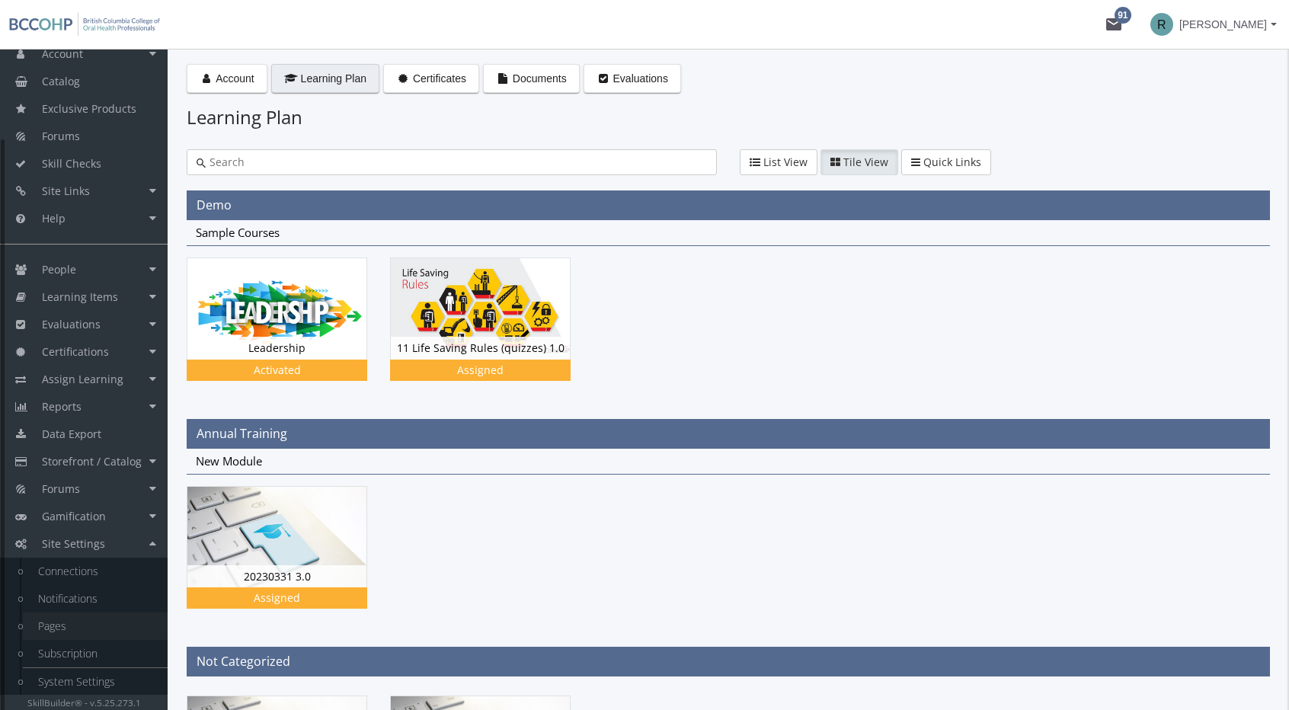
click at [121, 615] on link "Pages" at bounding box center [95, 626] width 145 height 27
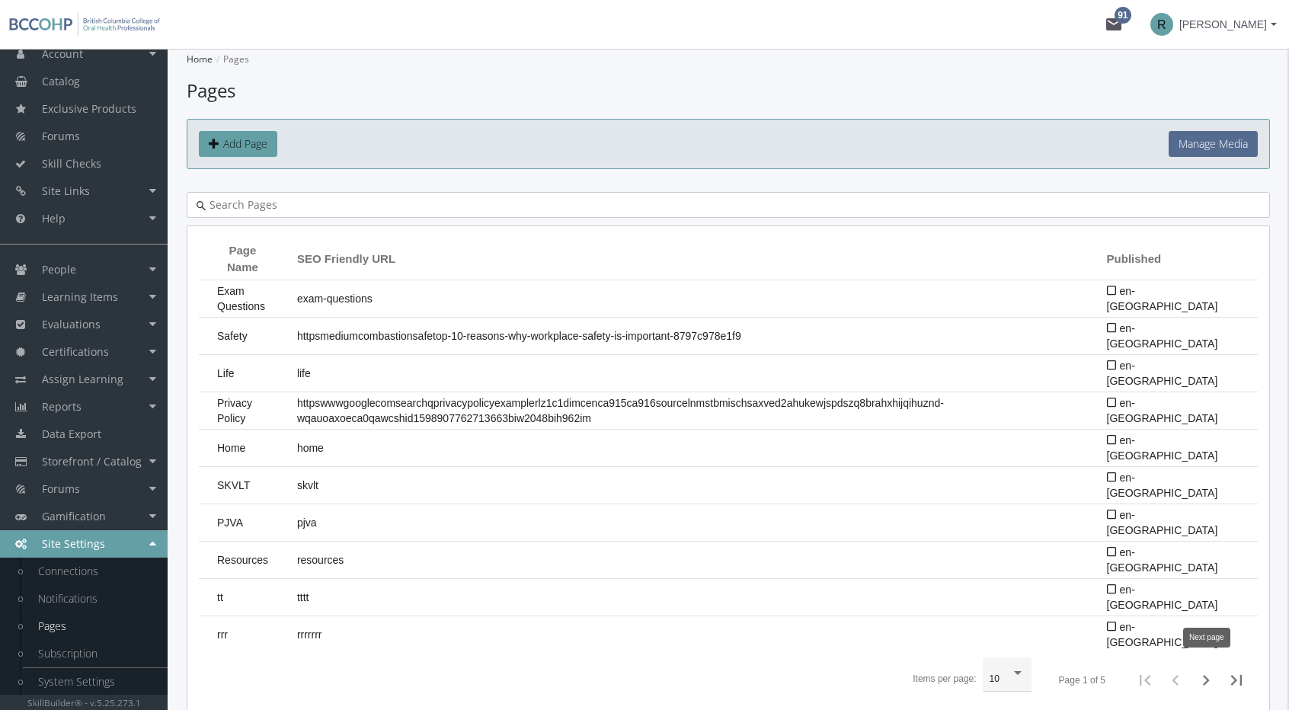
click at [1195, 677] on icon "Next page" at bounding box center [1205, 680] width 21 height 21
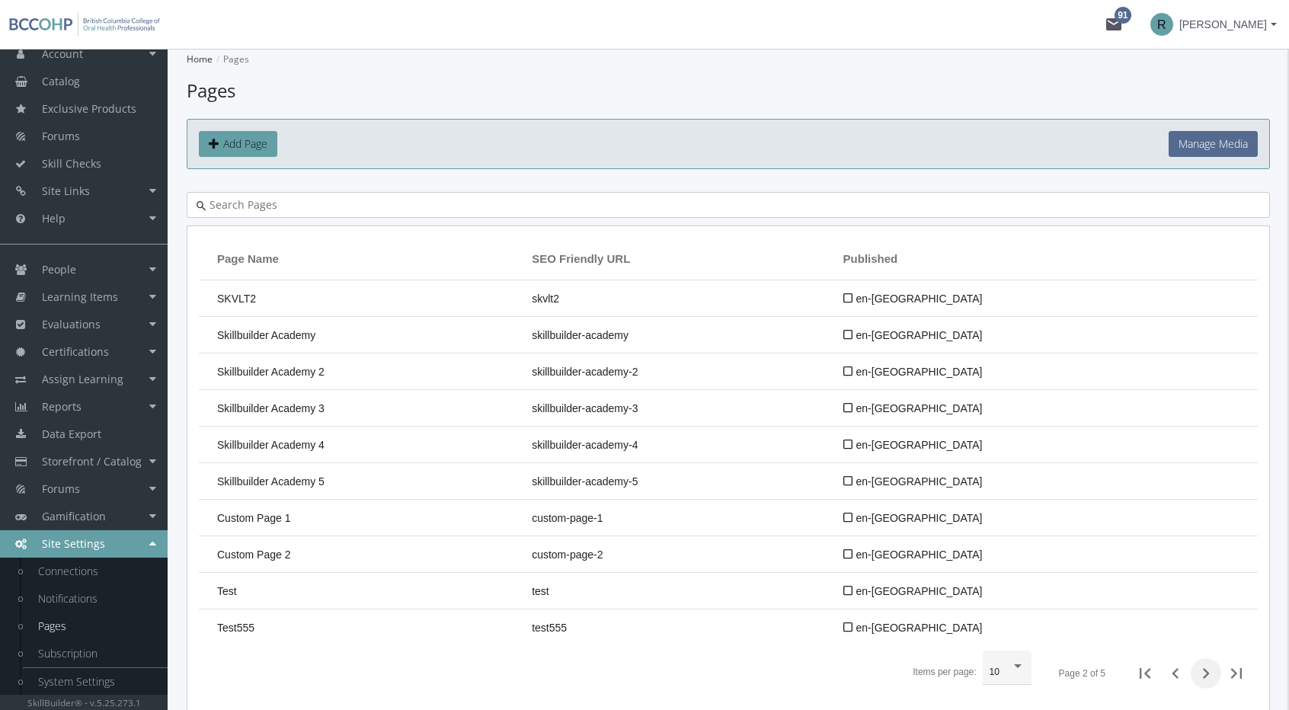
click at [1198, 677] on icon "Next page" at bounding box center [1205, 673] width 21 height 21
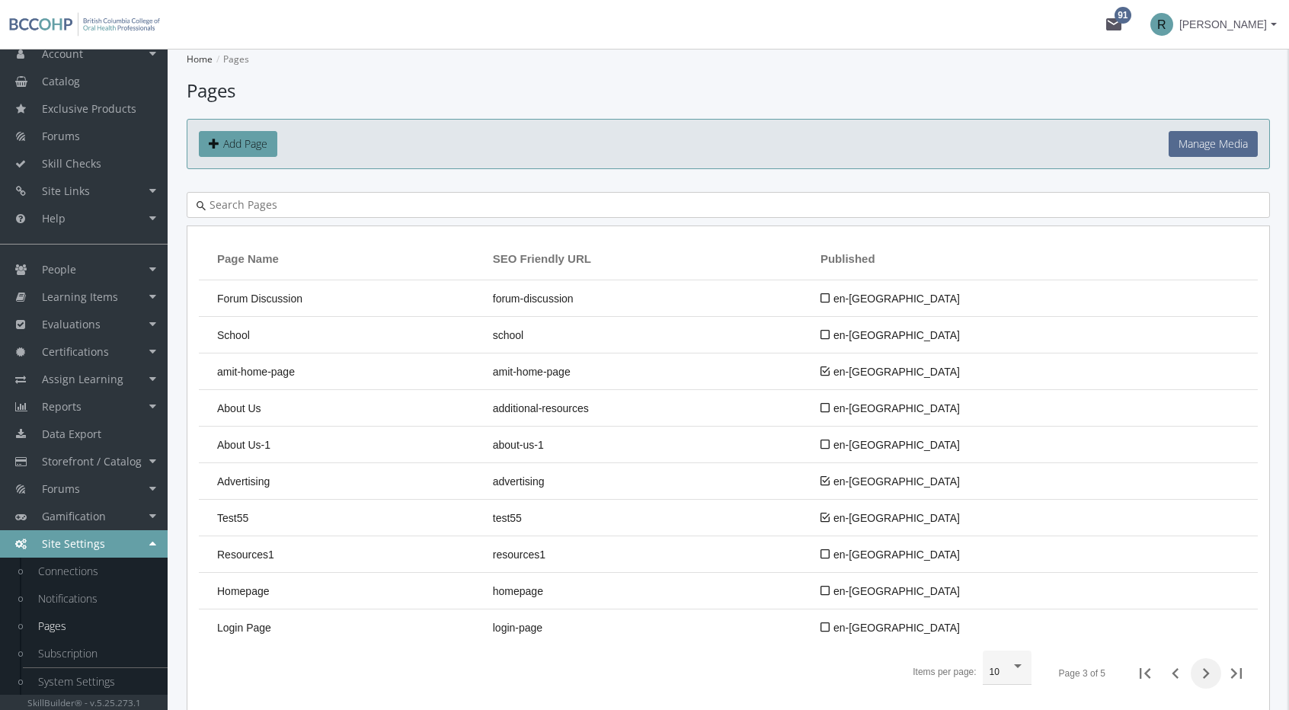
click at [1198, 677] on icon "Next page" at bounding box center [1205, 673] width 21 height 21
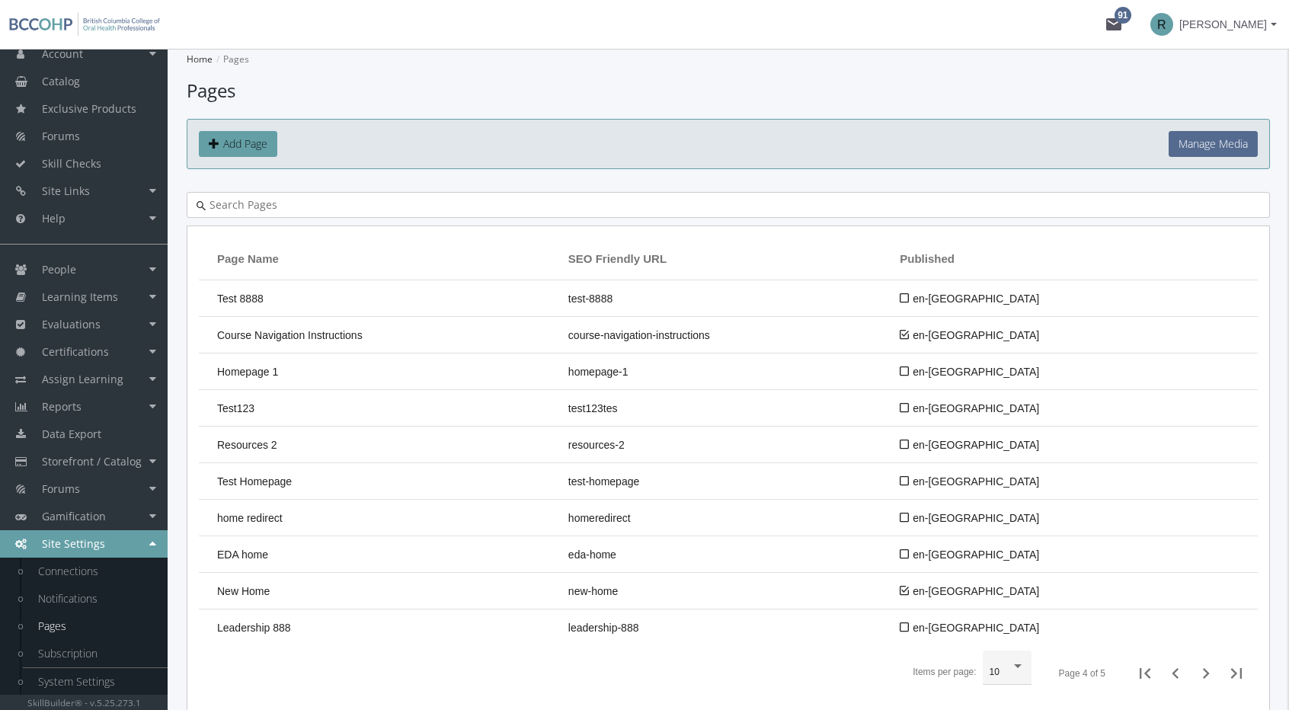
click at [1198, 677] on icon "Next page" at bounding box center [1205, 673] width 21 height 21
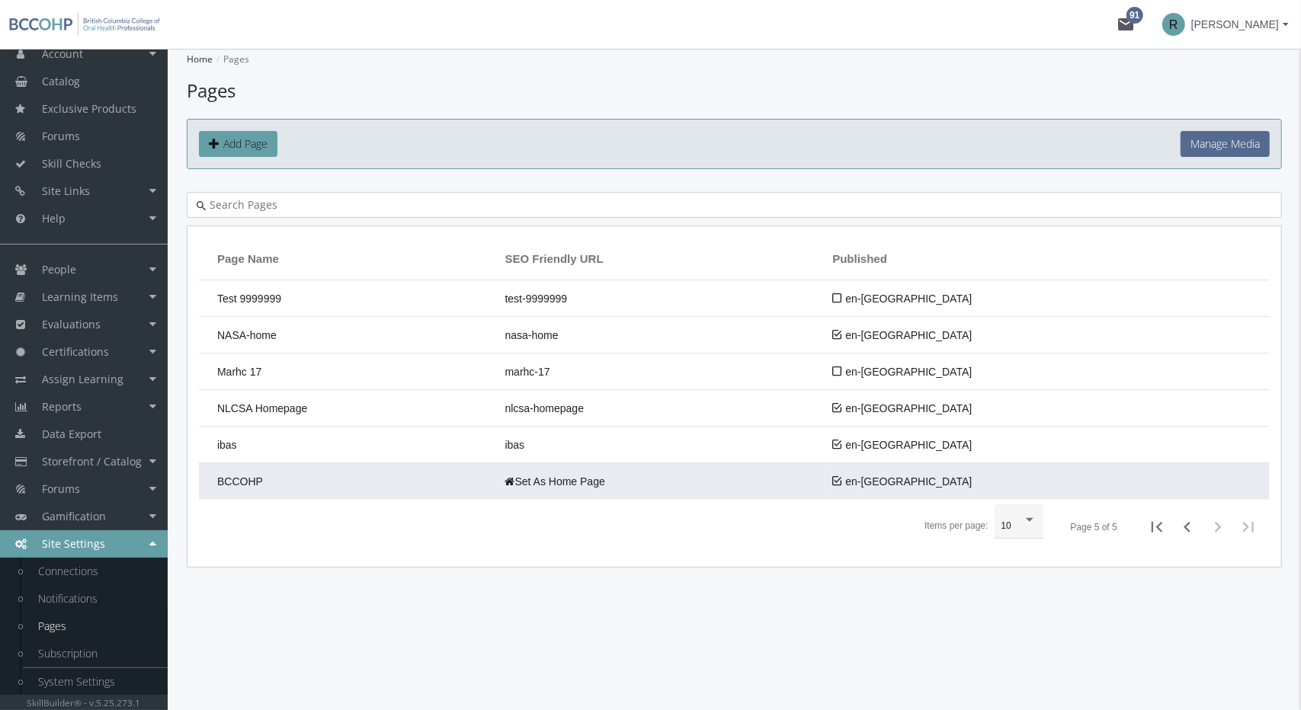
click at [443, 497] on td "BCCOHP" at bounding box center [348, 481] width 299 height 37
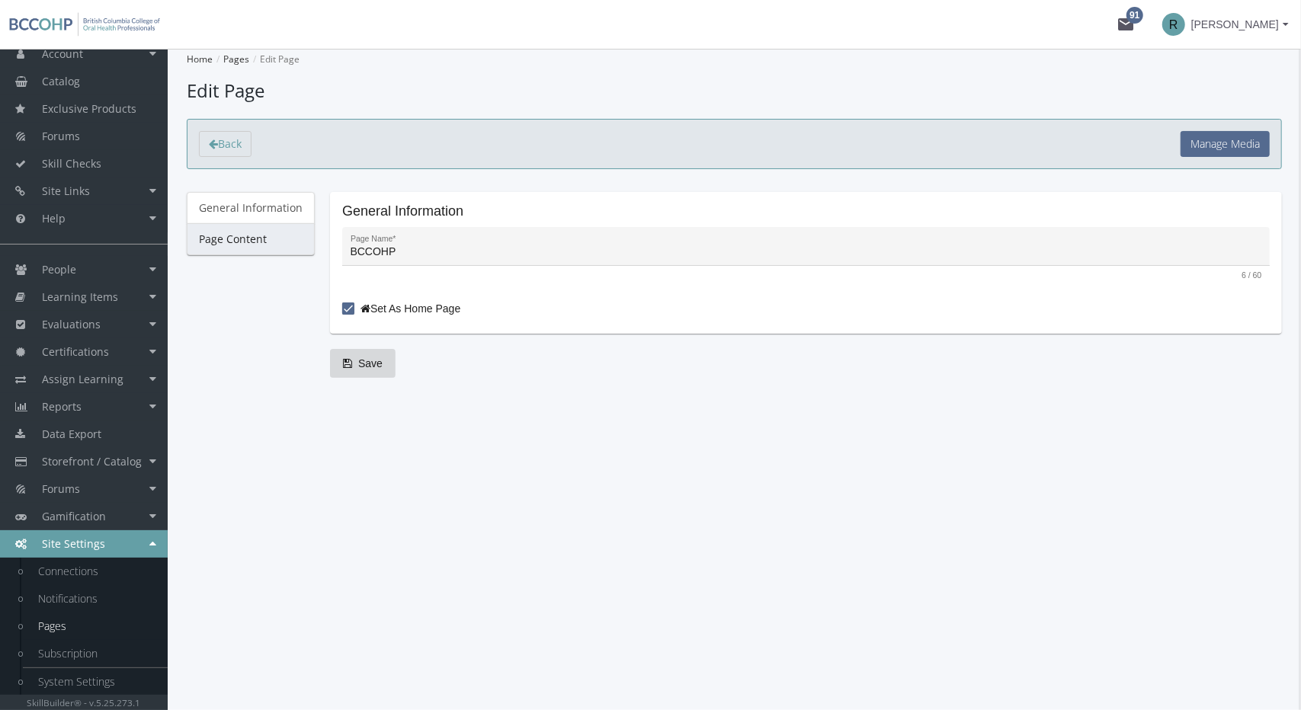
click at [245, 240] on link "Page Content" at bounding box center [251, 239] width 128 height 32
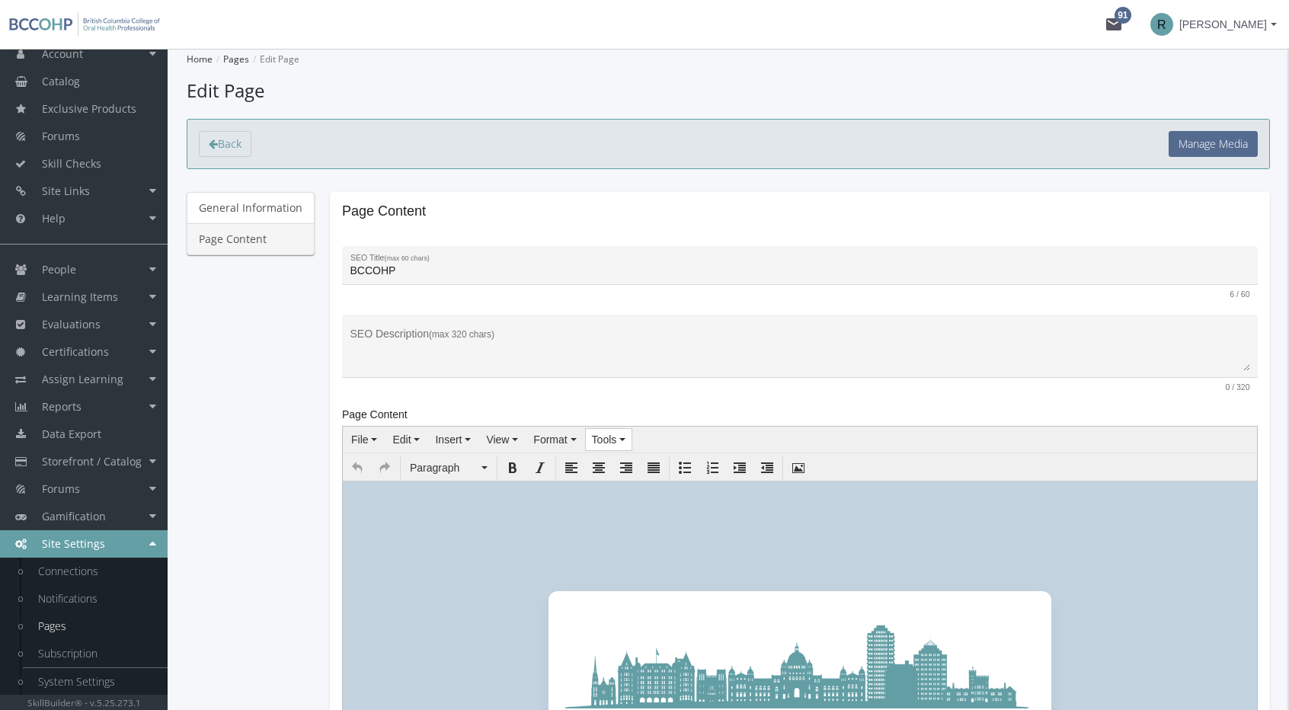
click at [622, 434] on button "Tools" at bounding box center [609, 439] width 46 height 21
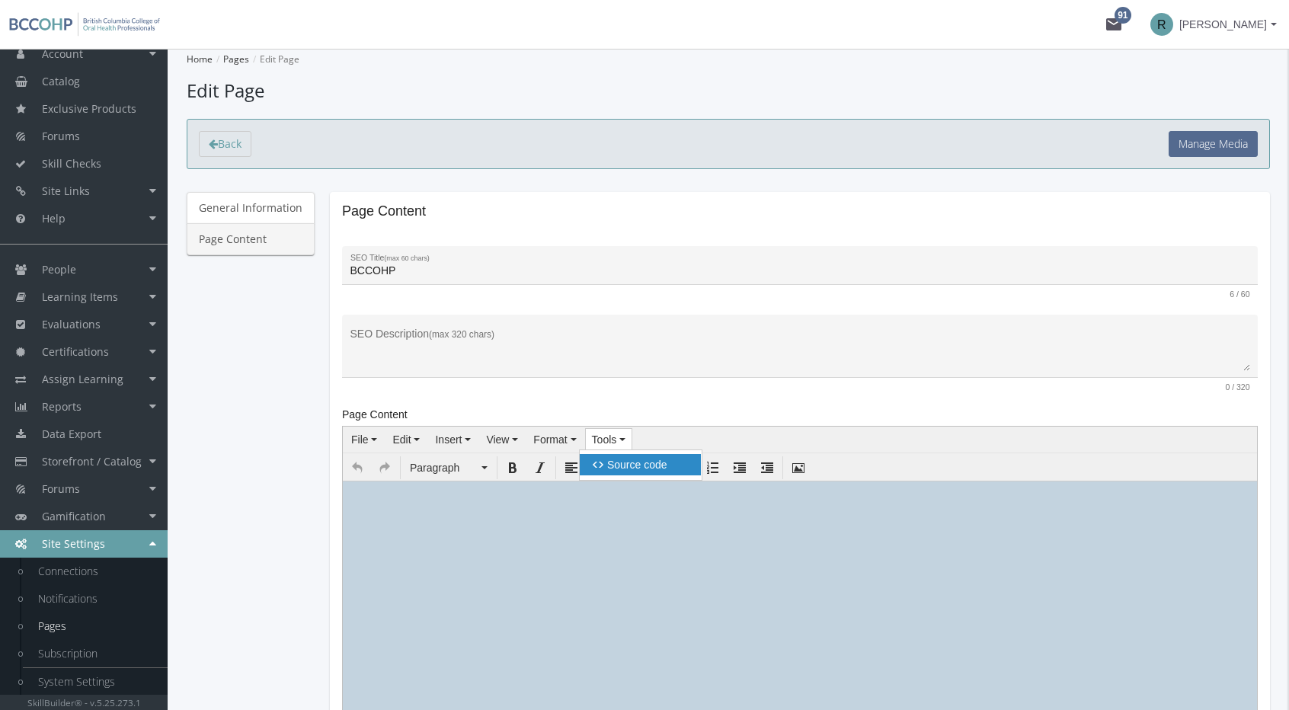
click at [623, 461] on span "Source code" at bounding box center [637, 465] width 60 height 12
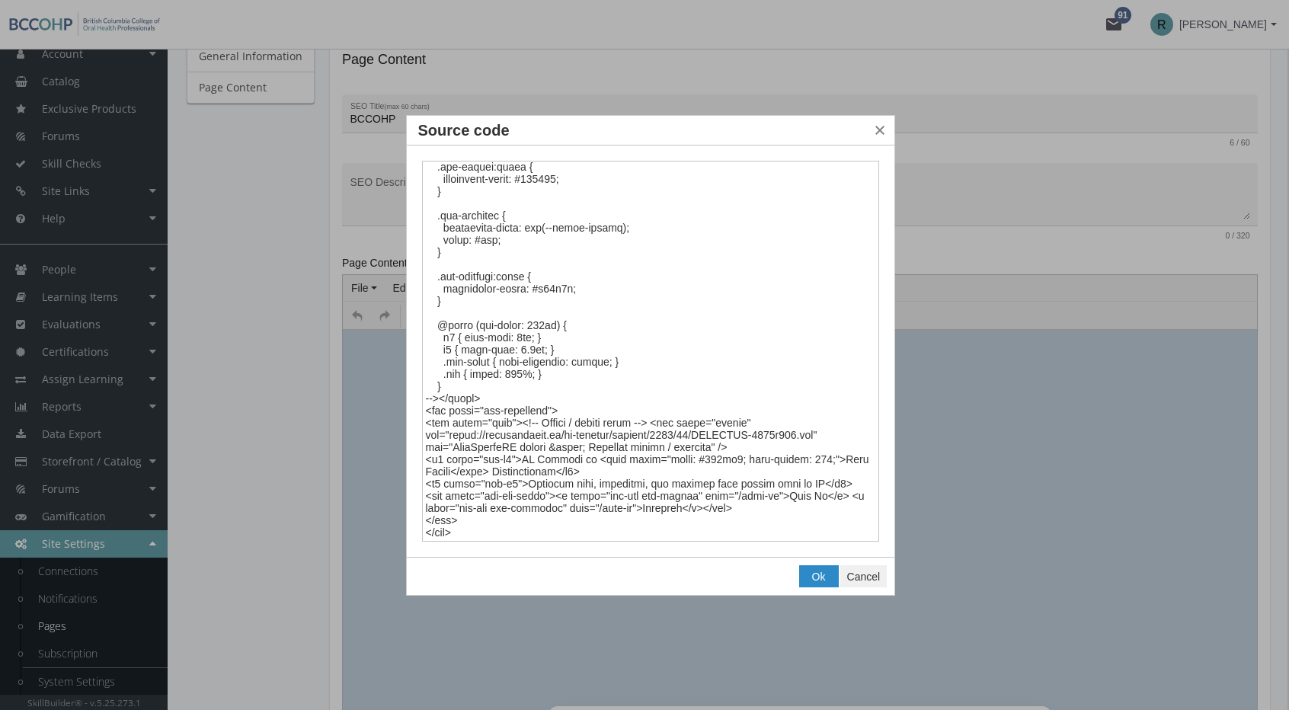
scroll to position [152, 0]
drag, startPoint x: 557, startPoint y: 491, endPoint x: 542, endPoint y: 485, distance: 15.7
click at [556, 491] on textarea "Source code" at bounding box center [651, 352] width 458 height 382
click at [534, 482] on textarea "Source code" at bounding box center [651, 352] width 458 height 382
drag, startPoint x: 534, startPoint y: 482, endPoint x: 795, endPoint y: 480, distance: 261.3
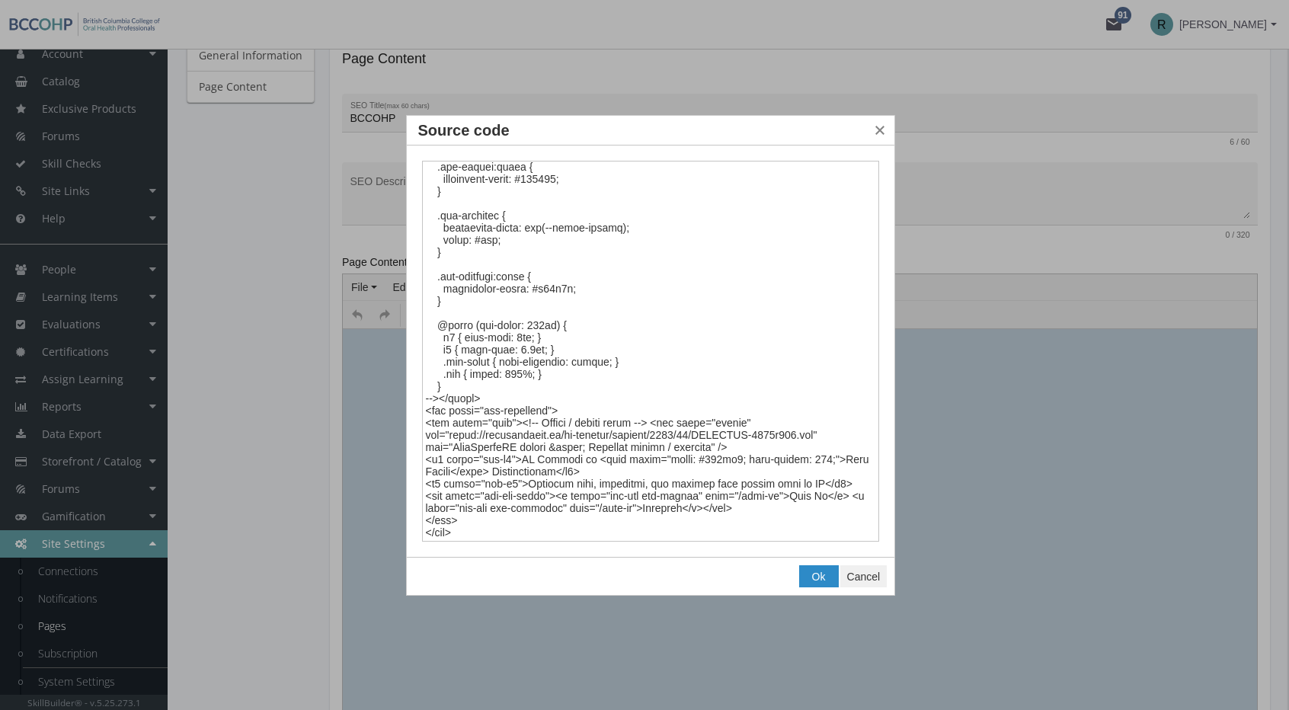
click at [795, 480] on textarea "Source code" at bounding box center [651, 352] width 458 height 382
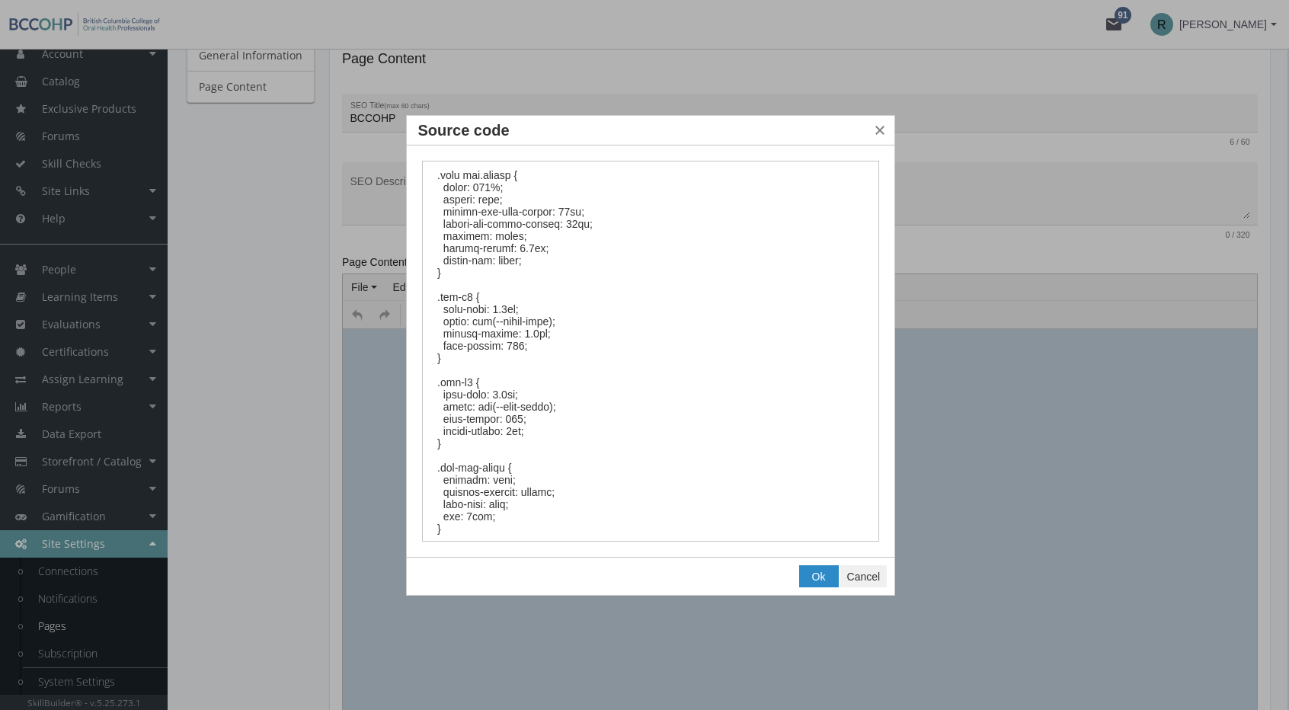
scroll to position [610, 0]
click at [556, 417] on textarea "Source code" at bounding box center [651, 352] width 458 height 382
click at [547, 427] on textarea "Source code" at bounding box center [651, 352] width 458 height 382
click at [507, 410] on textarea "Source code" at bounding box center [651, 352] width 458 height 382
click at [517, 398] on textarea "Source code" at bounding box center [651, 352] width 458 height 382
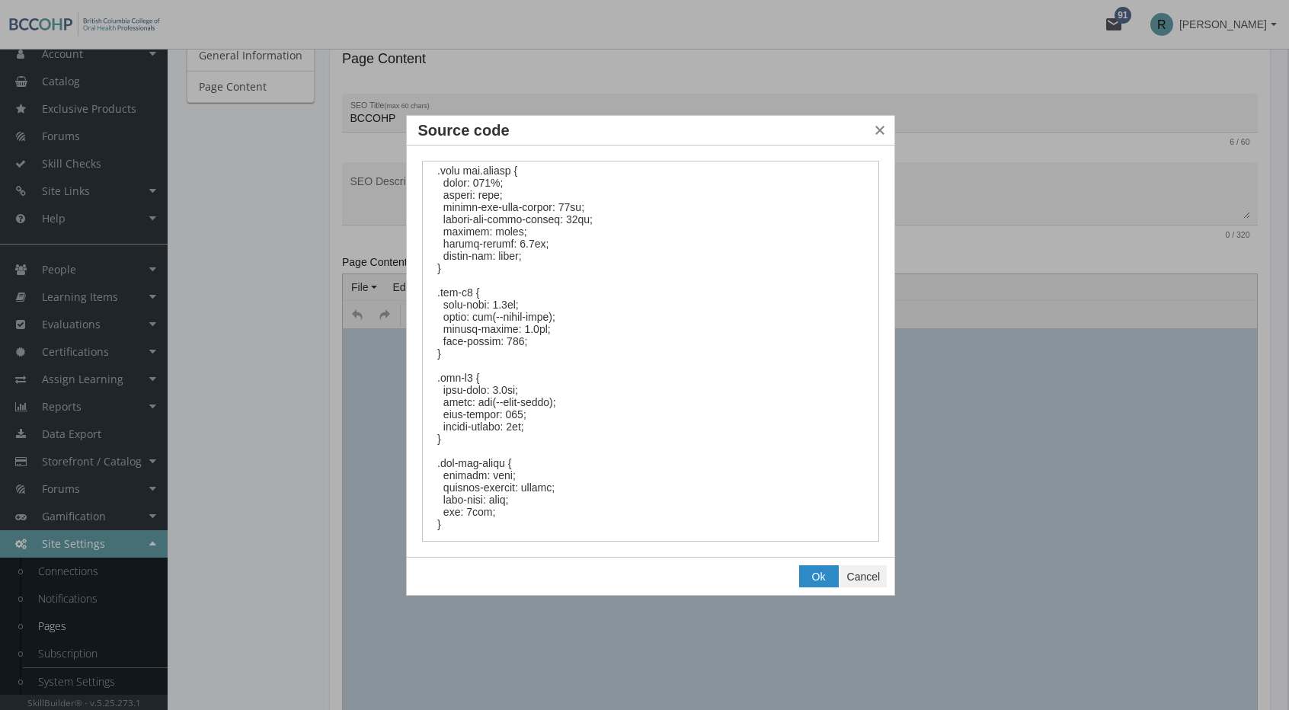
click at [517, 398] on textarea "Source code" at bounding box center [651, 352] width 458 height 382
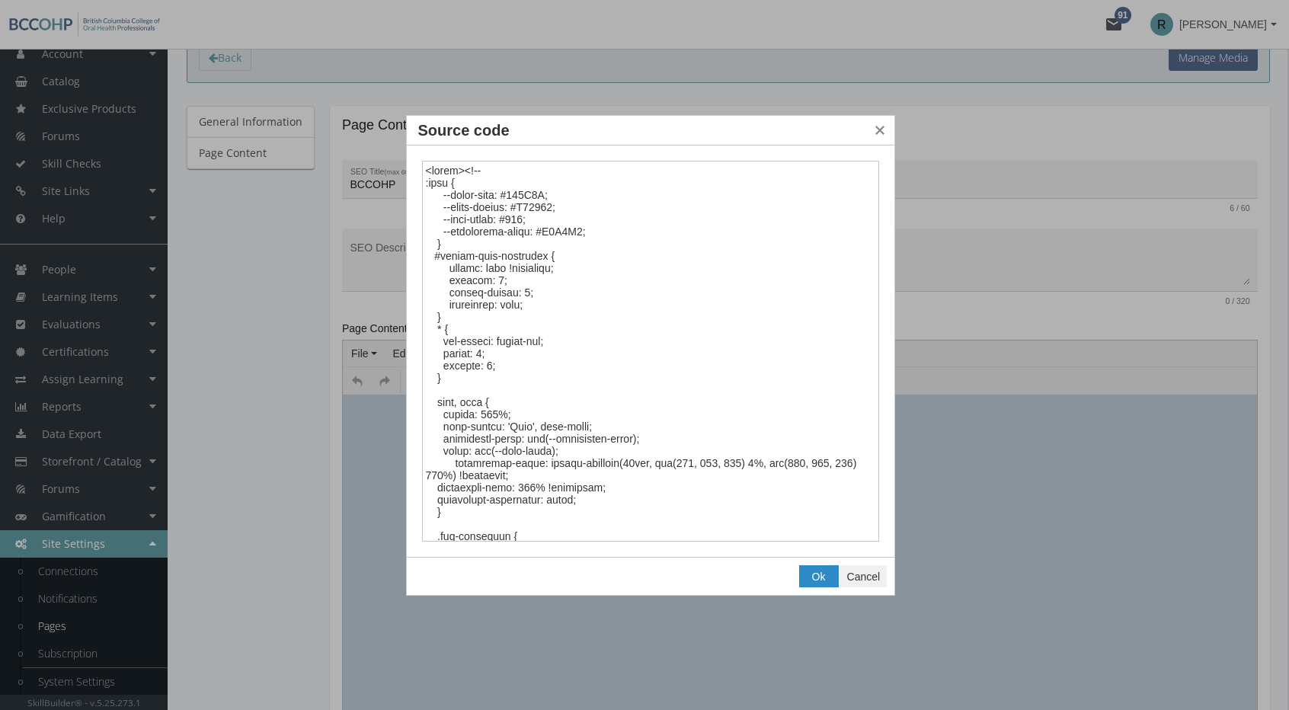
scroll to position [0, 0]
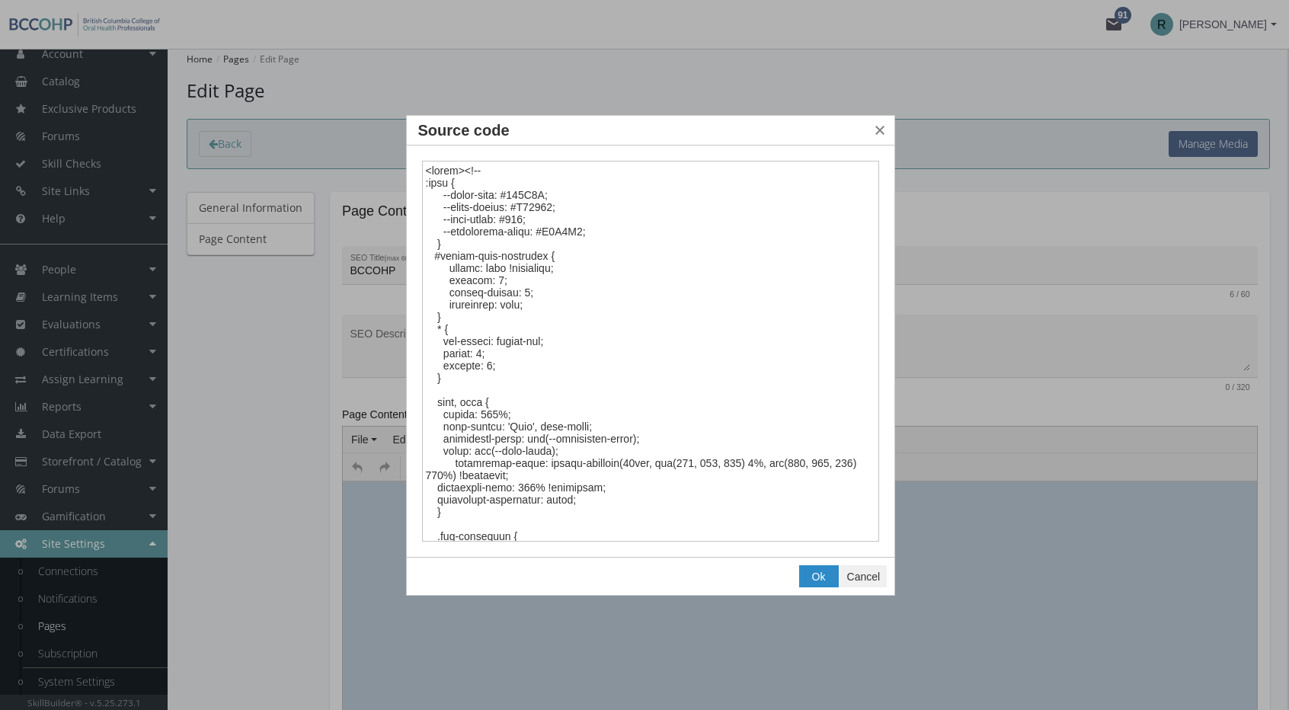
click at [509, 213] on textarea "Source code" at bounding box center [651, 352] width 458 height 382
click at [509, 220] on textarea "Source code" at bounding box center [651, 352] width 458 height 382
click at [533, 194] on textarea "Source code" at bounding box center [651, 352] width 458 height 382
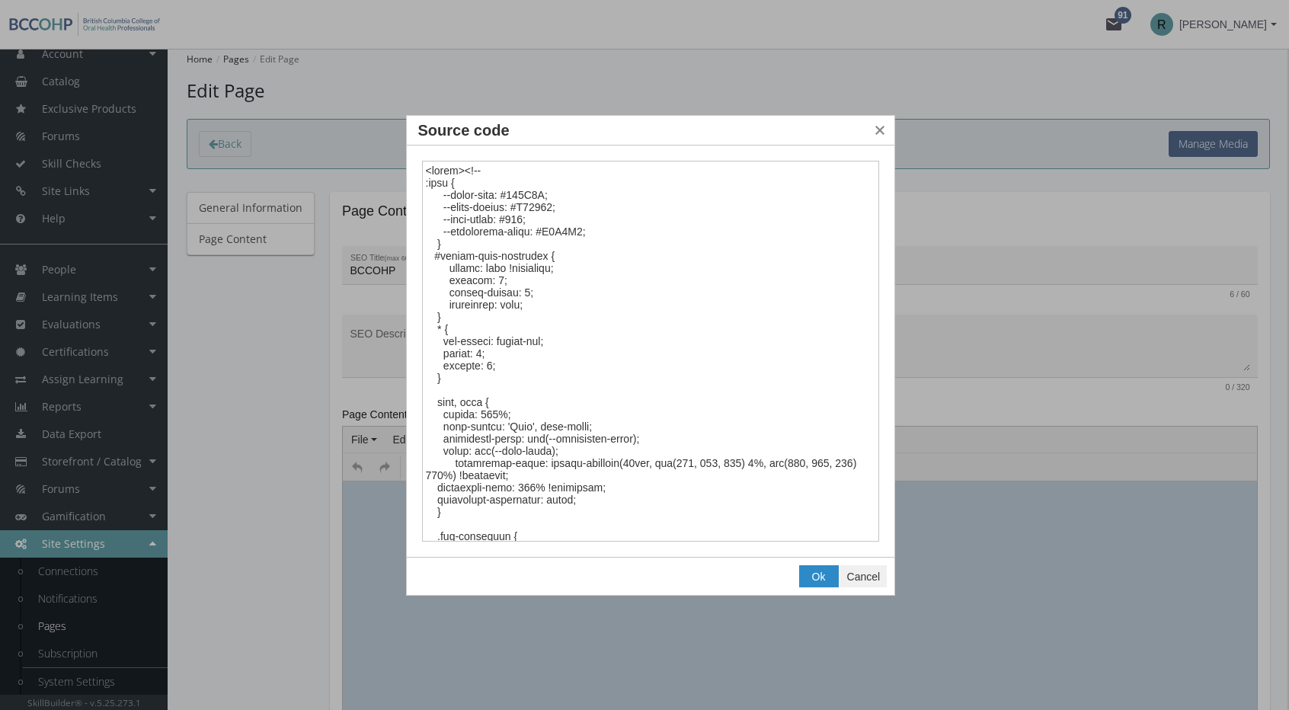
click at [511, 219] on textarea "Source code" at bounding box center [651, 352] width 458 height 382
type textarea "<style><!-- :root { --brand-blue: #546A8F; --brand-accent: #D09786; --text-colo…"
click at [808, 573] on button "Ok" at bounding box center [819, 576] width 38 height 21
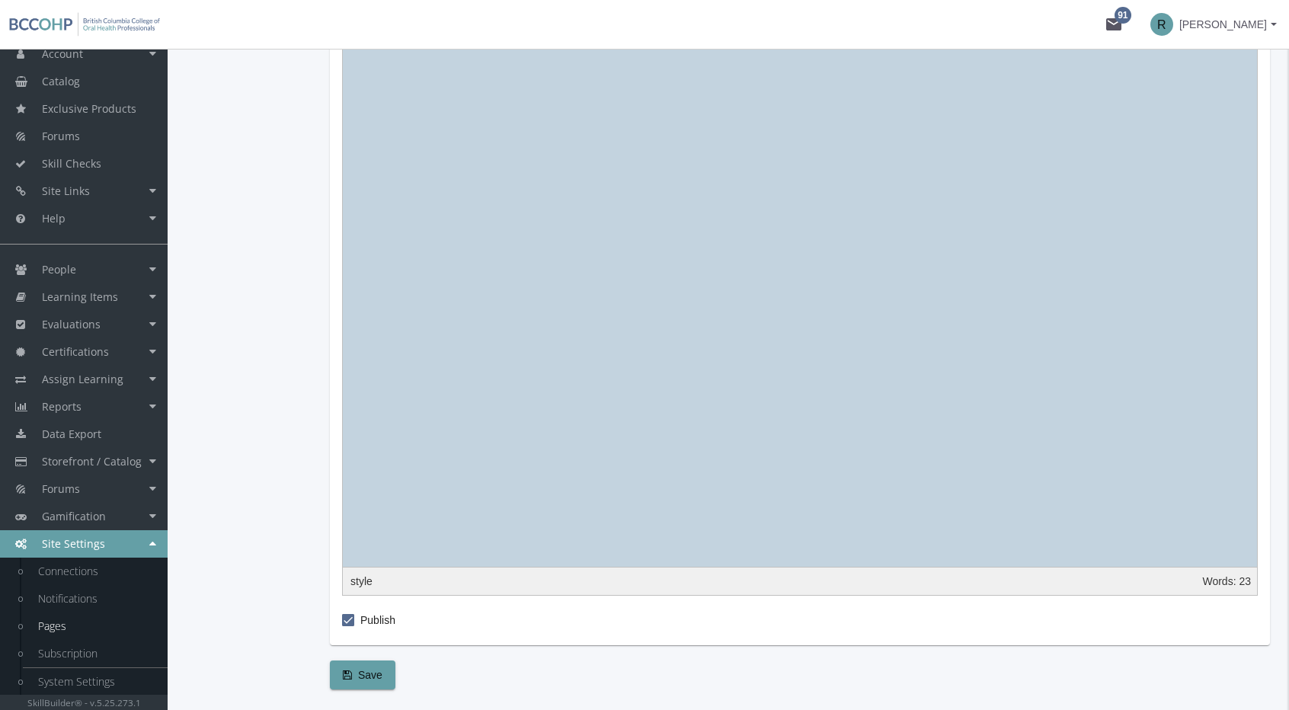
scroll to position [1415, 0]
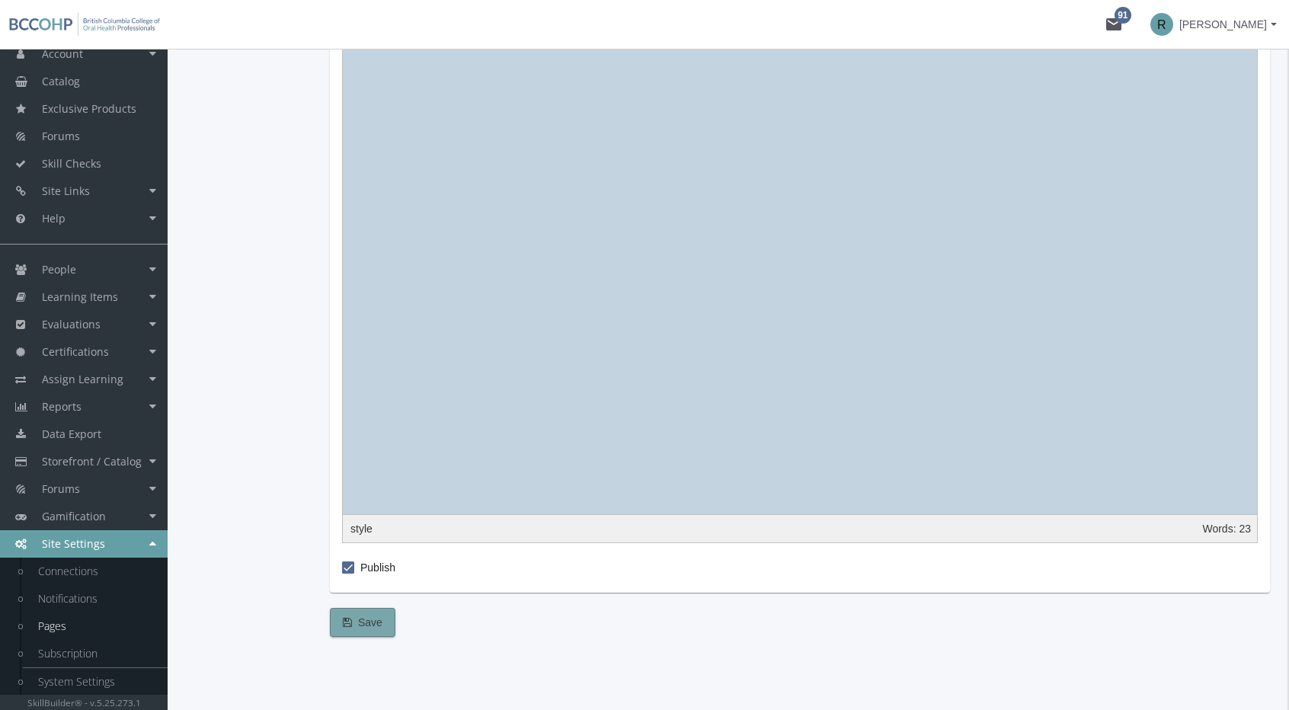
click at [373, 614] on span "Save" at bounding box center [363, 622] width 40 height 27
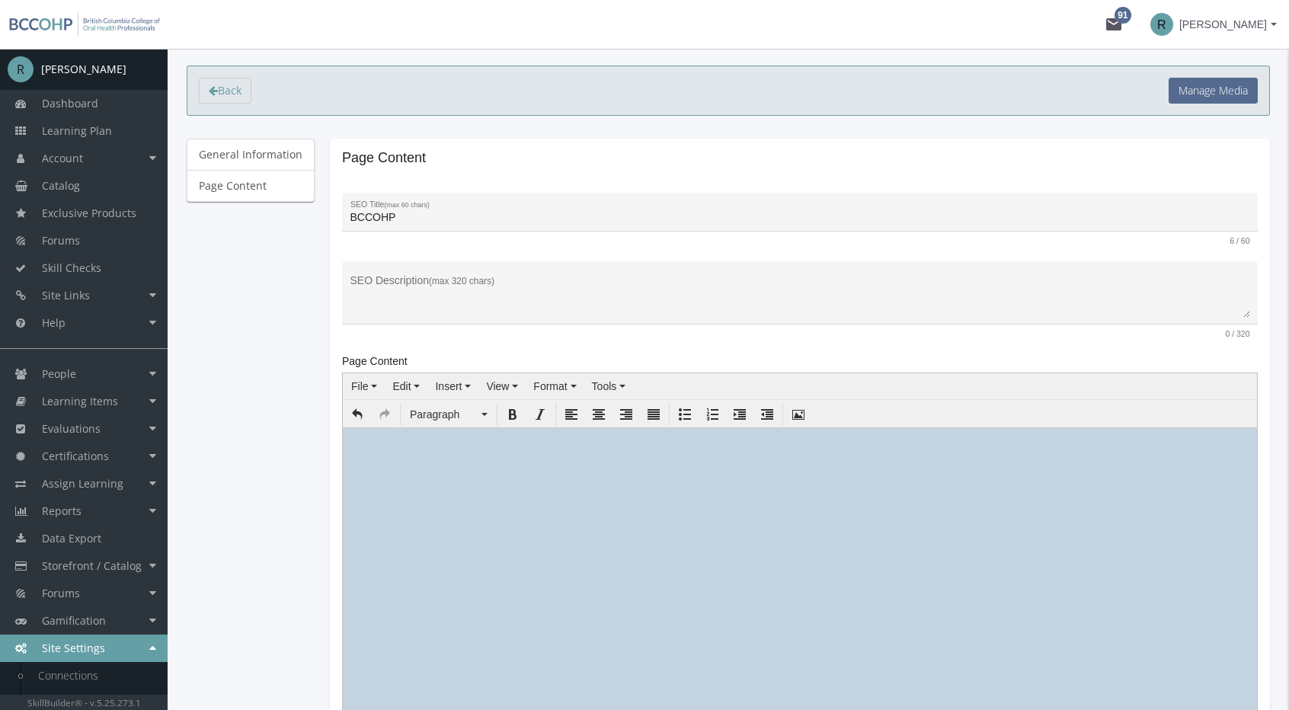
scroll to position [0, 0]
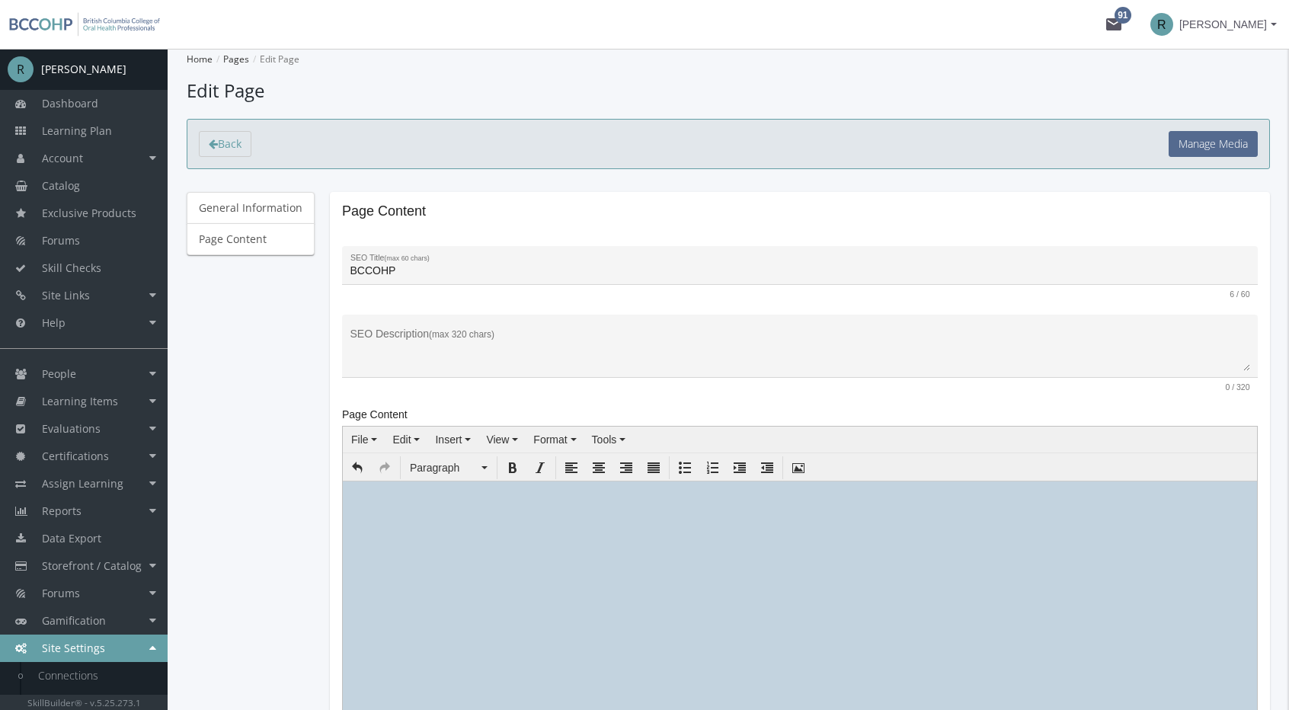
click at [612, 453] on div "Paragraph" at bounding box center [800, 466] width 914 height 27
click at [610, 439] on span "Tools" at bounding box center [604, 440] width 25 height 12
click at [614, 462] on span "Source code" at bounding box center [637, 465] width 60 height 12
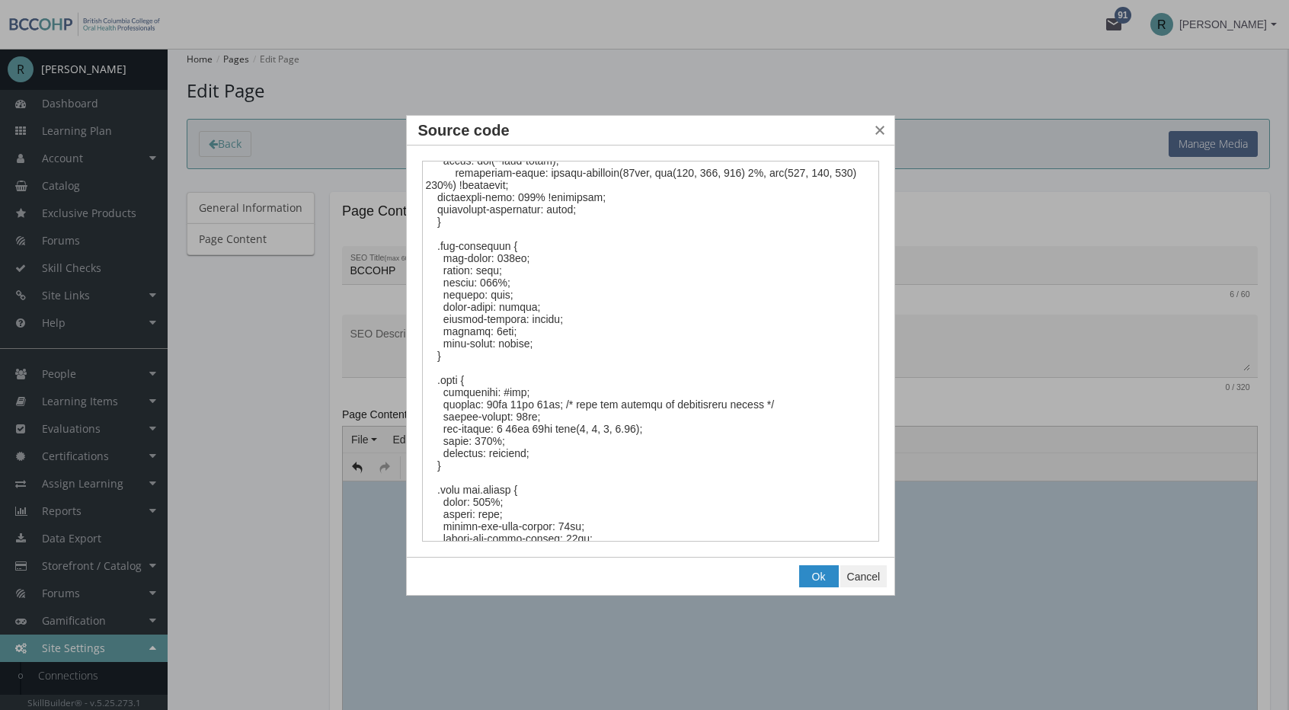
scroll to position [305, 0]
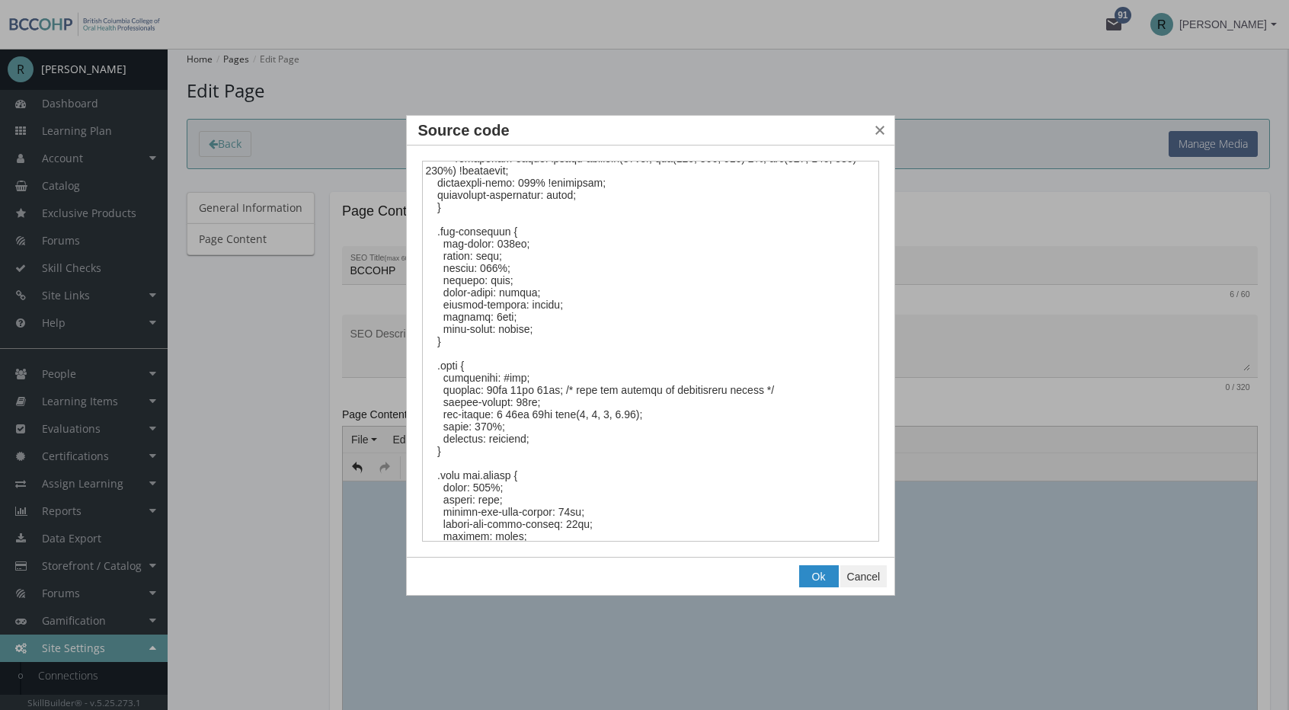
click at [494, 246] on textarea "Source code" at bounding box center [651, 352] width 458 height 382
click at [500, 245] on textarea "Source code" at bounding box center [651, 352] width 458 height 382
type textarea "<style><!-- :root { --brand-blue: #546A8F; --brand-accent: #D09786; --text-colo…"
click at [826, 573] on button "Ok" at bounding box center [819, 576] width 38 height 21
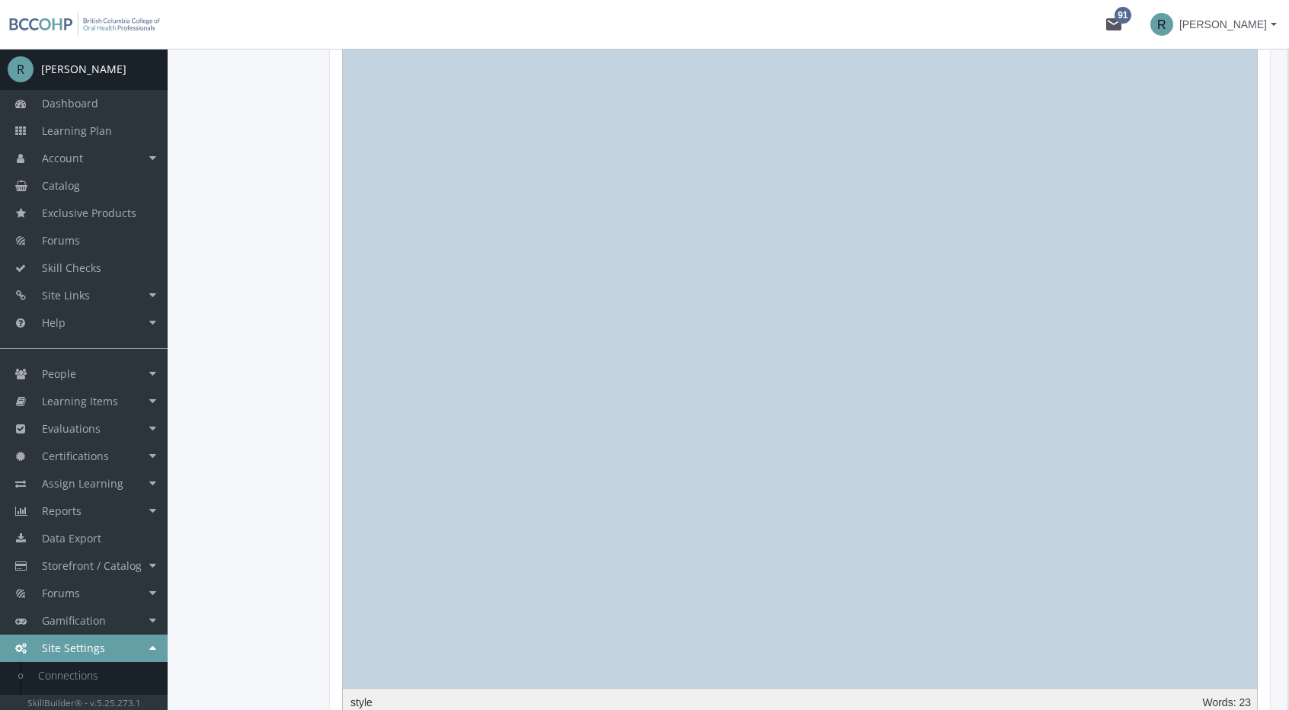
scroll to position [1605, 0]
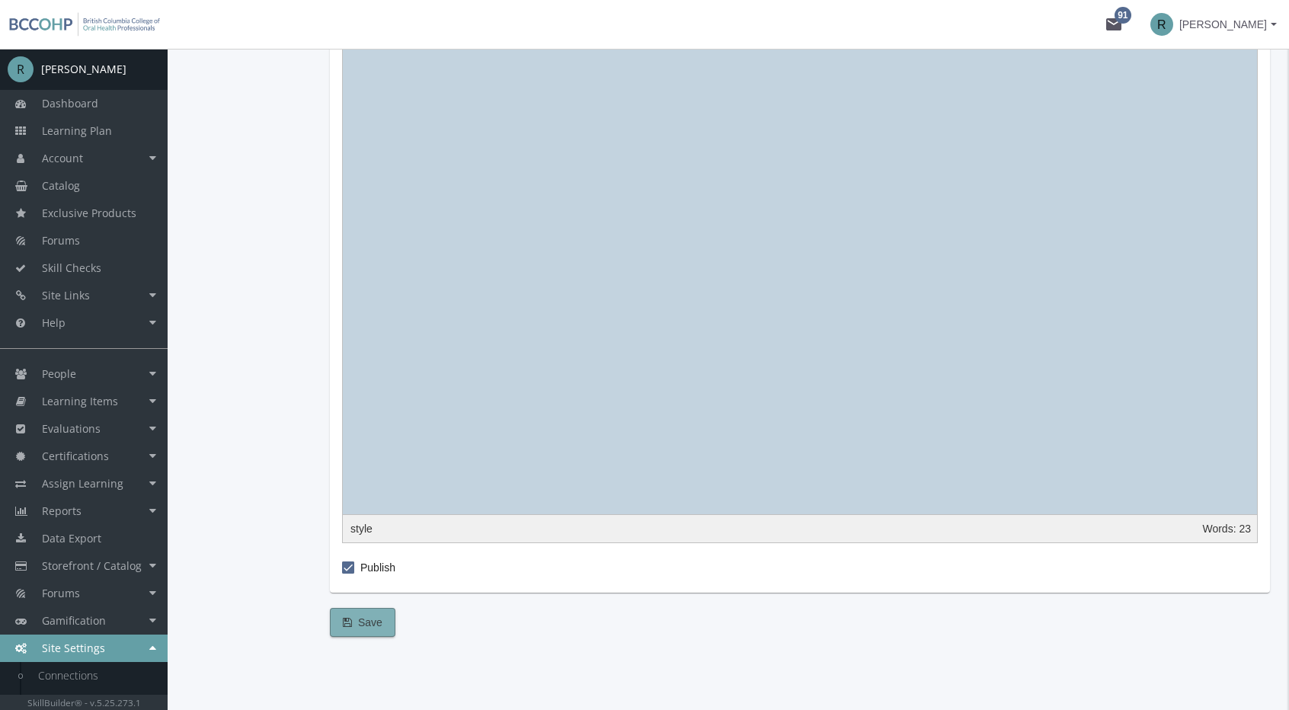
click at [358, 618] on span "Save" at bounding box center [363, 622] width 40 height 27
